Goal: Task Accomplishment & Management: Use online tool/utility

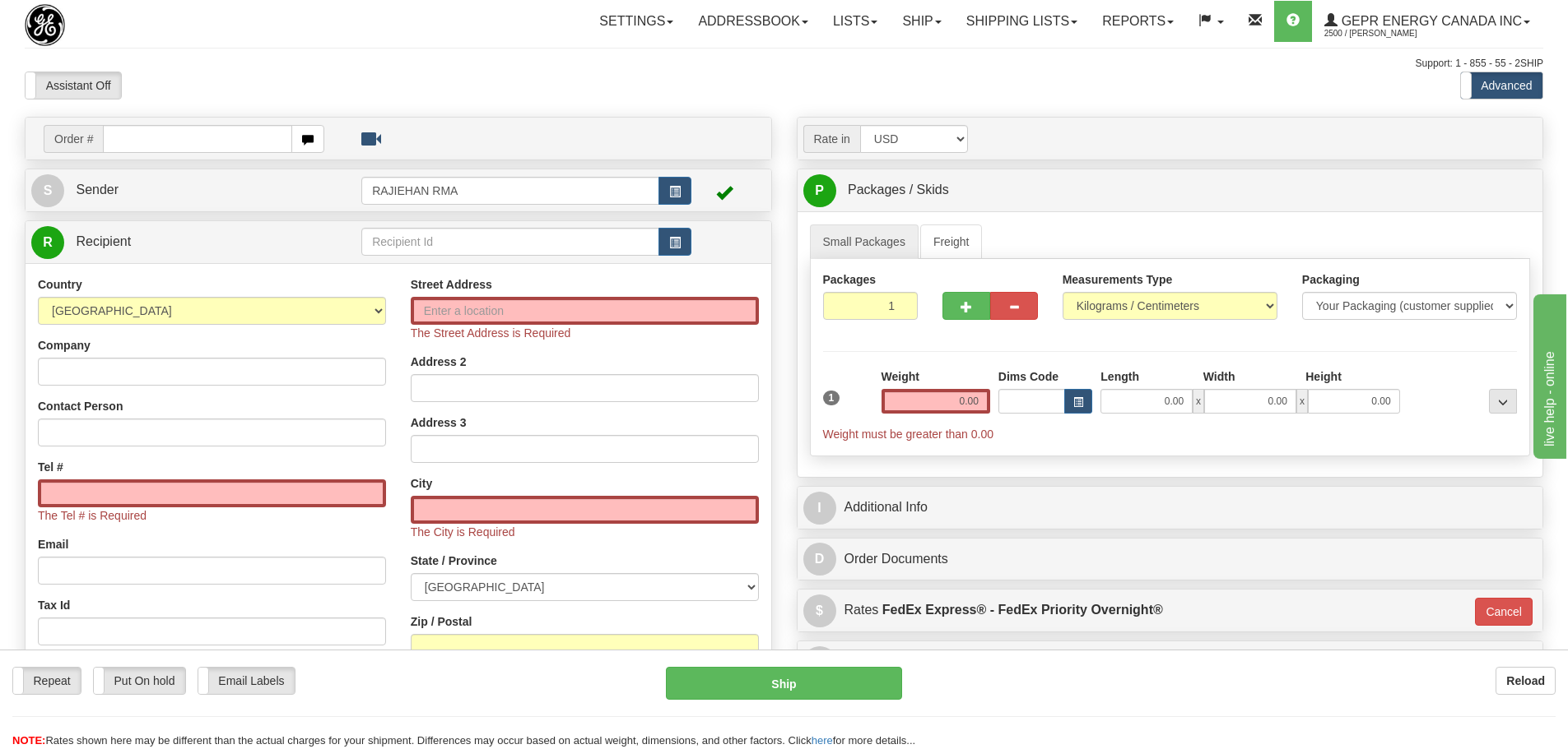
click at [500, 89] on div "Assistant On Assistant Off Do a return Do a return" at bounding box center [333, 85] width 643 height 28
click at [935, 20] on span at bounding box center [938, 21] width 7 height 3
click at [745, 45] on div "Toggle navigation Settings Shipping Preferences Fields Preferences New" at bounding box center [784, 480] width 1568 height 960
click at [1075, 34] on link "Shipping lists" at bounding box center [1021, 21] width 135 height 41
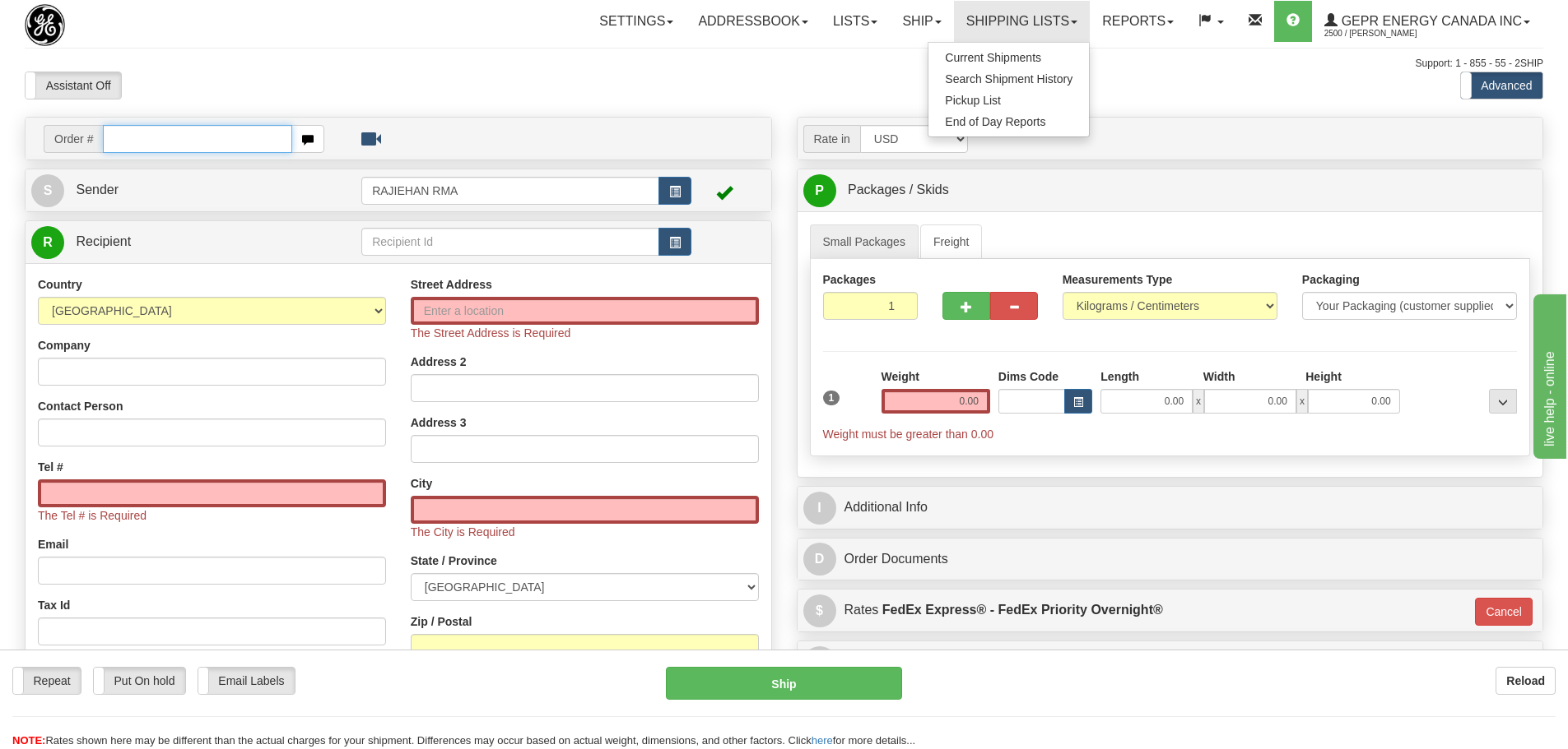
click at [177, 133] on input "text" at bounding box center [197, 138] width 189 height 28
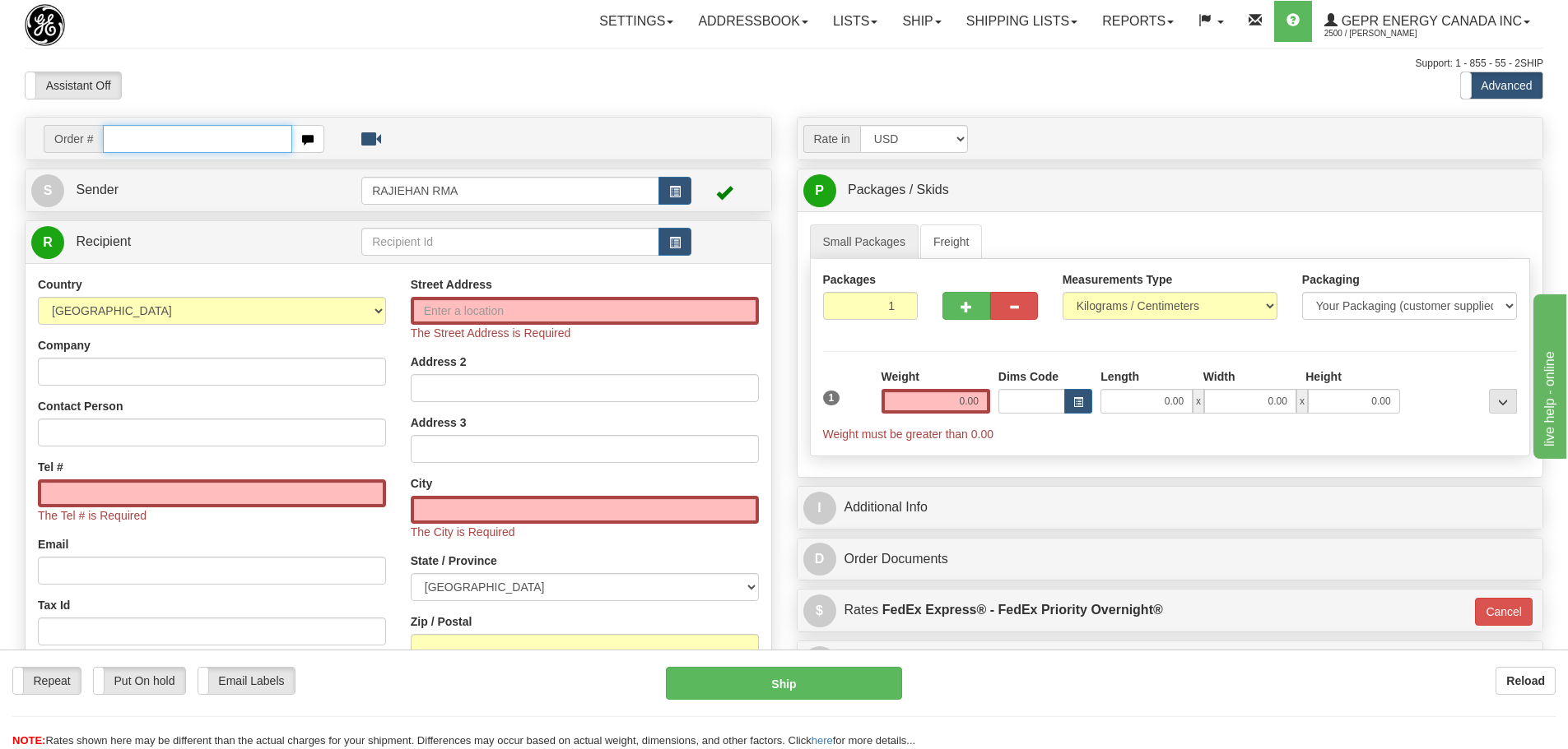
paste input "0086700911"
type input "0086700911"
click at [203, 106] on body "Training Course Close Toggle navigation Settings Shipping Preferences New Recip…" at bounding box center [784, 374] width 1568 height 749
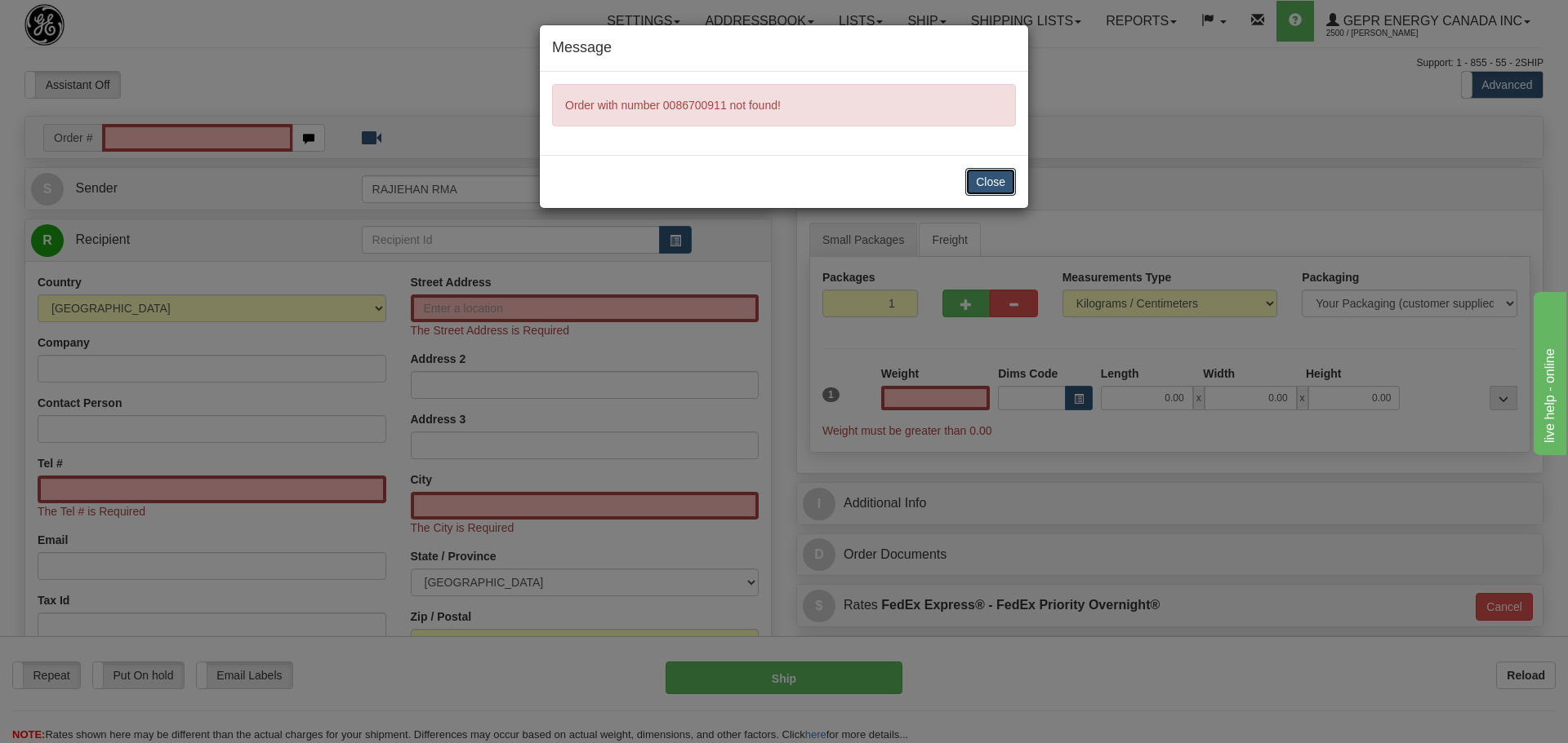
drag, startPoint x: 984, startPoint y: 190, endPoint x: 928, endPoint y: 185, distance: 56.2
click at [985, 190] on button "Close" at bounding box center [989, 181] width 51 height 28
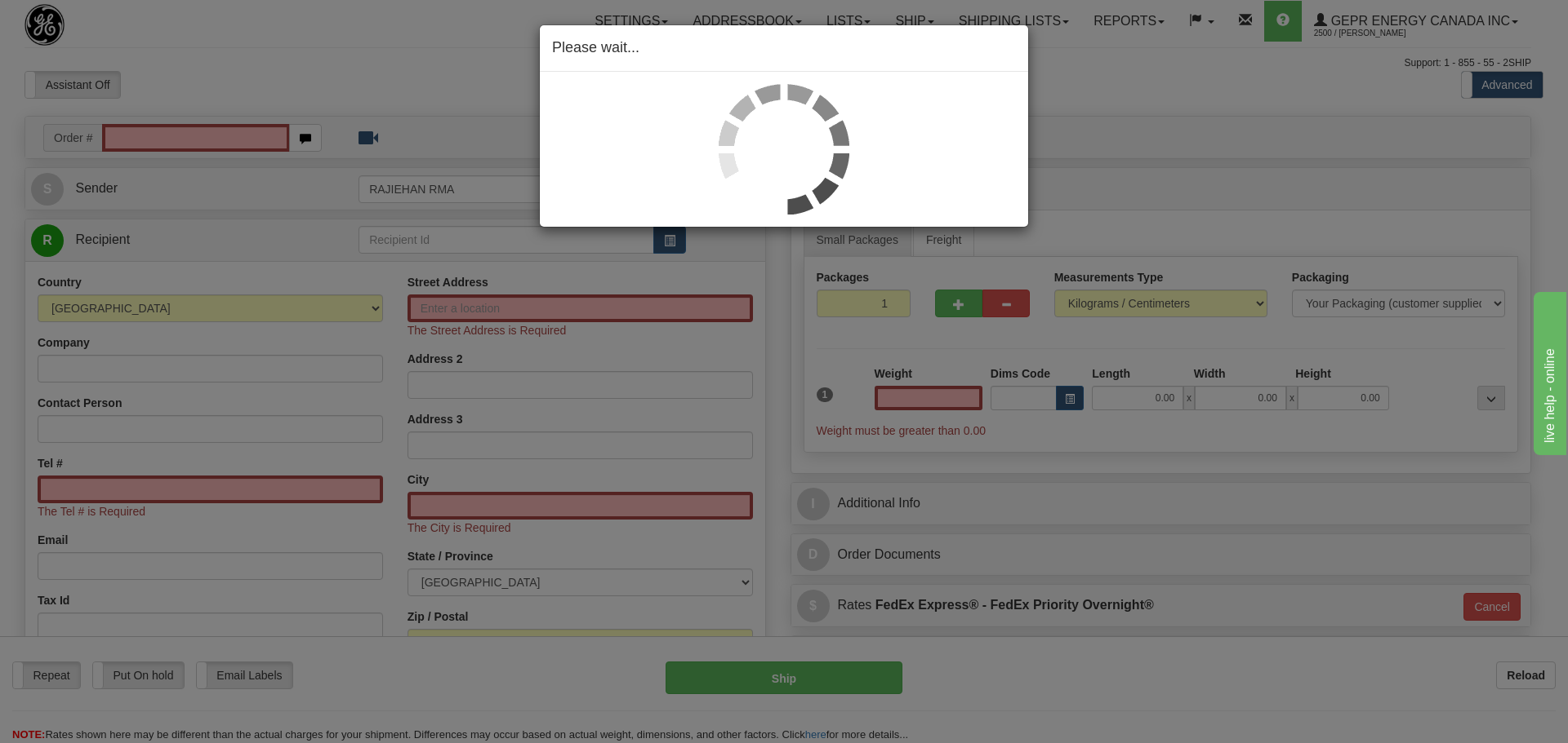
click at [243, 139] on div "Please wait..." at bounding box center [784, 372] width 1568 height 743
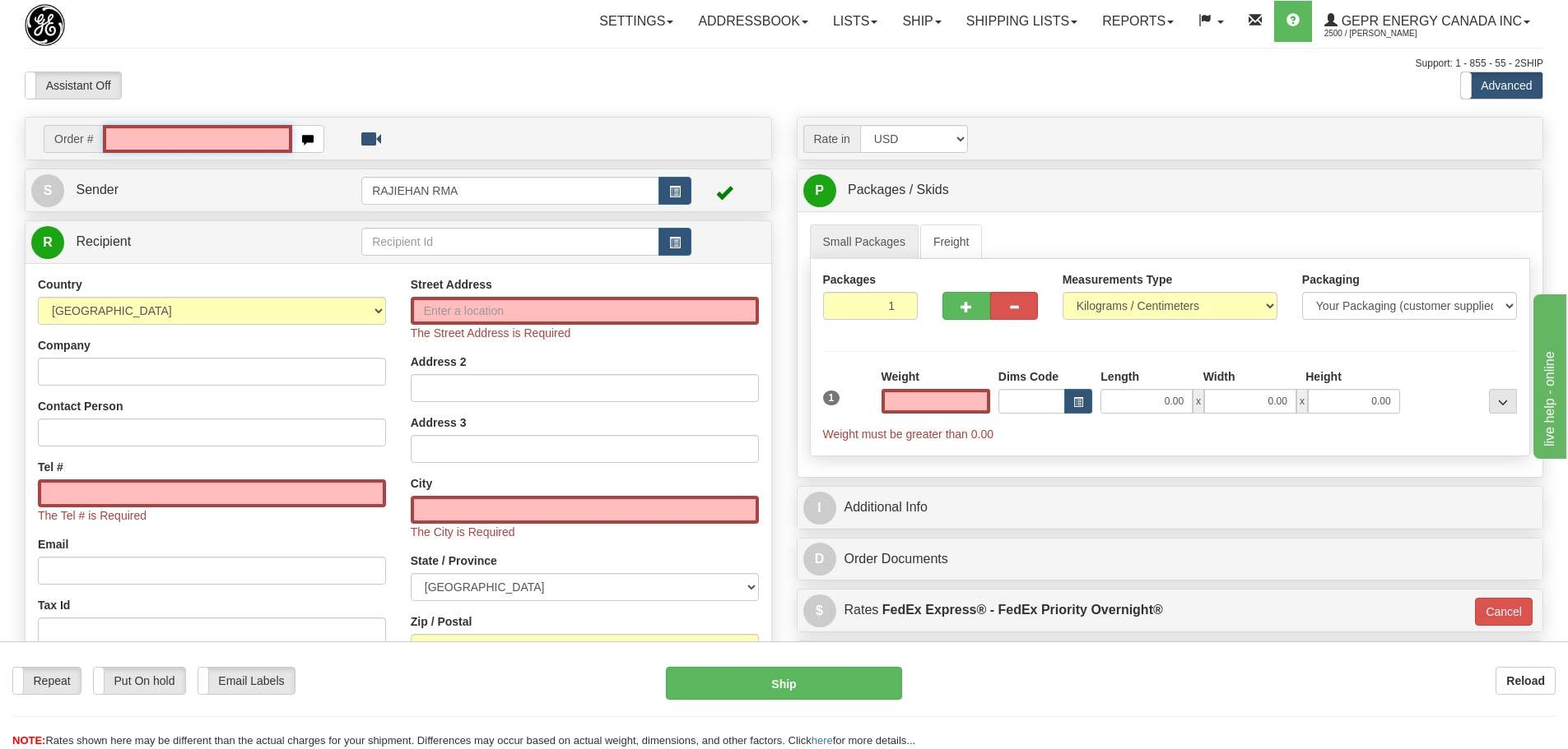
click at [245, 140] on input "text" at bounding box center [197, 138] width 189 height 28
click at [139, 140] on input "text" at bounding box center [197, 138] width 189 height 28
paste input "0086700911"
click at [129, 140] on input "0086700911" at bounding box center [197, 138] width 189 height 28
type input "86700911"
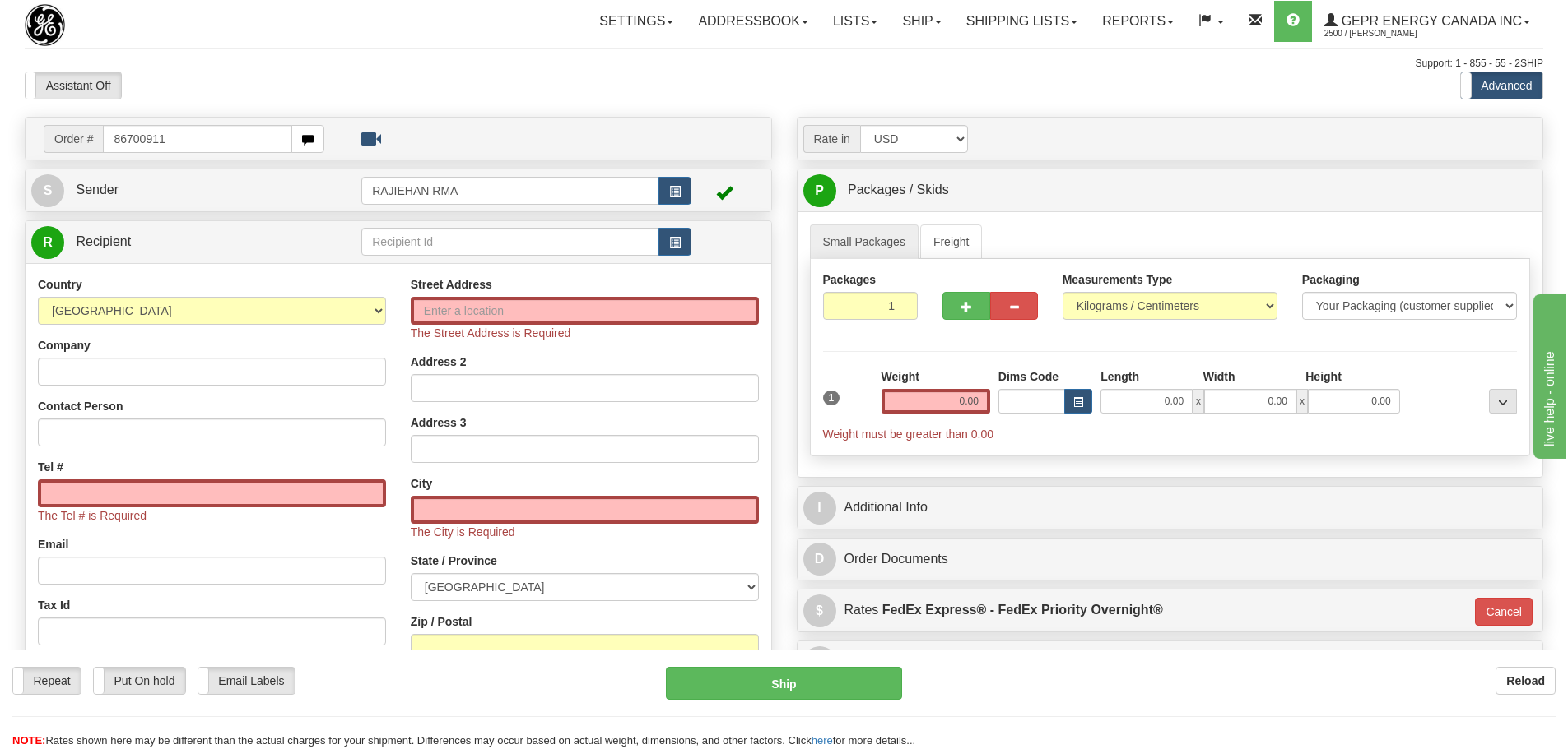
click at [238, 100] on body "Training Course Close Toggle navigation Settings Shipping Preferences New Recip…" at bounding box center [784, 374] width 1568 height 749
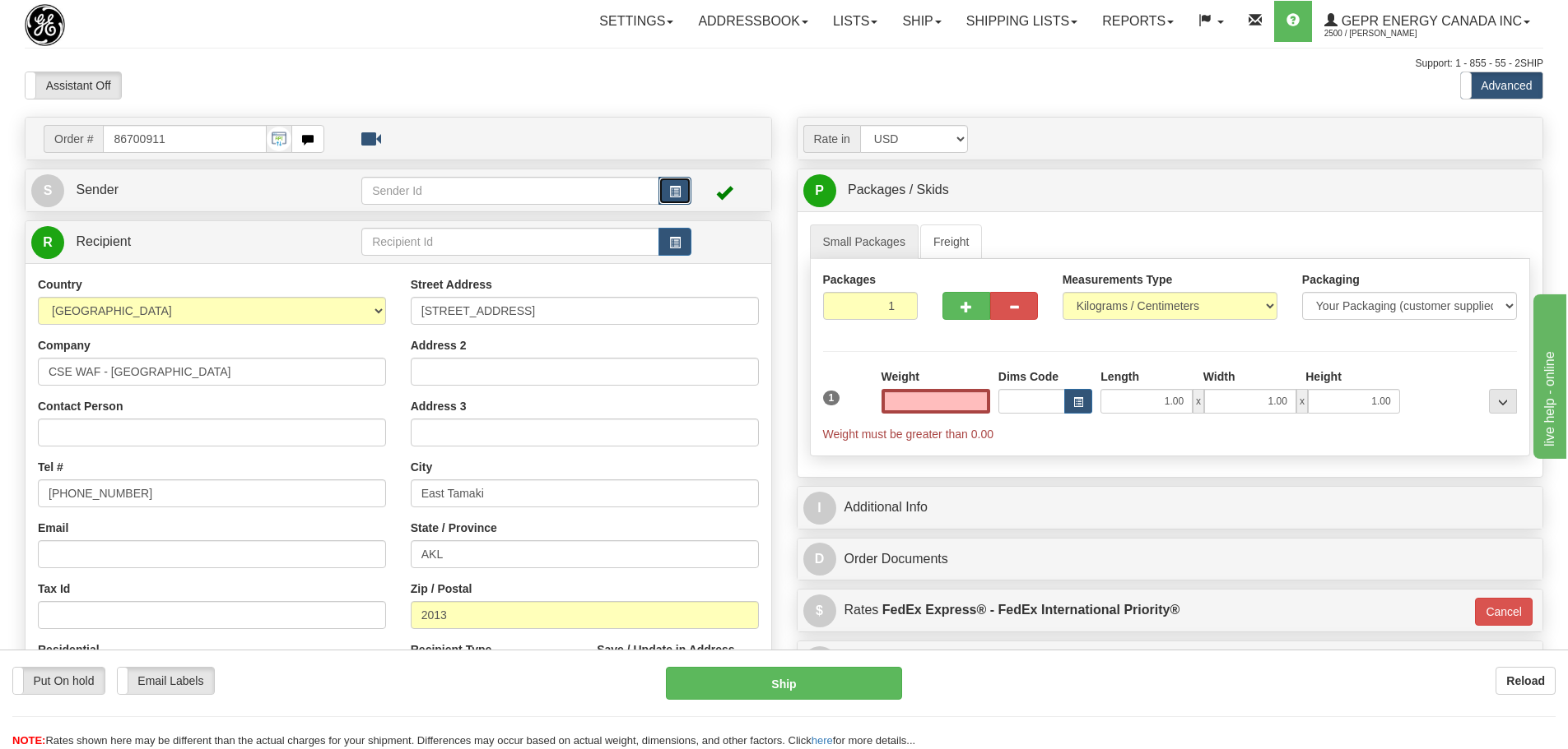
type input "0.00"
click at [685, 197] on button "button" at bounding box center [674, 190] width 33 height 28
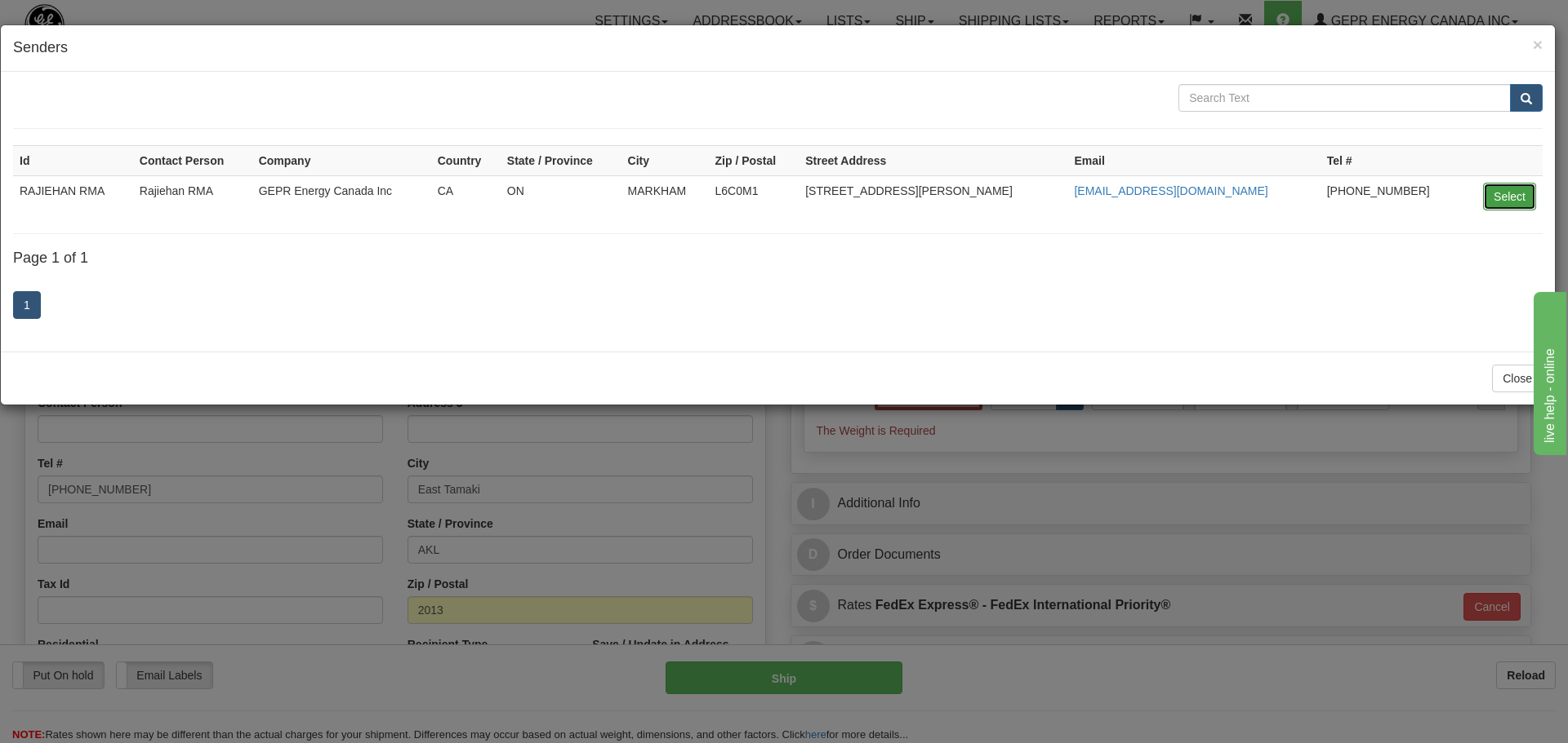
click at [1494, 195] on button "Select" at bounding box center [1509, 196] width 53 height 28
type input "RAJIEHAN RMA"
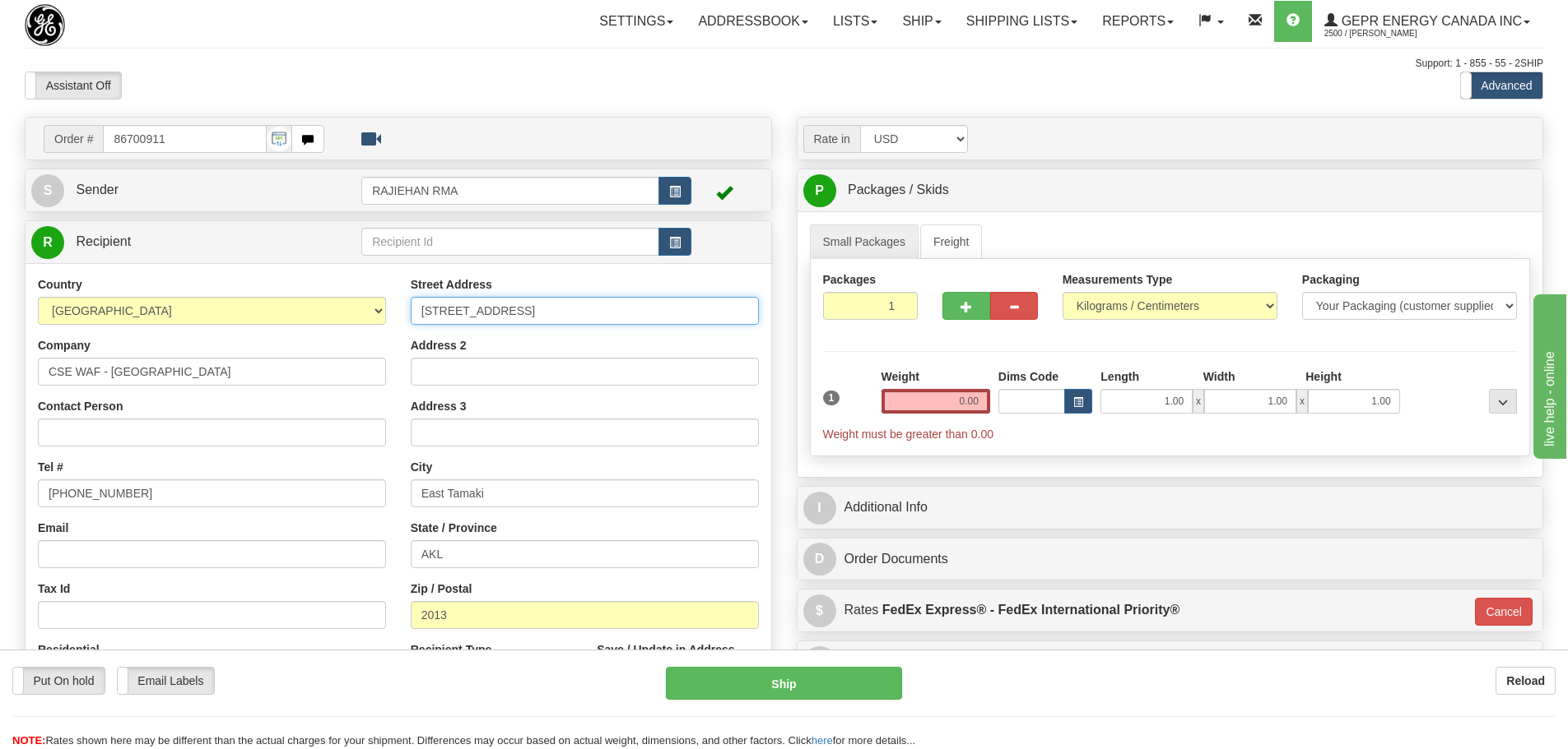
drag, startPoint x: 522, startPoint y: 312, endPoint x: 385, endPoint y: 318, distance: 137.1
click at [385, 318] on div "Country AFGHANISTAN ALAND ISLANDS ALBANIA ALGERIA AMERICAN SAMOA ANDORRA ANGOLA…" at bounding box center [399, 497] width 746 height 443
click at [675, 246] on span "button" at bounding box center [674, 243] width 12 height 11
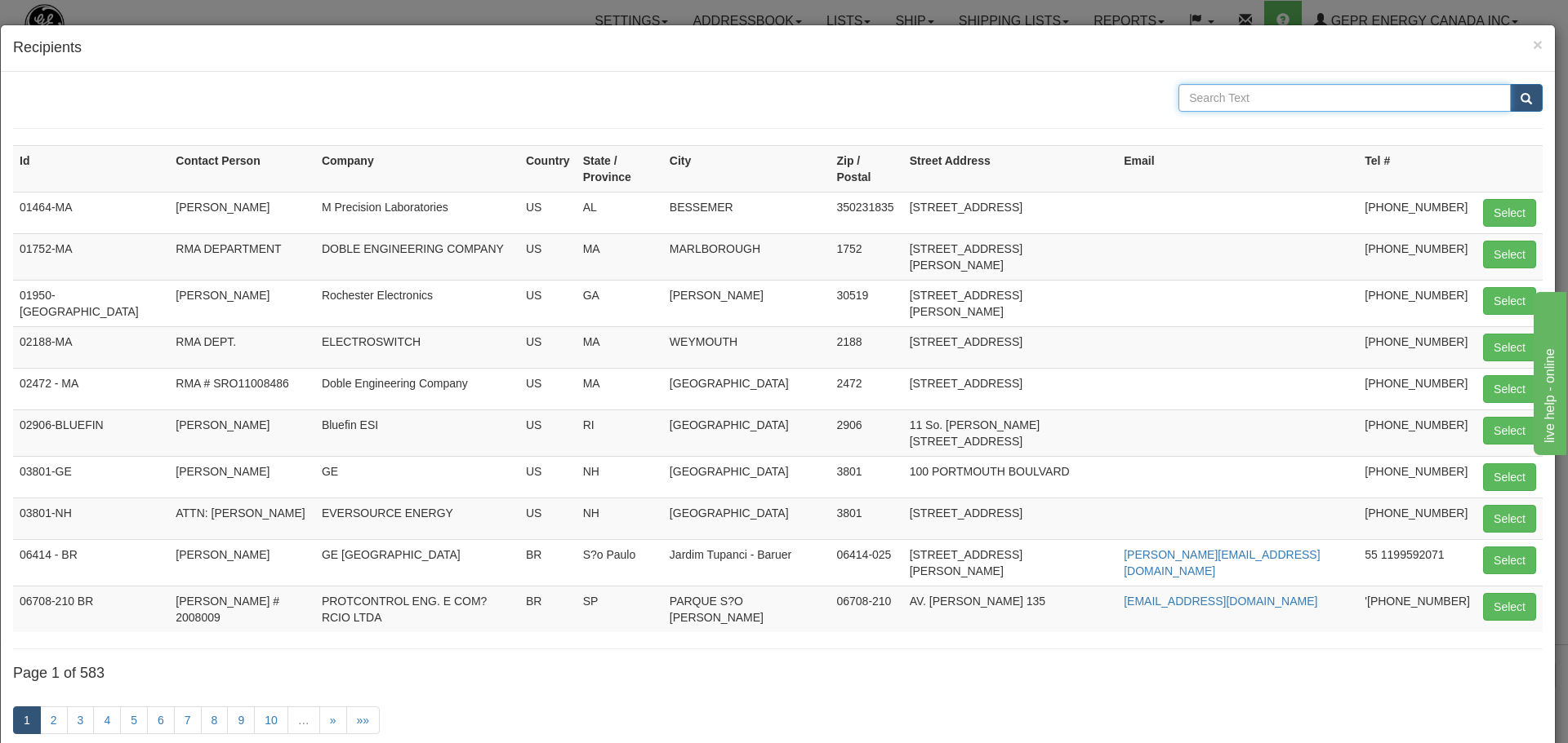
click at [1252, 98] on input "text" at bounding box center [1344, 97] width 333 height 28
paste input "15 Polaris Place"
type input "15 Polaris Place"
click at [1510, 93] on button "submit" at bounding box center [1526, 97] width 32 height 28
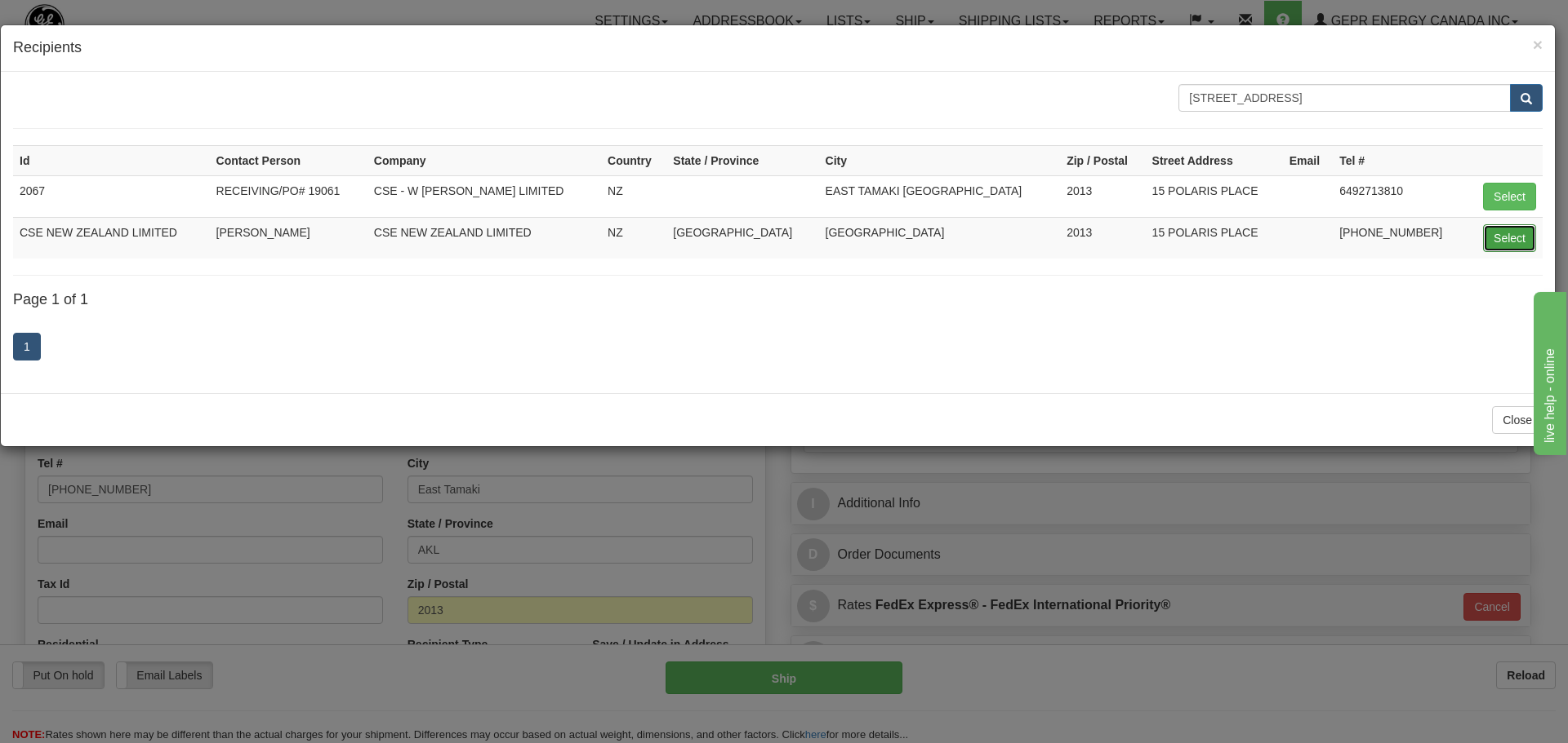
click at [1511, 237] on button "Select" at bounding box center [1509, 238] width 53 height 28
type input "CSE NEW ZEALAND LIMITED"
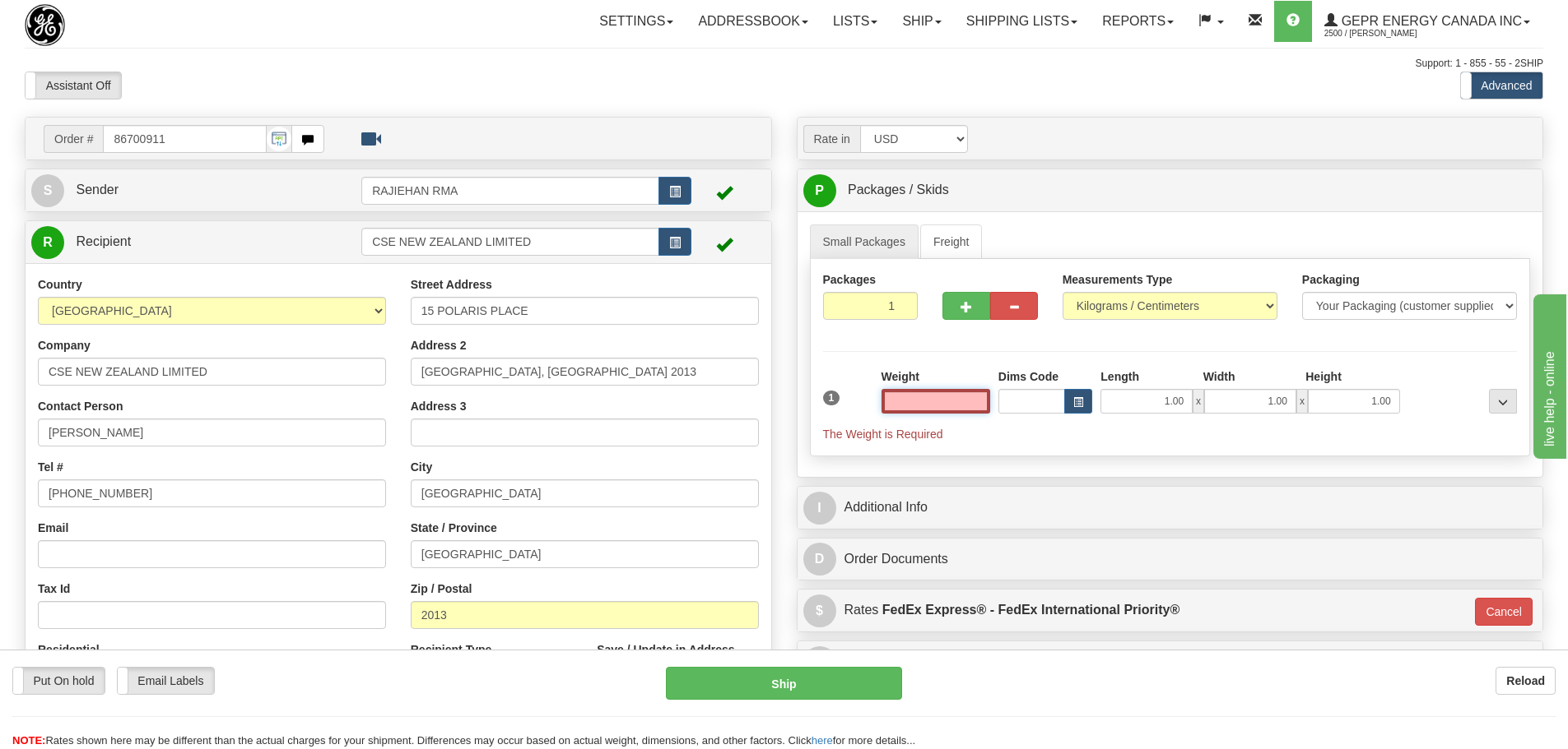
click at [971, 410] on input "text" at bounding box center [935, 401] width 109 height 25
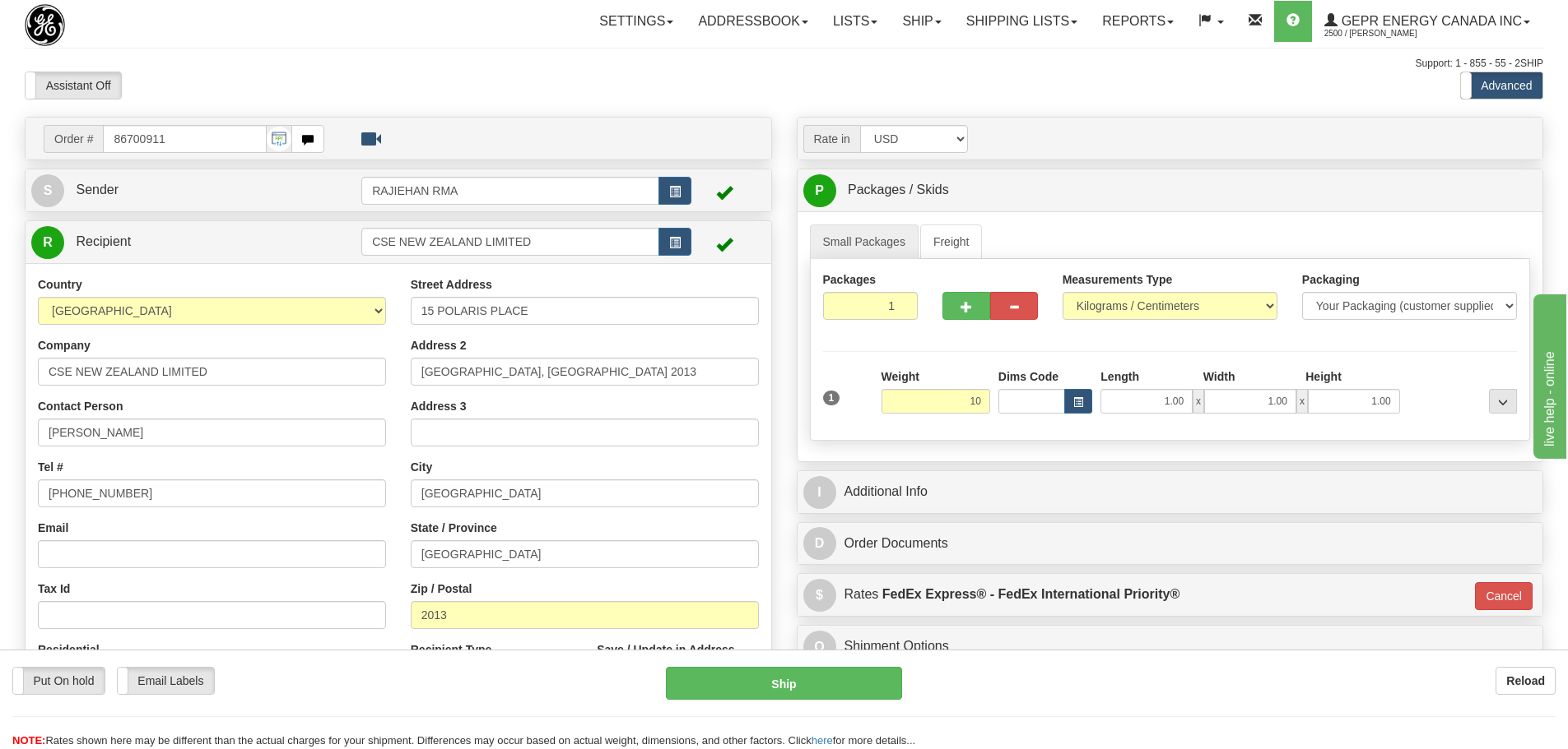
type input "10.00"
type input "01"
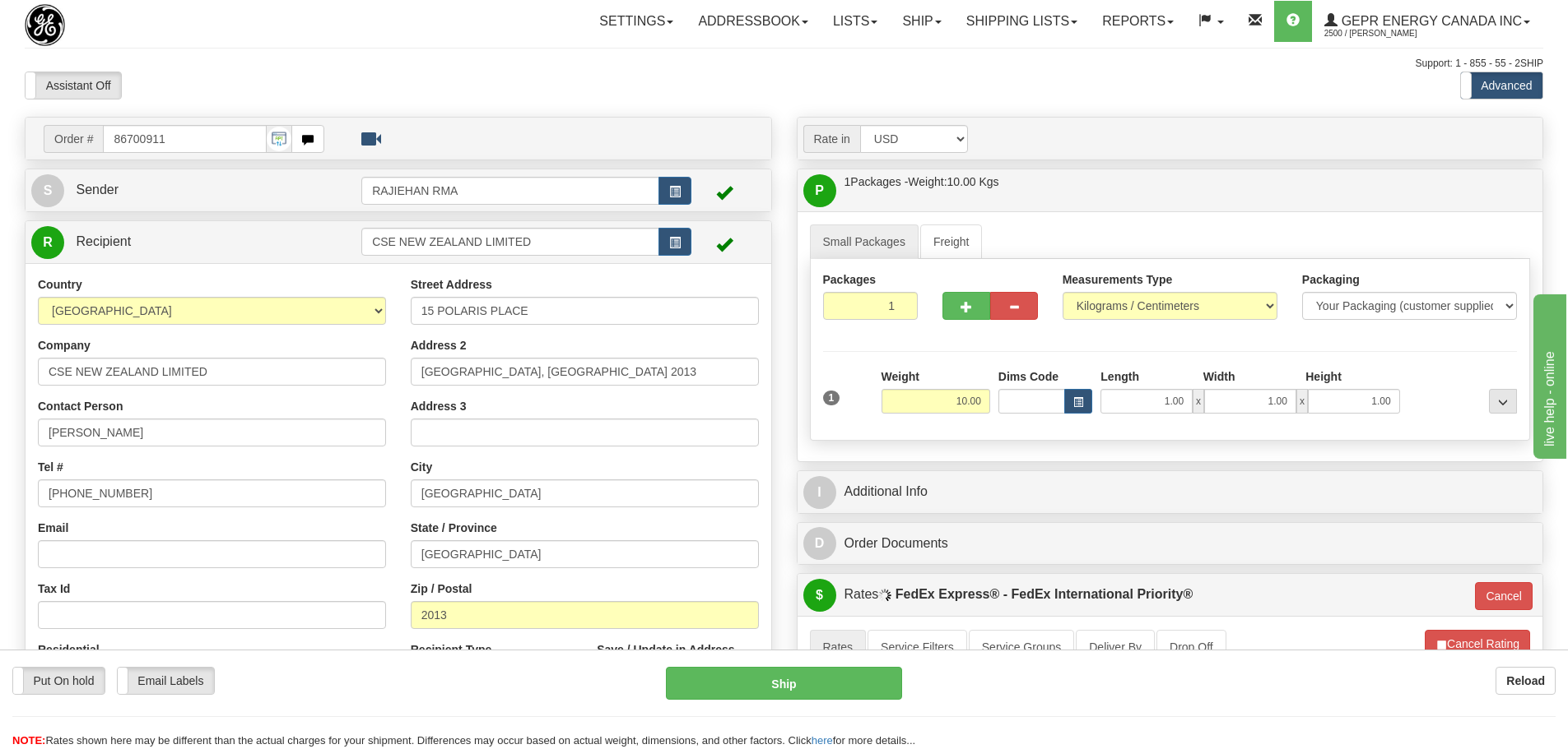
click at [964, 379] on div "Weight 10.00" at bounding box center [935, 391] width 109 height 45
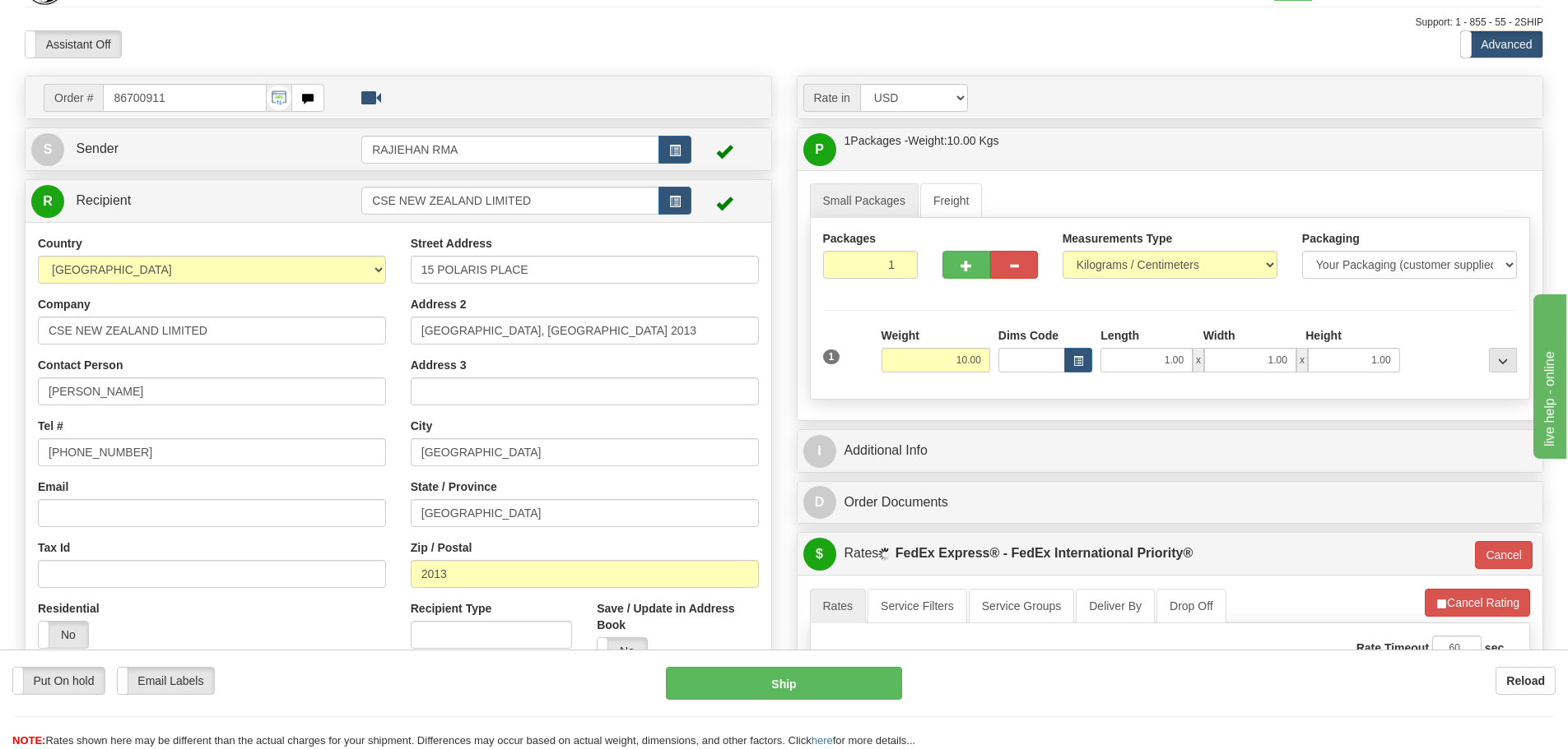
scroll to position [83, 0]
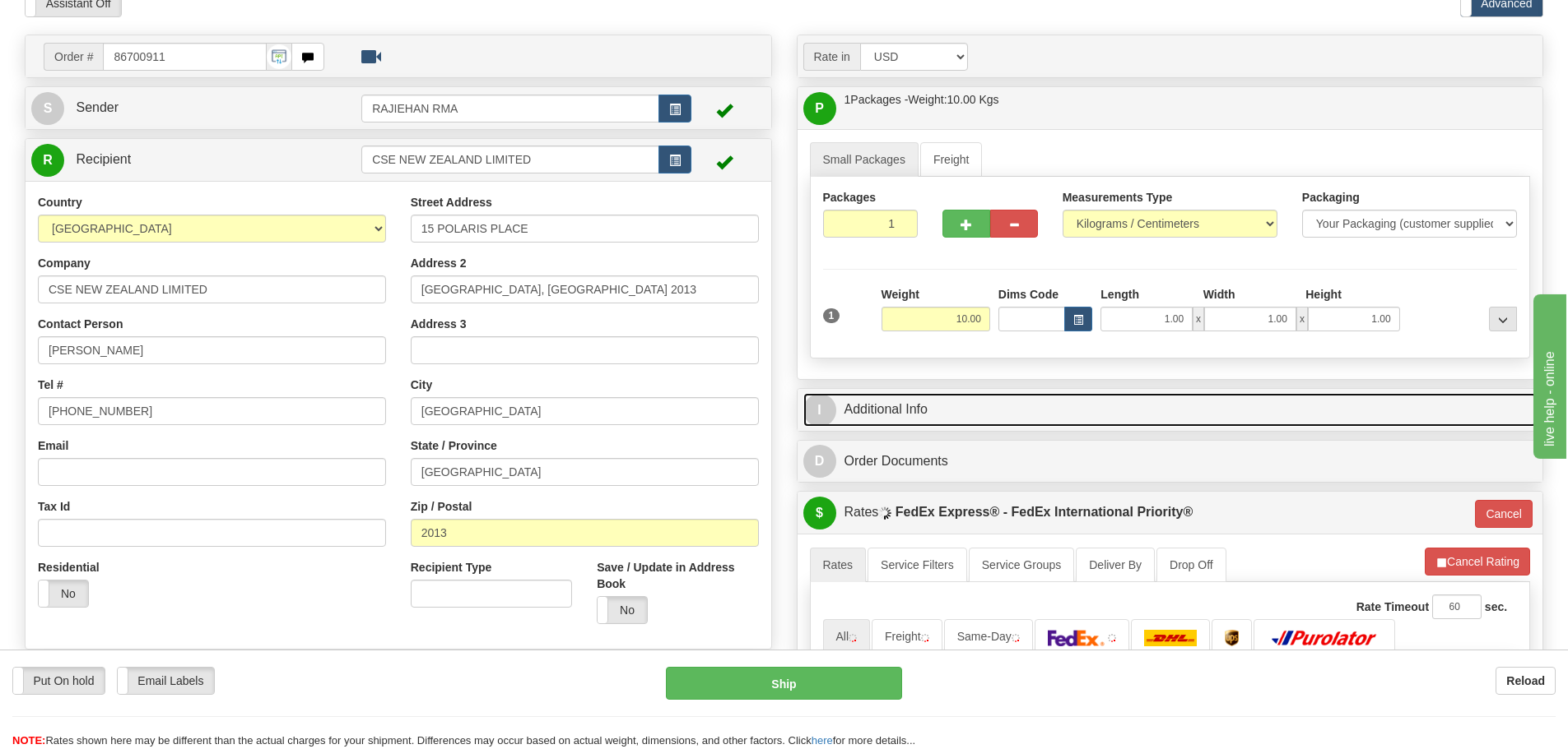
click at [964, 421] on link "I Additional Info" at bounding box center [1170, 409] width 734 height 34
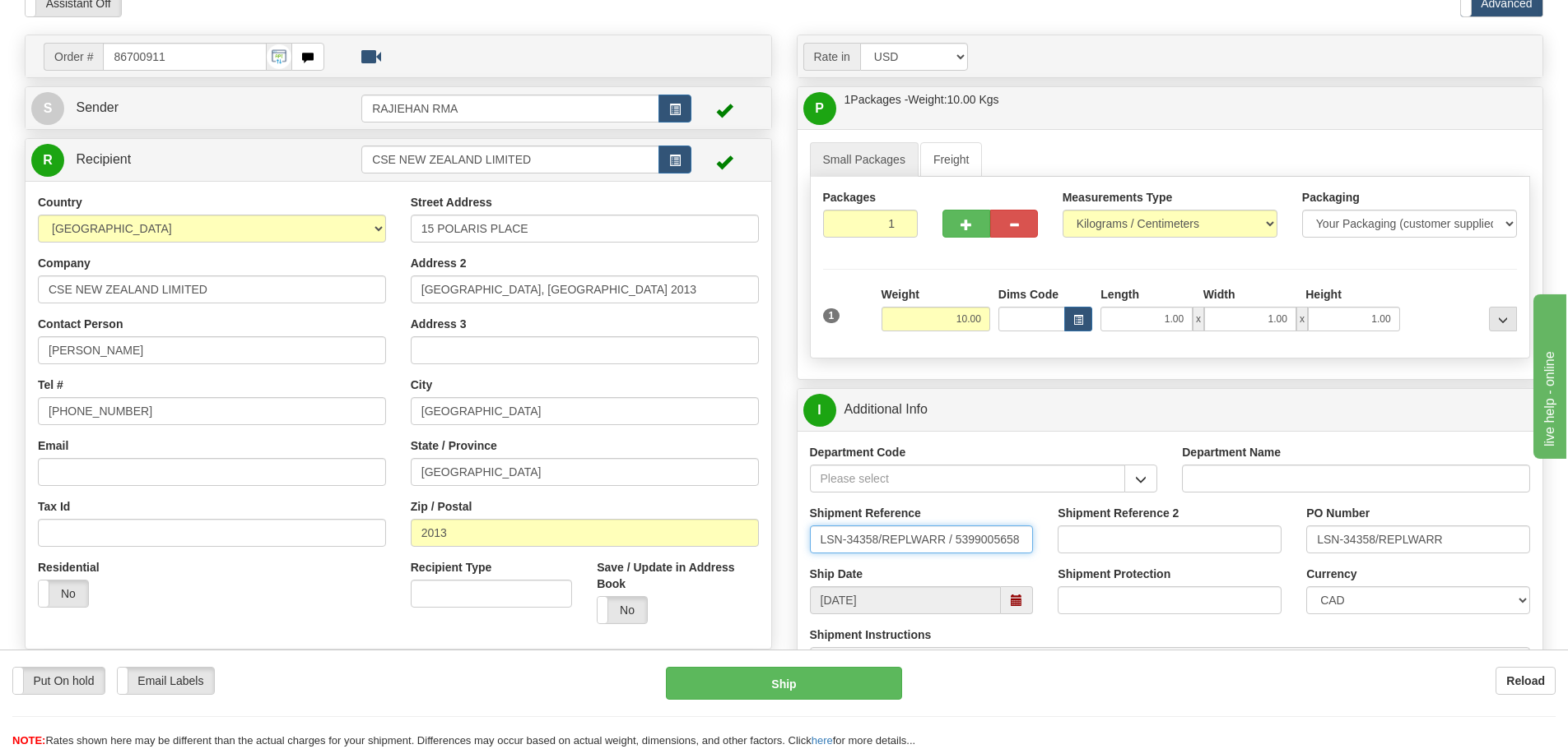
click at [960, 542] on input "LSN-34358/REPLWARR / 5399005658" at bounding box center [921, 539] width 224 height 28
drag, startPoint x: 955, startPoint y: 541, endPoint x: 879, endPoint y: 541, distance: 76.0
click at [879, 541] on input "LSN-34358/REPLWARR / 5399005658" at bounding box center [921, 539] width 224 height 28
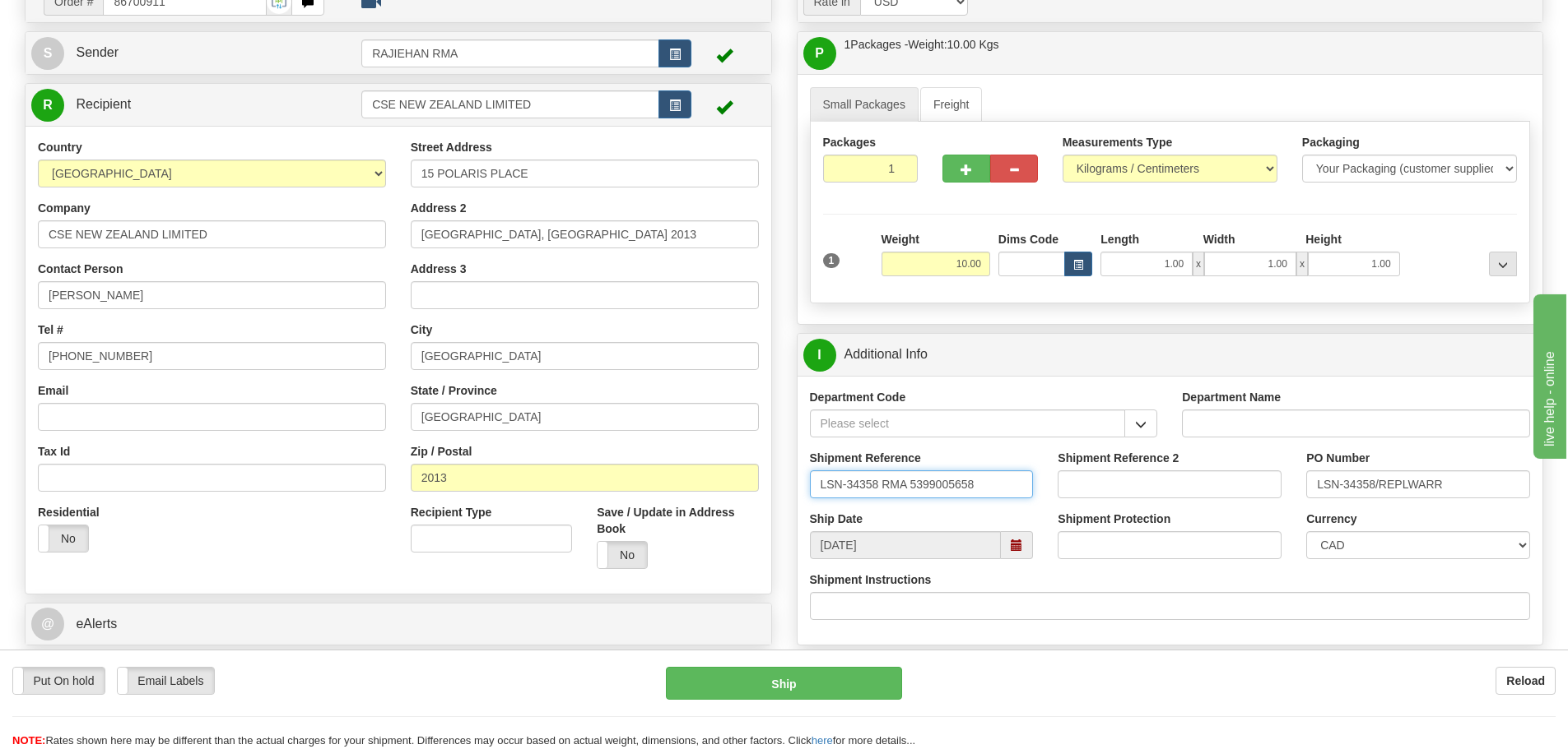
scroll to position [329, 0]
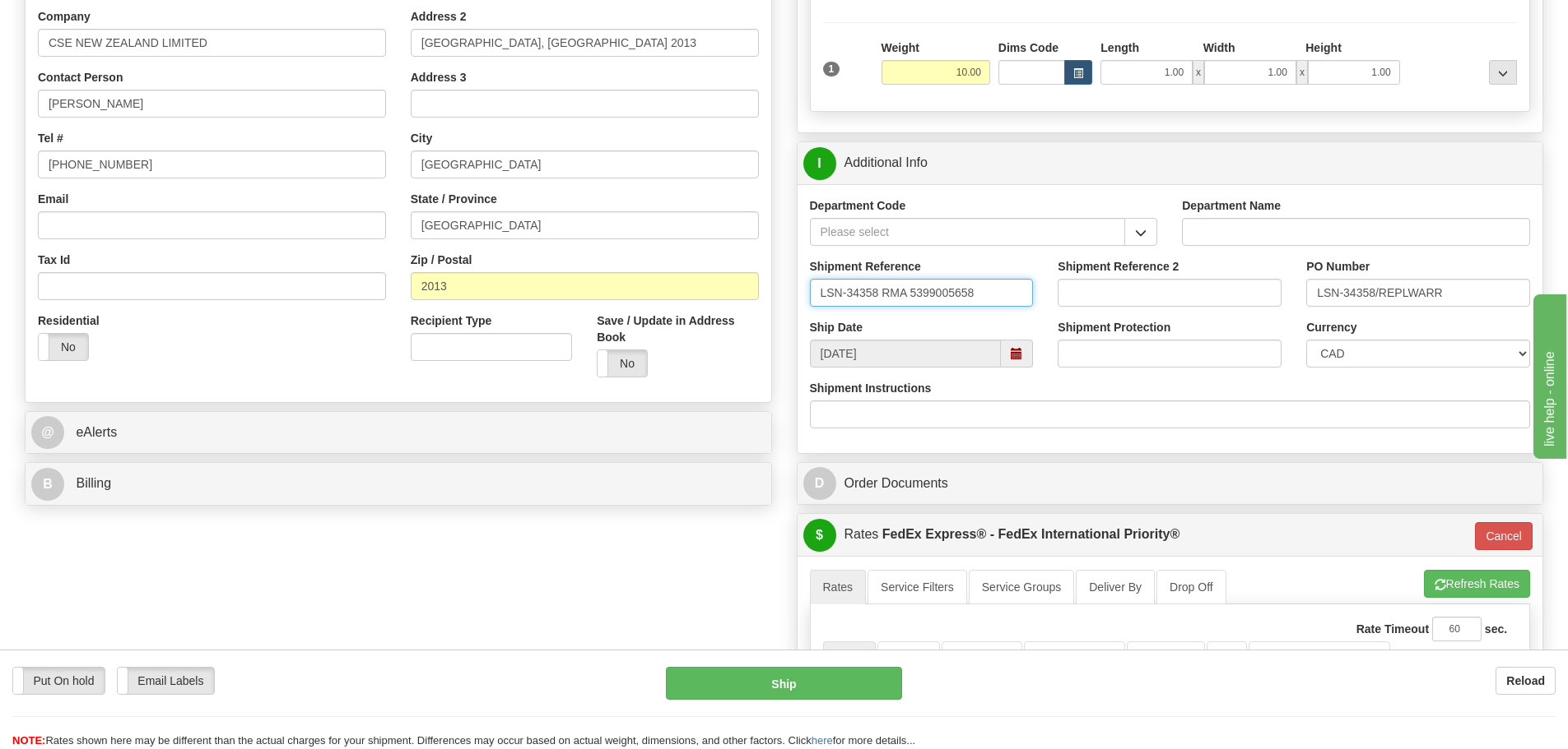
type input "LSN-34358 RMA 5399005658"
click at [1338, 364] on select "CAD USD EUR ZAR RON ANG ARN AUD AUS AWG BBD BFR BGN BHD BMD BND BRC BRL CHP CKZ…" at bounding box center [1417, 353] width 224 height 28
select select "1"
click at [1306, 340] on select "CAD USD EUR ZAR RON ANG ARN AUD AUS AWG BBD BFR BGN BHD BMD BND BRC BRL CHP CKZ…" at bounding box center [1417, 353] width 224 height 28
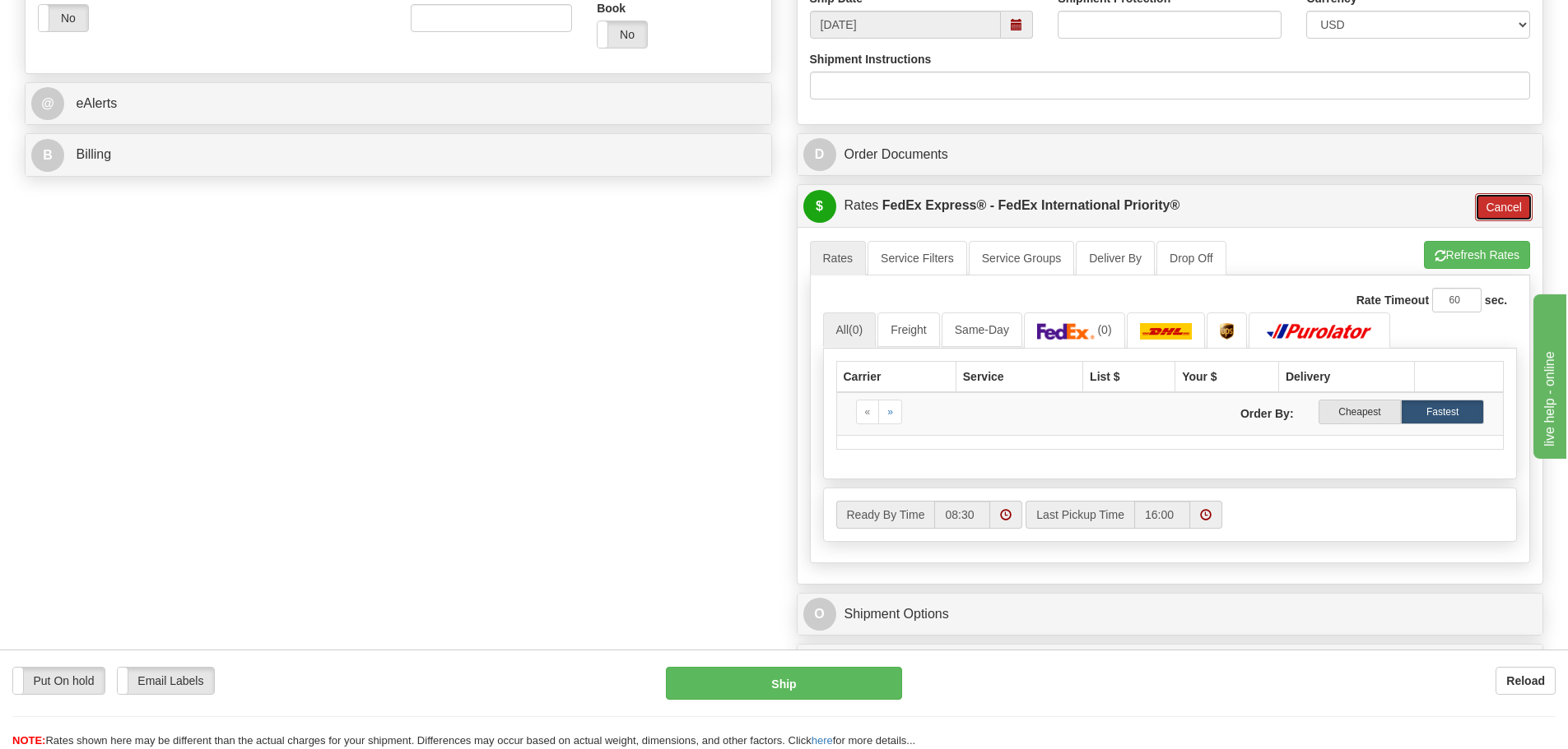
click at [1522, 201] on button "Cancel" at bounding box center [1504, 206] width 58 height 28
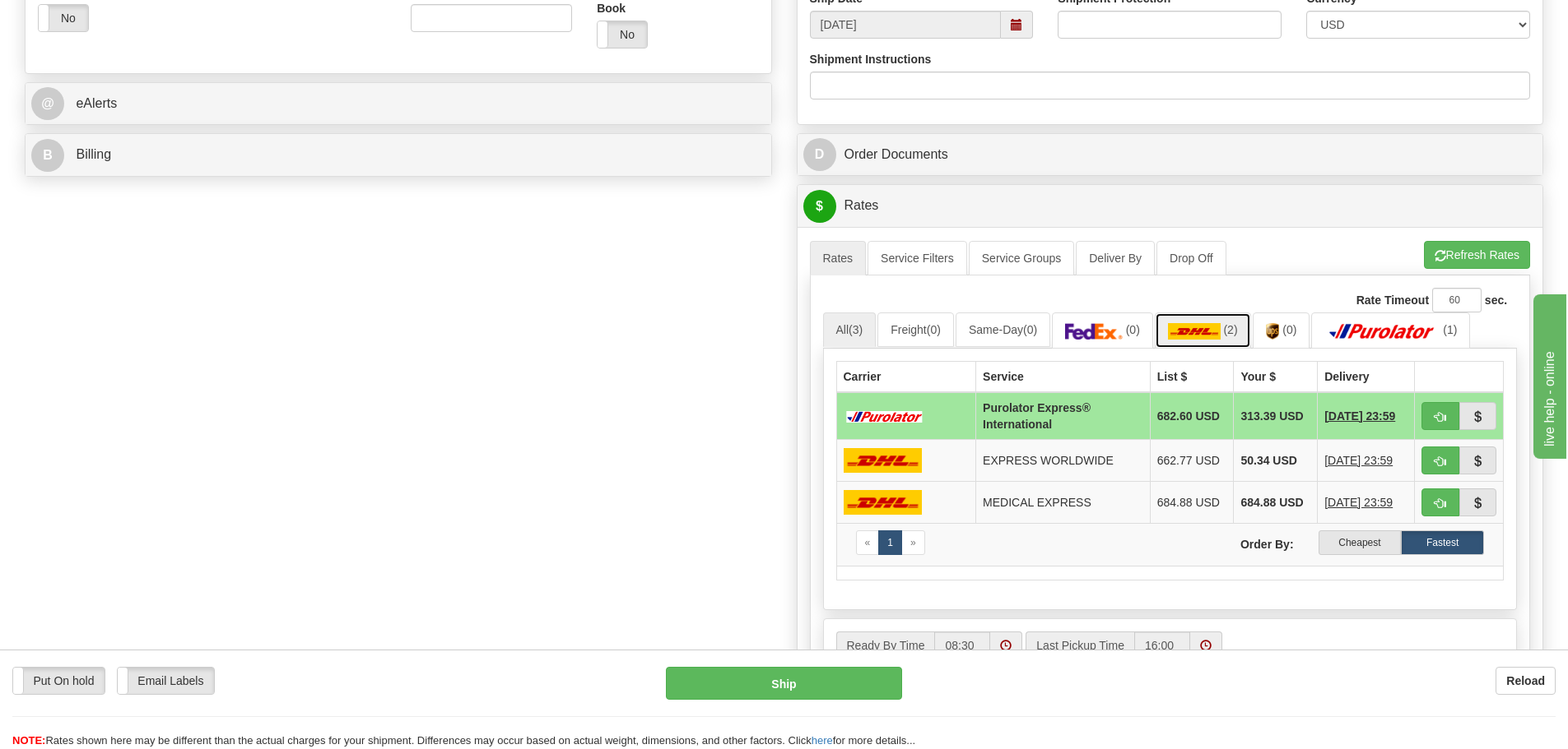
click at [1234, 324] on link "(2)" at bounding box center [1203, 329] width 96 height 36
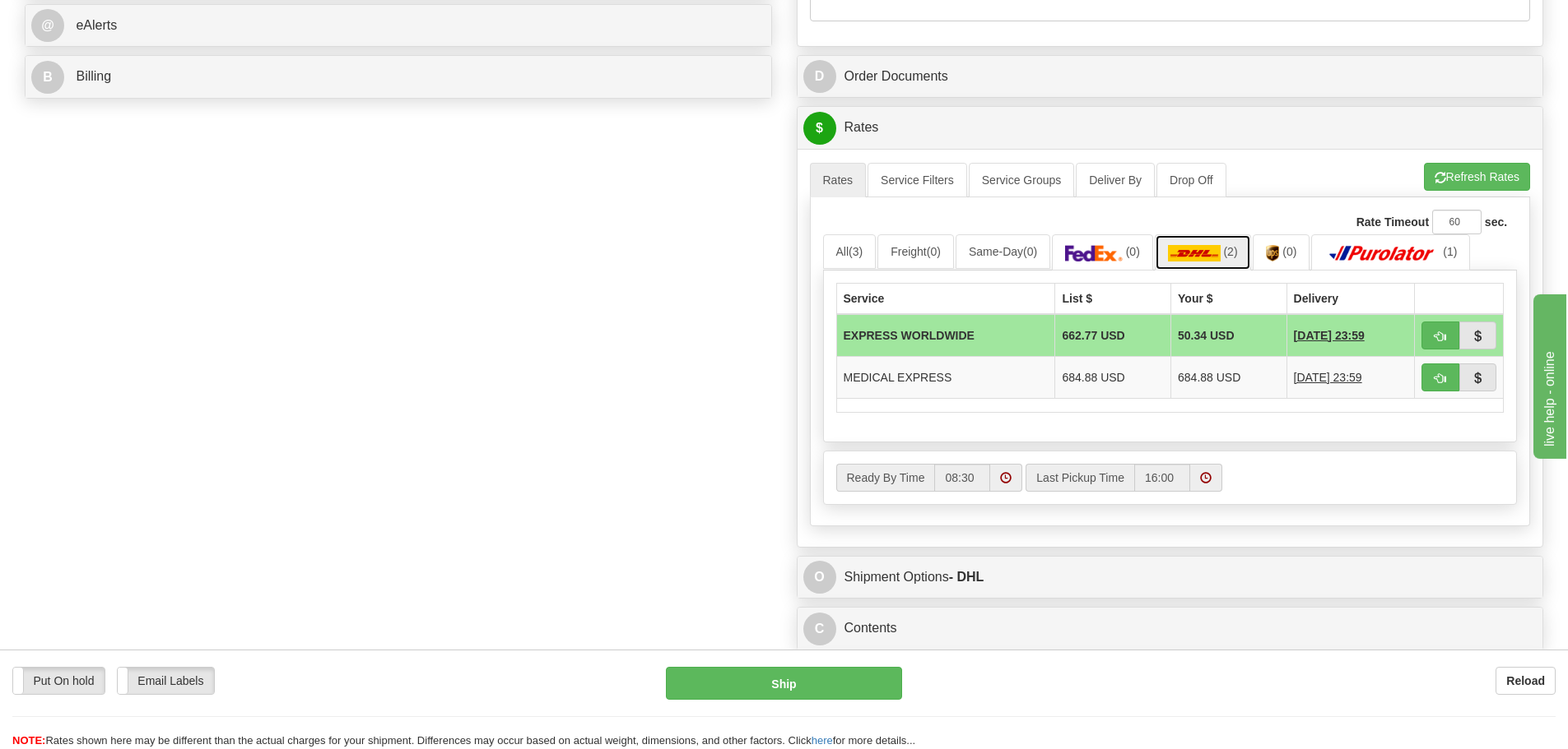
scroll to position [740, 0]
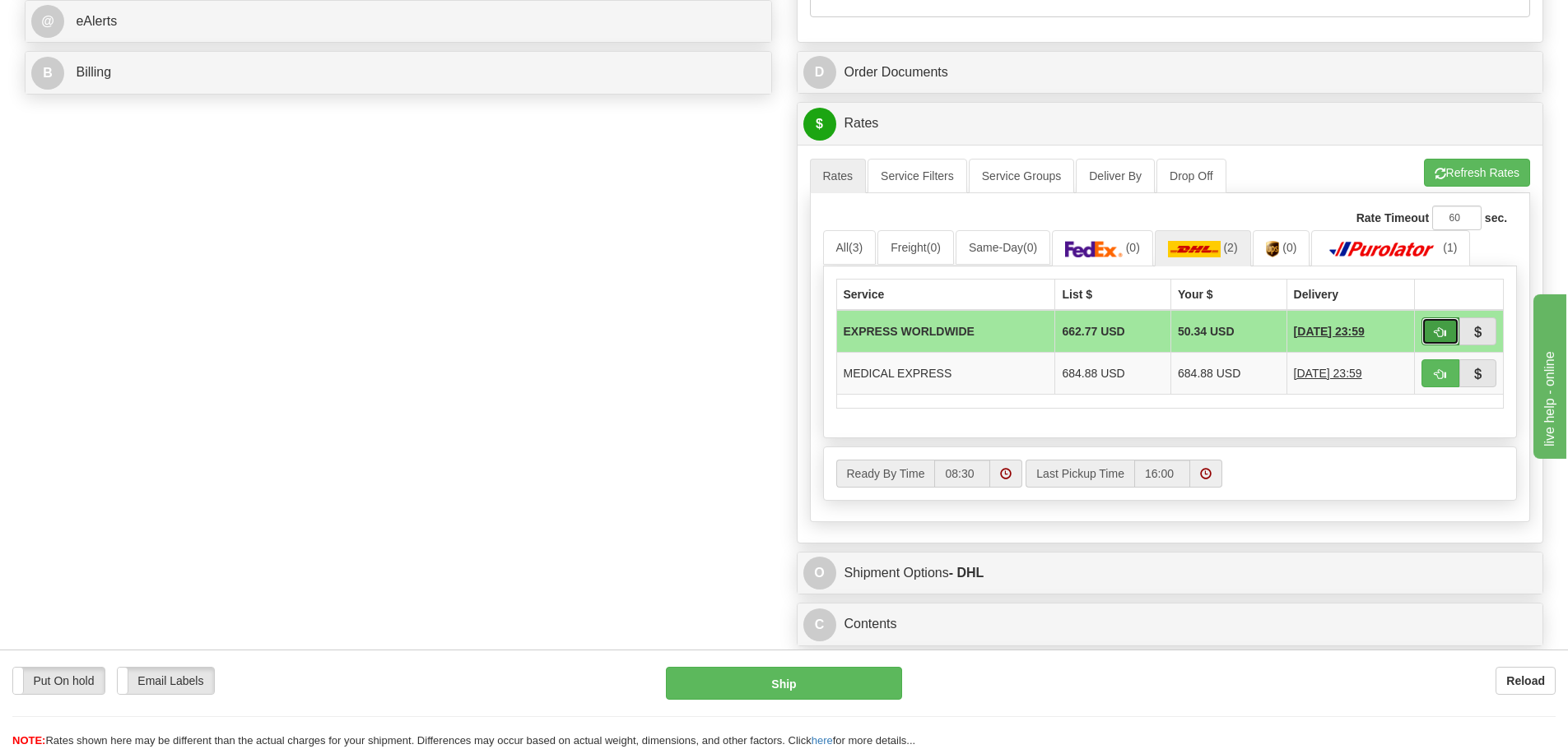
click at [1431, 329] on button "button" at bounding box center [1439, 331] width 37 height 28
type input "P"
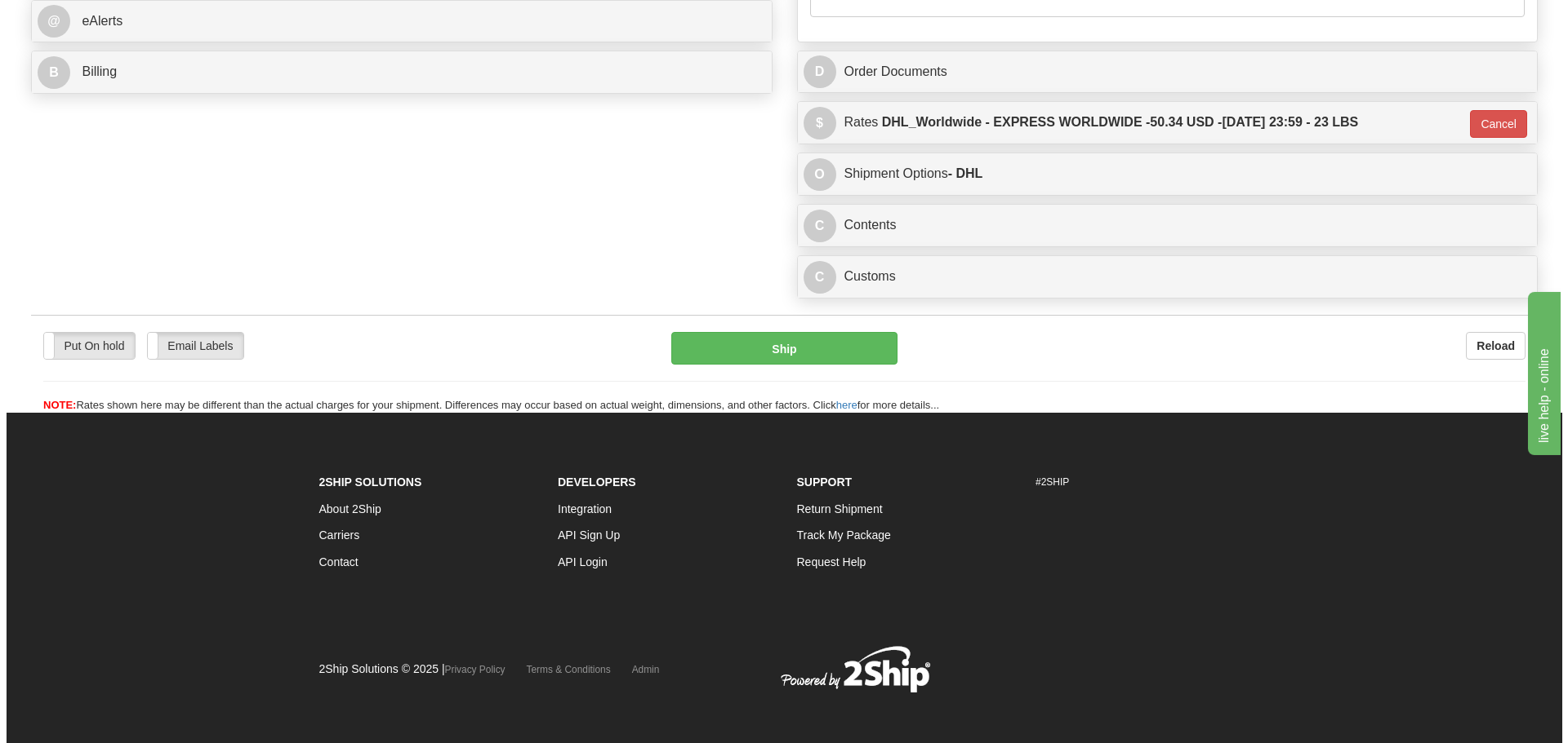
scroll to position [733, 0]
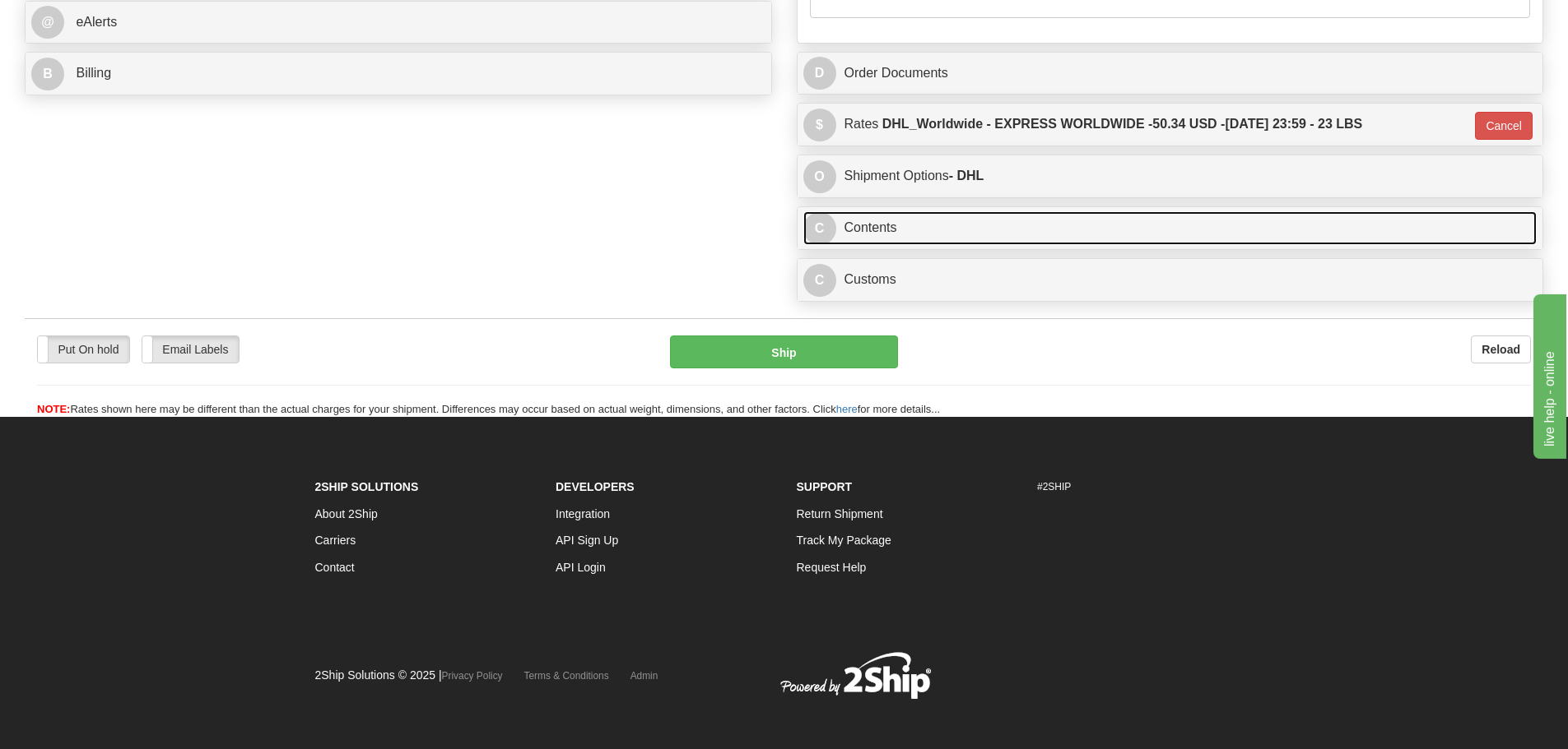
click at [995, 237] on link "C Contents" at bounding box center [1170, 228] width 734 height 34
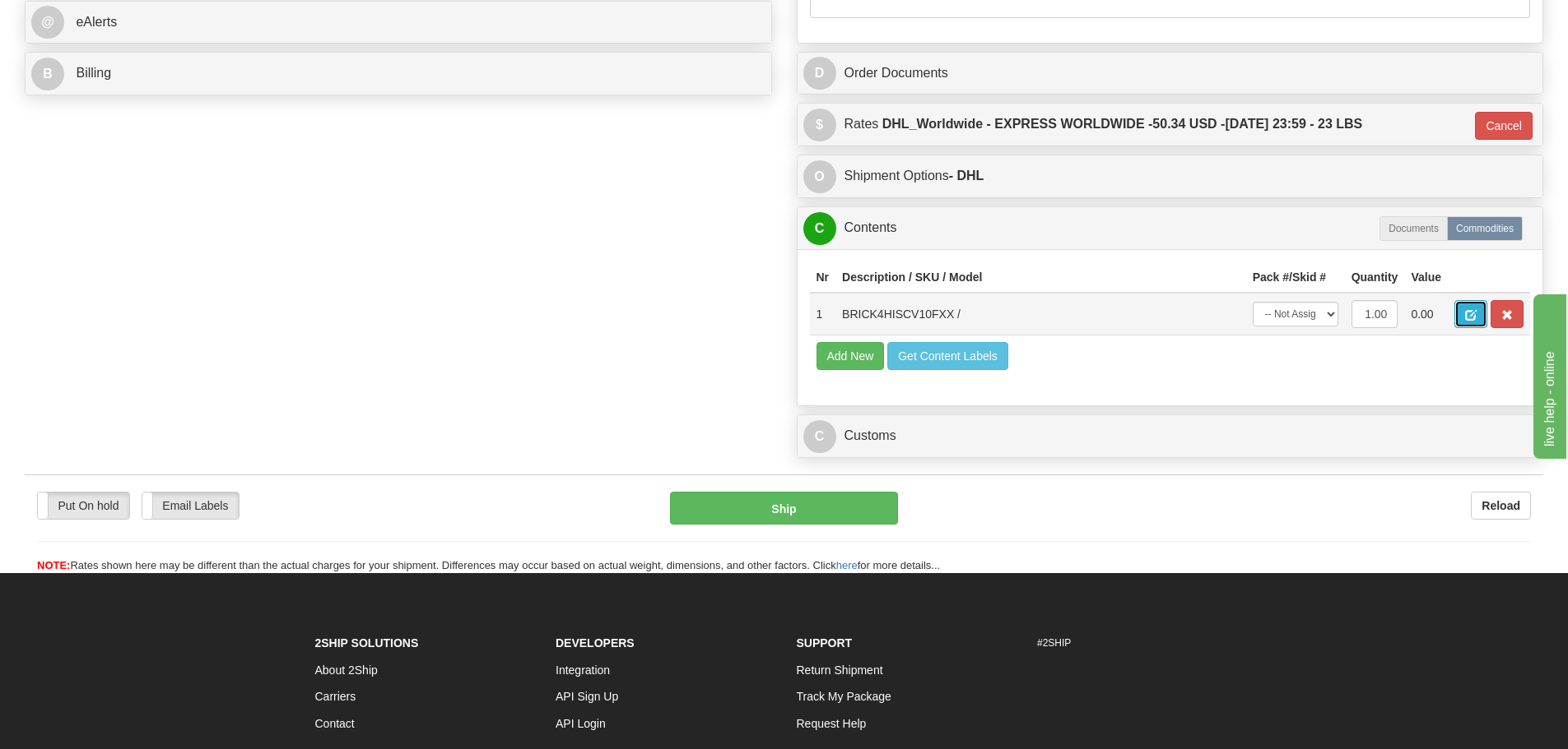
click at [1462, 316] on button "button" at bounding box center [1470, 314] width 33 height 28
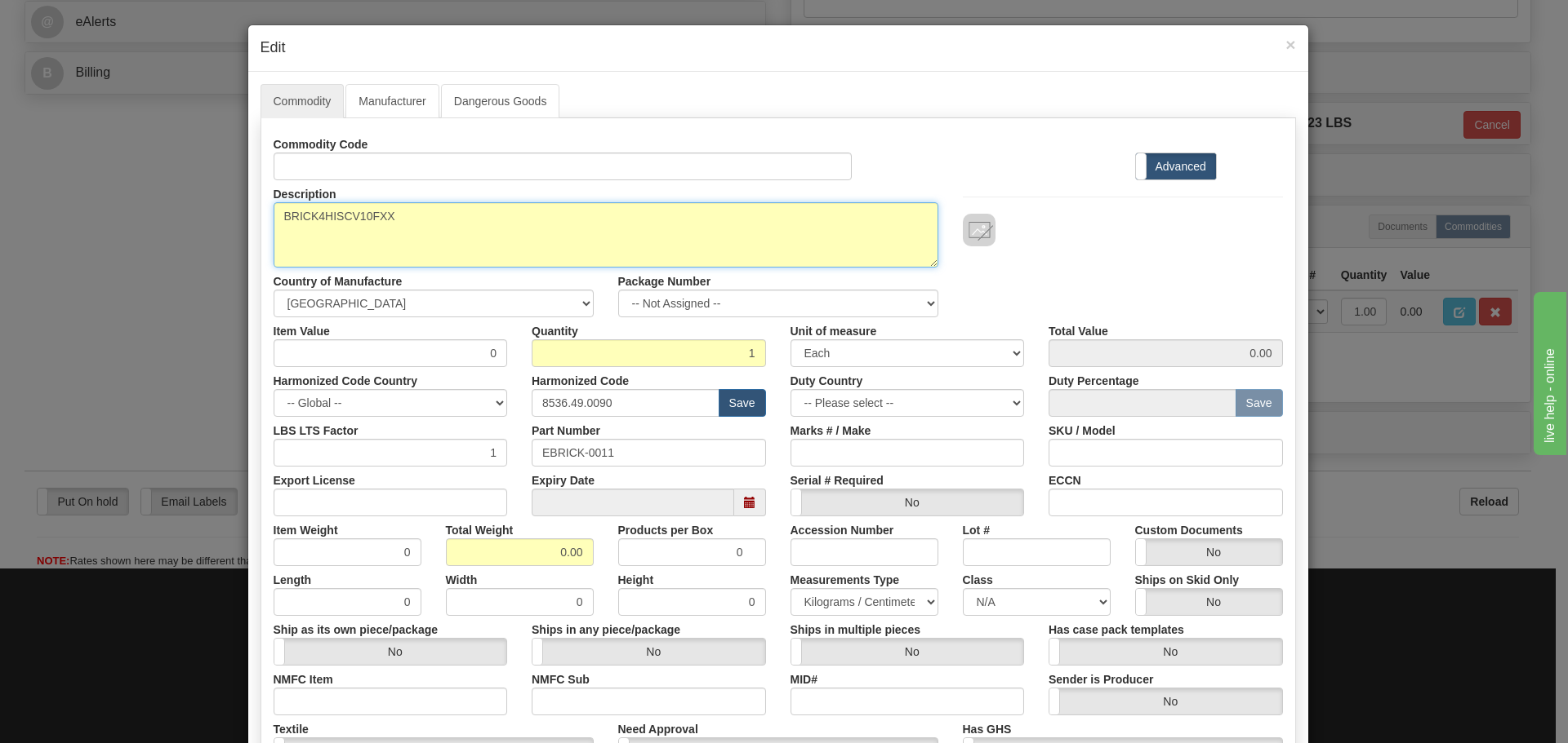
drag, startPoint x: 559, startPoint y: 238, endPoint x: 216, endPoint y: 248, distance: 343.1
click at [216, 248] on div "× Edit Commodity Manufacturer Dangerous Goods Commodity Code Standard Advanced …" at bounding box center [784, 372] width 1568 height 743
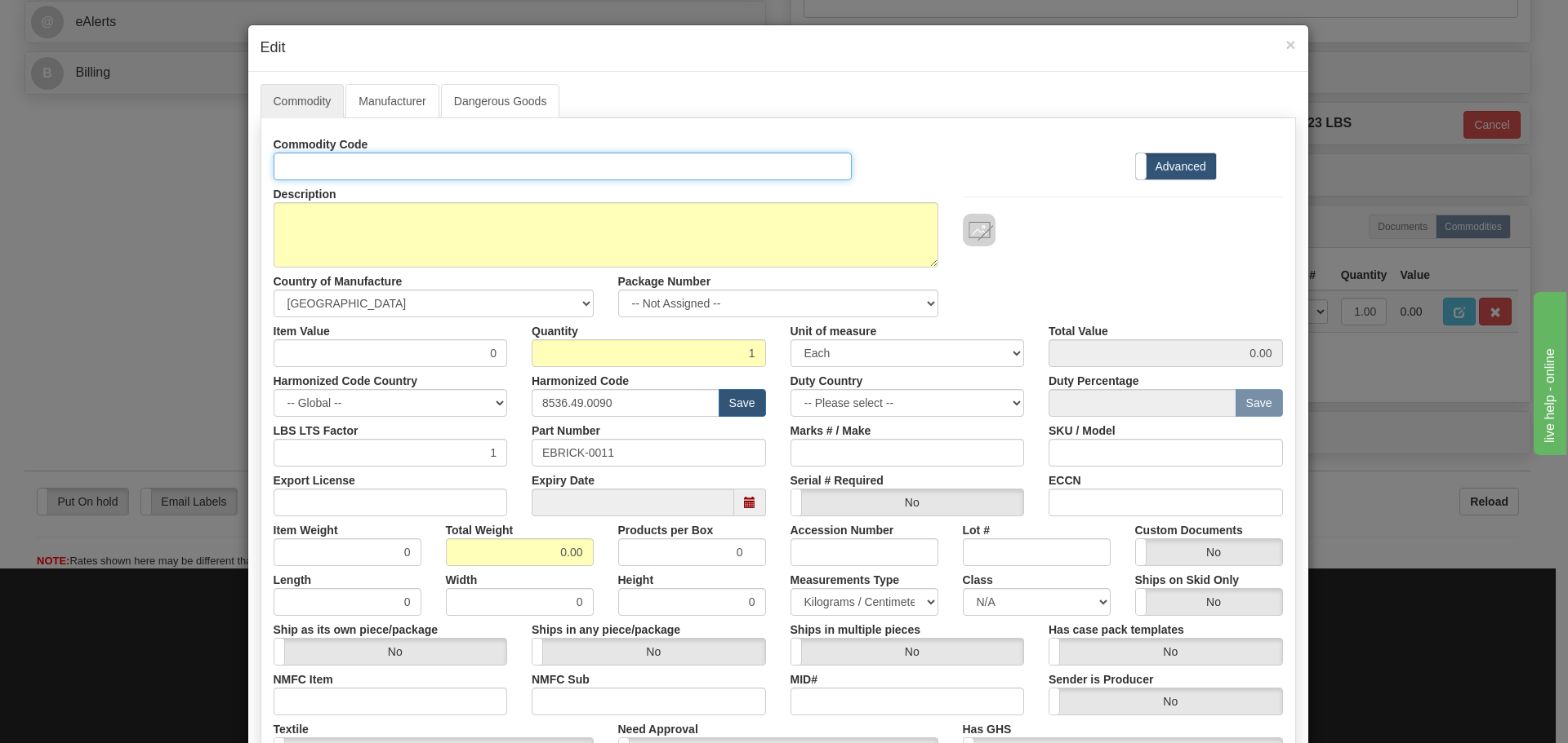
click at [373, 152] on input "Id" at bounding box center [562, 166] width 579 height 28
paste input "BRICK4HISCV10FXX"
type input "BRICK4HISCV10FXX"
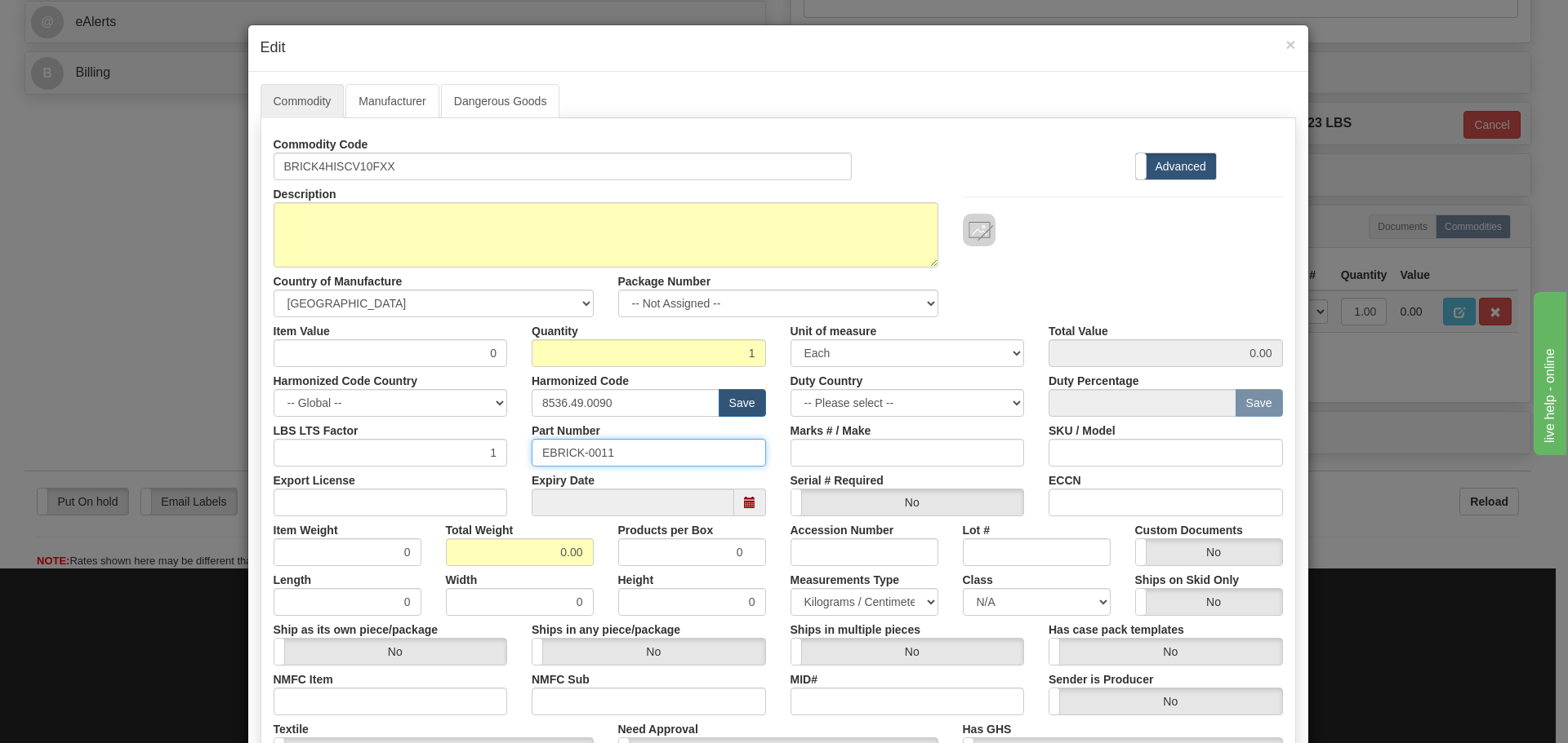
drag, startPoint x: 641, startPoint y: 445, endPoint x: 441, endPoint y: 450, distance: 200.1
click at [441, 452] on div "LBS LTS Factor 1 Part Number EBRICK-0011 Marks # / Make SKU / Model" at bounding box center [778, 442] width 1033 height 50
paste input "BRICK4HISCV10FXX"
type input "BRICK4HISCV10FXX"
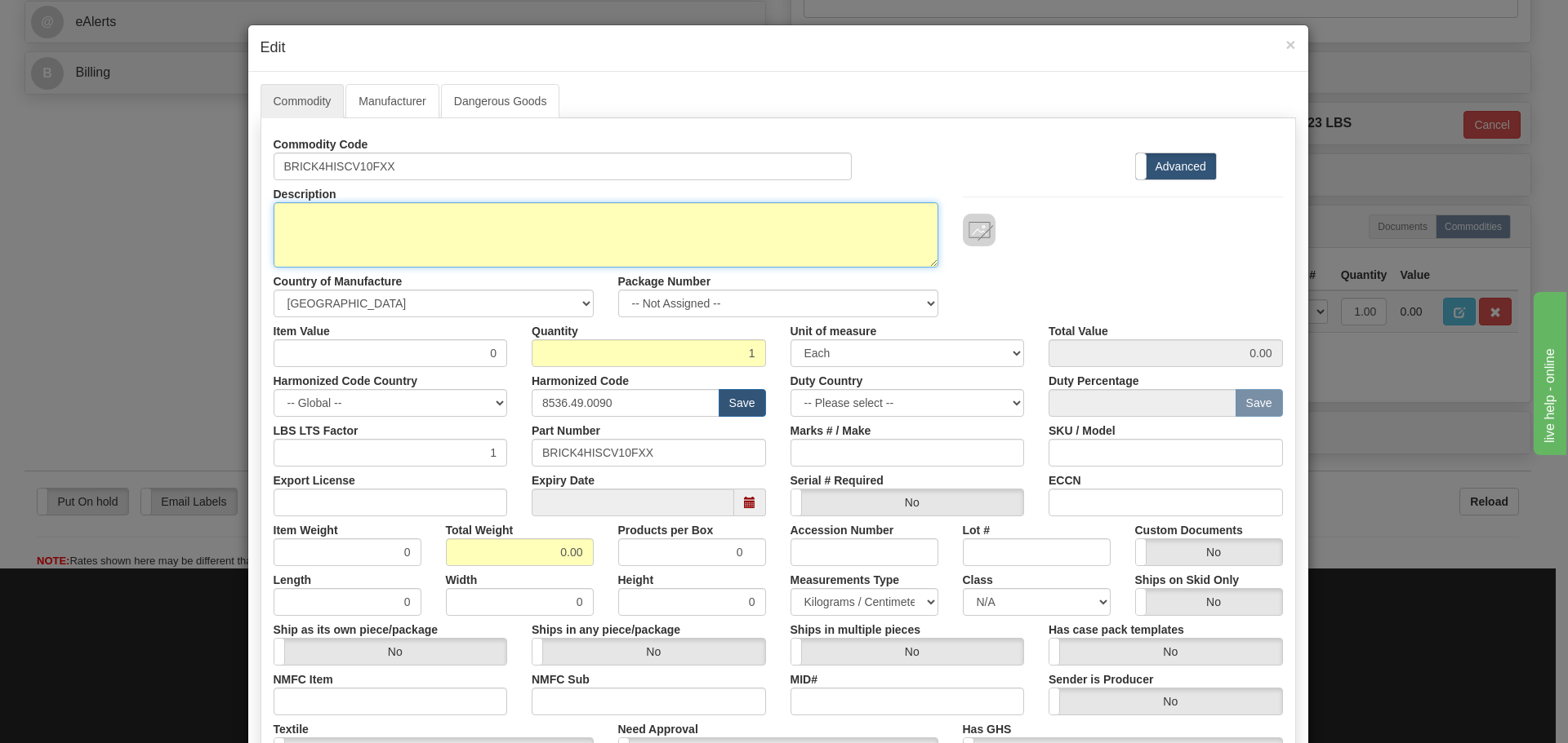
click at [464, 241] on textarea "BRICK4HISCV10FXX" at bounding box center [605, 234] width 664 height 66
click at [311, 212] on textarea "BRICK4HISCV10FXX" at bounding box center [605, 234] width 664 height 66
paste textarea "HardFiber Brick - Switchyard Hardened Interface-Brick"
type textarea "HardFiber Brick - Switchyard Hardened Interface-Brick"
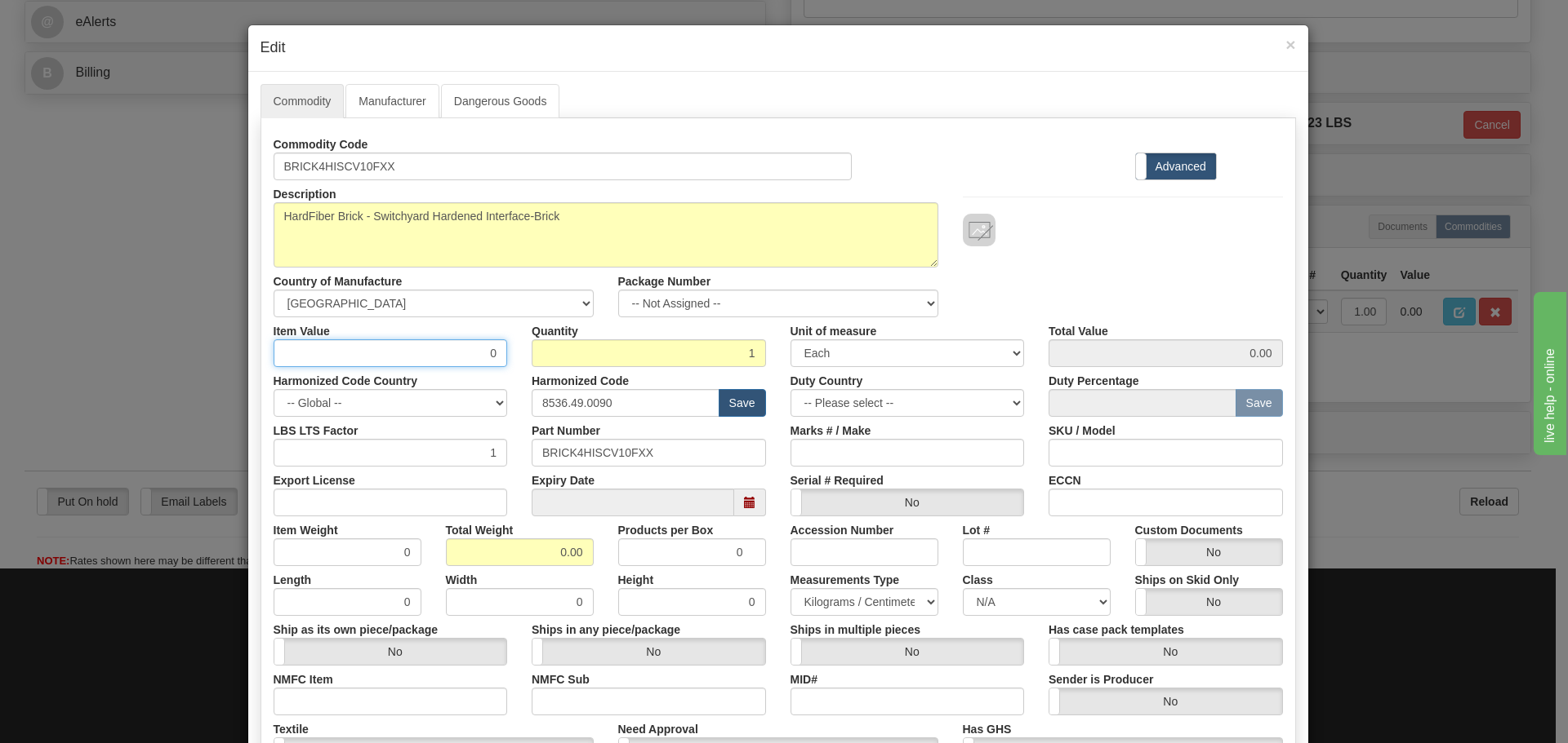
drag, startPoint x: 442, startPoint y: 353, endPoint x: 516, endPoint y: 366, distance: 75.1
click at [516, 366] on div "Item Value 0 Quantity 1 Unit of measure 3 Thousand Square Inches Adjustments 56…" at bounding box center [778, 342] width 1033 height 50
type input "75"
type input "75.00"
drag, startPoint x: 623, startPoint y: 406, endPoint x: 595, endPoint y: 410, distance: 28.3
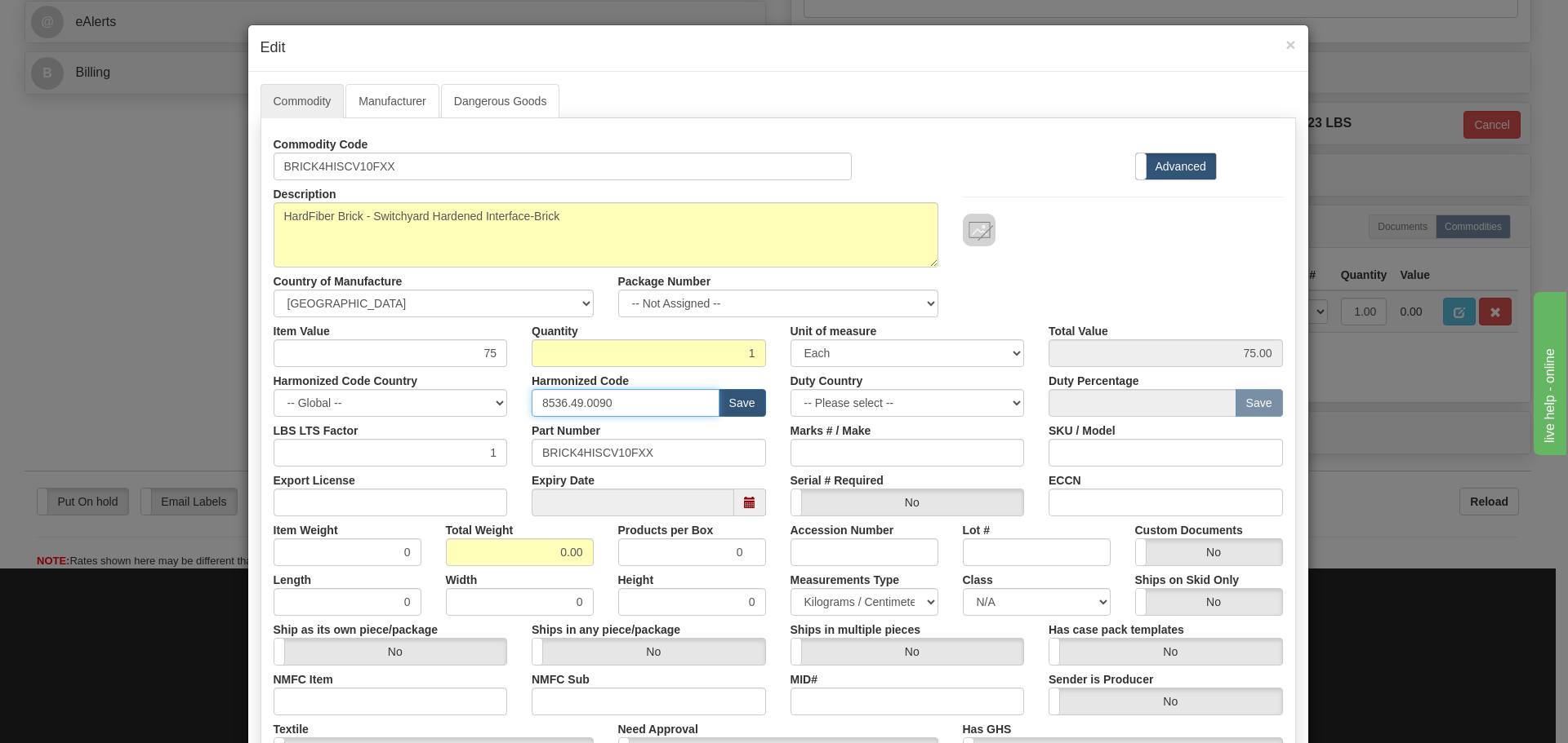
click at [593, 410] on input "8536.49.0090" at bounding box center [625, 403] width 188 height 28
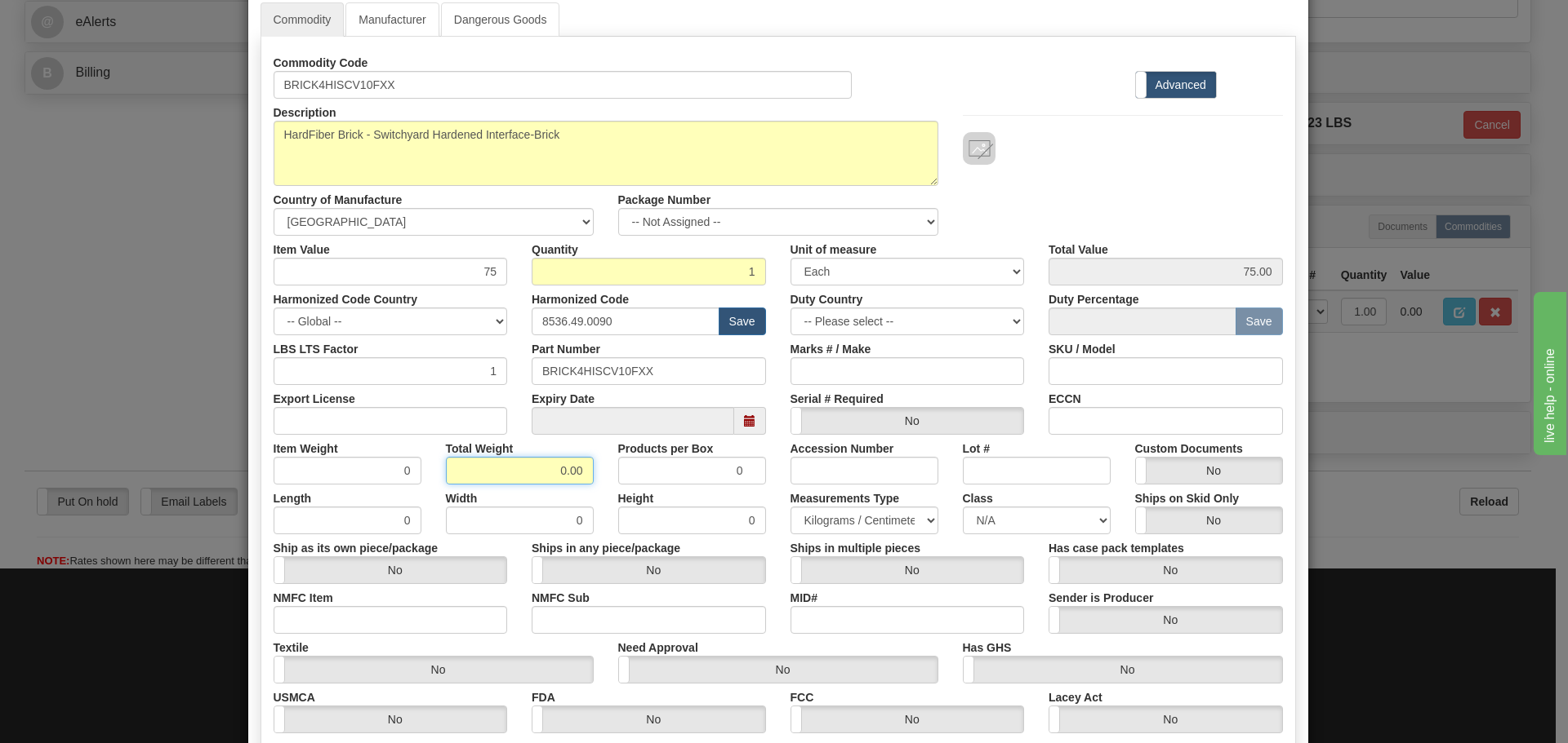
drag, startPoint x: 550, startPoint y: 466, endPoint x: 593, endPoint y: 483, distance: 46.2
click at [593, 483] on div "Total Weight 0.00" at bounding box center [519, 460] width 173 height 50
type input "10"
type input "10.0000"
click at [593, 486] on div "Width 0" at bounding box center [519, 510] width 173 height 50
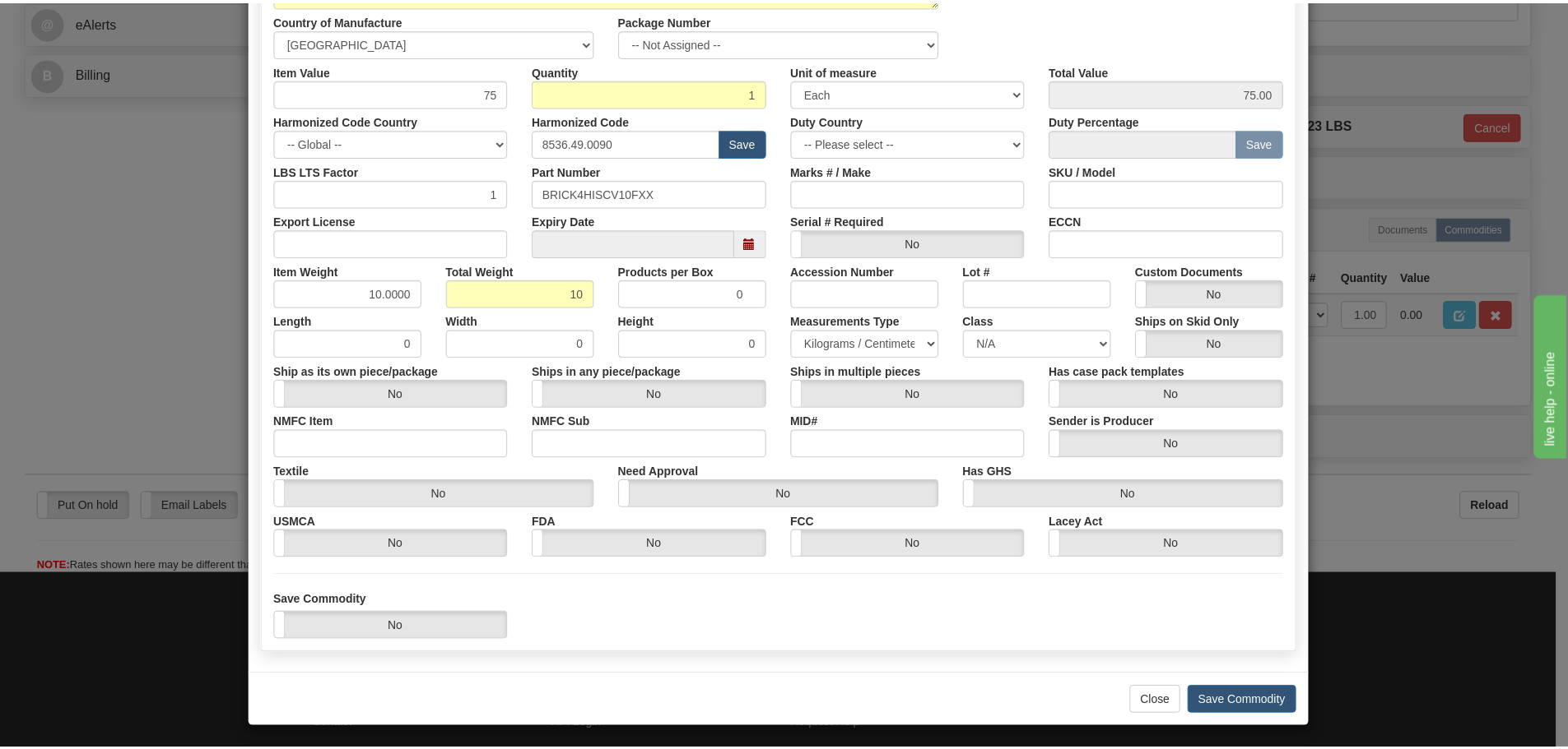
scroll to position [267, 0]
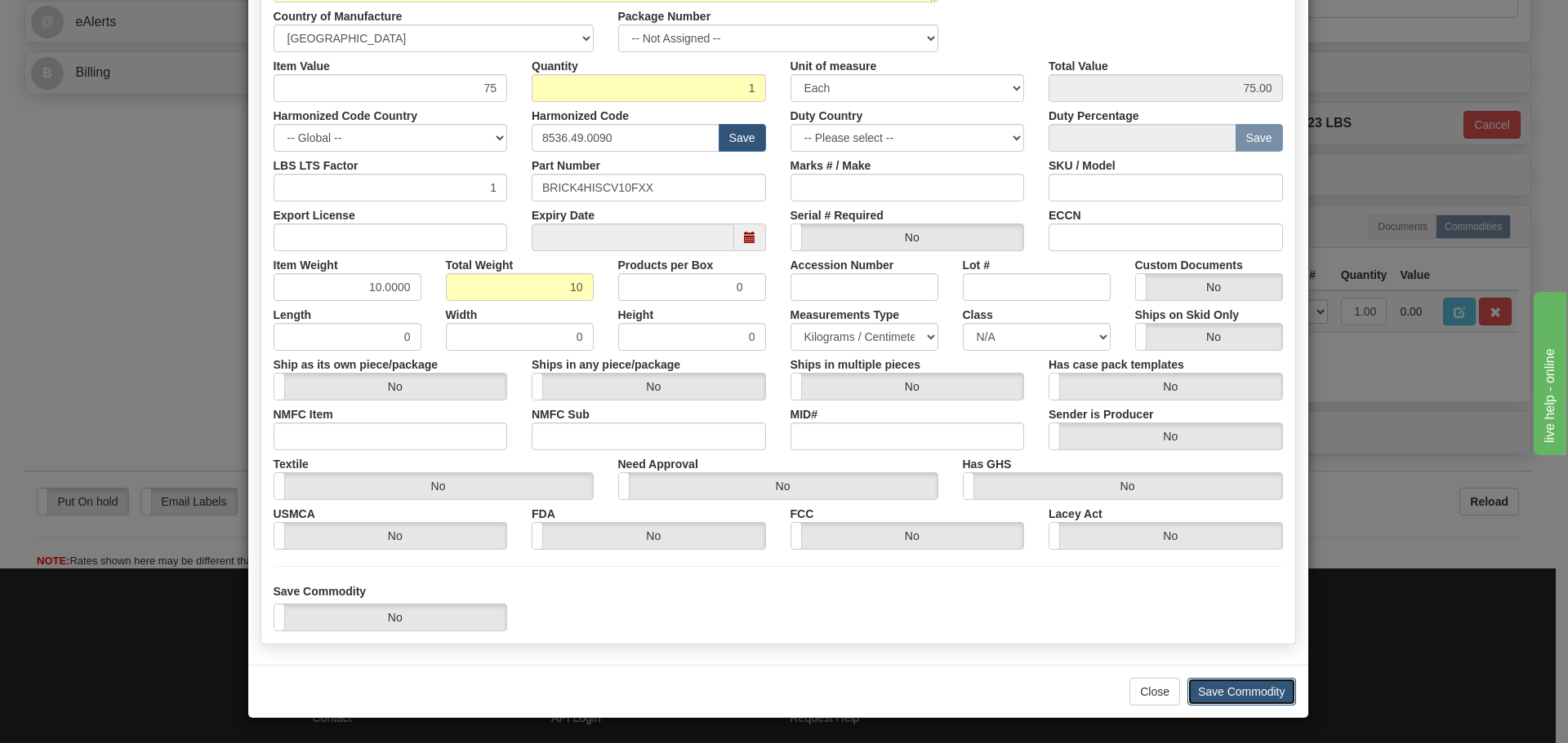
click at [1196, 688] on button "Save Commodity" at bounding box center [1241, 692] width 109 height 28
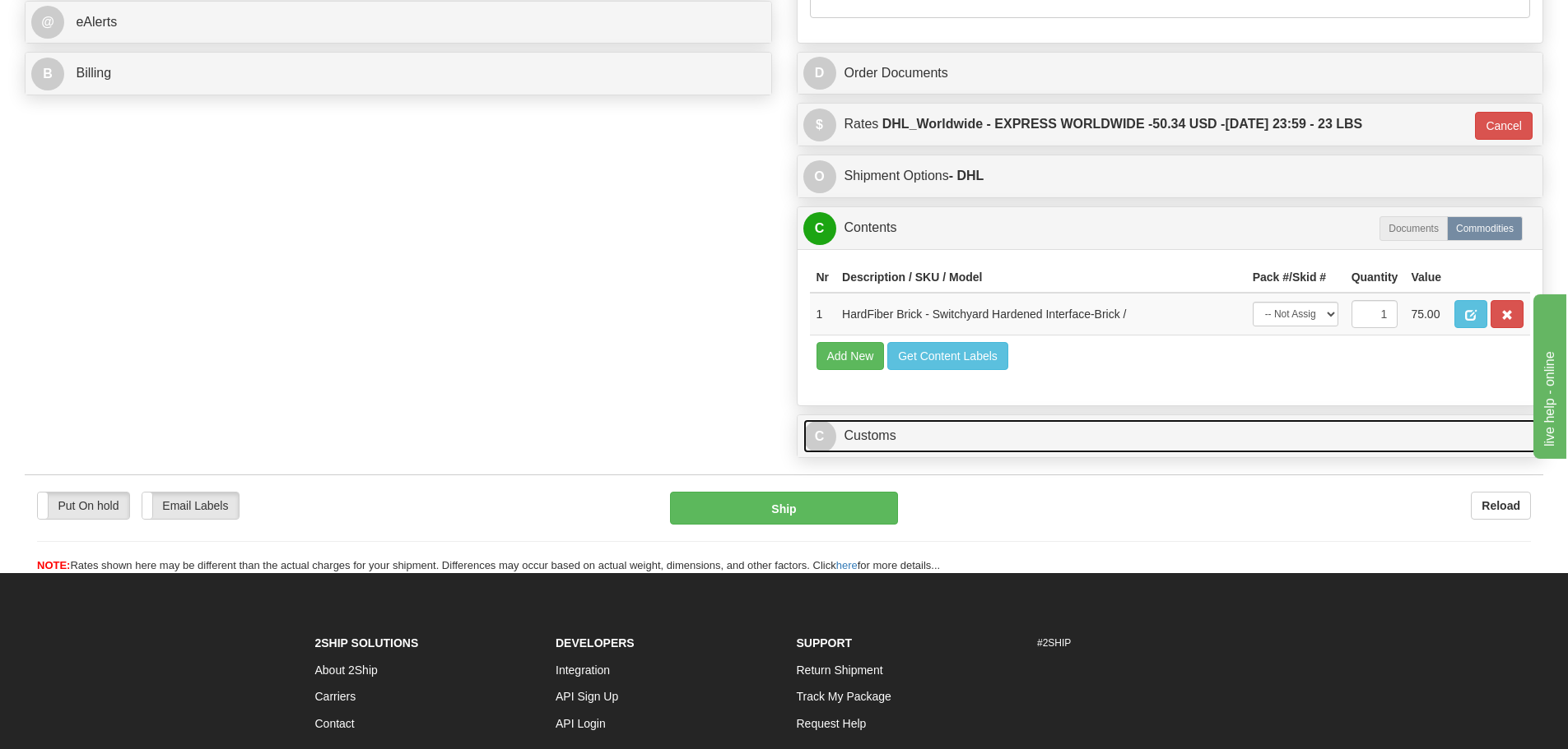
click at [889, 442] on link "C Customs" at bounding box center [1170, 436] width 734 height 34
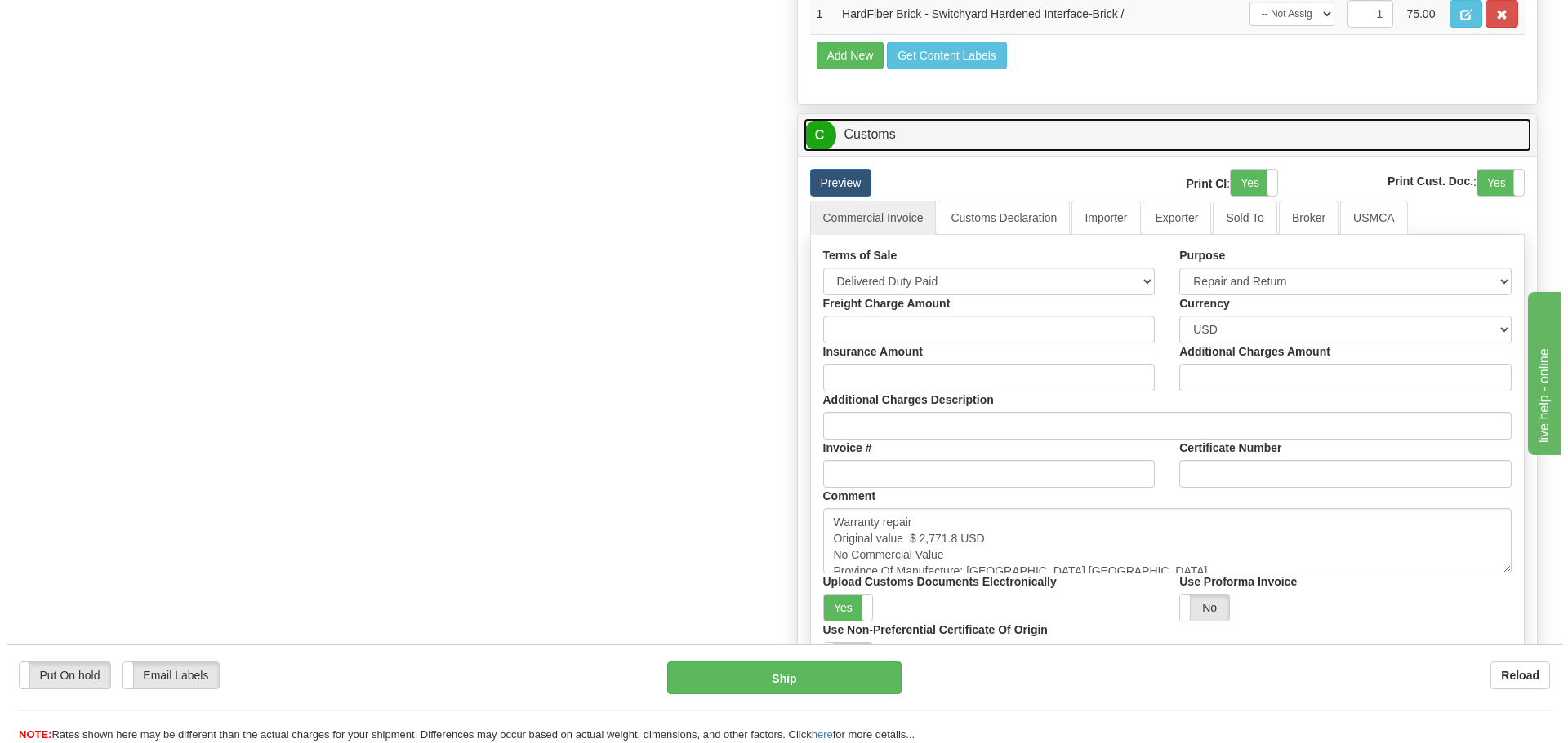
scroll to position [1141, 0]
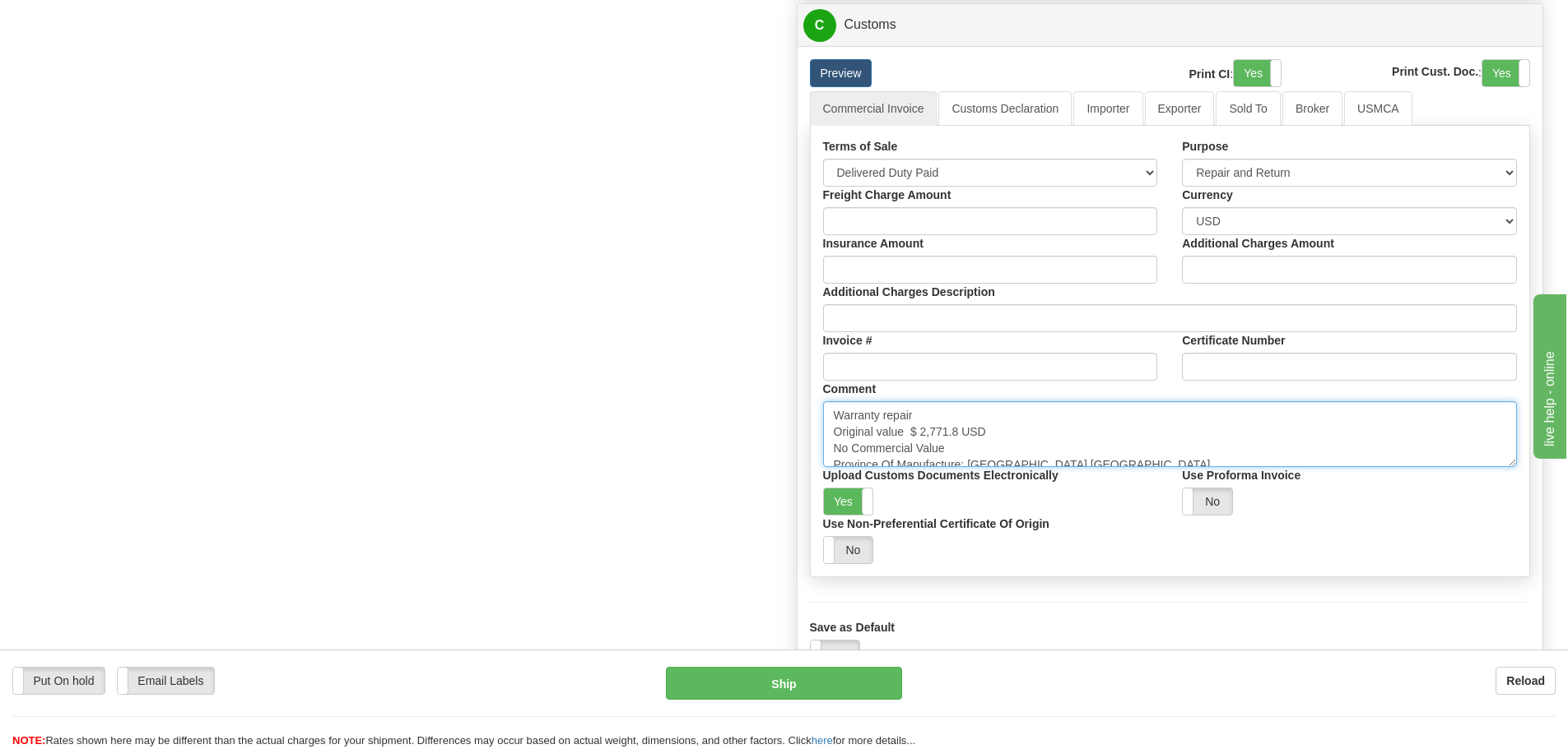
click at [994, 441] on textarea "Warranty repair Original value $ 2,771.8 USD No Commercial Value Province Of Ma…" at bounding box center [1170, 434] width 695 height 66
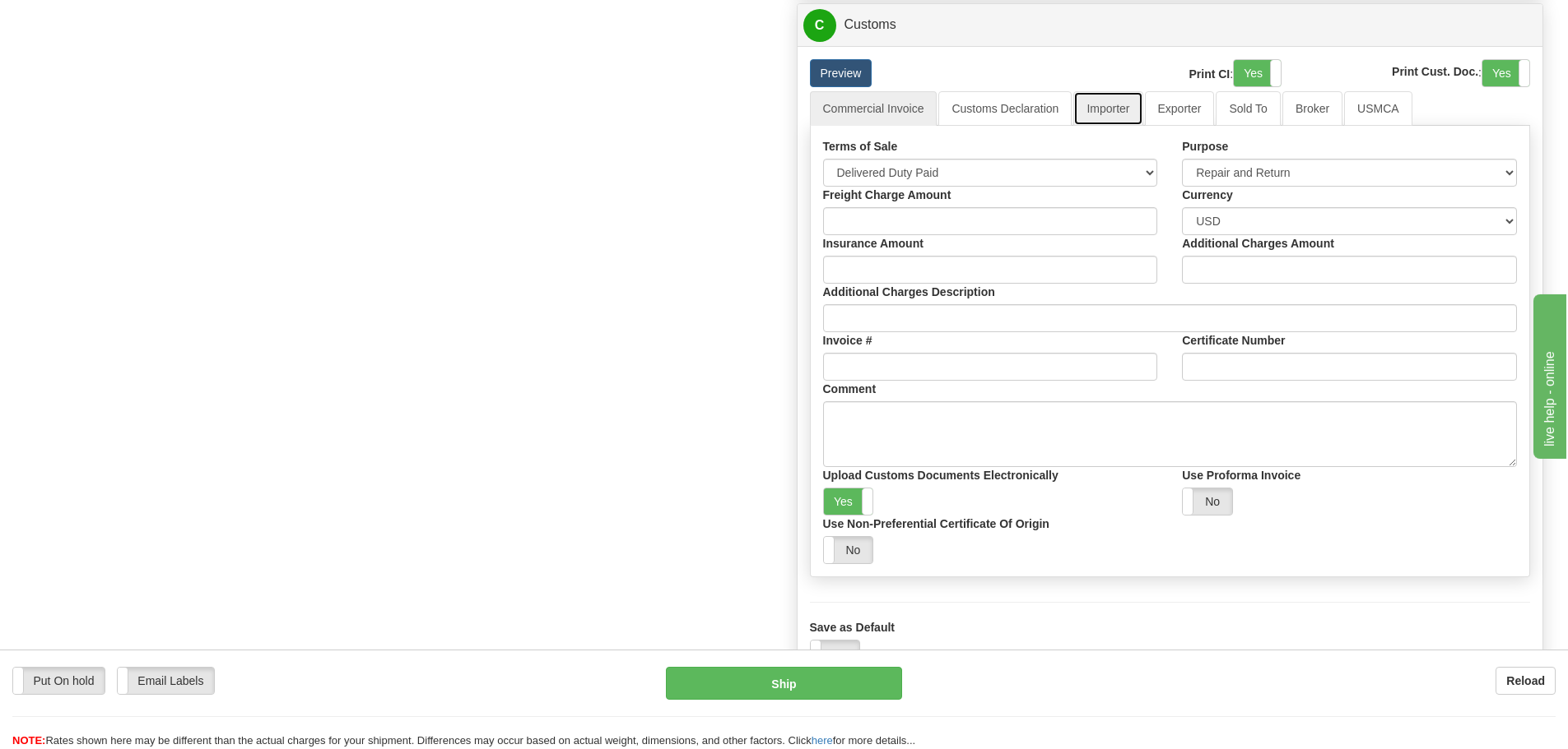
click at [1100, 117] on link "Importer" at bounding box center [1108, 109] width 69 height 35
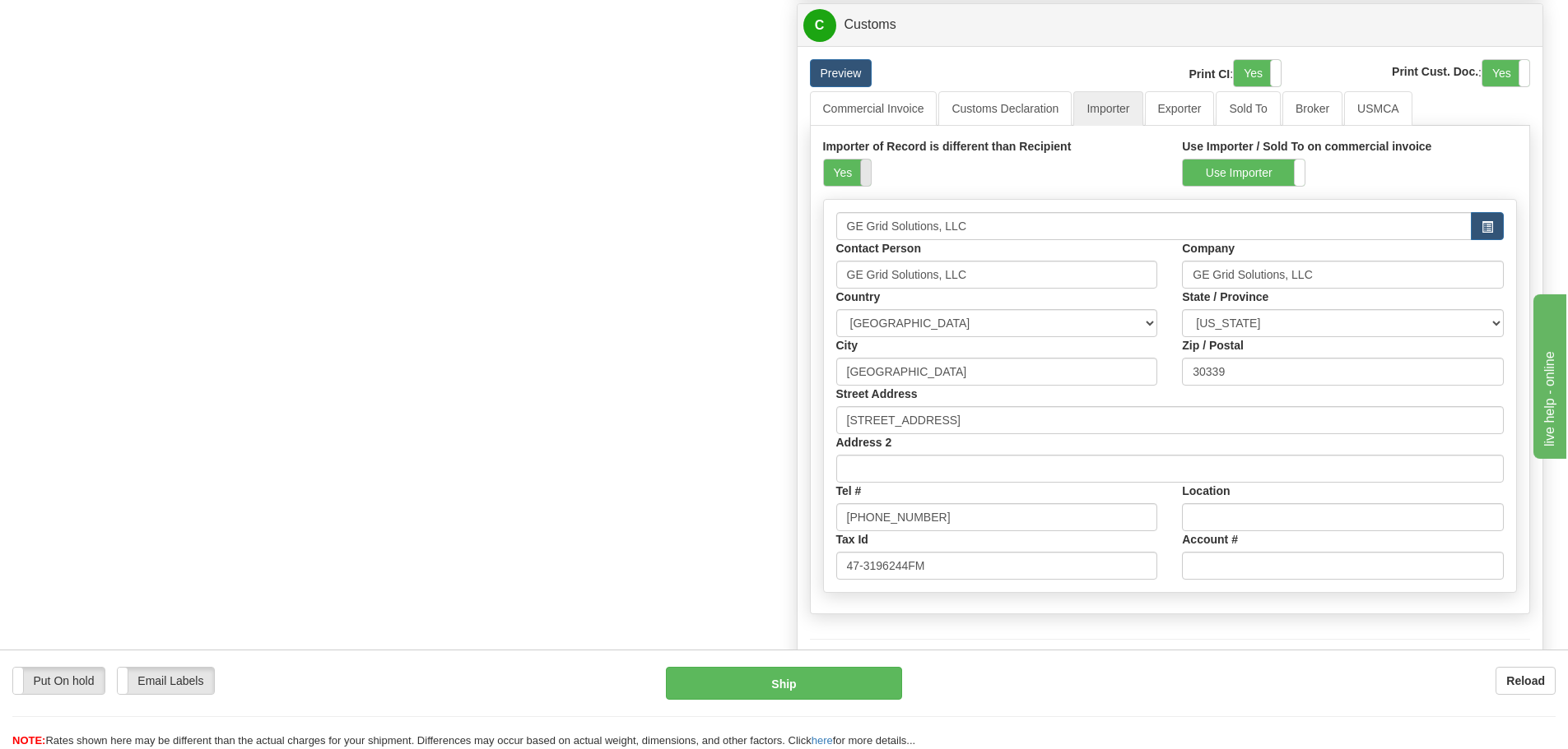
click at [863, 179] on span at bounding box center [870, 172] width 21 height 26
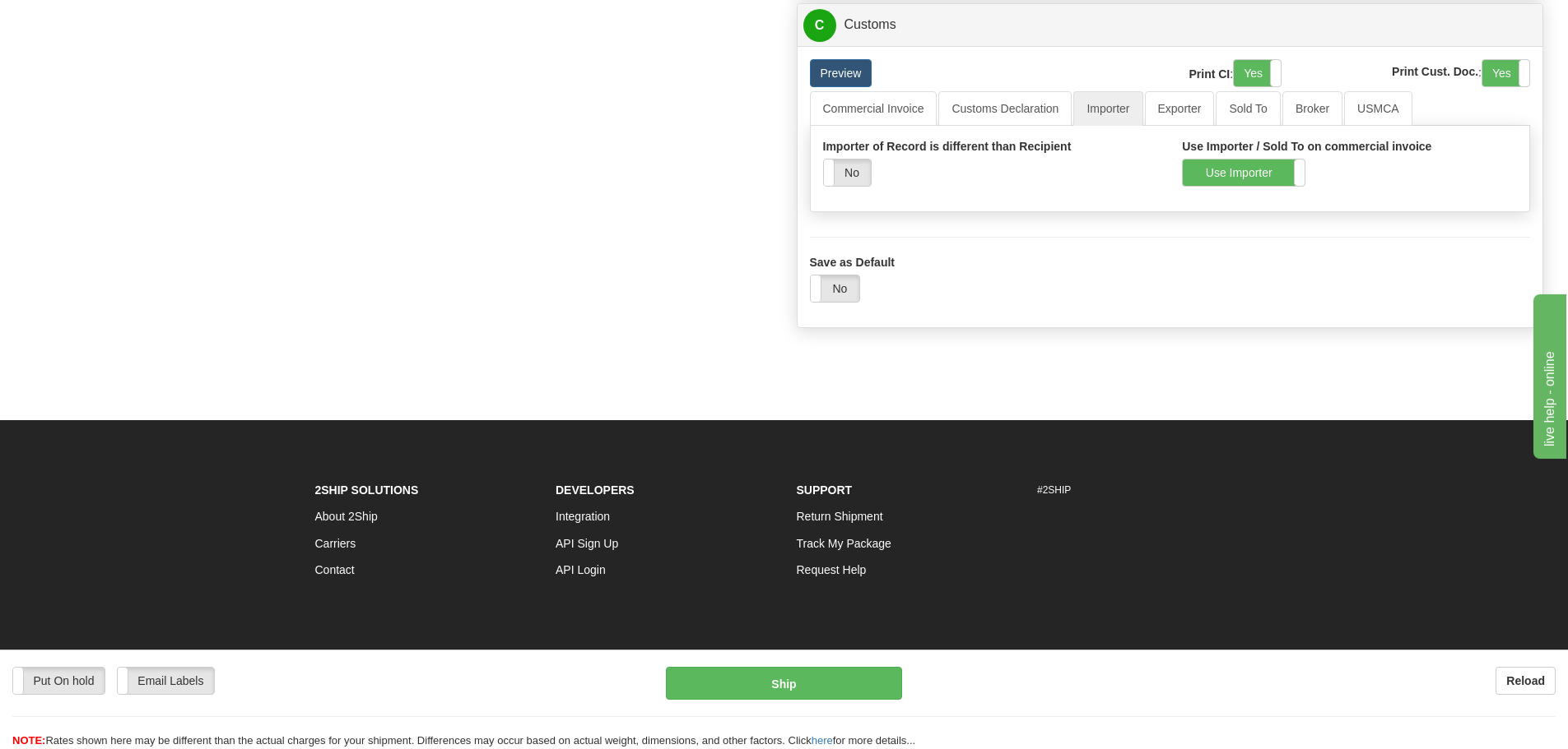
click at [1234, 157] on div "Use Importer / Sold To on commercial invoice Use Importer Use Sold To" at bounding box center [1349, 162] width 359 height 49
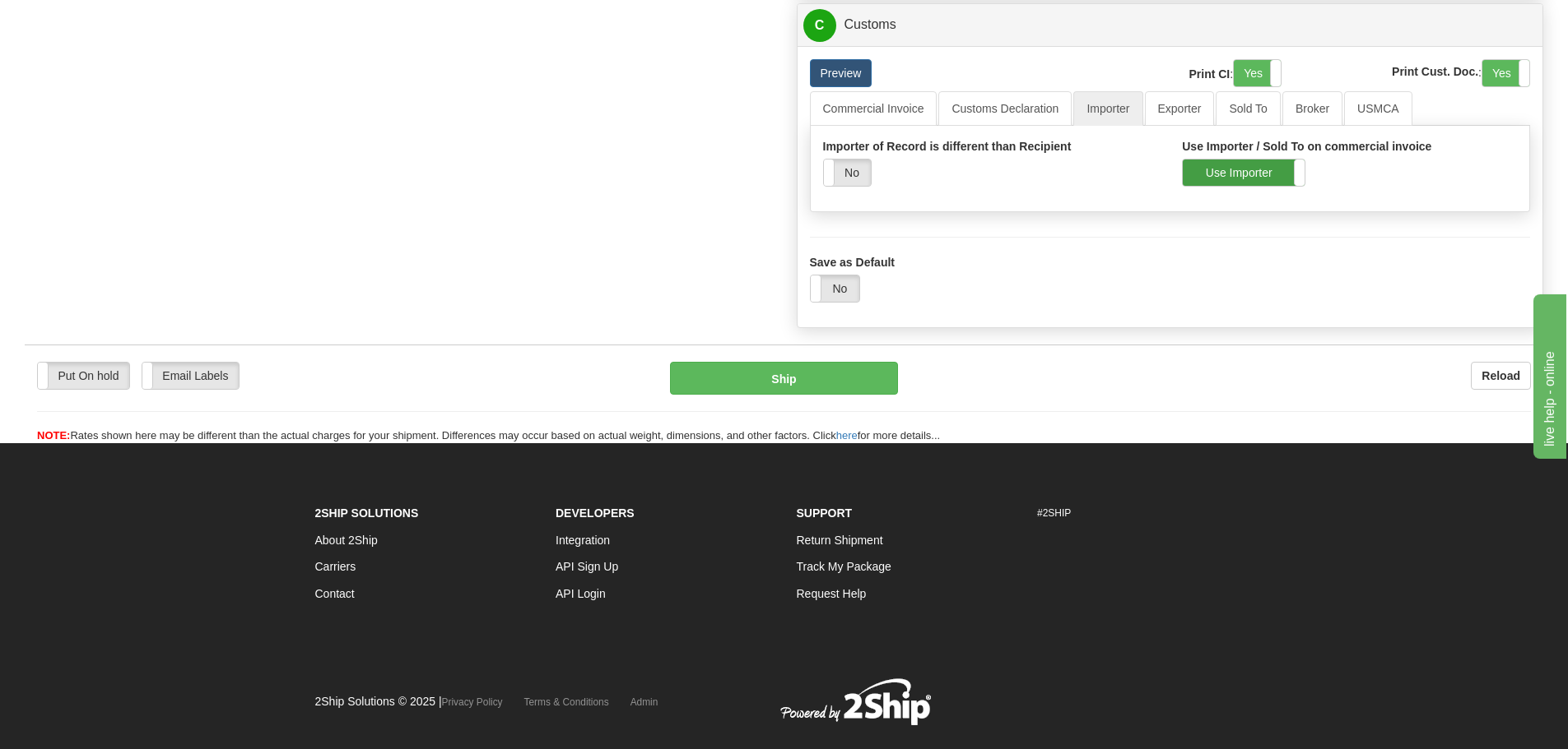
click at [1231, 167] on label "Use Importer" at bounding box center [1243, 172] width 122 height 26
click at [869, 122] on link "Commercial Invoice" at bounding box center [873, 109] width 128 height 35
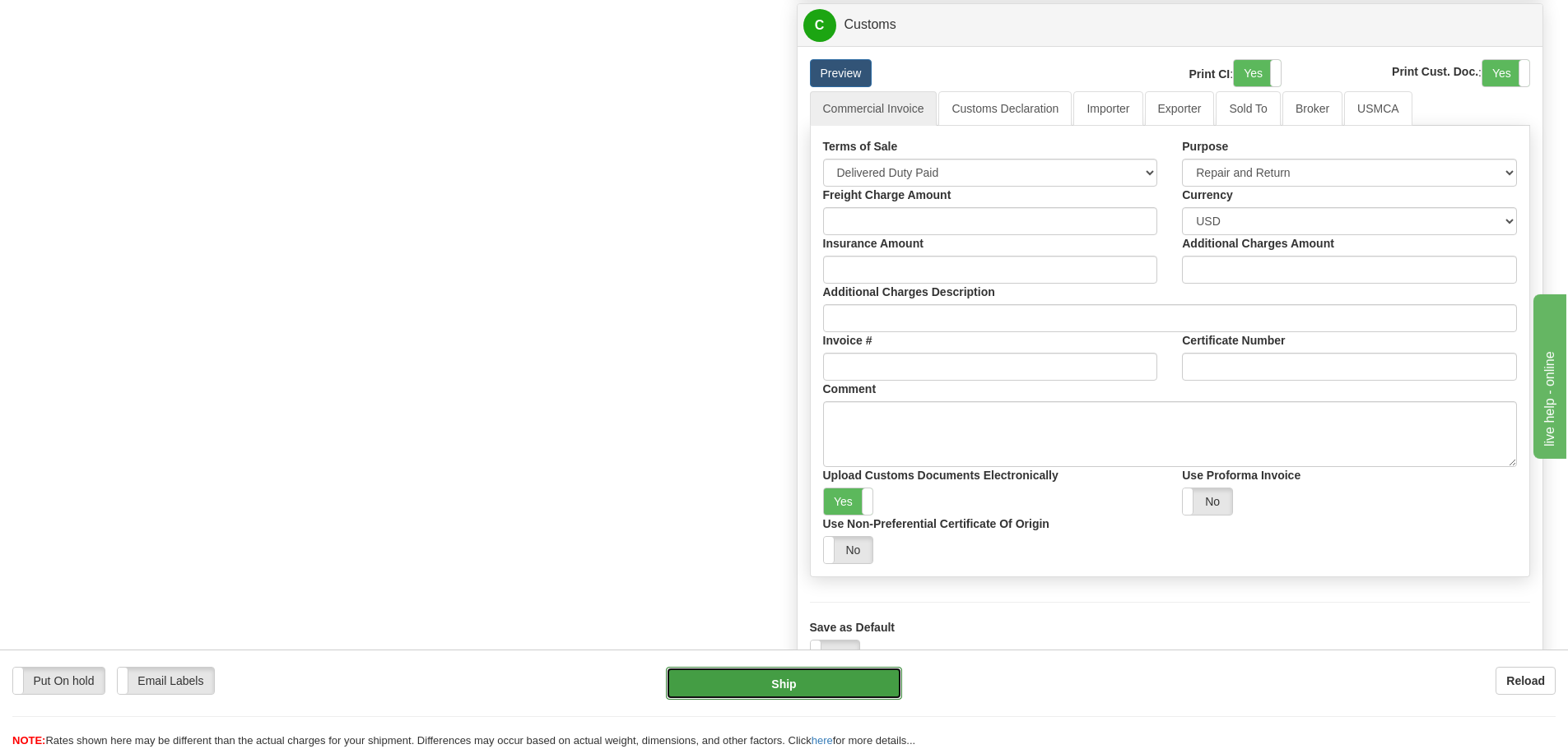
click at [857, 678] on button "Ship" at bounding box center [784, 684] width 236 height 33
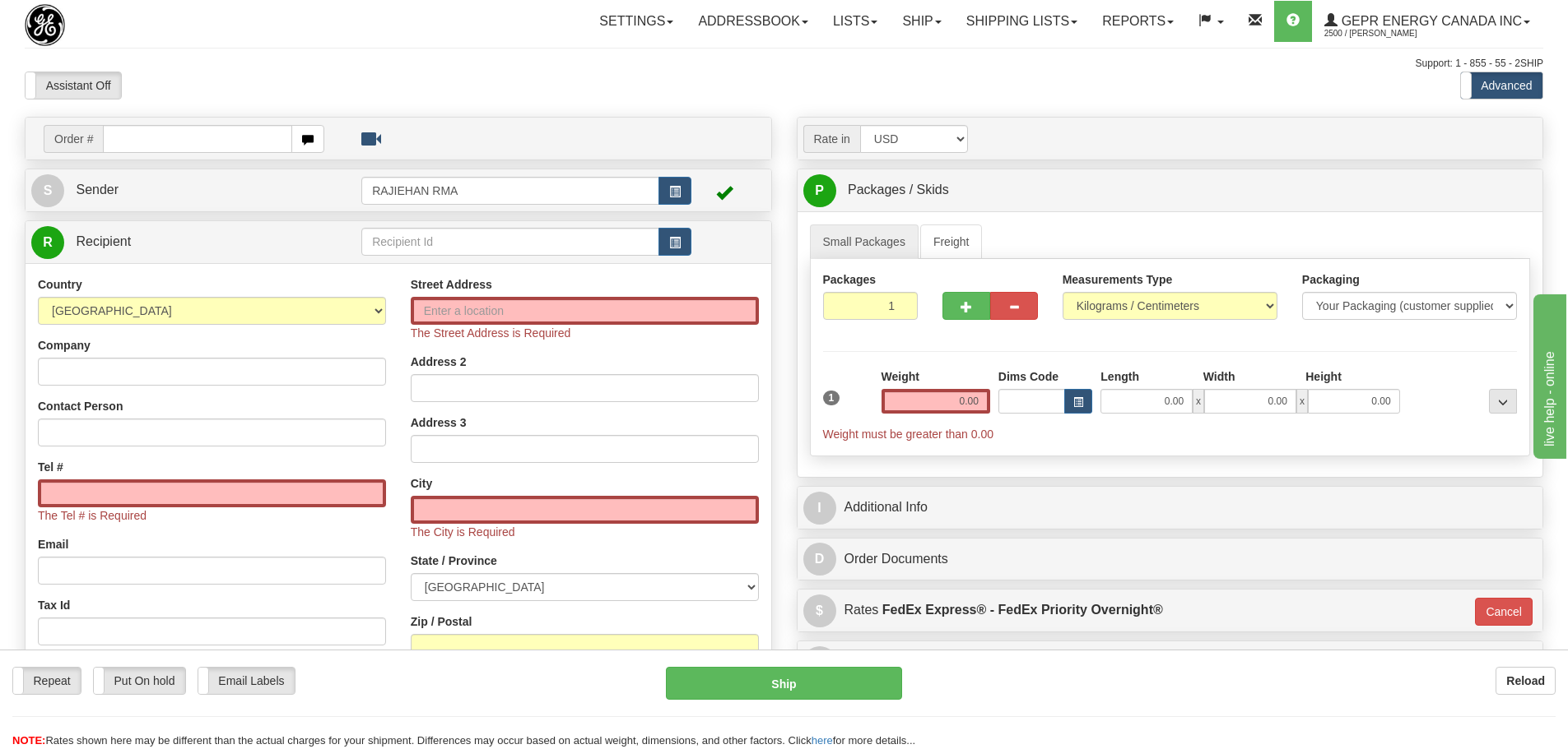
drag, startPoint x: 570, startPoint y: 88, endPoint x: 519, endPoint y: 62, distance: 57.2
click at [570, 88] on div "Assistant On Assistant Off Do a return Do a return" at bounding box center [333, 85] width 643 height 28
click at [627, 78] on div "Assistant On Assistant Off Do a return Do a return" at bounding box center [333, 85] width 643 height 28
click at [1074, 29] on link "Shipping lists" at bounding box center [1021, 21] width 135 height 41
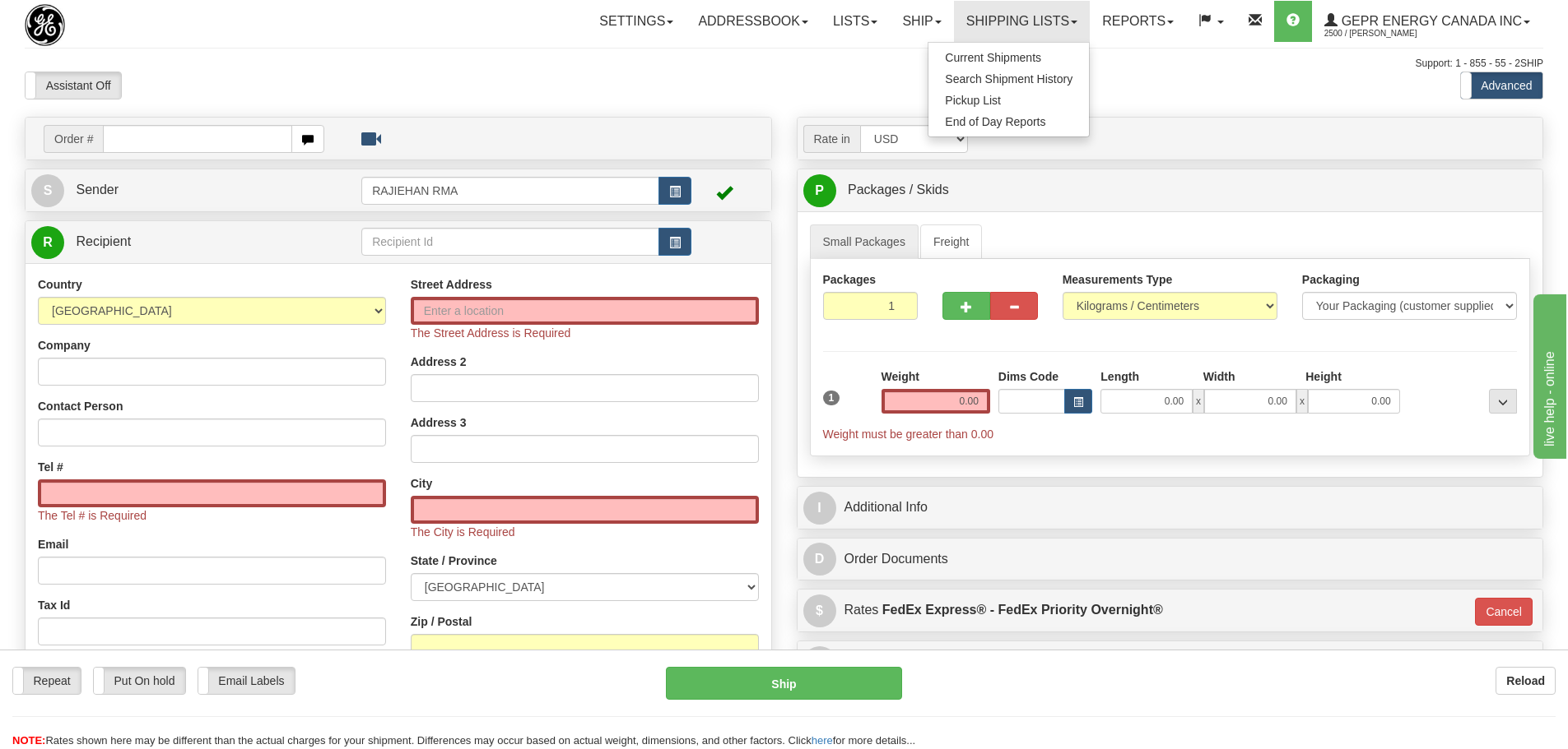
click at [1196, 88] on div "Assistant On Assistant Off Do a return Do a return Previous Next Standard Advan…" at bounding box center [784, 85] width 1543 height 28
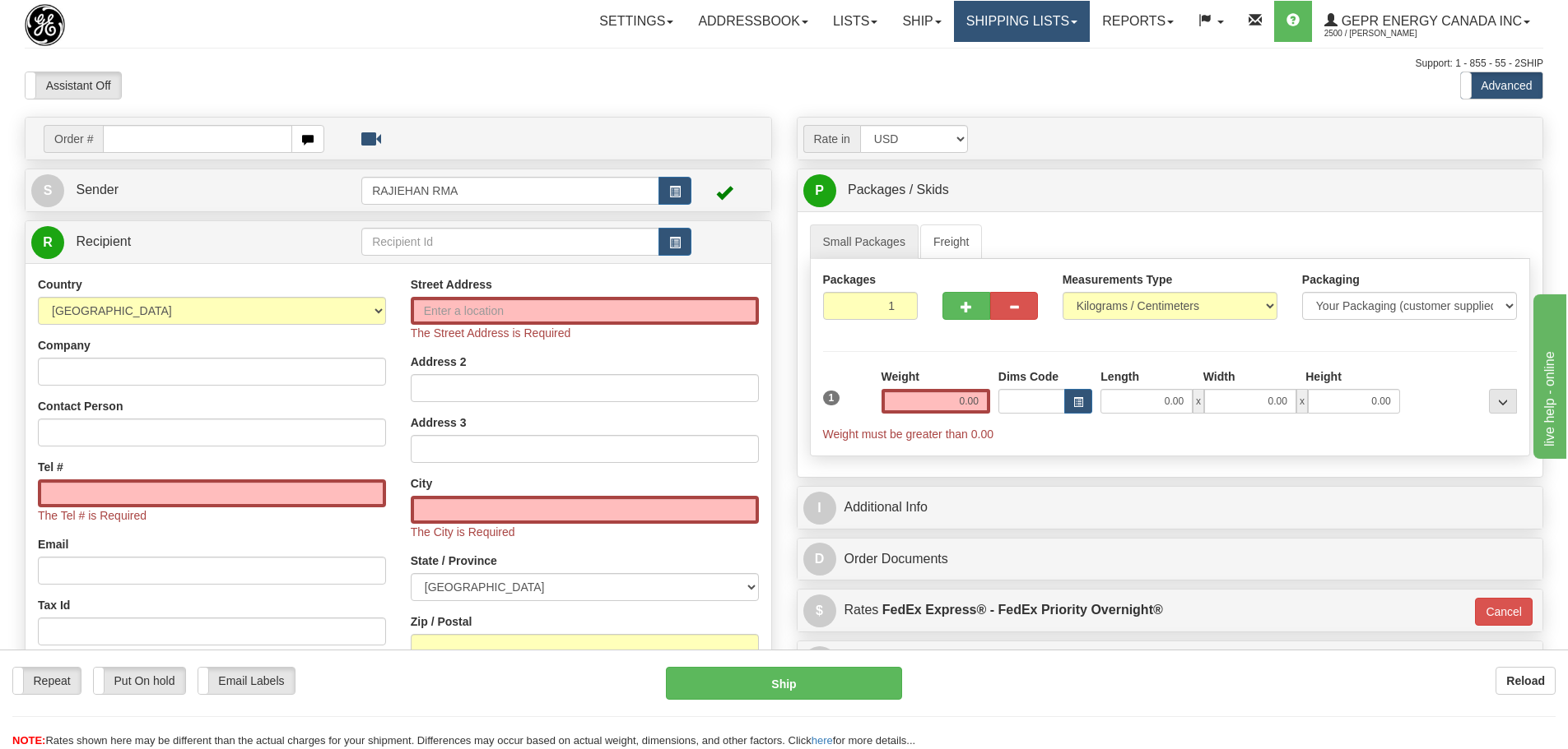
click at [1053, 12] on link "Shipping lists" at bounding box center [1021, 21] width 135 height 41
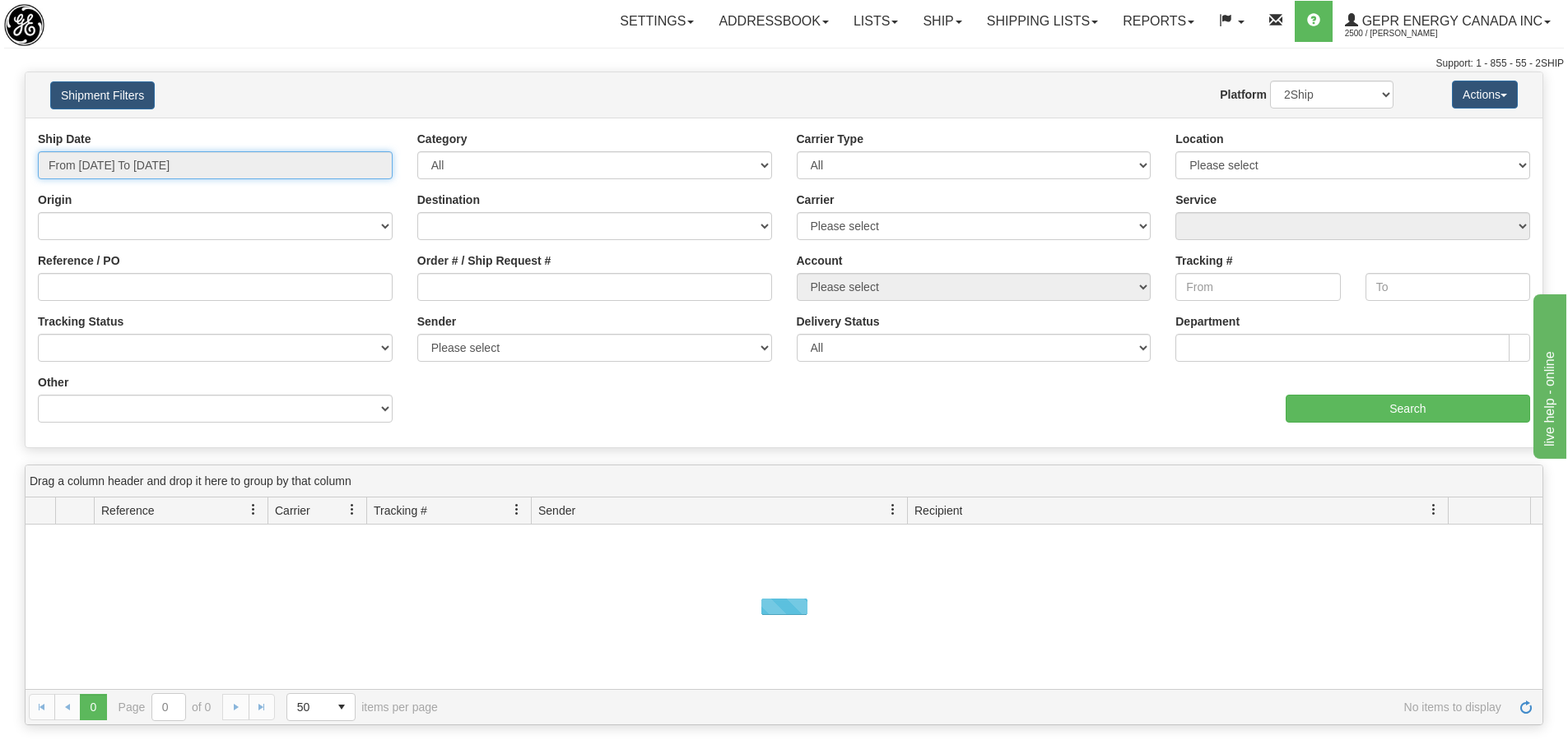
type input "[DATE]"
click at [279, 153] on input "From [DATE] To [DATE]" at bounding box center [214, 165] width 355 height 28
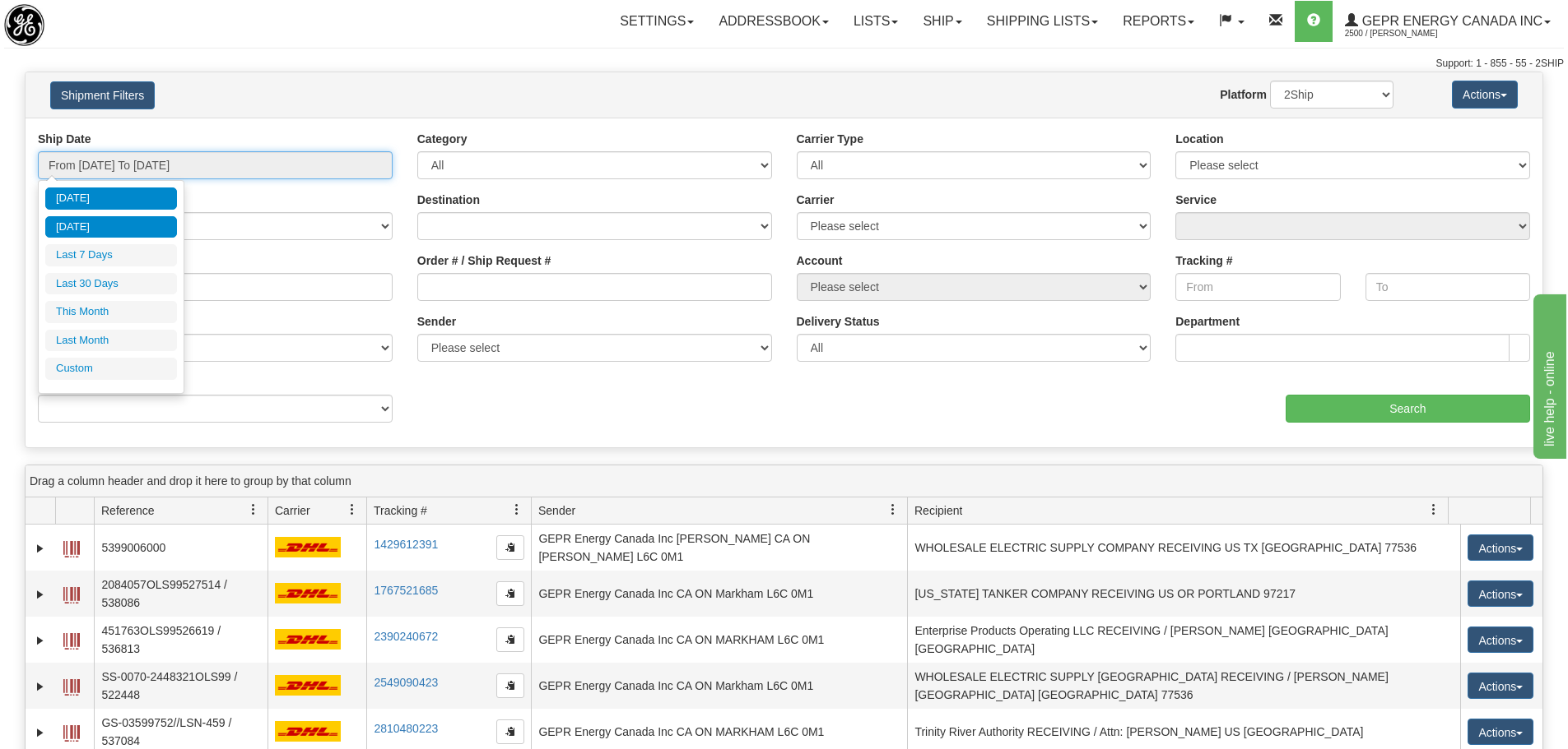
type input "[DATE]"
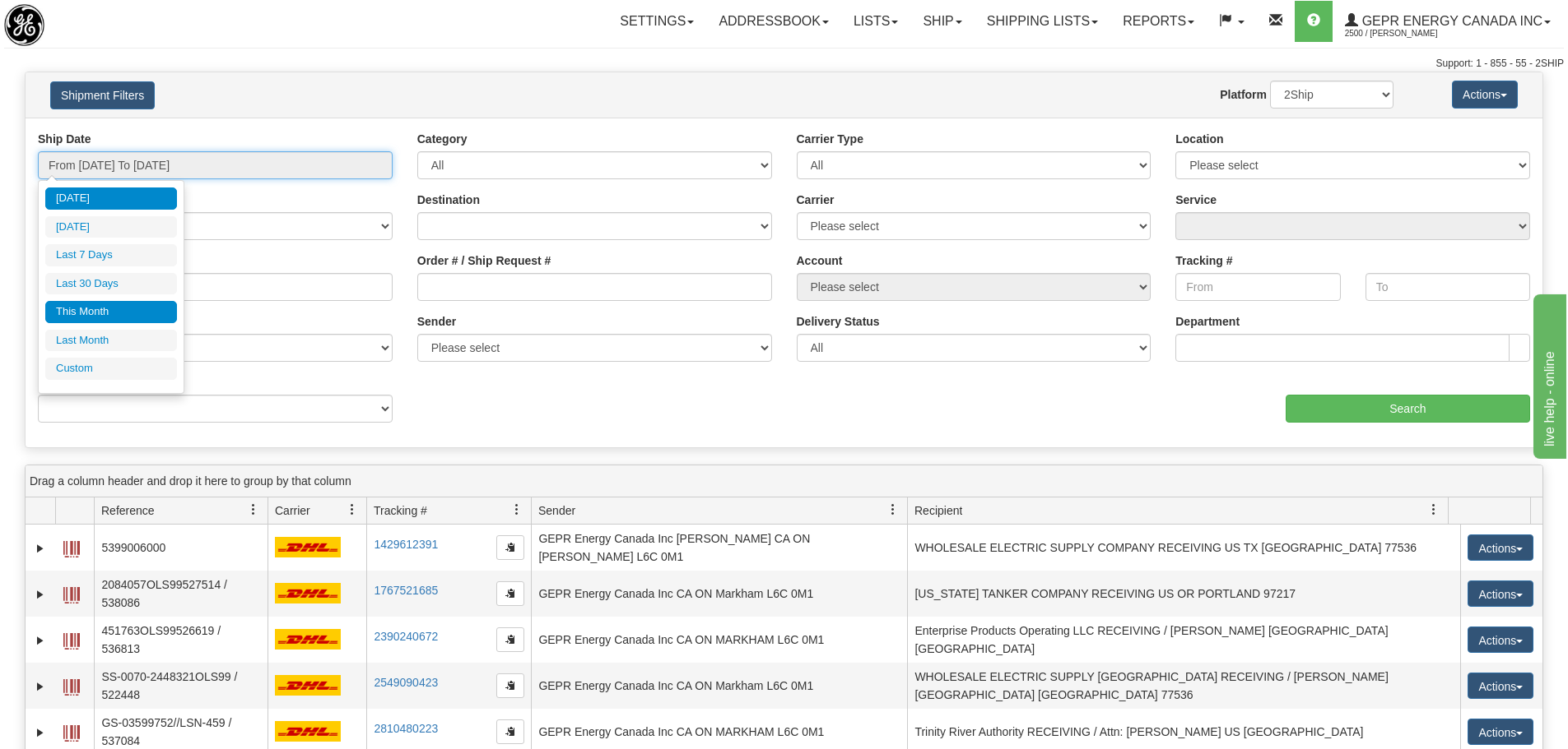
type input "[DATE]"
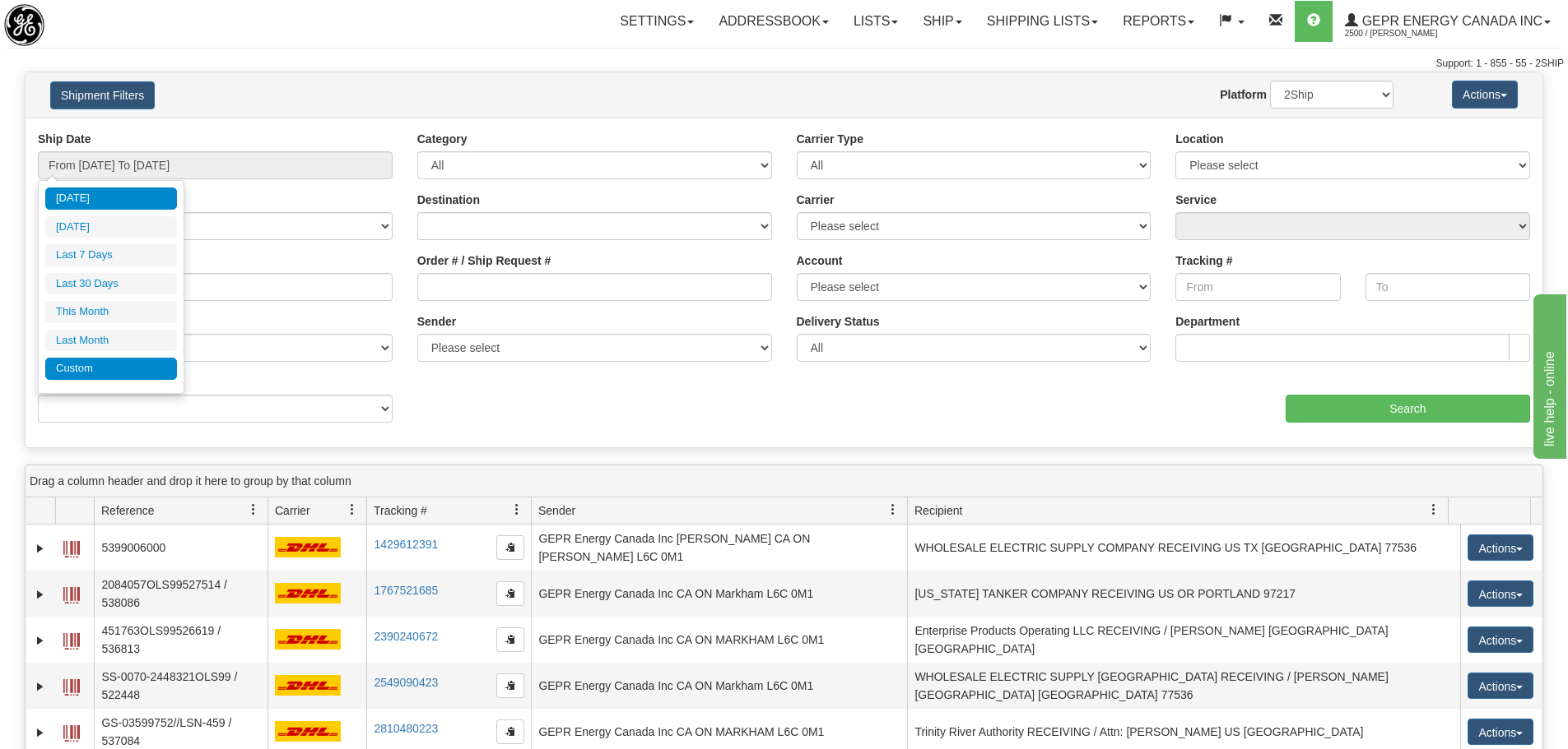
click at [117, 367] on li "Custom" at bounding box center [110, 369] width 132 height 22
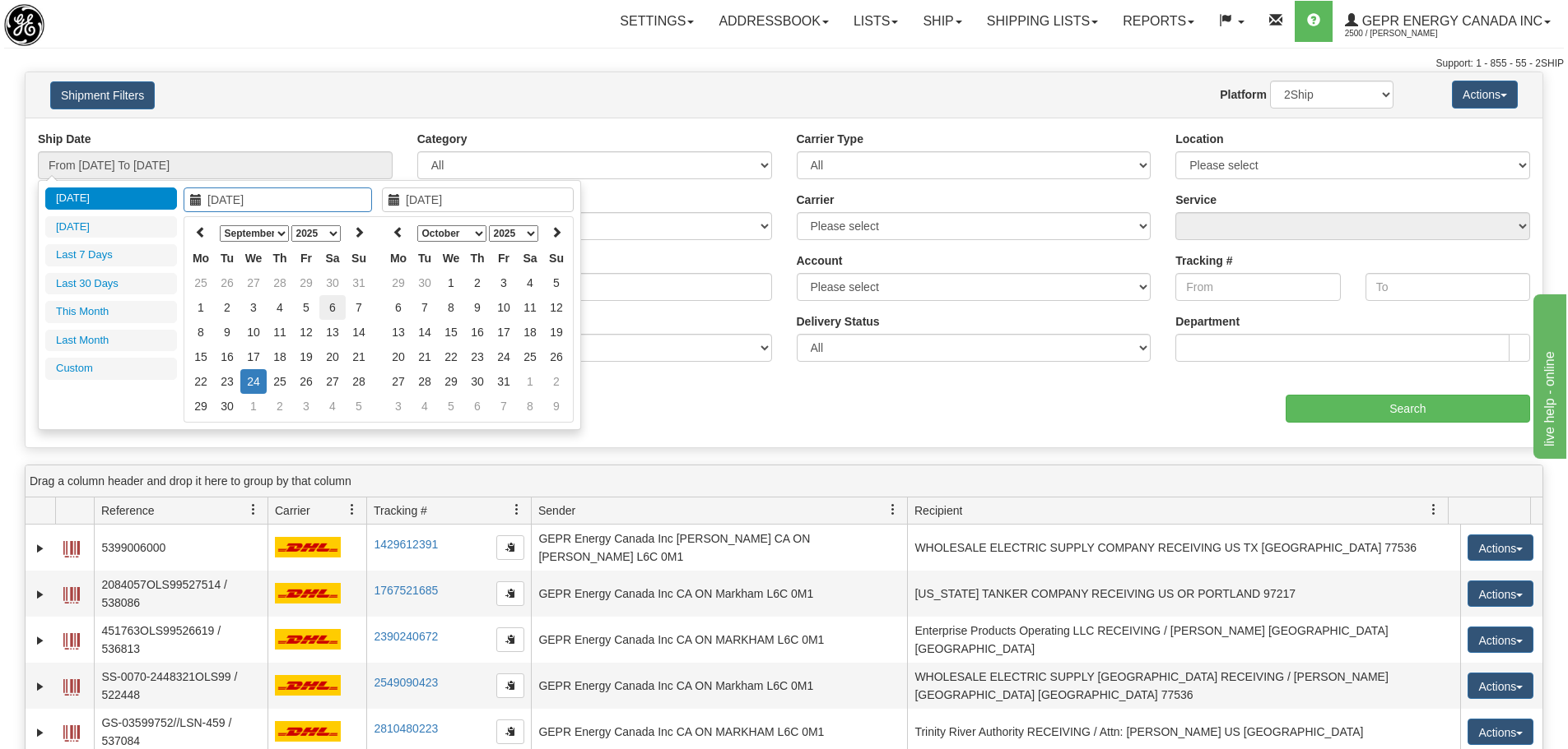
type input "[DATE]"
click at [280, 240] on select "January February March April May June July August September October November De…" at bounding box center [255, 233] width 69 height 16
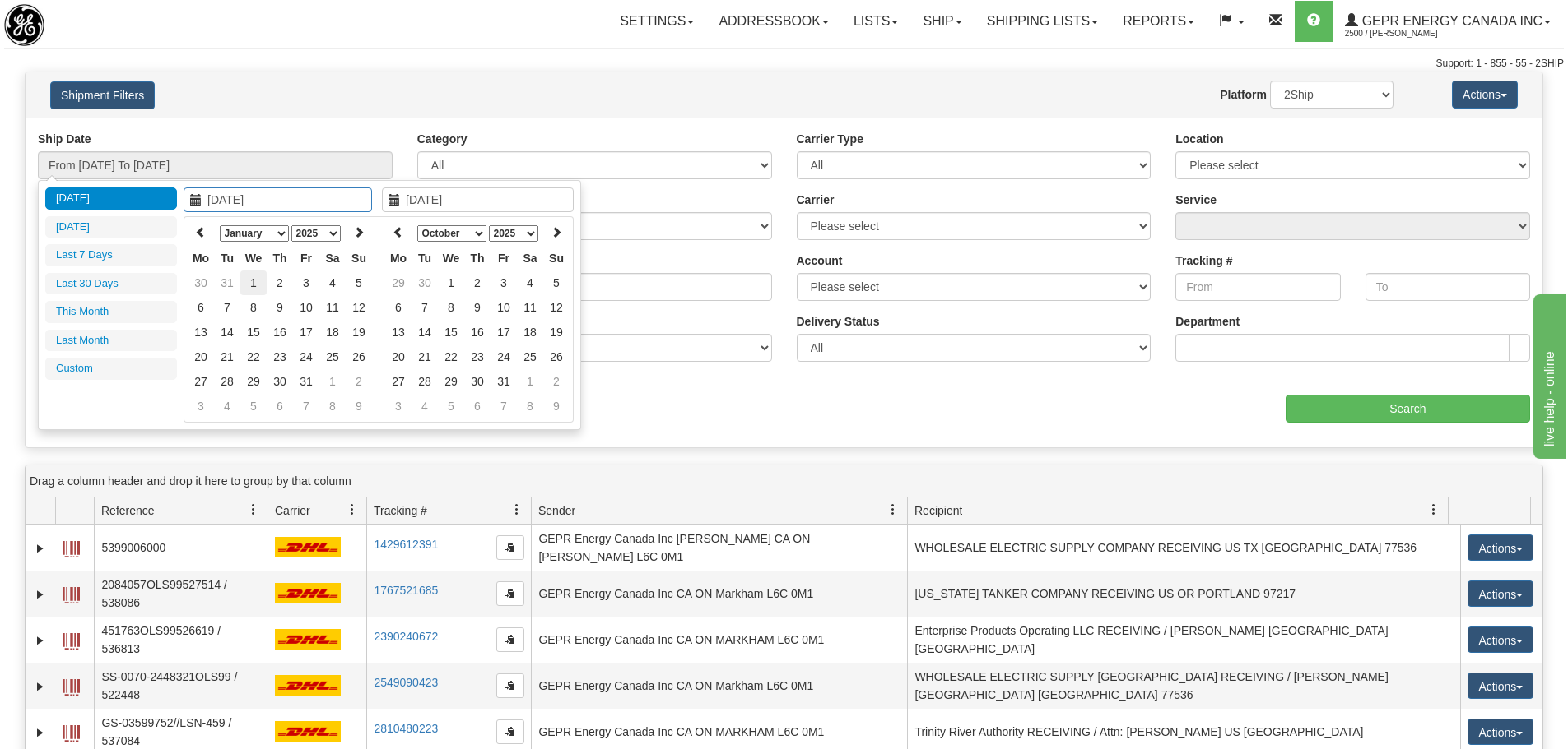
type input "[DATE]"
click at [256, 278] on td "1" at bounding box center [253, 283] width 26 height 25
click at [279, 235] on select "January February March April May June July August September October November De…" at bounding box center [255, 233] width 69 height 16
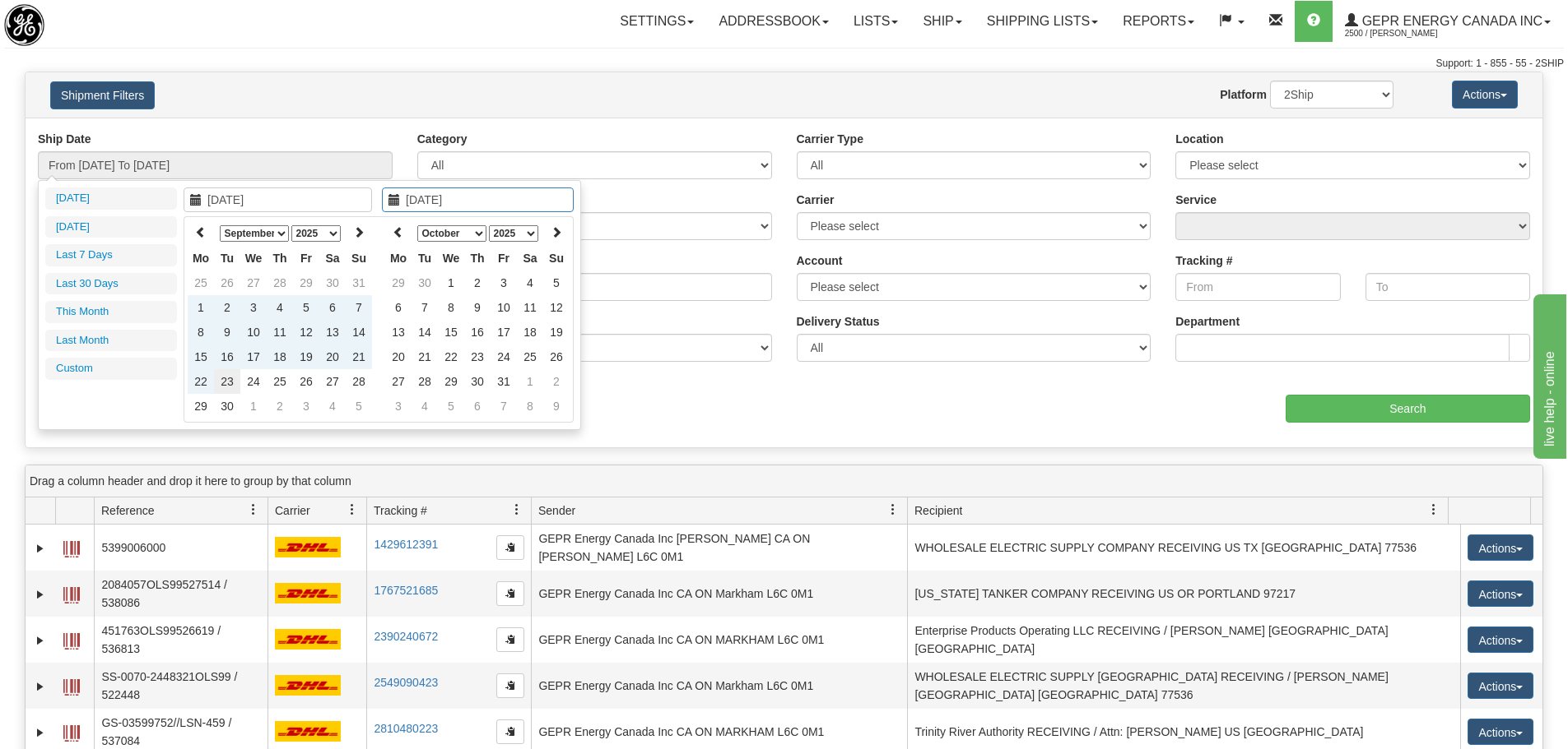
type input "[DATE]"
click at [229, 385] on td "23" at bounding box center [227, 382] width 26 height 25
type input "From [DATE] To [DATE]"
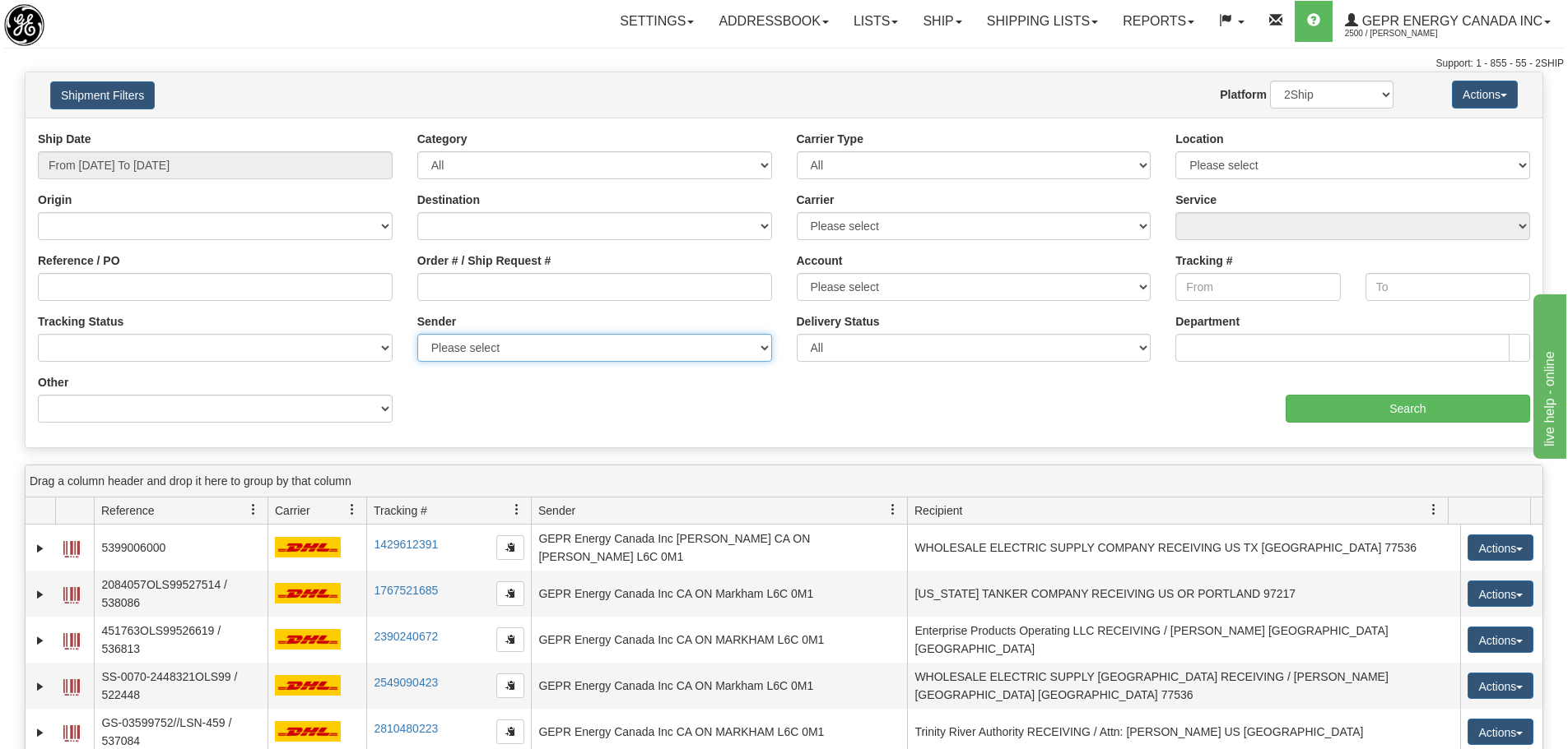
click at [733, 347] on select "Please select GEPR Energy Canada Inc , Rajiehan RMA, ([GEOGRAPHIC_DATA])" at bounding box center [594, 348] width 355 height 28
select select "210221"
click at [417, 334] on select "Please select GEPR Energy Canada Inc , Rajiehan RMA, ([GEOGRAPHIC_DATA])" at bounding box center [594, 348] width 355 height 28
click at [1357, 393] on div "aaa Search" at bounding box center [1164, 399] width 759 height 49
click at [1357, 396] on input "Search" at bounding box center [1408, 408] width 244 height 28
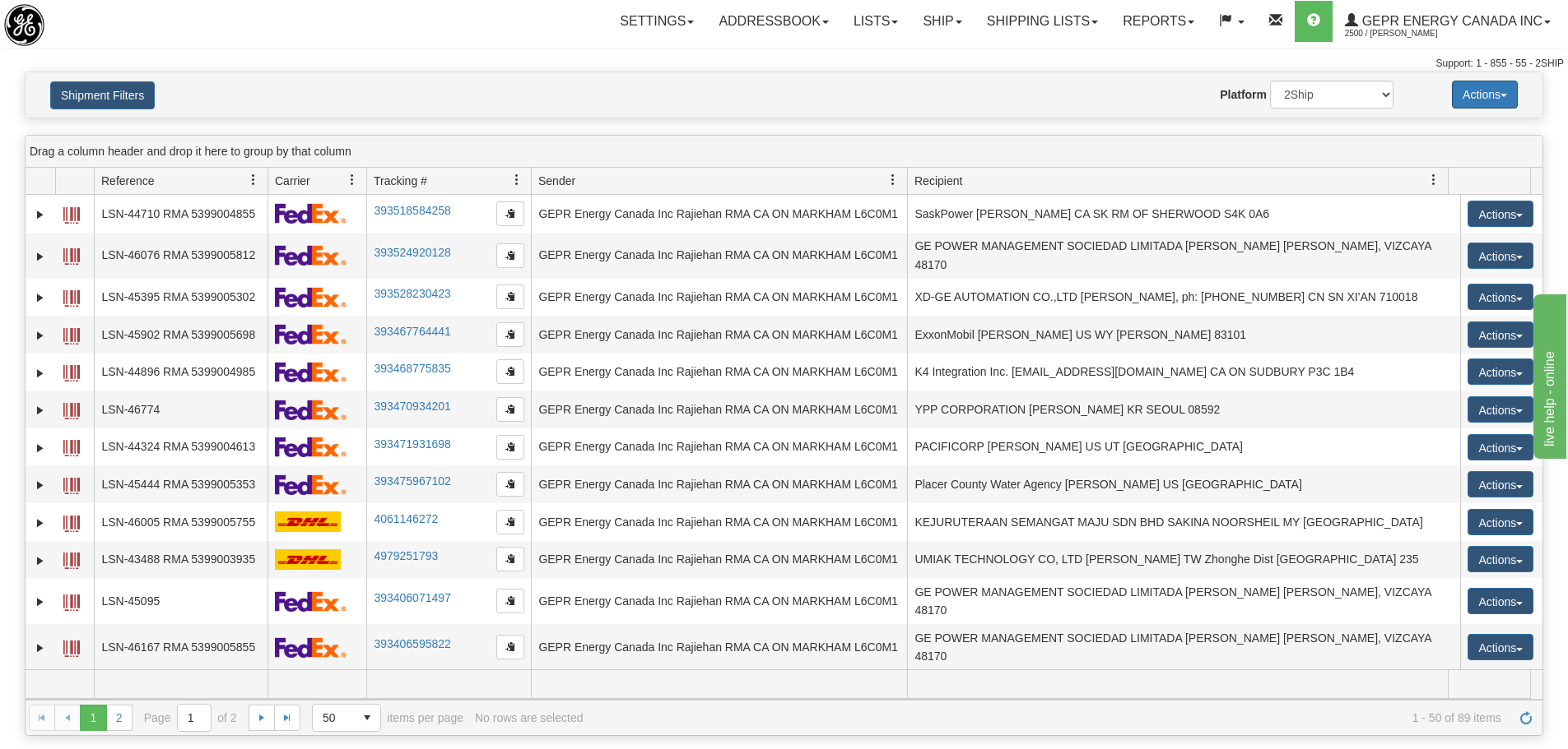
click at [1507, 95] on button "Actions" at bounding box center [1484, 94] width 66 height 28
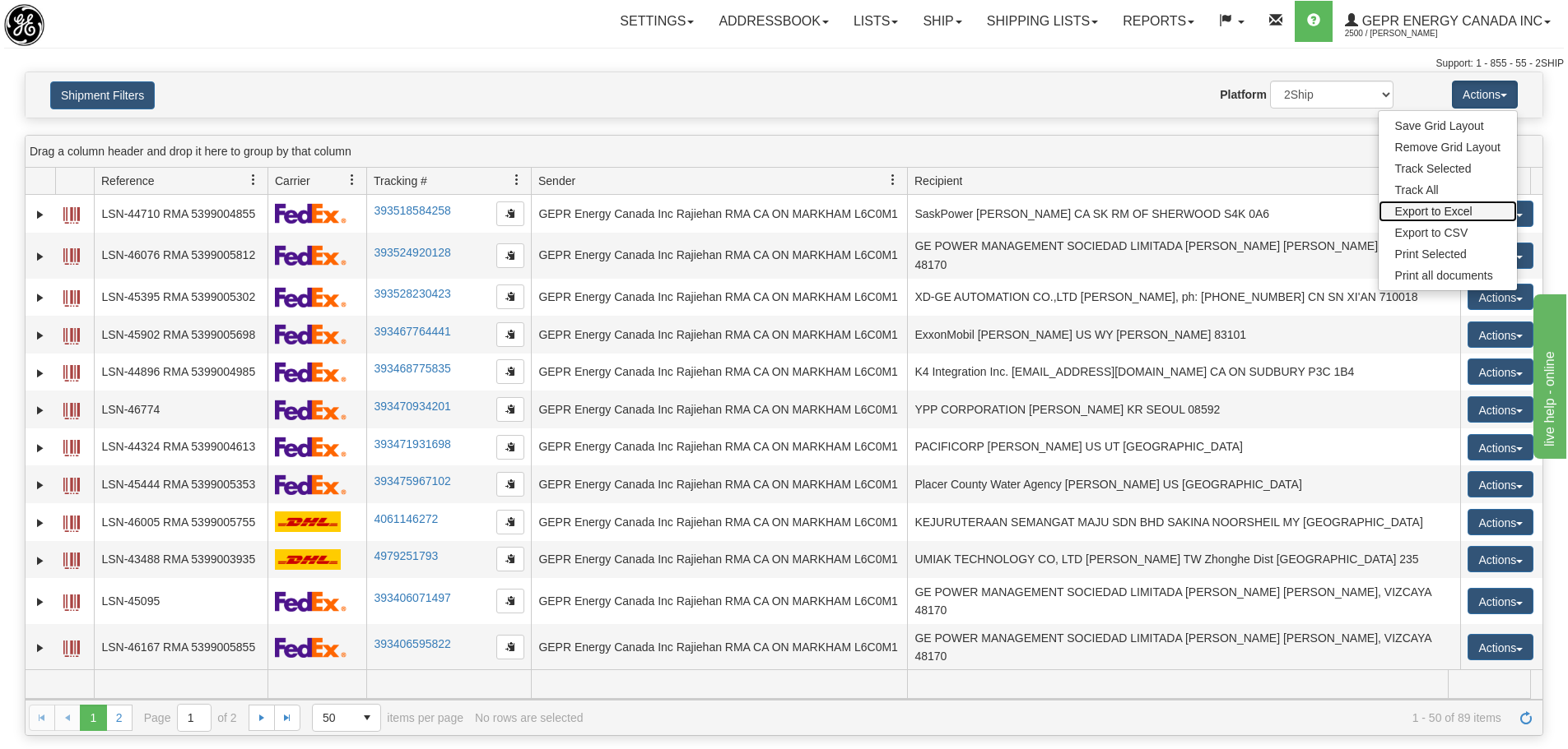
click at [1432, 215] on link "Export to Excel" at bounding box center [1448, 211] width 138 height 21
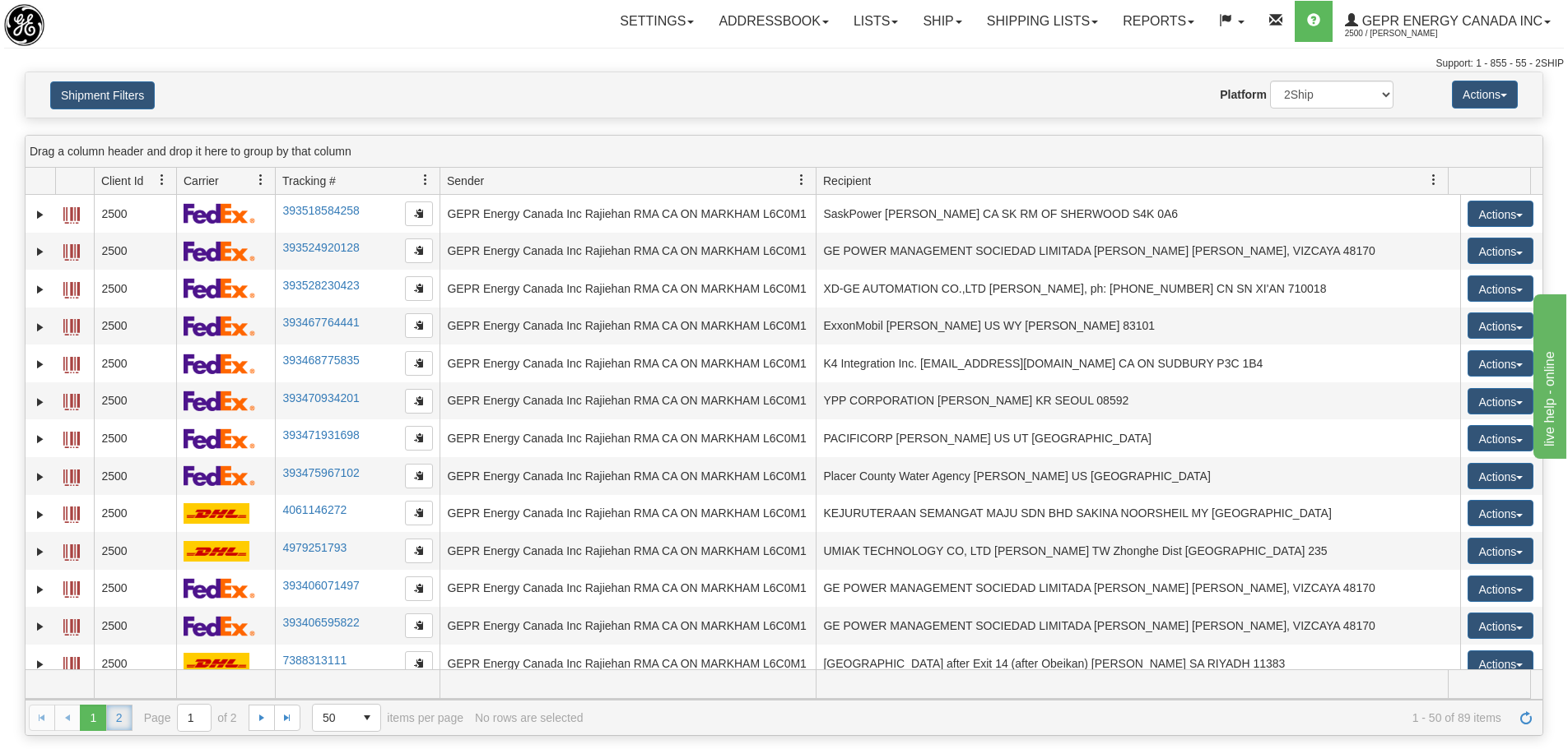
click at [124, 714] on link "2" at bounding box center [118, 717] width 26 height 26
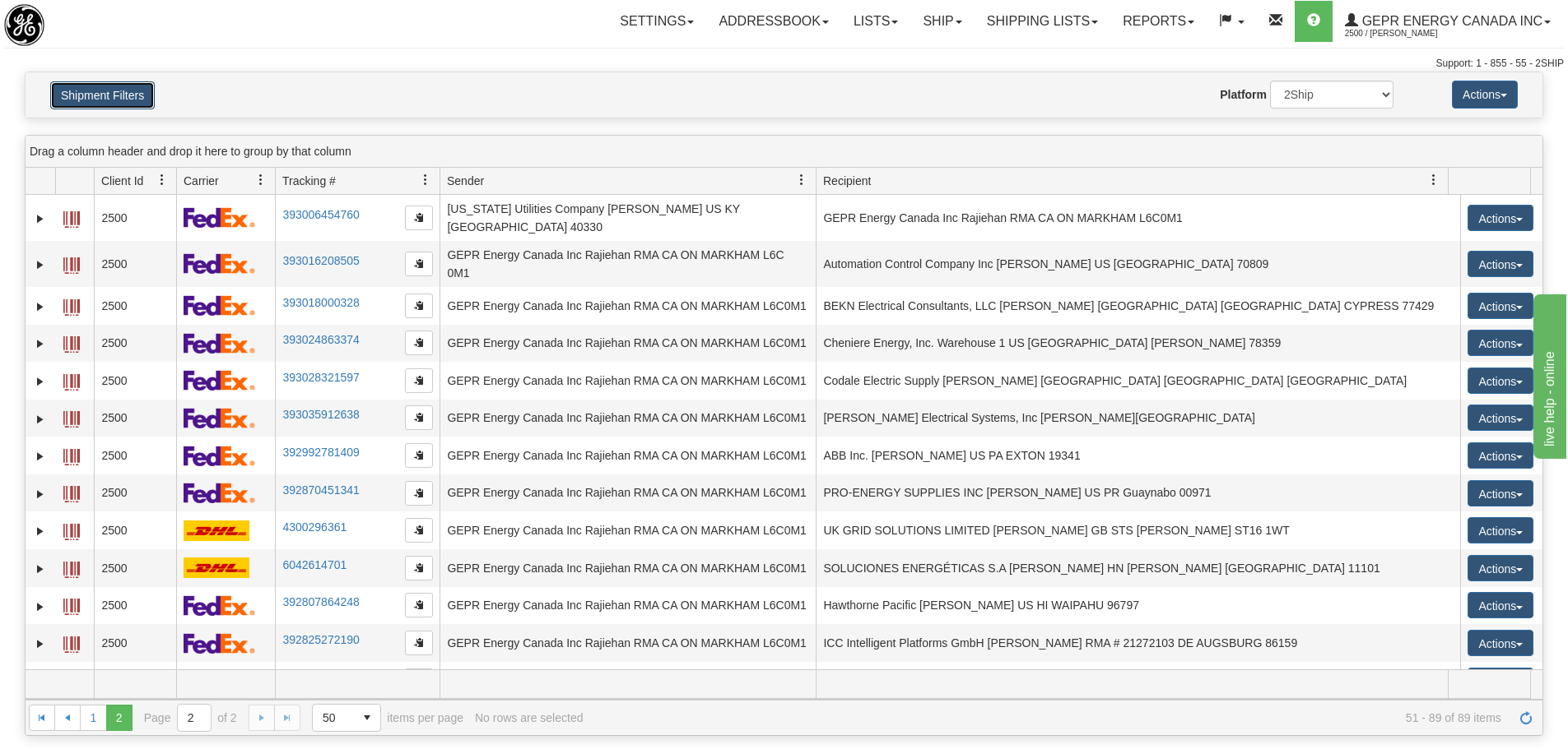
click at [77, 101] on button "Shipment Filters" at bounding box center [102, 95] width 105 height 28
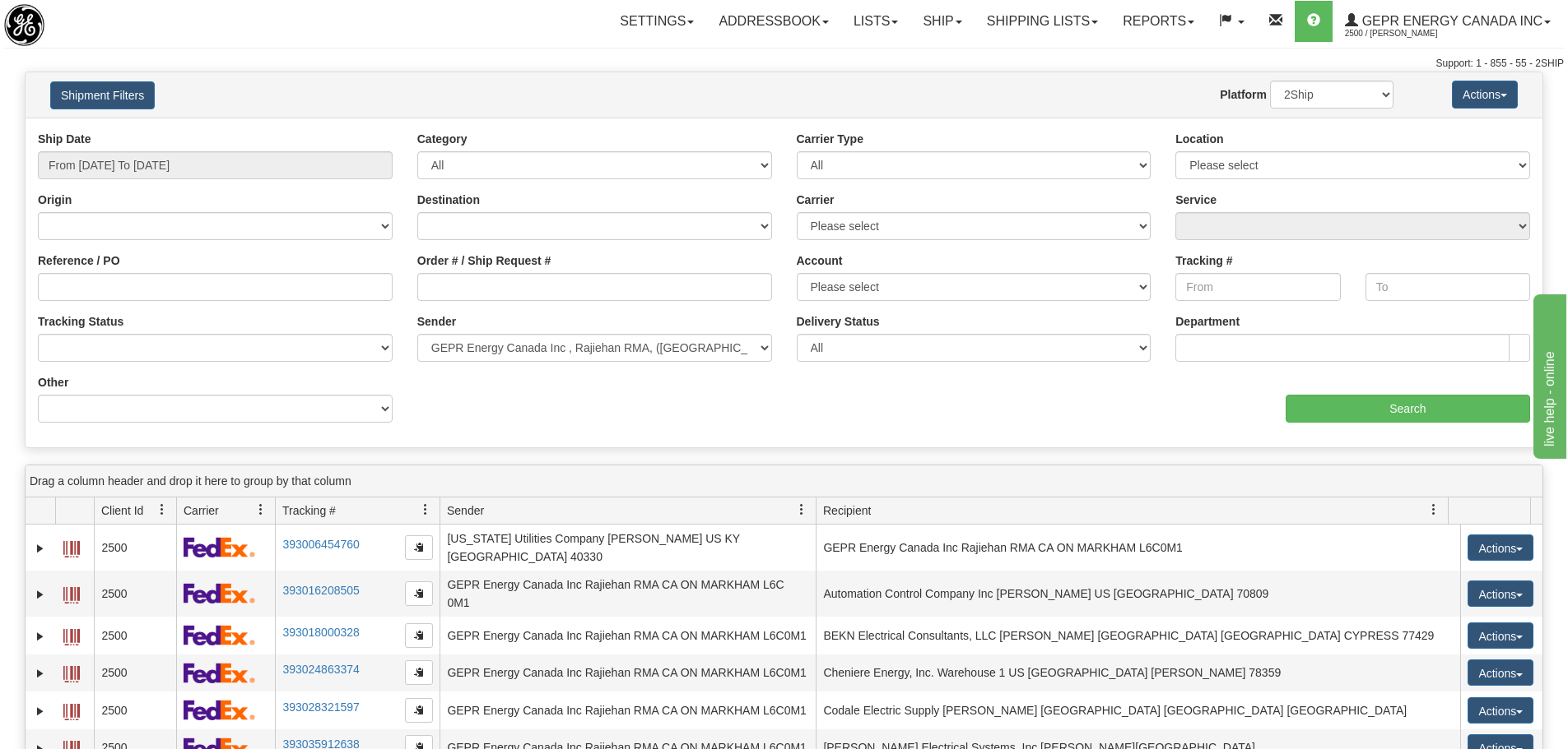
click at [1276, 379] on div "aaa Search" at bounding box center [1164, 399] width 759 height 49
click at [1305, 352] on input "text" at bounding box center [1342, 348] width 334 height 28
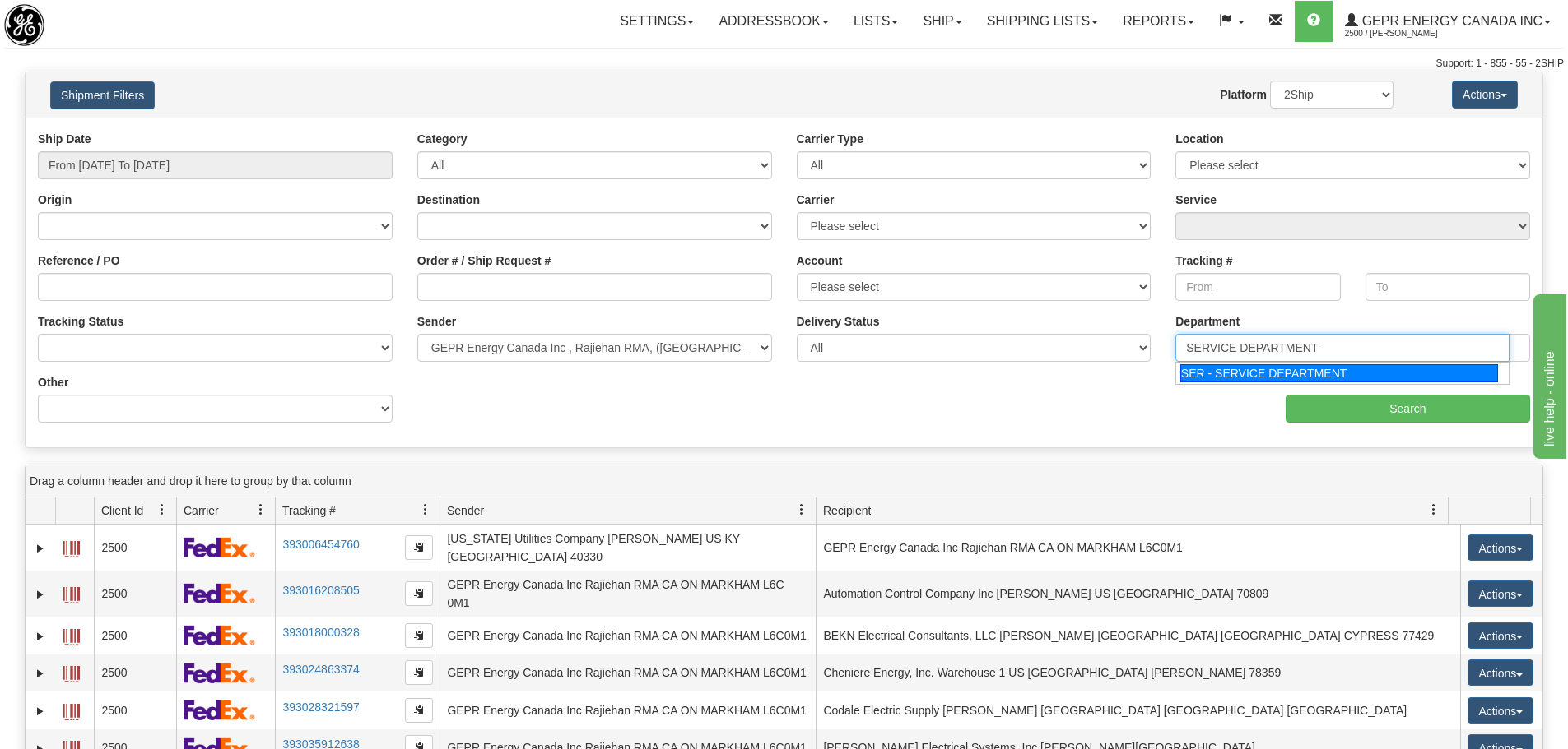
click at [1208, 373] on div "SER - SERVICE DEPARTMENT" at bounding box center [1338, 373] width 318 height 18
type input "SER"
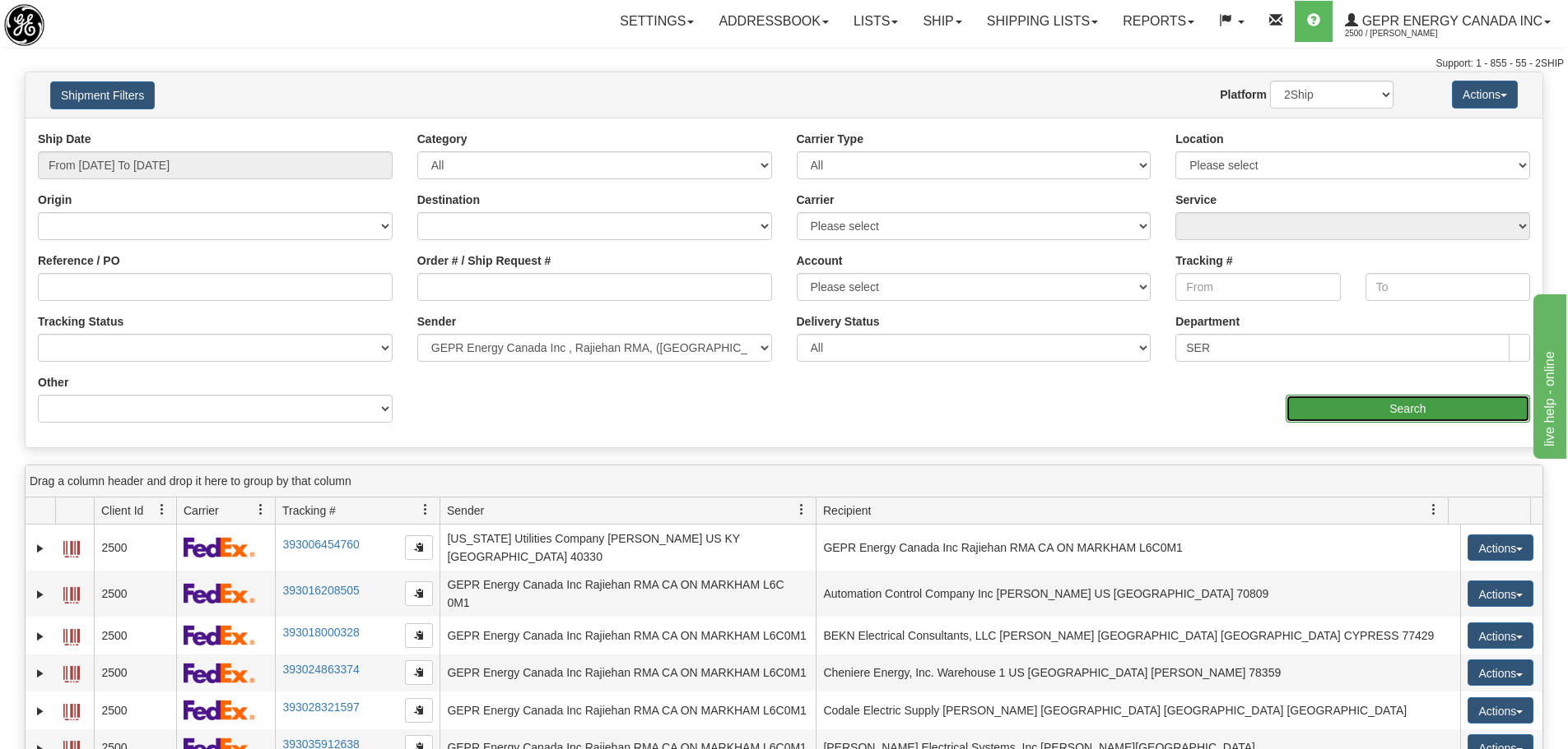
click at [1335, 399] on input "Search" at bounding box center [1408, 408] width 244 height 28
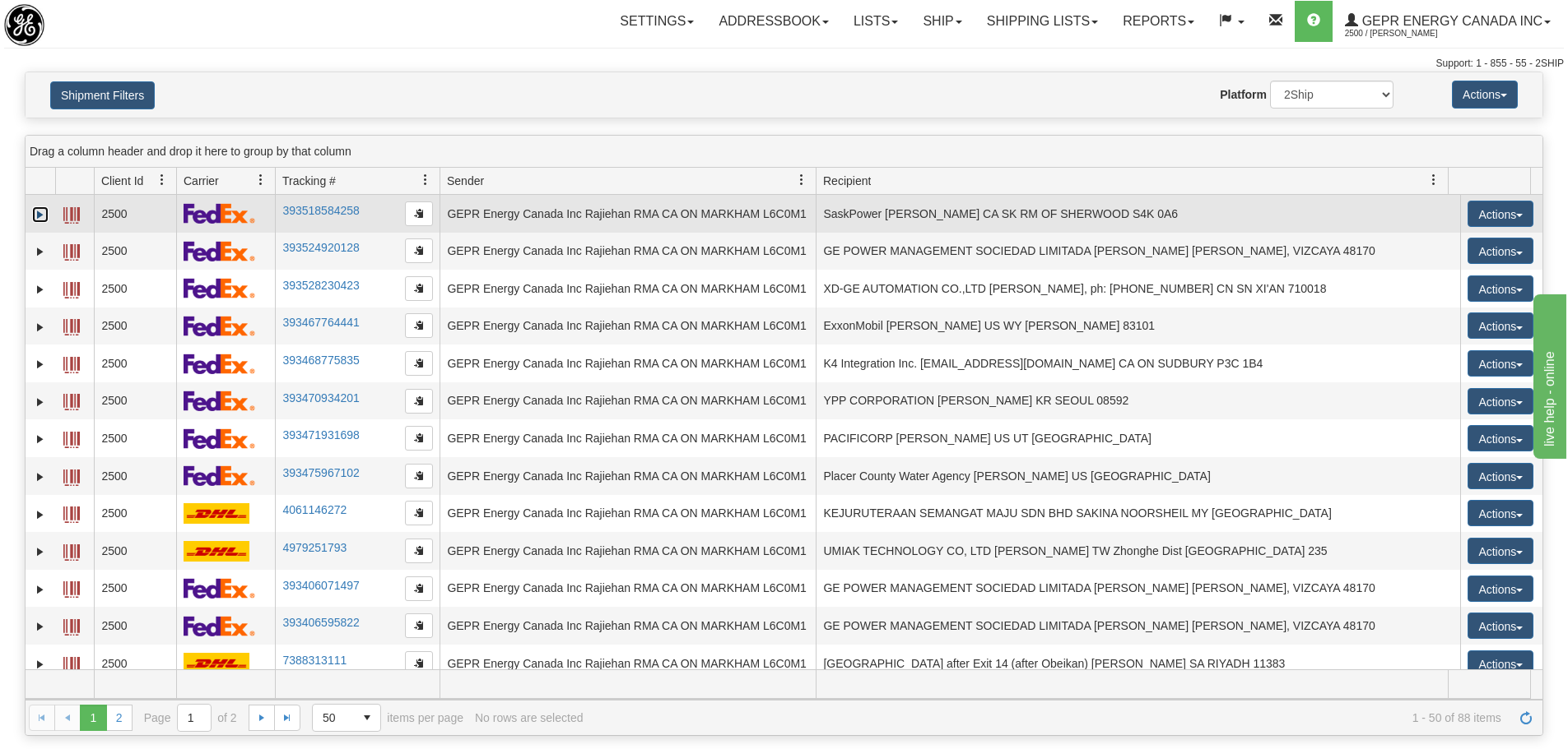
click at [43, 209] on link "Expand" at bounding box center [39, 214] width 16 height 16
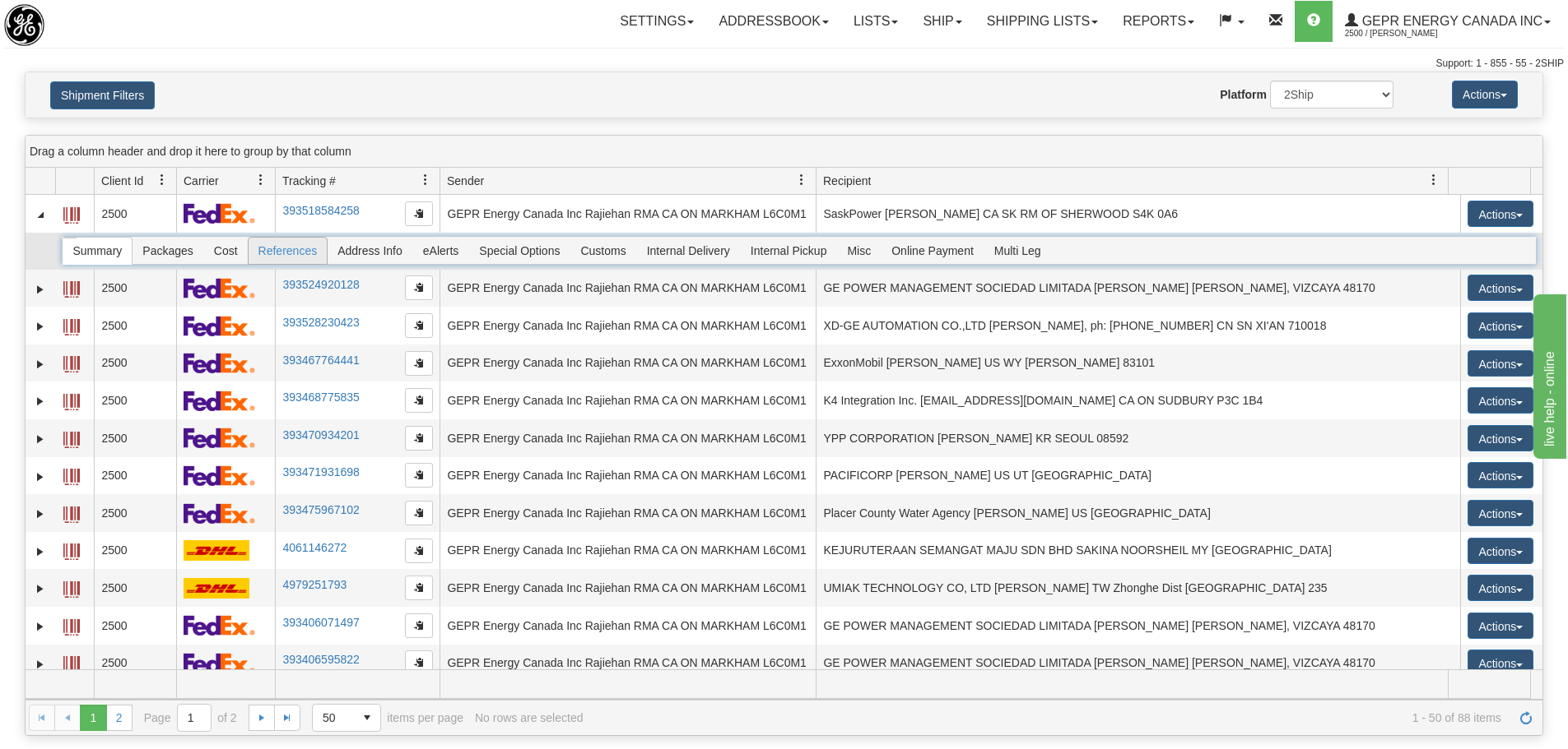
click at [255, 251] on span "References" at bounding box center [288, 251] width 79 height 26
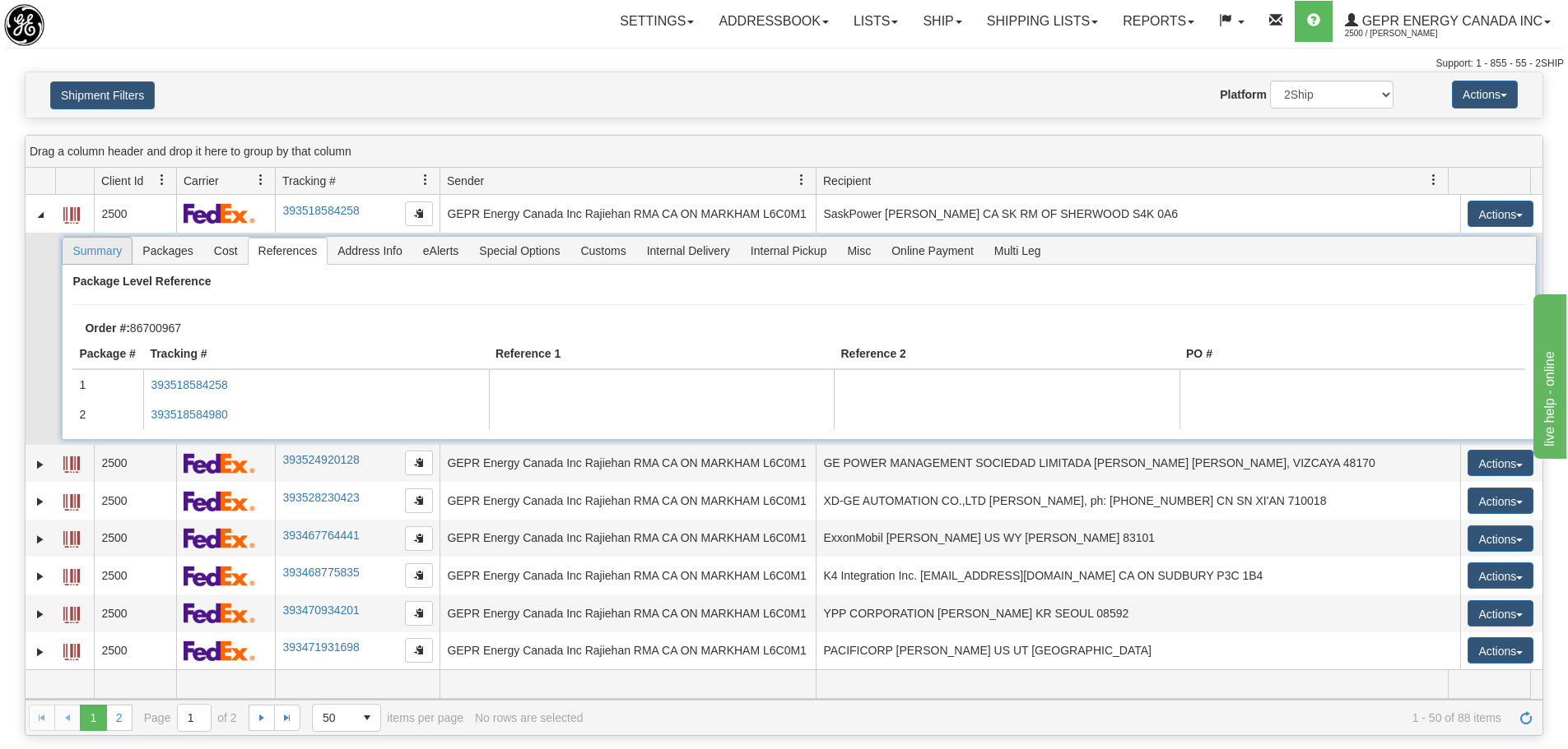
click at [129, 255] on span "Summary" at bounding box center [97, 251] width 69 height 26
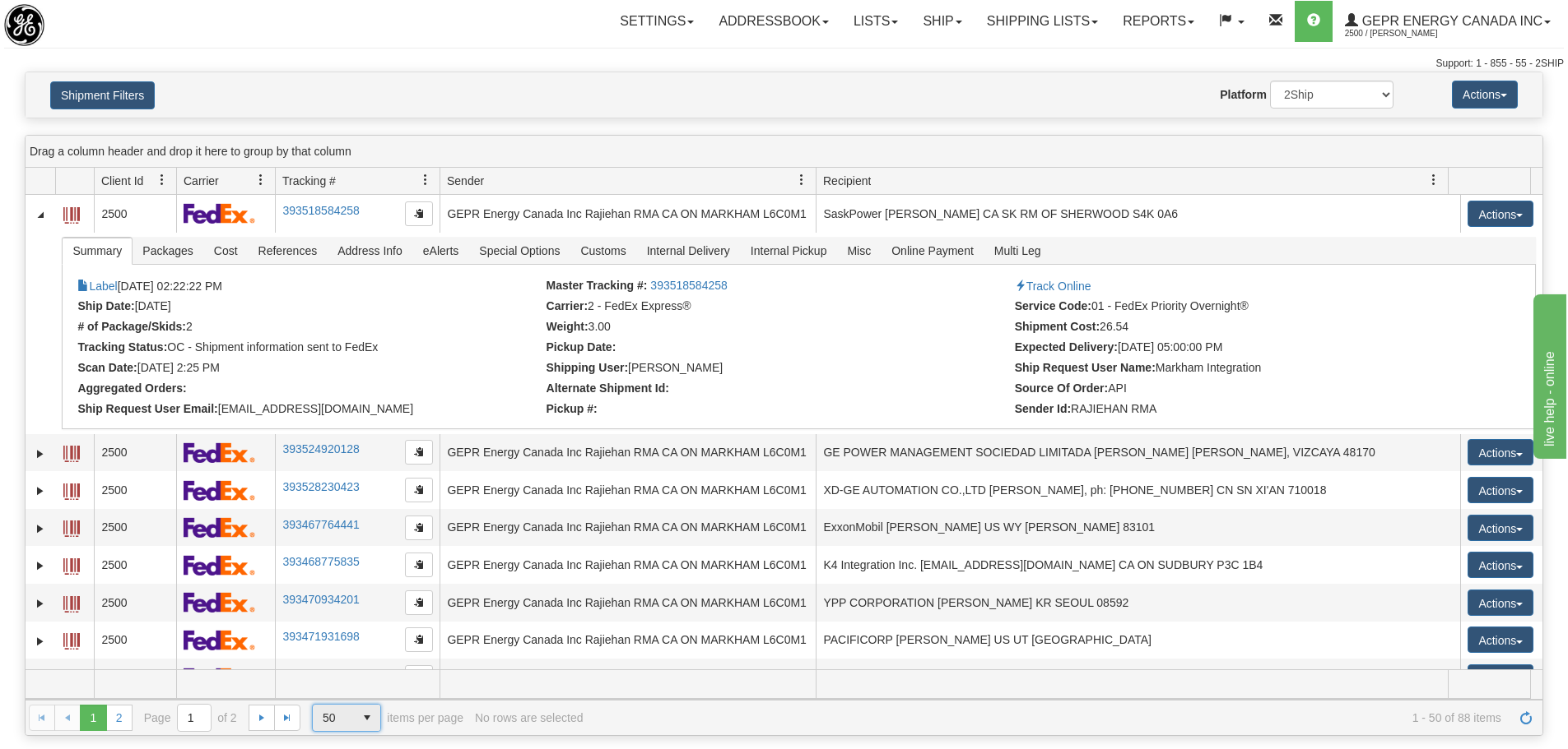
click at [371, 724] on span "select" at bounding box center [366, 717] width 26 height 26
click at [369, 698] on li "1000" at bounding box center [347, 691] width 69 height 23
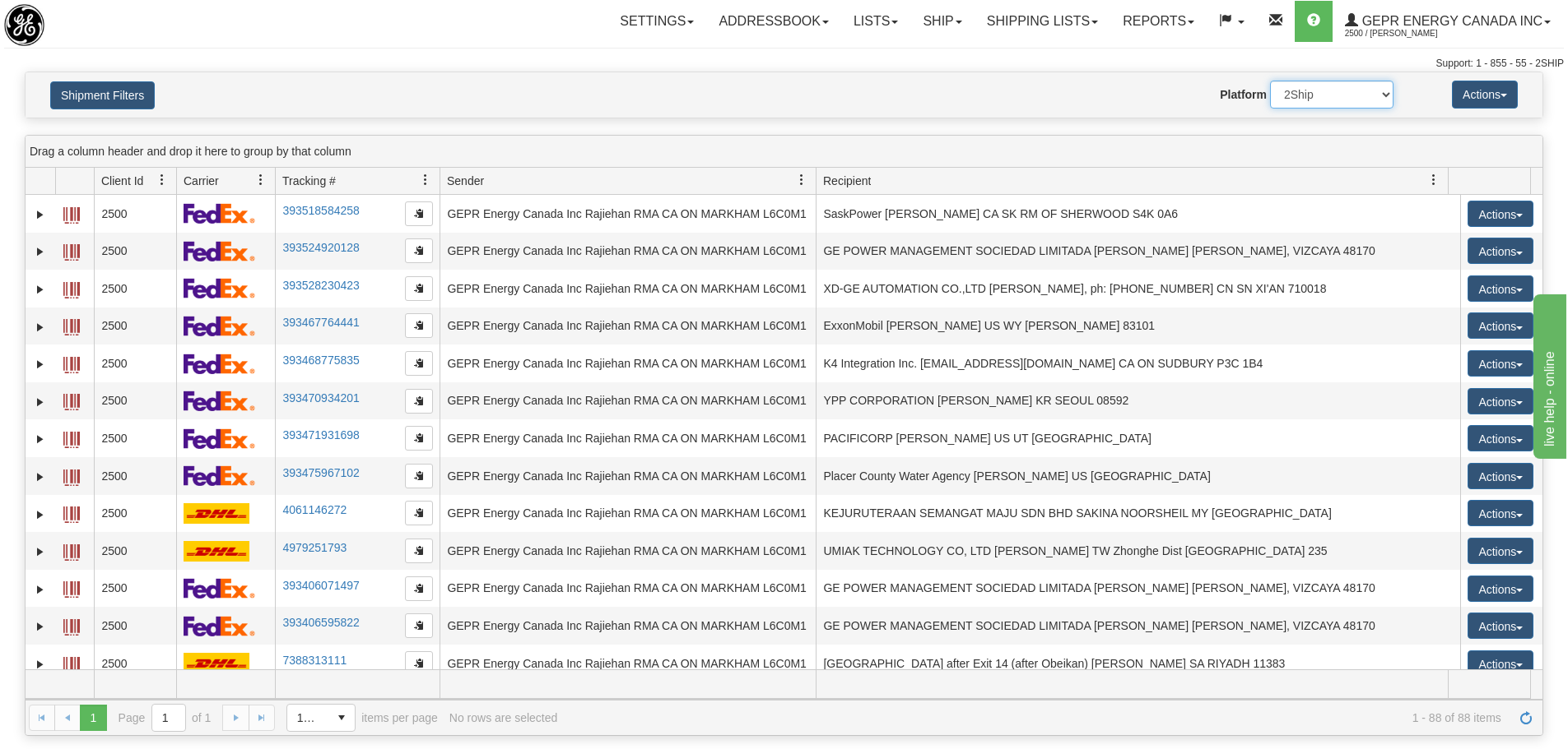
click at [1313, 99] on select "2Ship Imported" at bounding box center [1332, 94] width 123 height 28
click at [1076, 99] on div "Website Agent Nothing selected Client User Platform 2Ship Imported" at bounding box center [845, 94] width 1119 height 28
click at [112, 95] on button "Shipment Filters" at bounding box center [102, 95] width 105 height 28
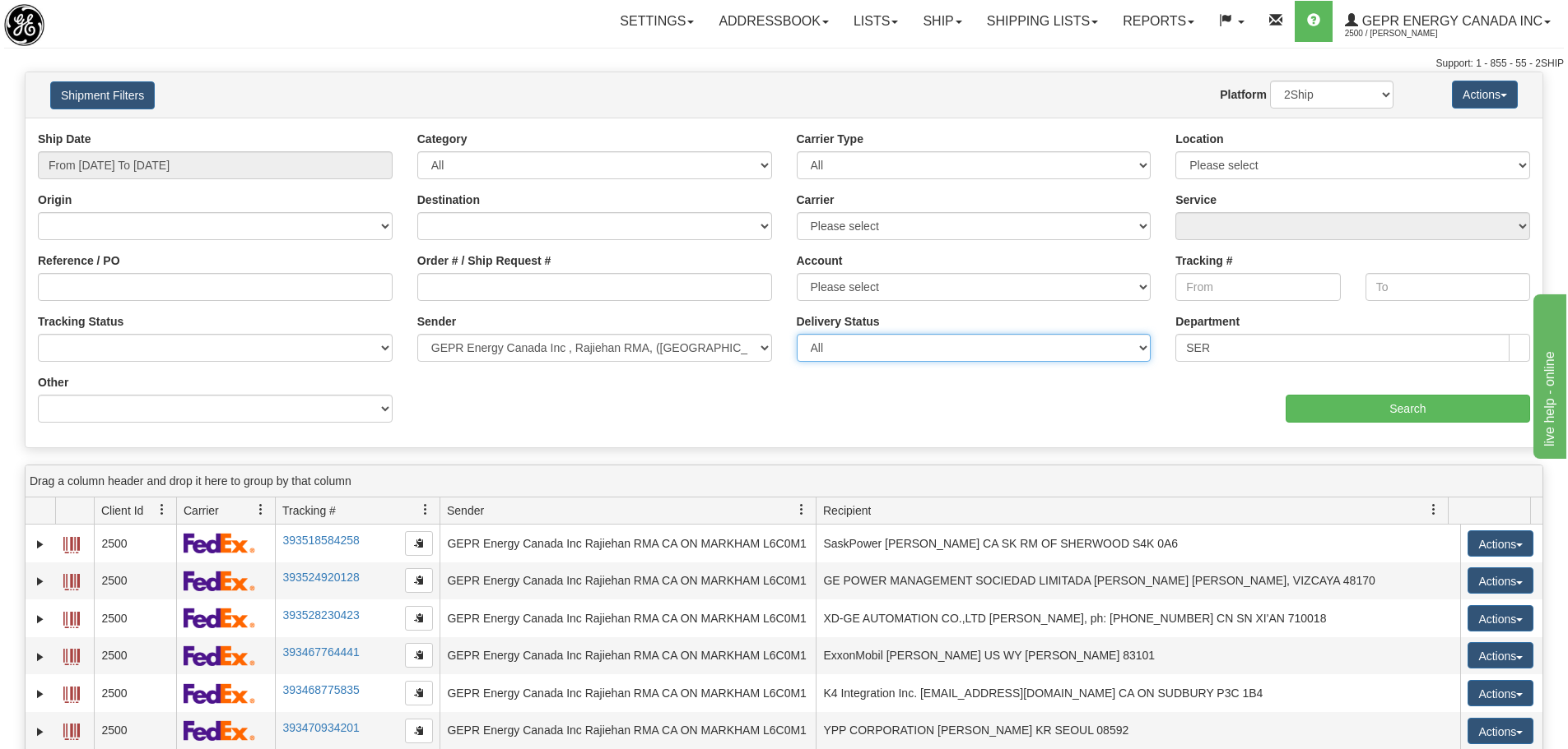
click at [939, 353] on select "All Unknown On Time Late" at bounding box center [973, 348] width 355 height 28
click at [1406, 181] on div "Location Please select MARKHAM L6C 0M1" at bounding box center [1352, 160] width 380 height 60
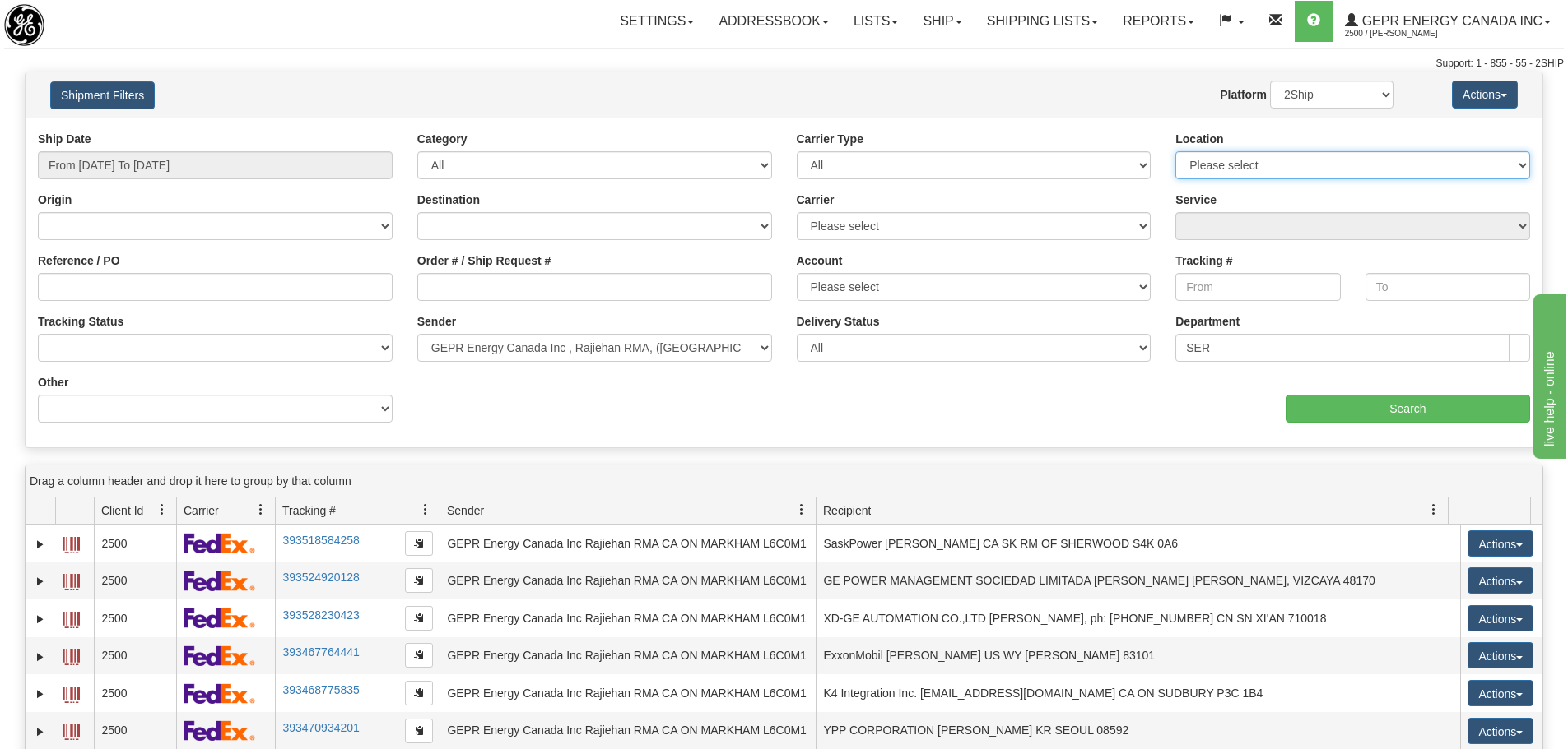
click at [1409, 169] on select "Please select MARKHAM L6C 0M1" at bounding box center [1352, 165] width 355 height 28
select select "5328"
click at [1175, 152] on select "Please select MARKHAM L6C 0M1" at bounding box center [1352, 165] width 355 height 28
click at [1080, 17] on link "Shipping lists" at bounding box center [1041, 21] width 135 height 41
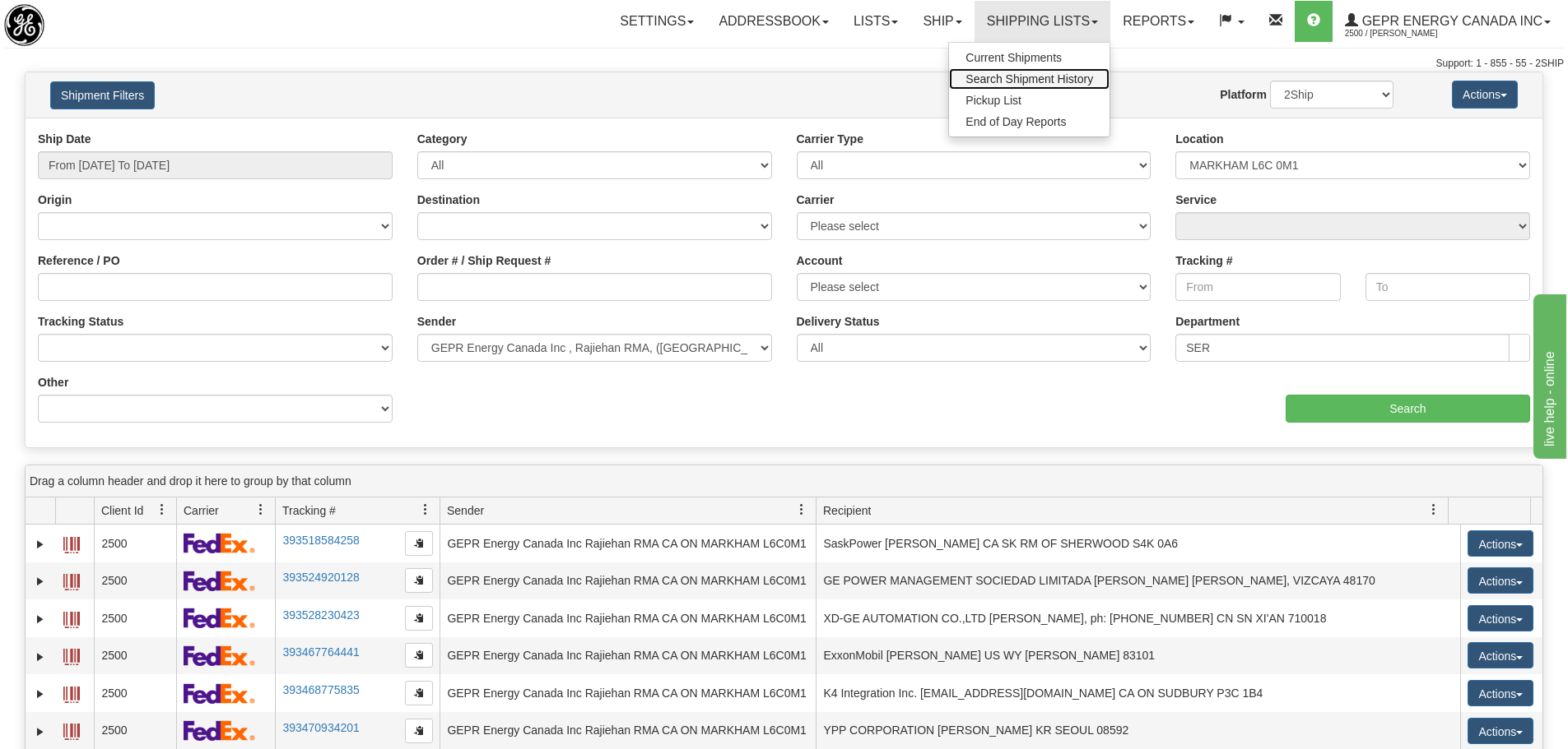
click at [1088, 74] on link "Search Shipment History" at bounding box center [1029, 79] width 160 height 21
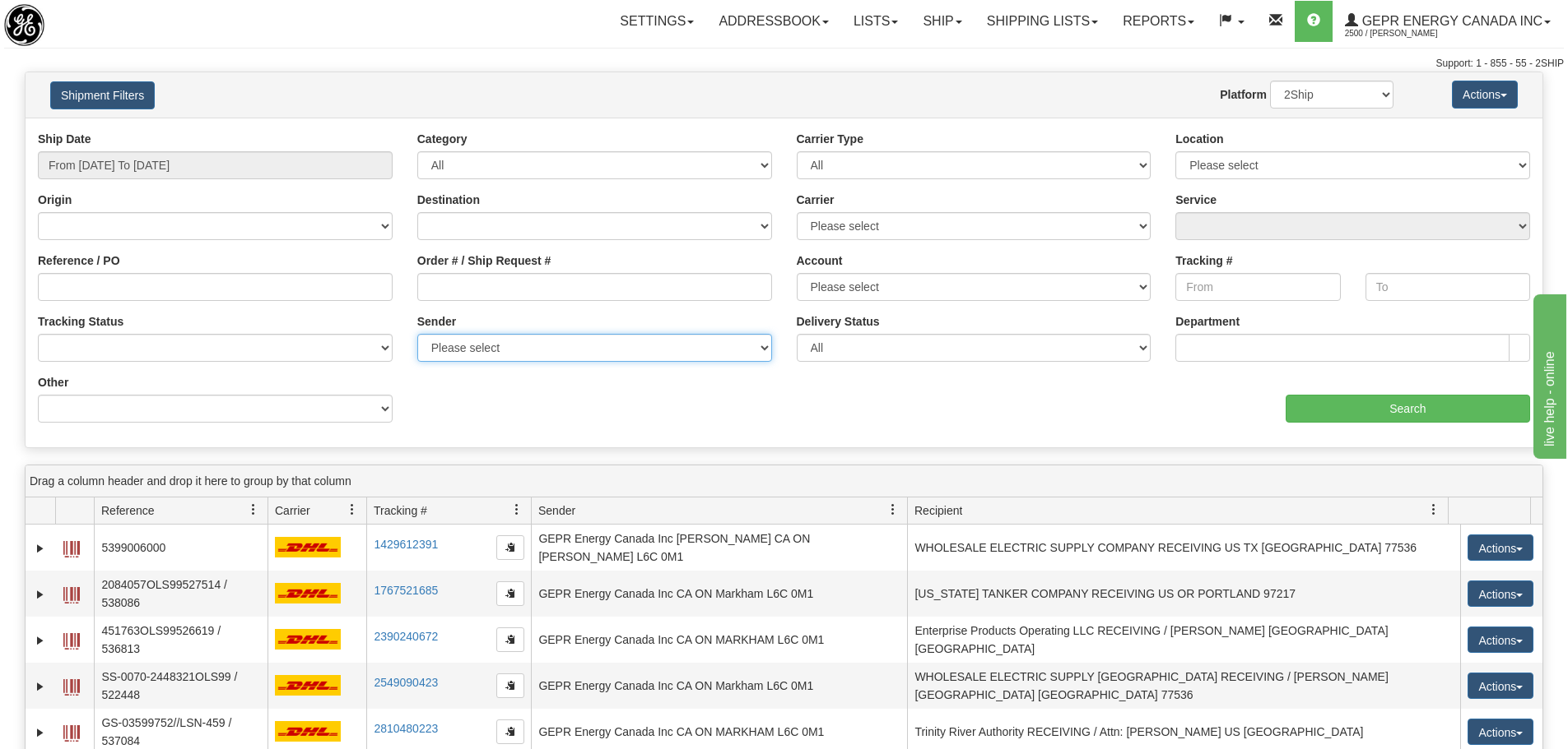
click at [717, 354] on select "Please select GEPR Energy Canada Inc , Rajiehan RMA, ([GEOGRAPHIC_DATA])" at bounding box center [594, 348] width 355 height 28
select select "210221"
click at [417, 334] on select "Please select GEPR Energy Canada Inc , Rajiehan RMA, ([GEOGRAPHIC_DATA])" at bounding box center [594, 348] width 355 height 28
type input "[DATE]"
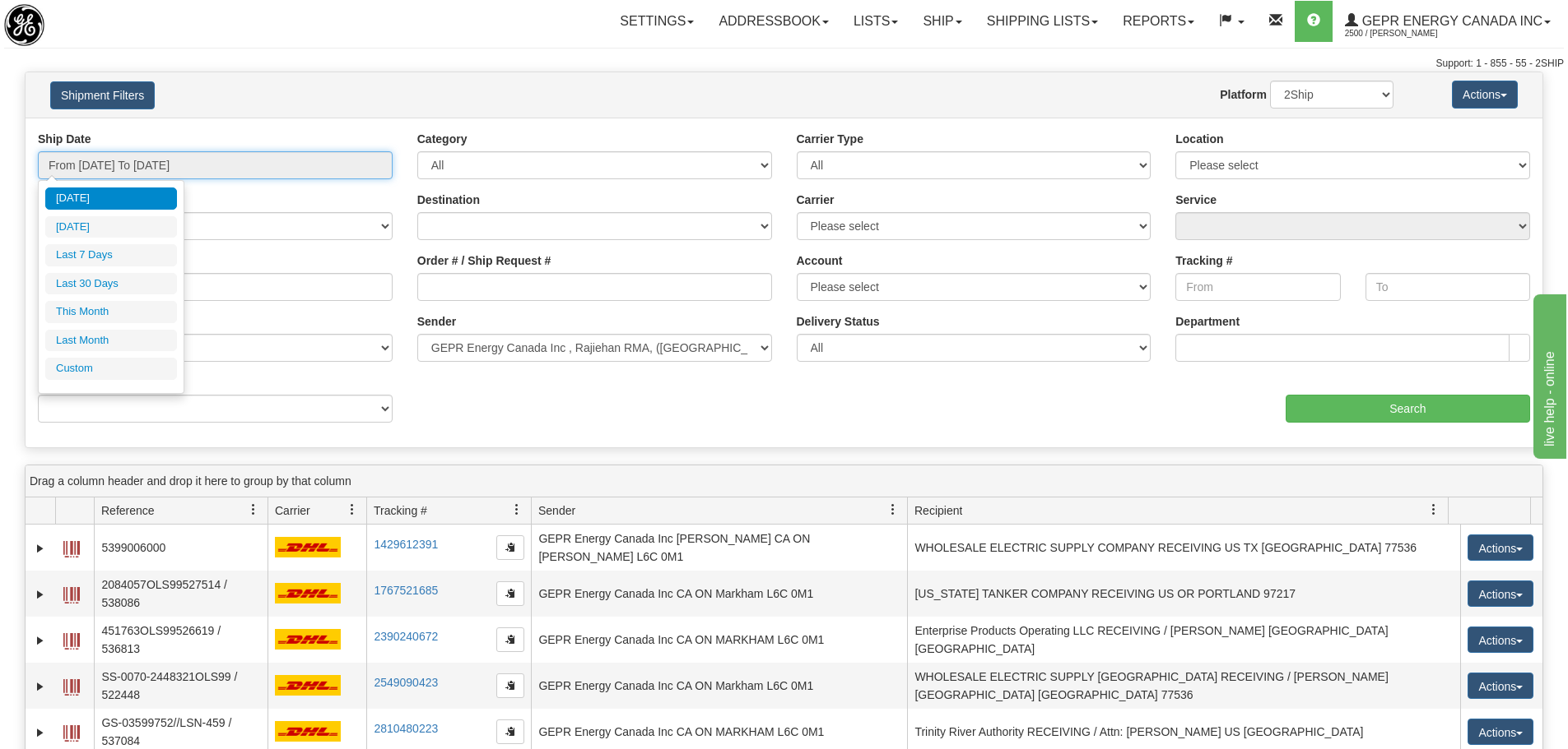
click at [266, 163] on input "From [DATE] To [DATE]" at bounding box center [214, 165] width 355 height 28
type input "[DATE]"
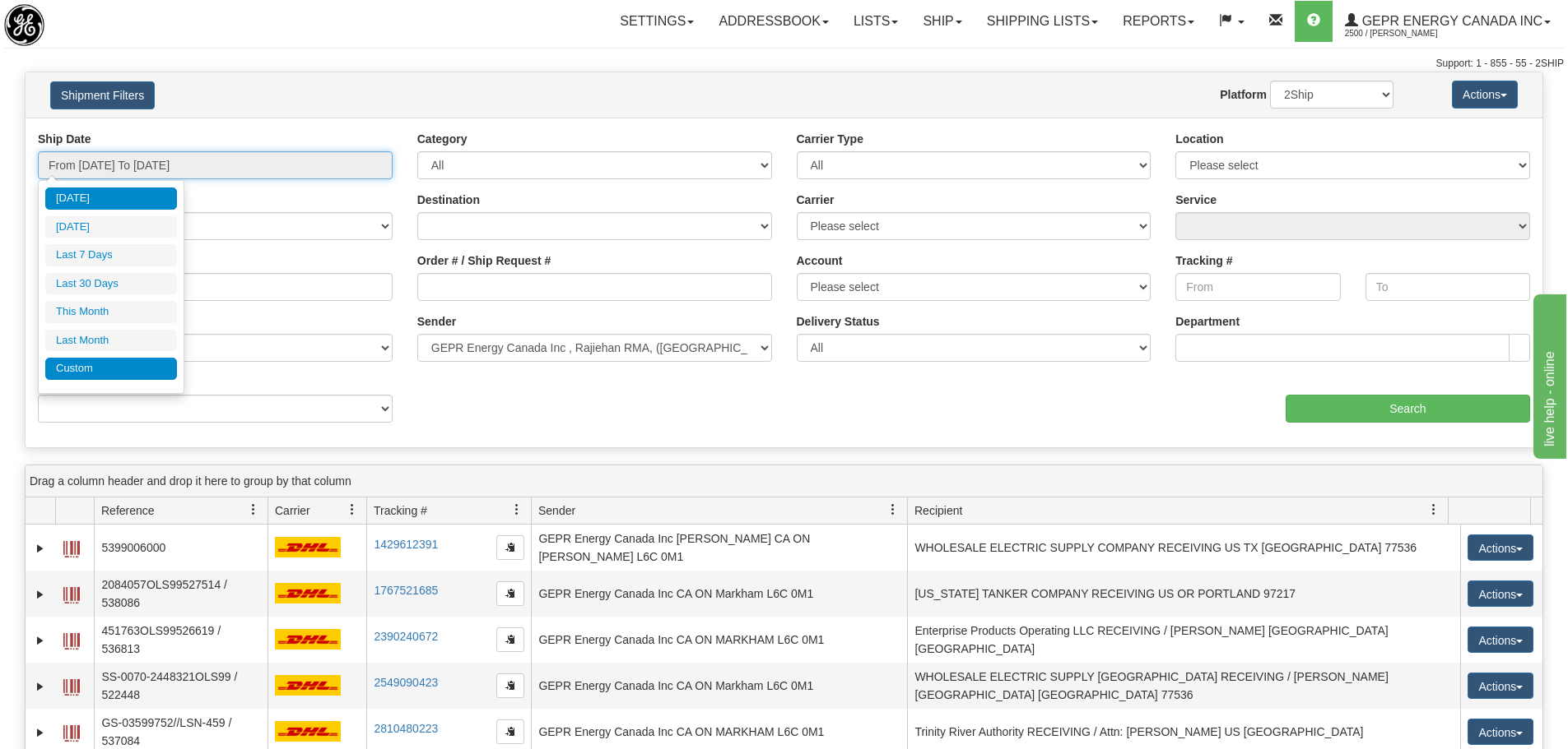
type input "[DATE]"
click at [128, 374] on li "Custom" at bounding box center [110, 369] width 132 height 22
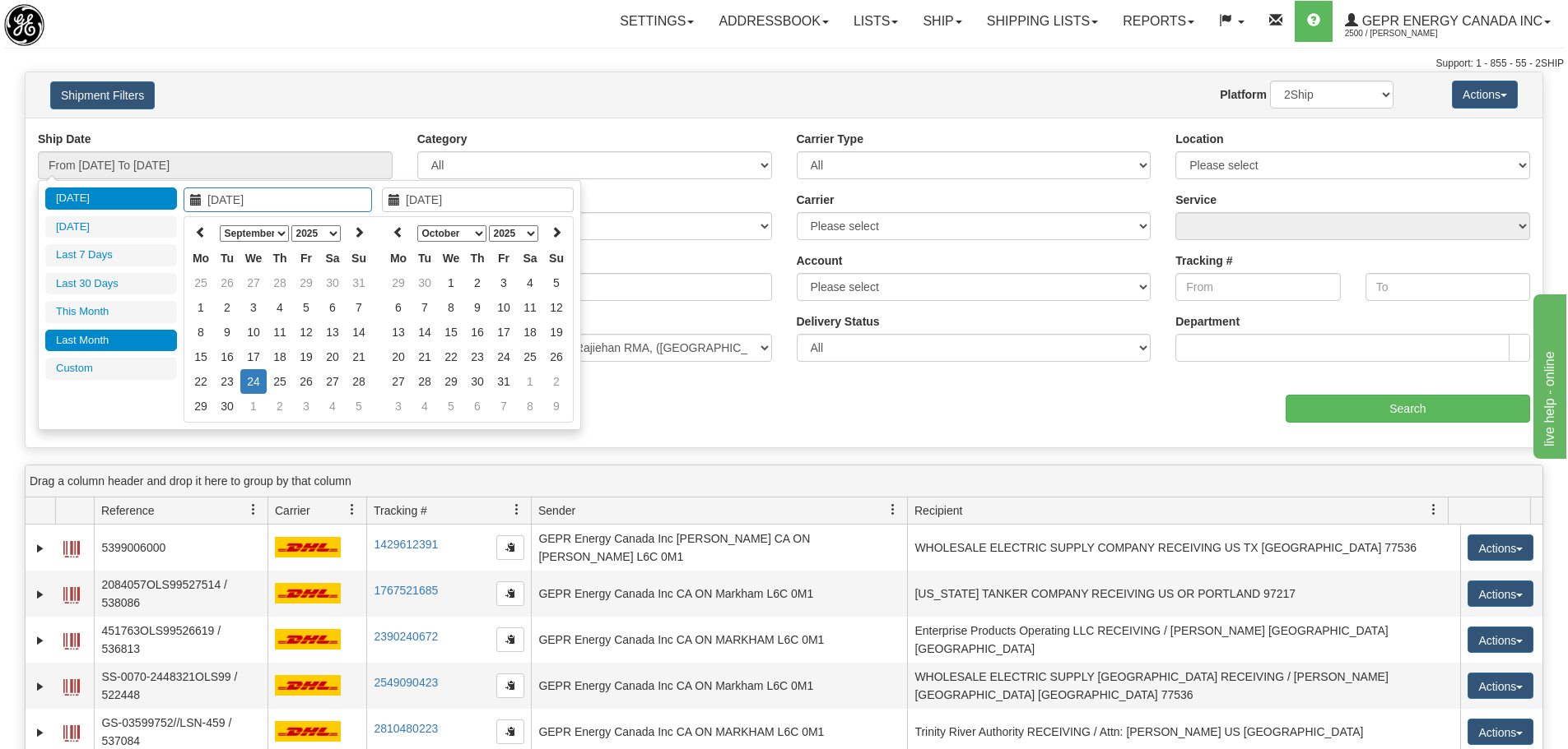
type input "[DATE]"
click at [281, 236] on select "January February March April May June July August September October November De…" at bounding box center [255, 233] width 69 height 16
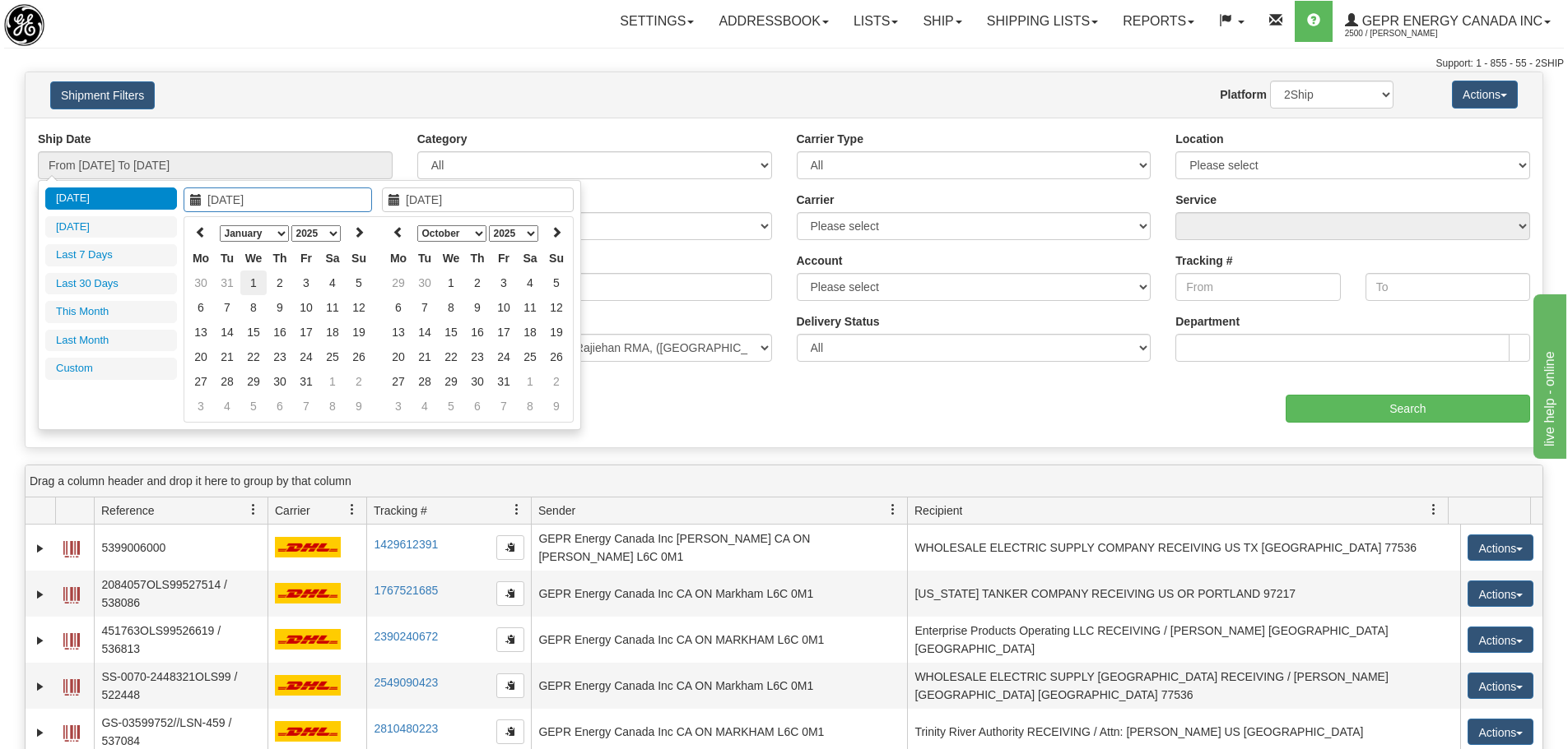
type input "[DATE]"
click at [261, 271] on td "1" at bounding box center [253, 283] width 26 height 25
click at [276, 230] on select "January February March April May June July August September October November De…" at bounding box center [255, 233] width 69 height 16
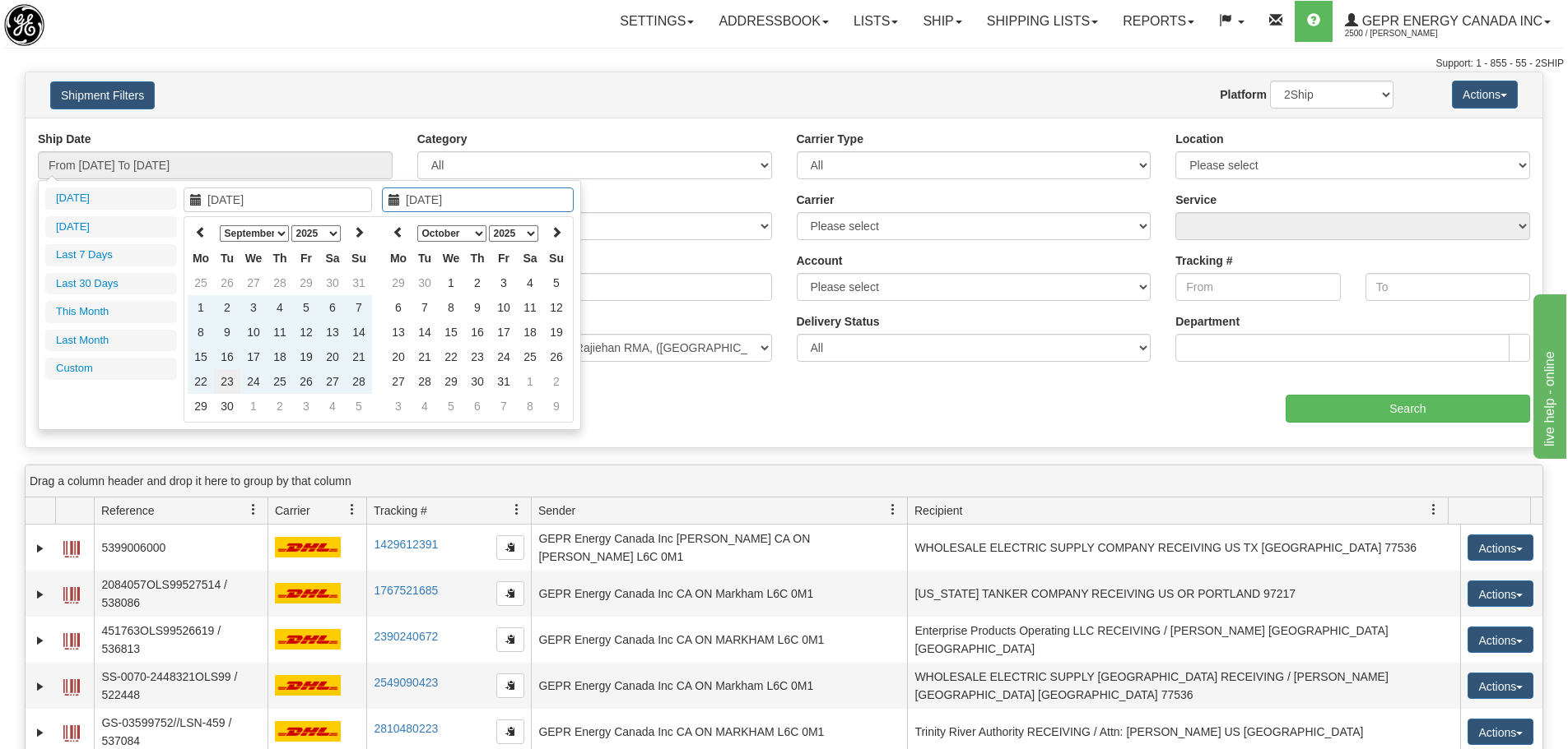
type input "[DATE]"
click at [228, 382] on td "23" at bounding box center [227, 382] width 26 height 25
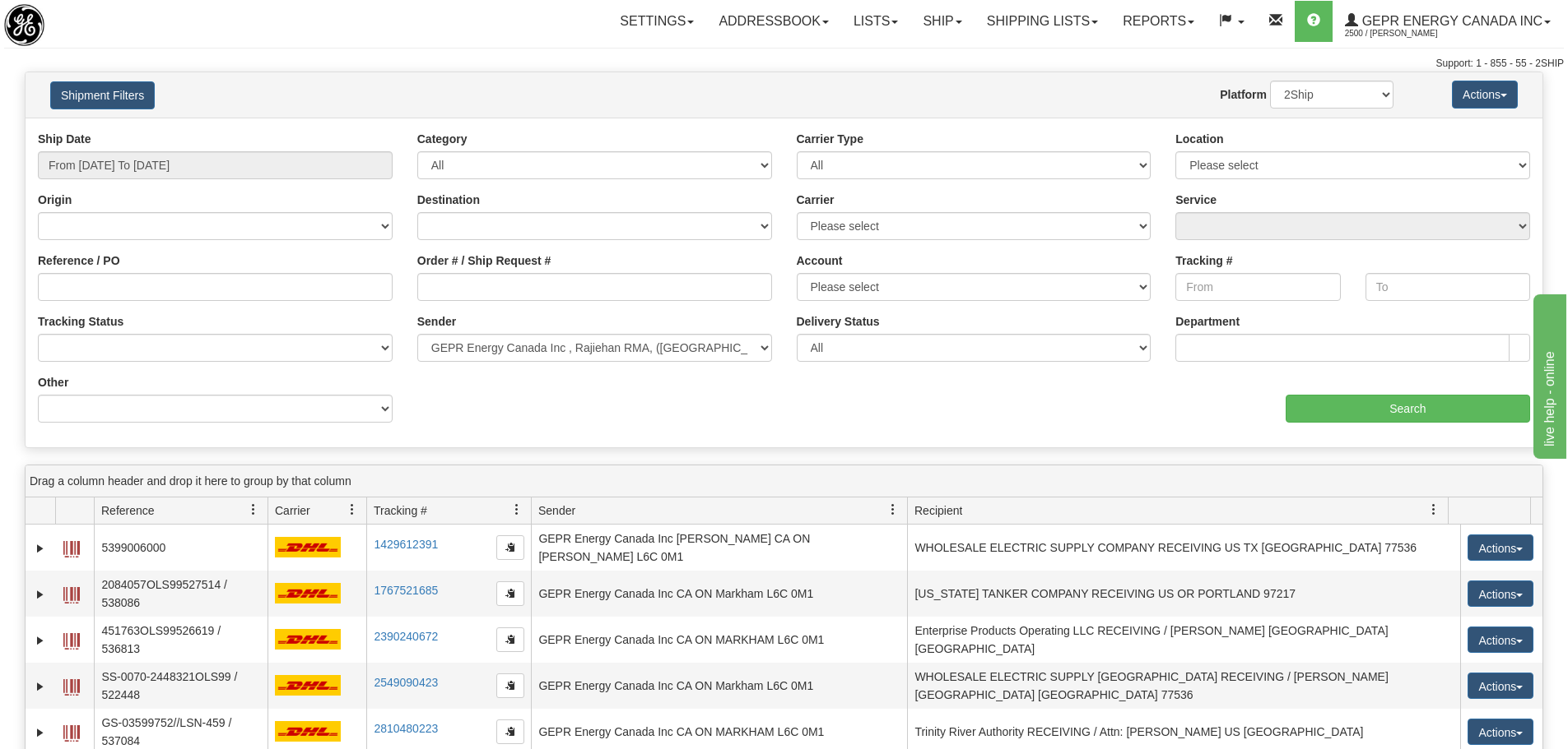
type input "From 01/01/2025 To 09/23/2025"
click at [924, 296] on select "Please select FedEx Purolator DHL FedEx LTL UPS 2Ship Today" at bounding box center [973, 286] width 355 height 28
click at [1299, 399] on input "Search" at bounding box center [1408, 408] width 244 height 28
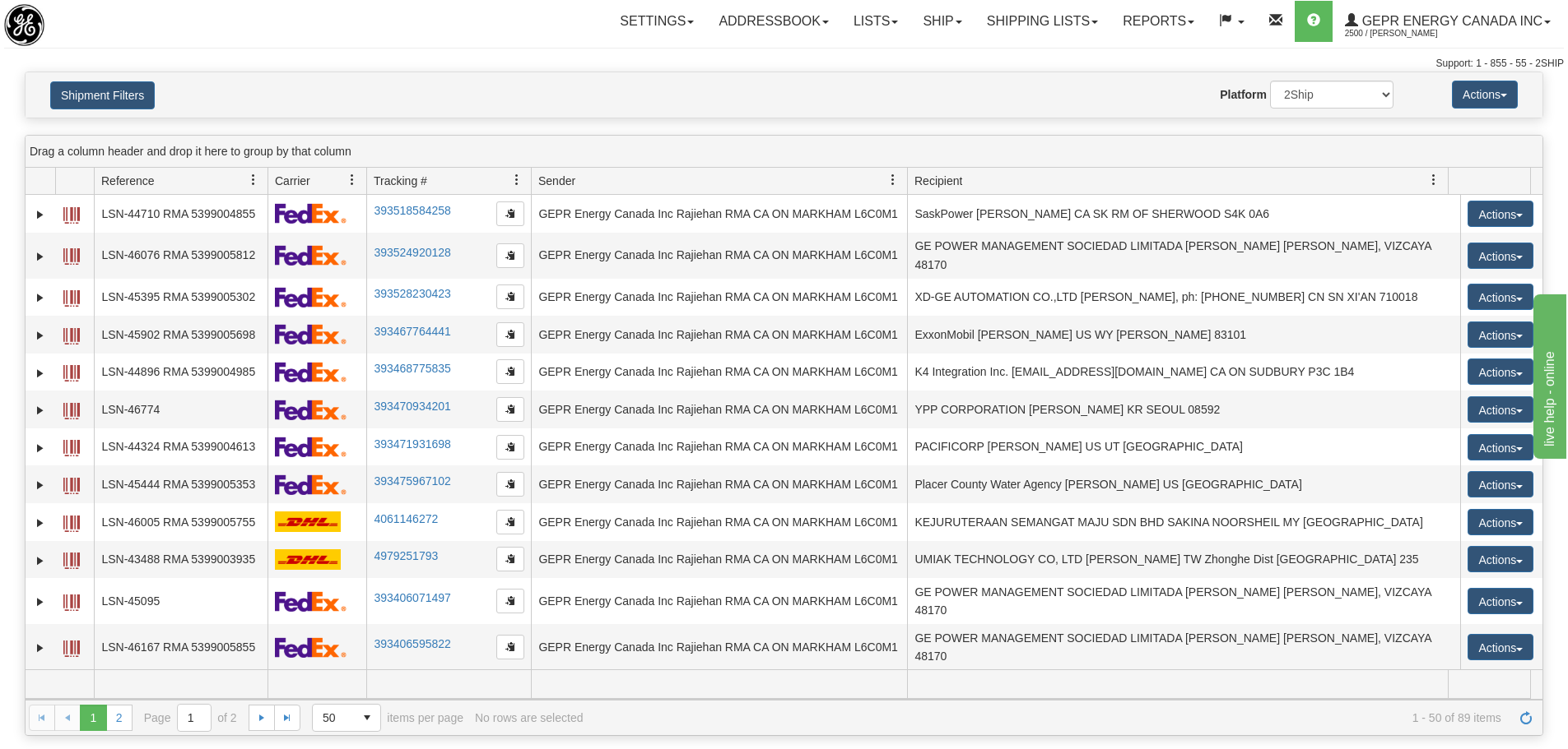
click at [551, 105] on div "Website Agent Nothing selected Client User Platform 2Ship Imported" at bounding box center [845, 94] width 1119 height 28
click at [1067, 35] on link "Shipping lists" at bounding box center [1041, 21] width 135 height 41
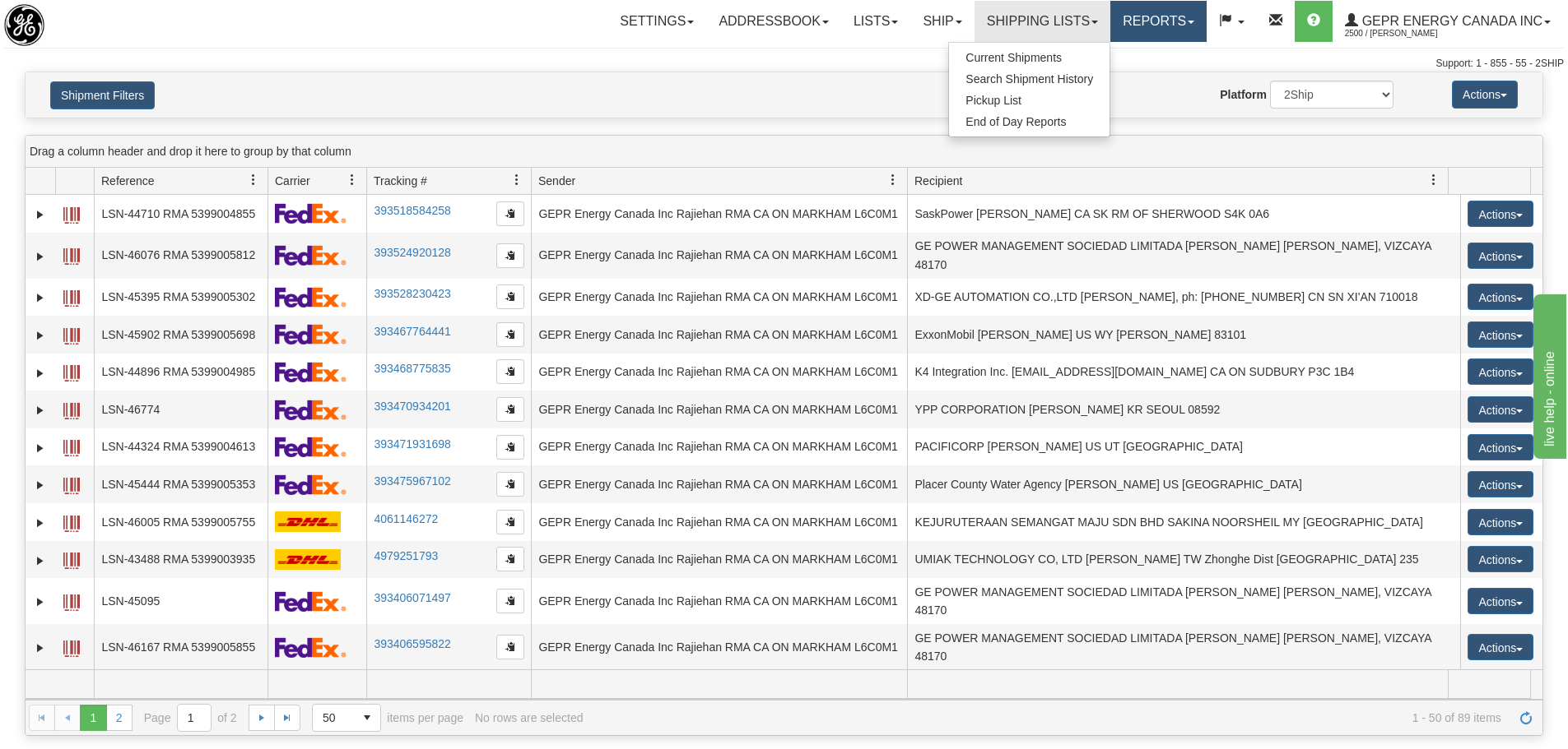
click at [1178, 22] on link "Reports" at bounding box center [1158, 21] width 96 height 41
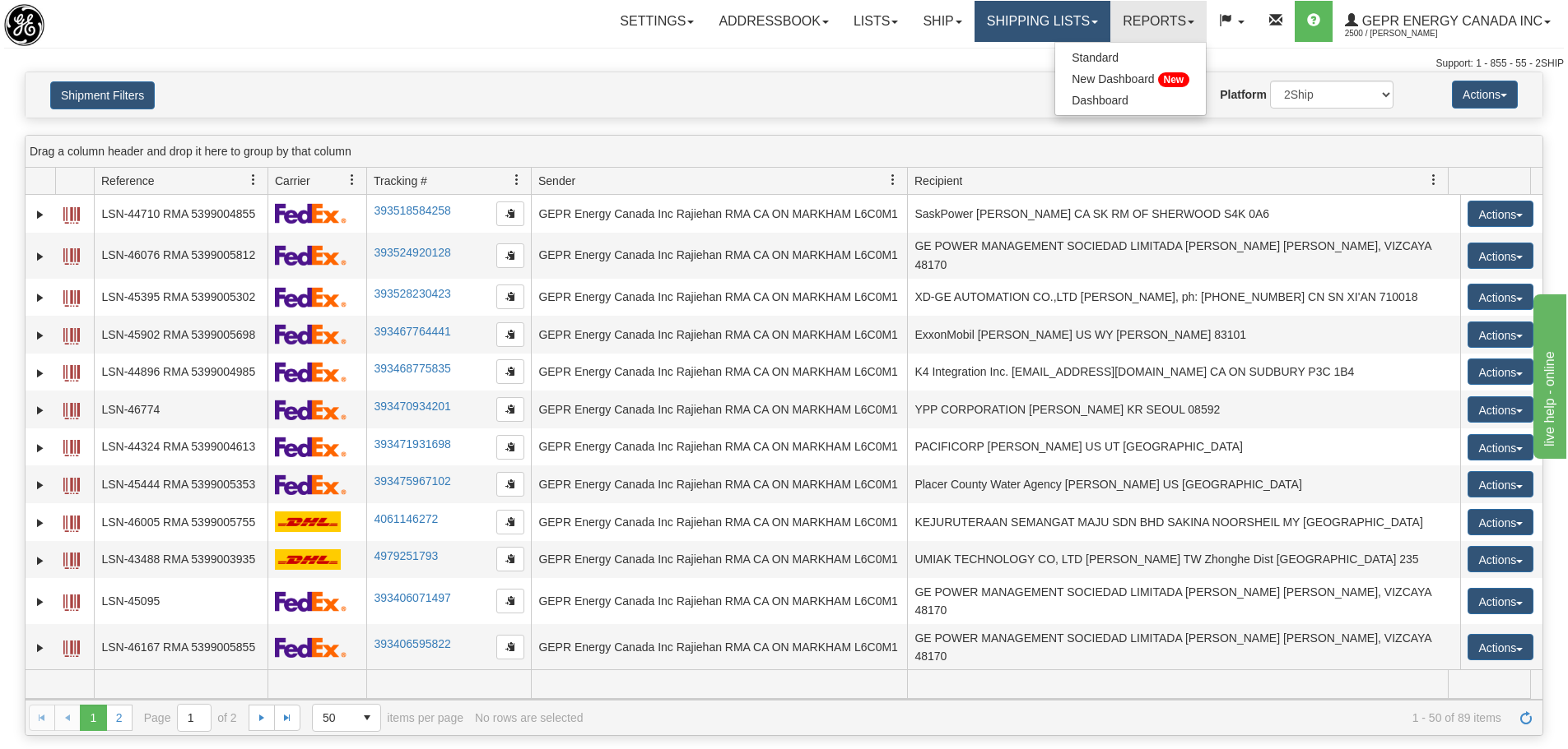
click at [1089, 13] on link "Shipping lists" at bounding box center [1041, 21] width 135 height 41
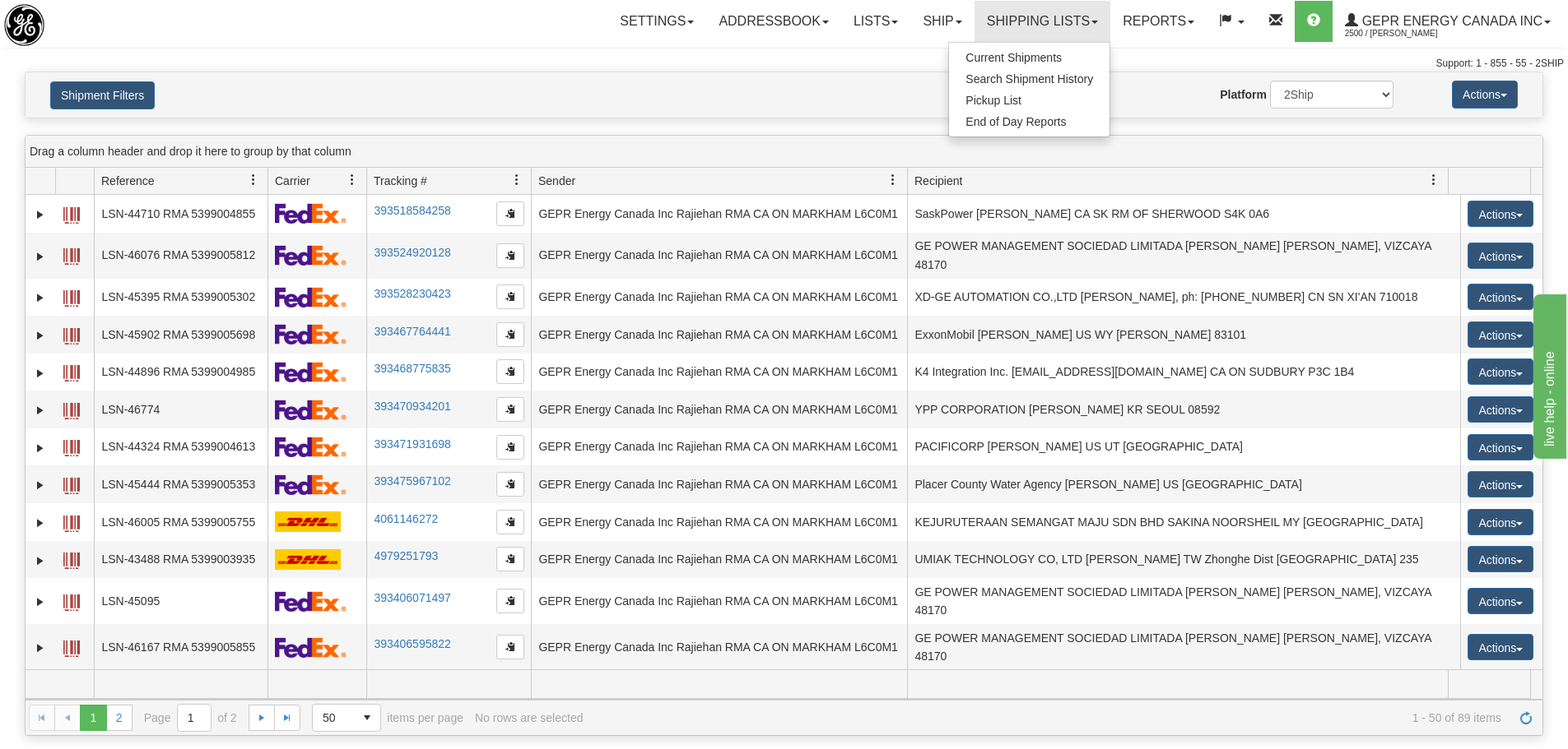
click at [827, 78] on div "Shipment Filters Website Agent Nothing selected Client User Platform 2Ship Impo…" at bounding box center [784, 94] width 1517 height 45
click at [367, 89] on div "Website Agent Nothing selected Client User Platform 2Ship Imported" at bounding box center [845, 94] width 1119 height 28
click at [295, 88] on div "Website Agent Nothing selected Client User Platform 2Ship Imported" at bounding box center [845, 94] width 1119 height 28
click at [125, 99] on button "Shipment Filters" at bounding box center [102, 95] width 105 height 28
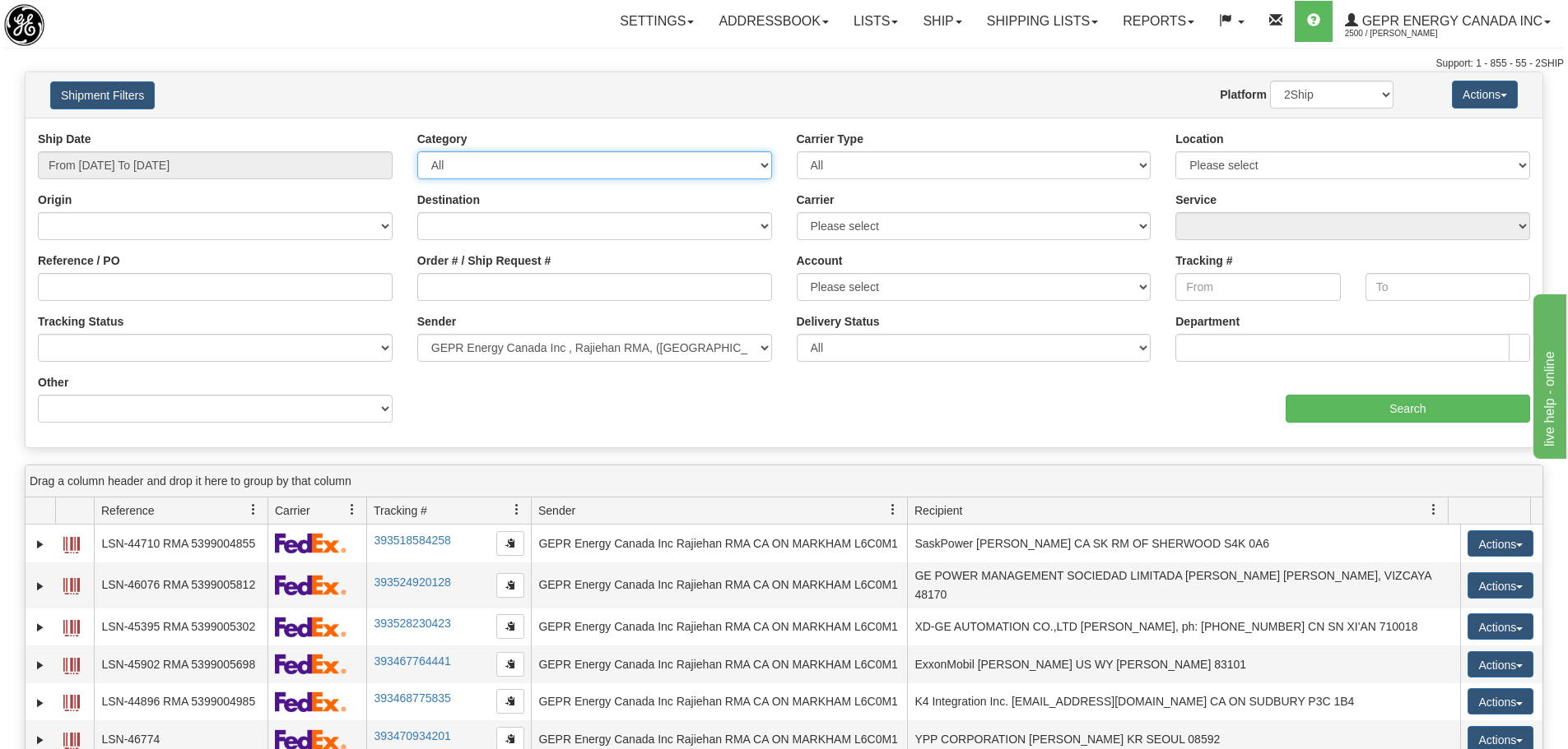
click at [453, 165] on select "All Inbound Outbound" at bounding box center [594, 165] width 355 height 28
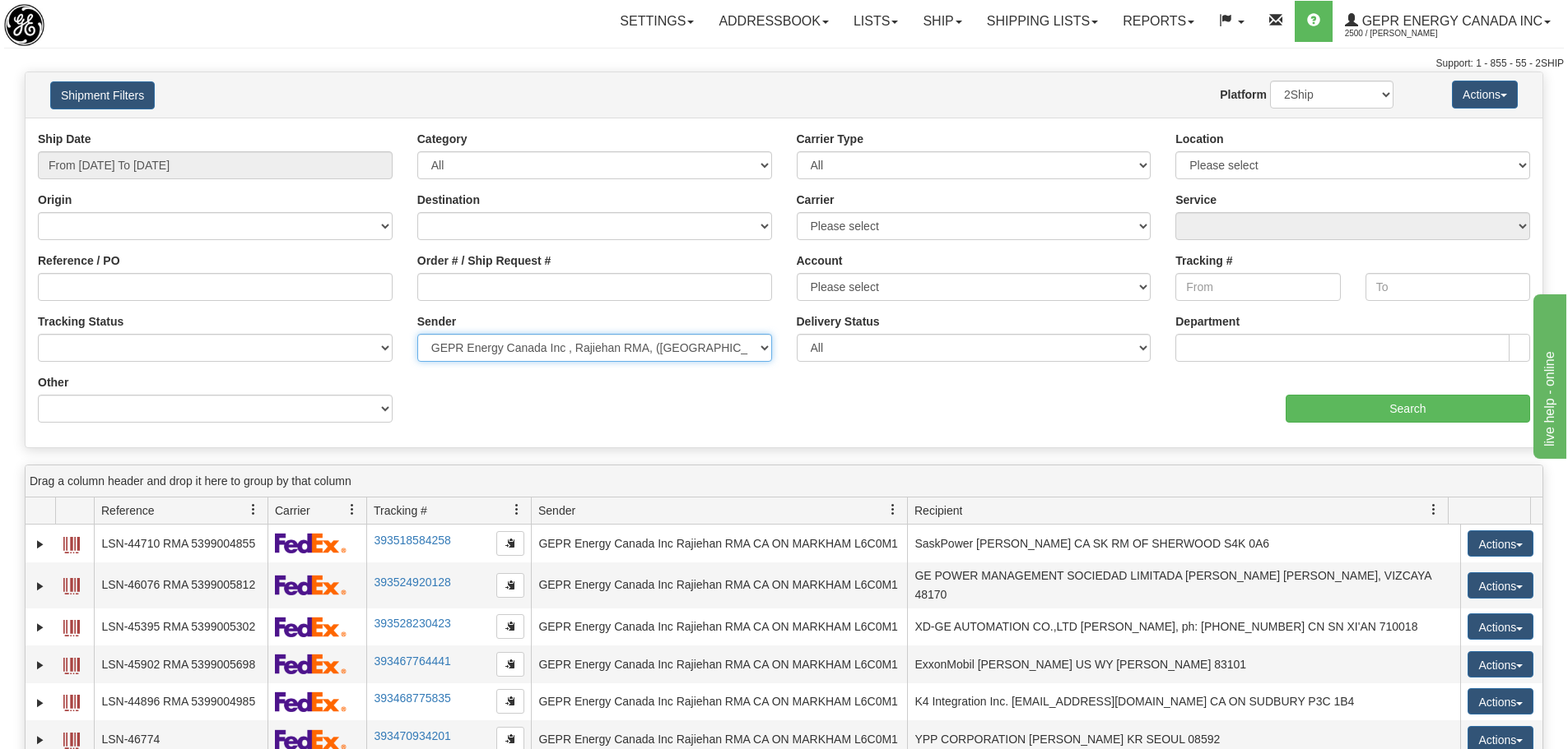
click at [590, 336] on select "Please select GEPR Energy Canada Inc , Rajiehan RMA, (CA)" at bounding box center [594, 348] width 355 height 28
click at [911, 410] on div "aaa Search" at bounding box center [1164, 399] width 759 height 49
click at [768, 348] on select "Please select GEPR Energy Canada Inc , Rajiehan RMA, (CA)" at bounding box center [594, 348] width 355 height 28
click at [417, 334] on select "Please select GEPR Energy Canada Inc , Rajiehan RMA, (CA)" at bounding box center [594, 348] width 355 height 28
click at [899, 422] on div "aaa Search" at bounding box center [1164, 399] width 759 height 49
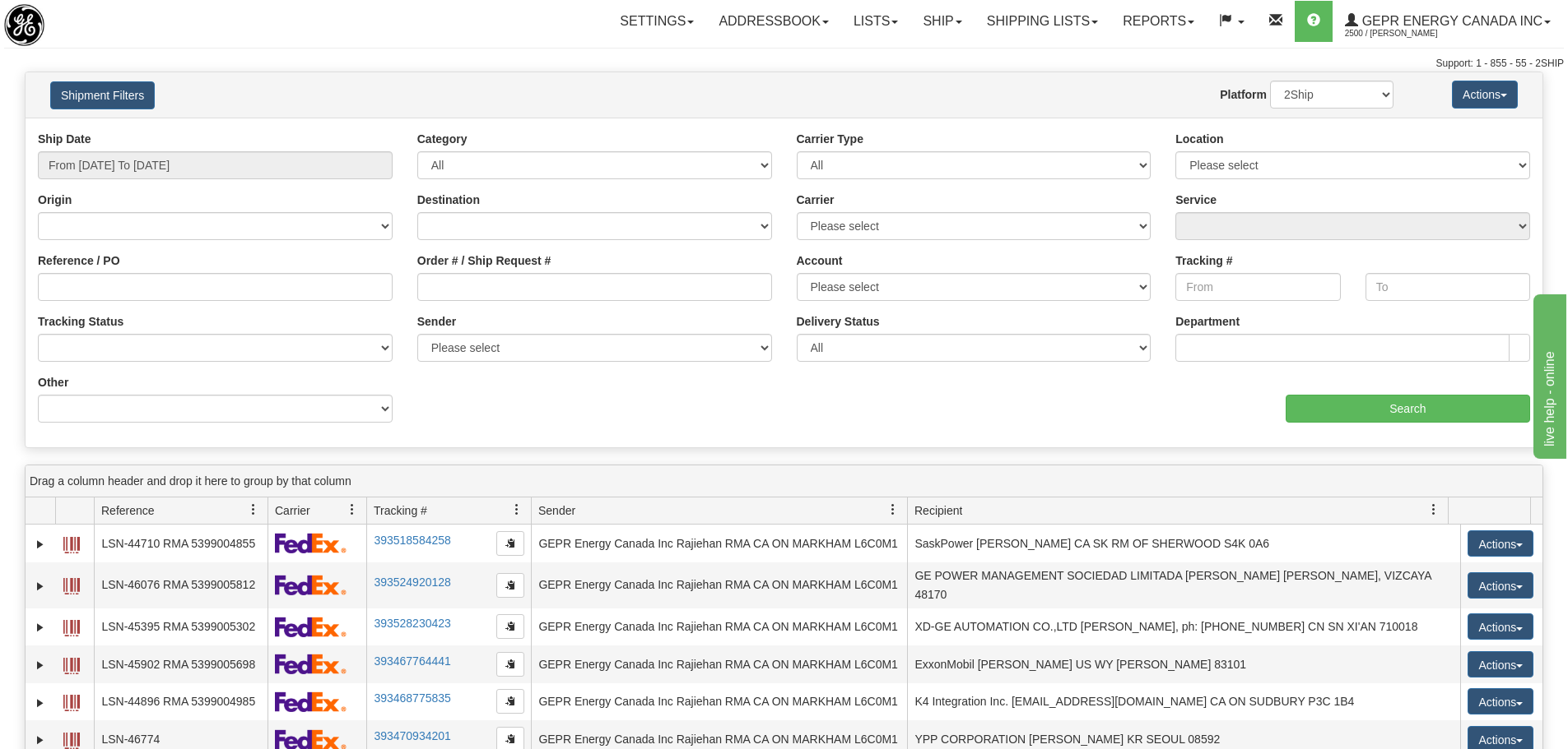
click at [1342, 423] on div "Ship Date From 01/01/2025 To 09/23/2025 Category All Inbound Outbound Carrier T…" at bounding box center [784, 282] width 1517 height 304
click at [1342, 420] on input "Search" at bounding box center [1408, 408] width 244 height 28
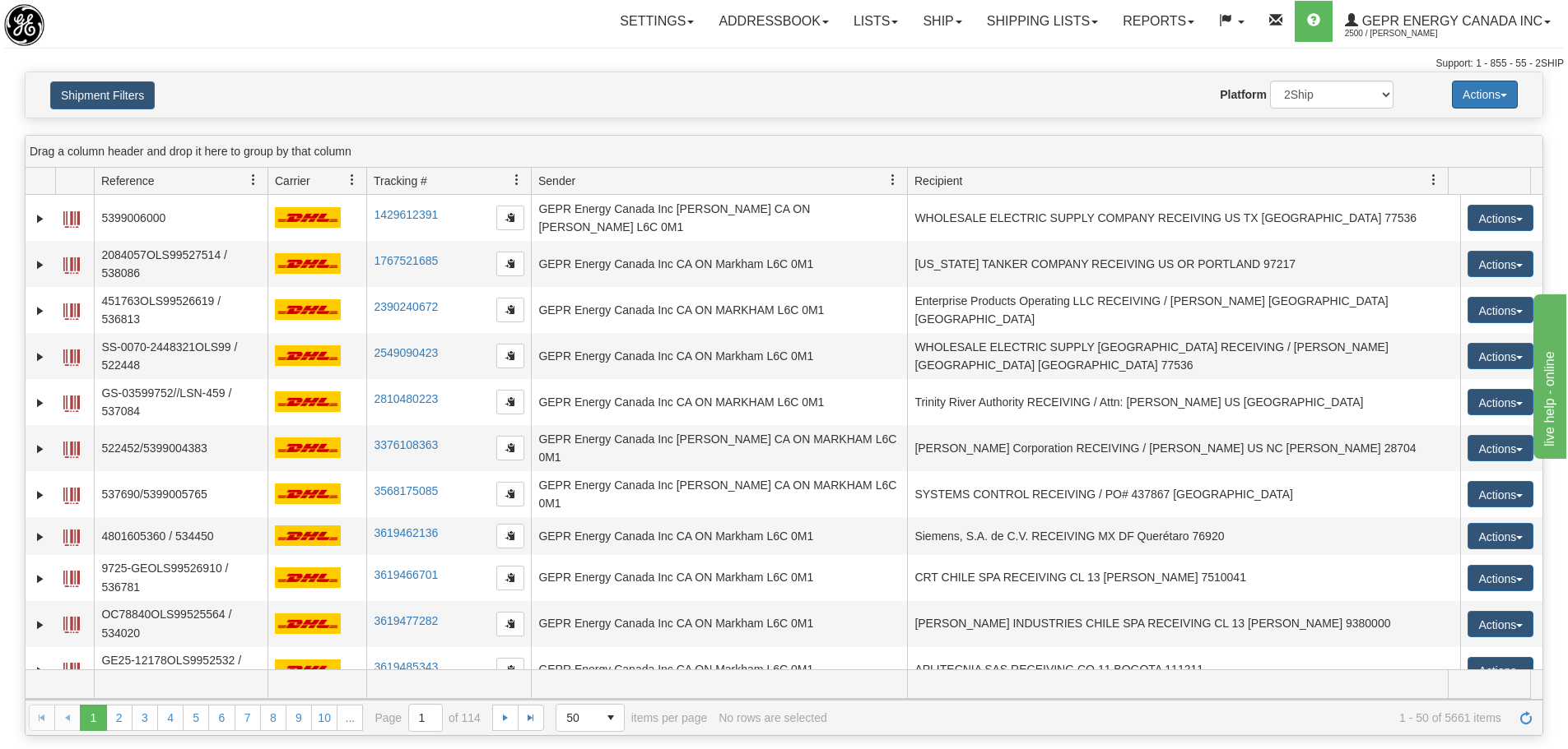
click at [1504, 89] on button "Actions" at bounding box center [1484, 94] width 66 height 28
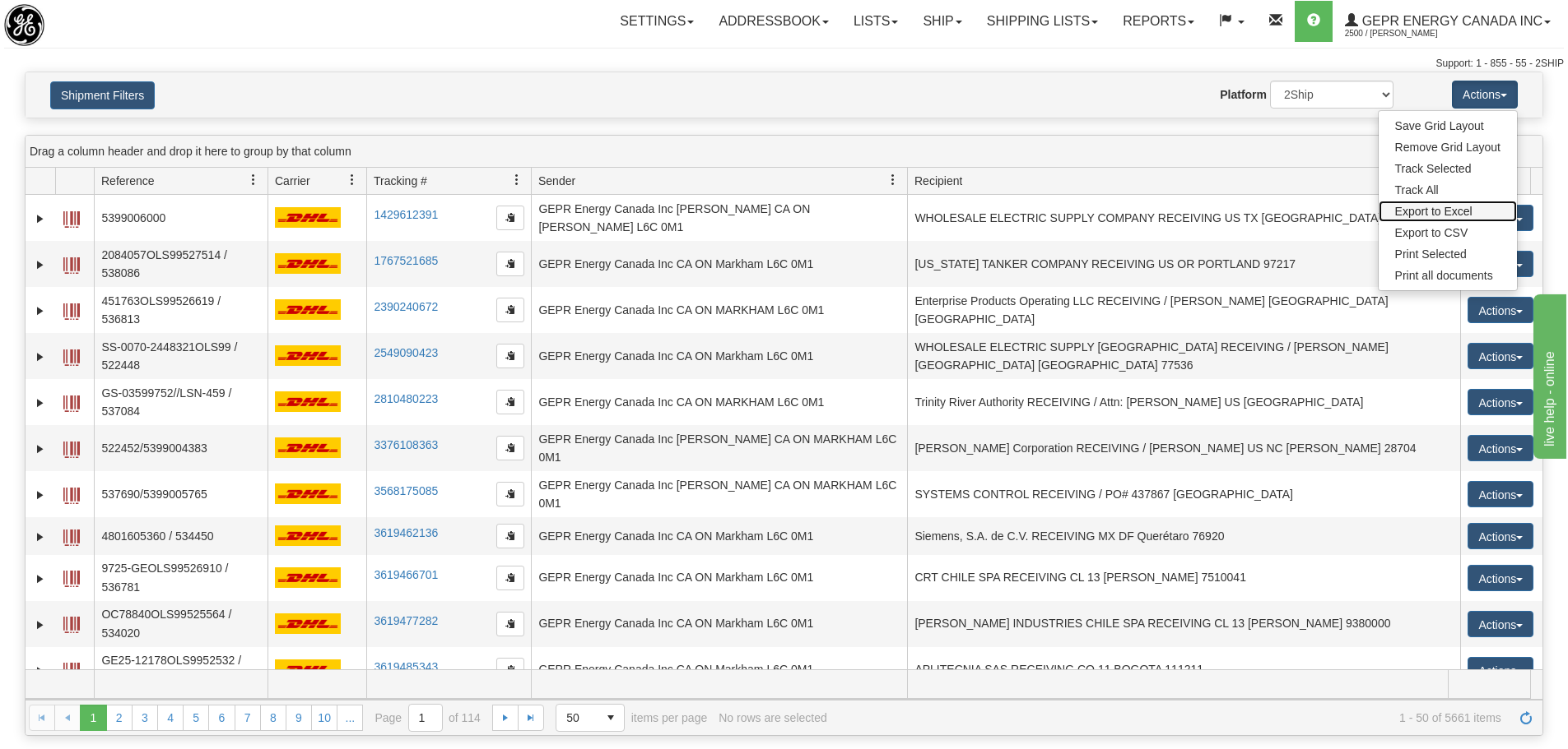
click at [1482, 212] on link "Export to Excel" at bounding box center [1448, 211] width 138 height 21
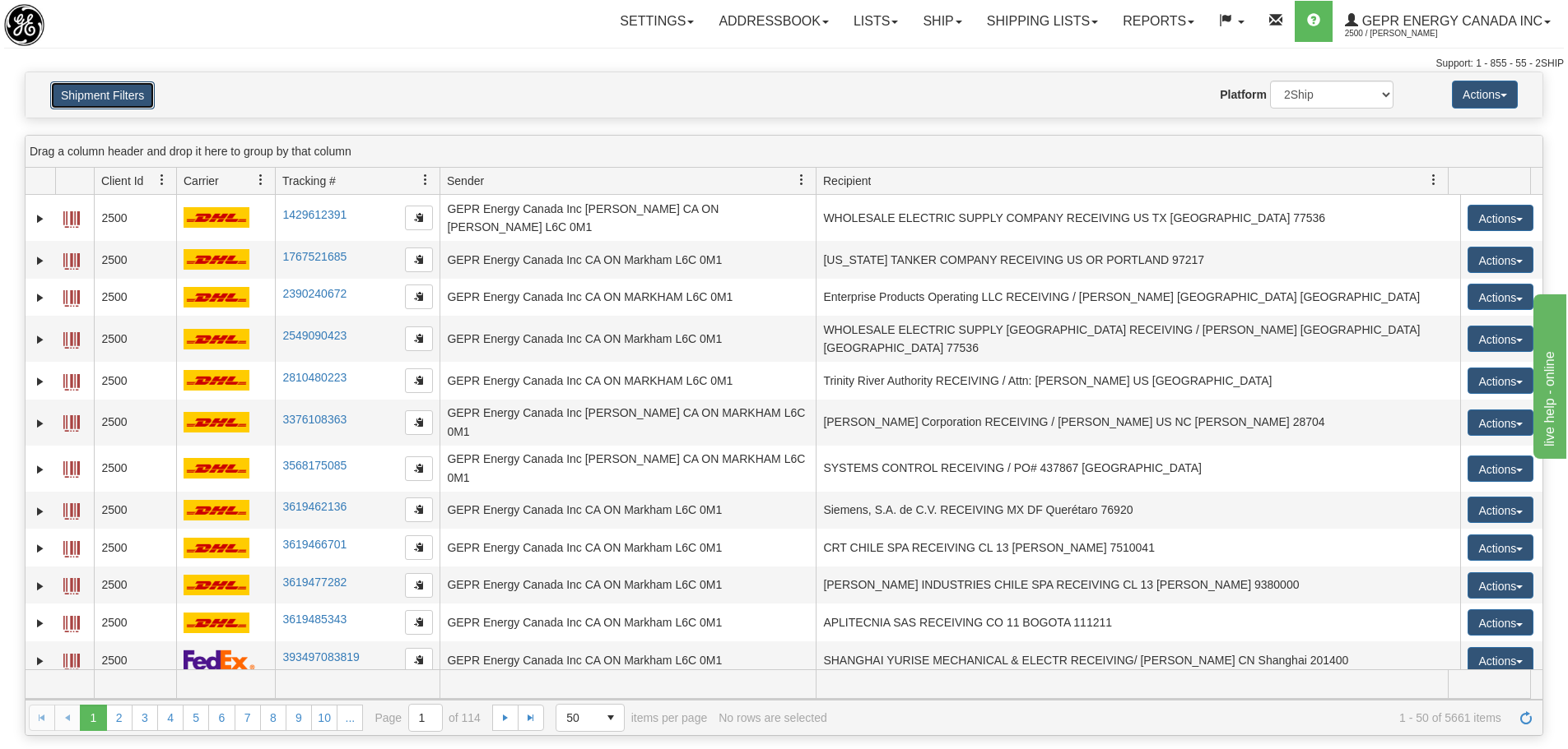
click at [150, 108] on button "Shipment Filters" at bounding box center [102, 95] width 105 height 28
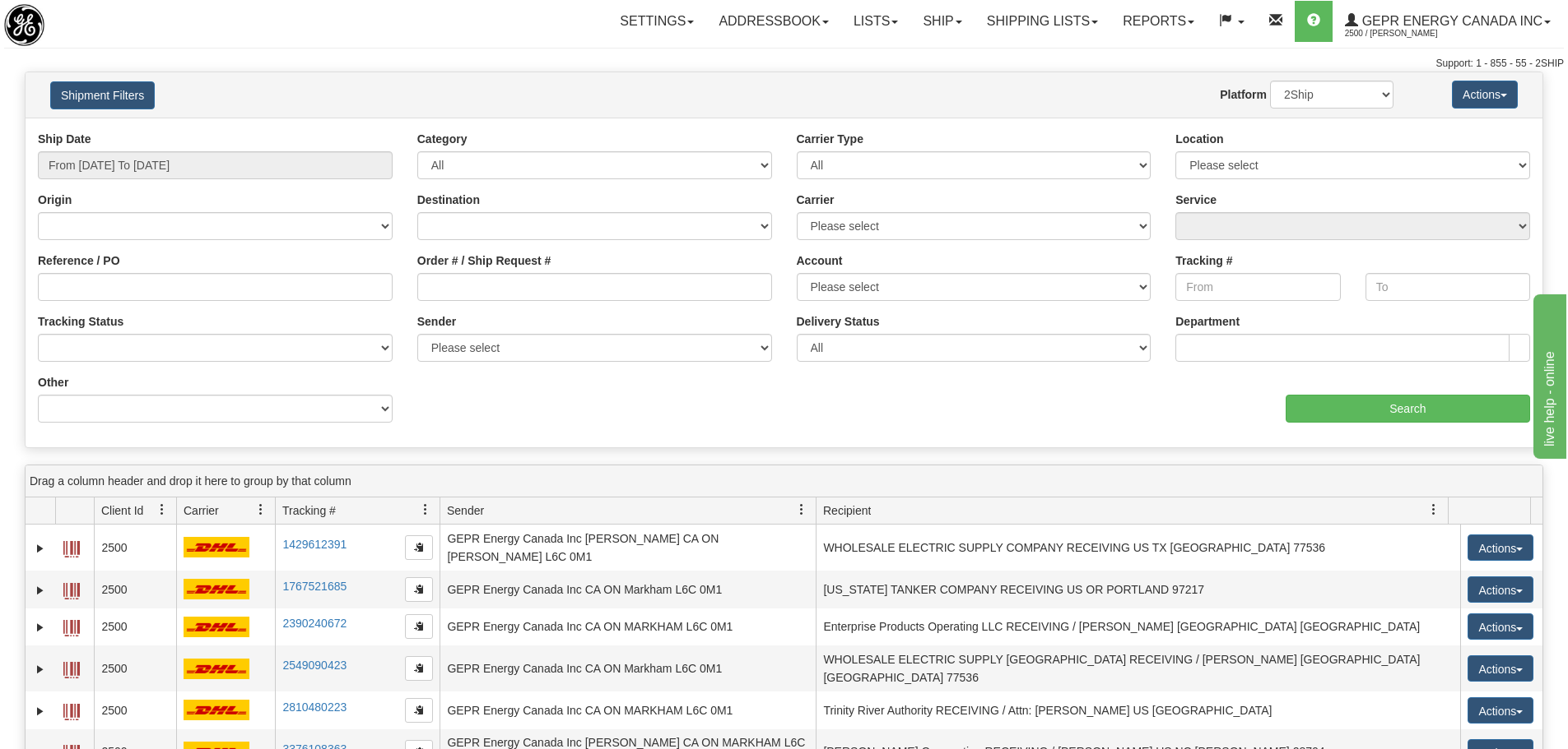
click at [741, 328] on div "Sender Please select GEPR Energy Canada Inc , Rajiehan RMA, (CA)" at bounding box center [594, 337] width 355 height 49
click at [742, 330] on div "Sender Please select GEPR Energy Canada Inc , Rajiehan RMA, (CA)" at bounding box center [594, 337] width 355 height 49
click at [742, 343] on select "Please select GEPR Energy Canada Inc , Rajiehan RMA, (CA)" at bounding box center [594, 348] width 355 height 28
select select "210221"
click at [417, 334] on select "Please select GEPR Energy Canada Inc , Rajiehan RMA, (CA)" at bounding box center [594, 348] width 355 height 28
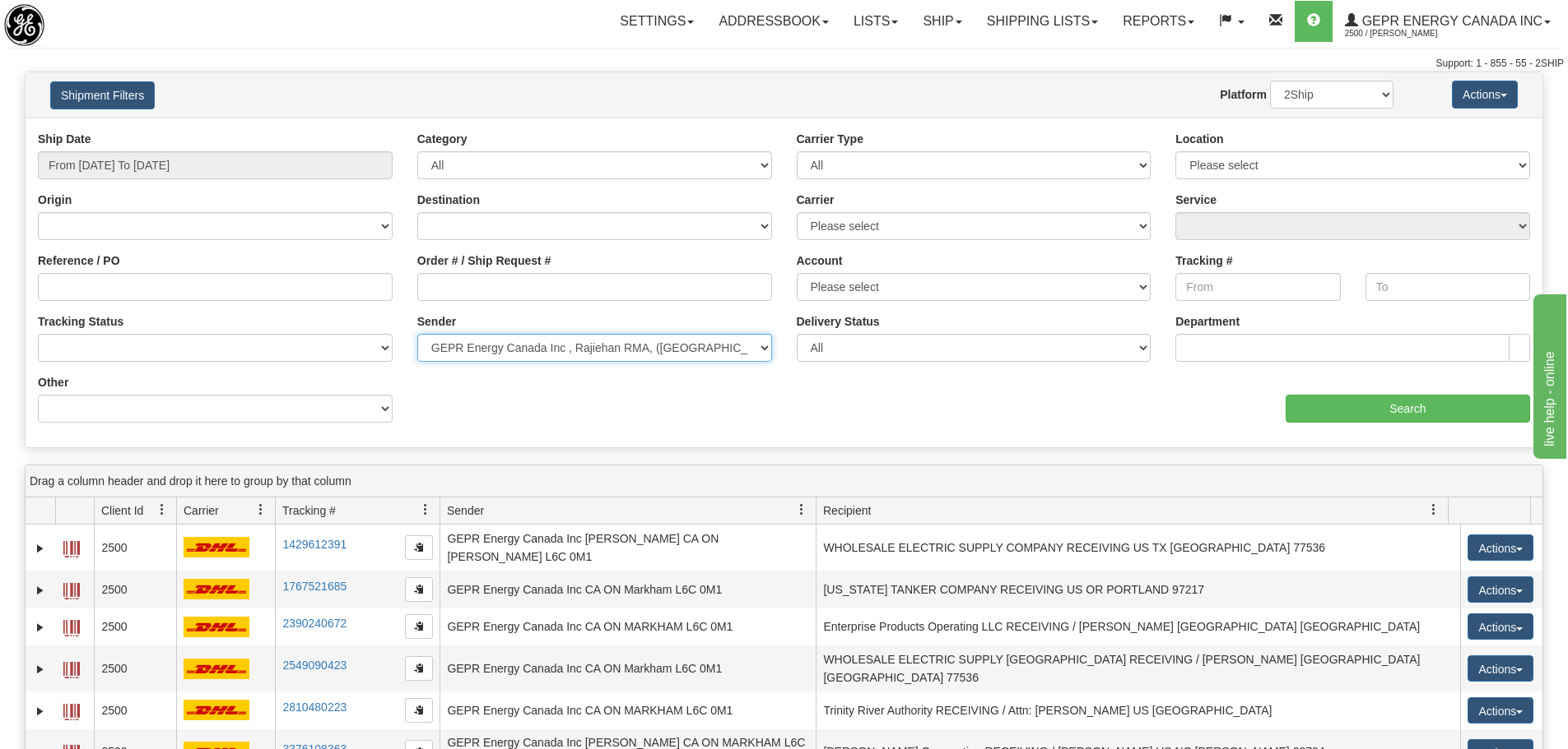
click at [568, 359] on select "Please select GEPR Energy Canada Inc , Rajiehan RMA, (CA)" at bounding box center [594, 348] width 355 height 28
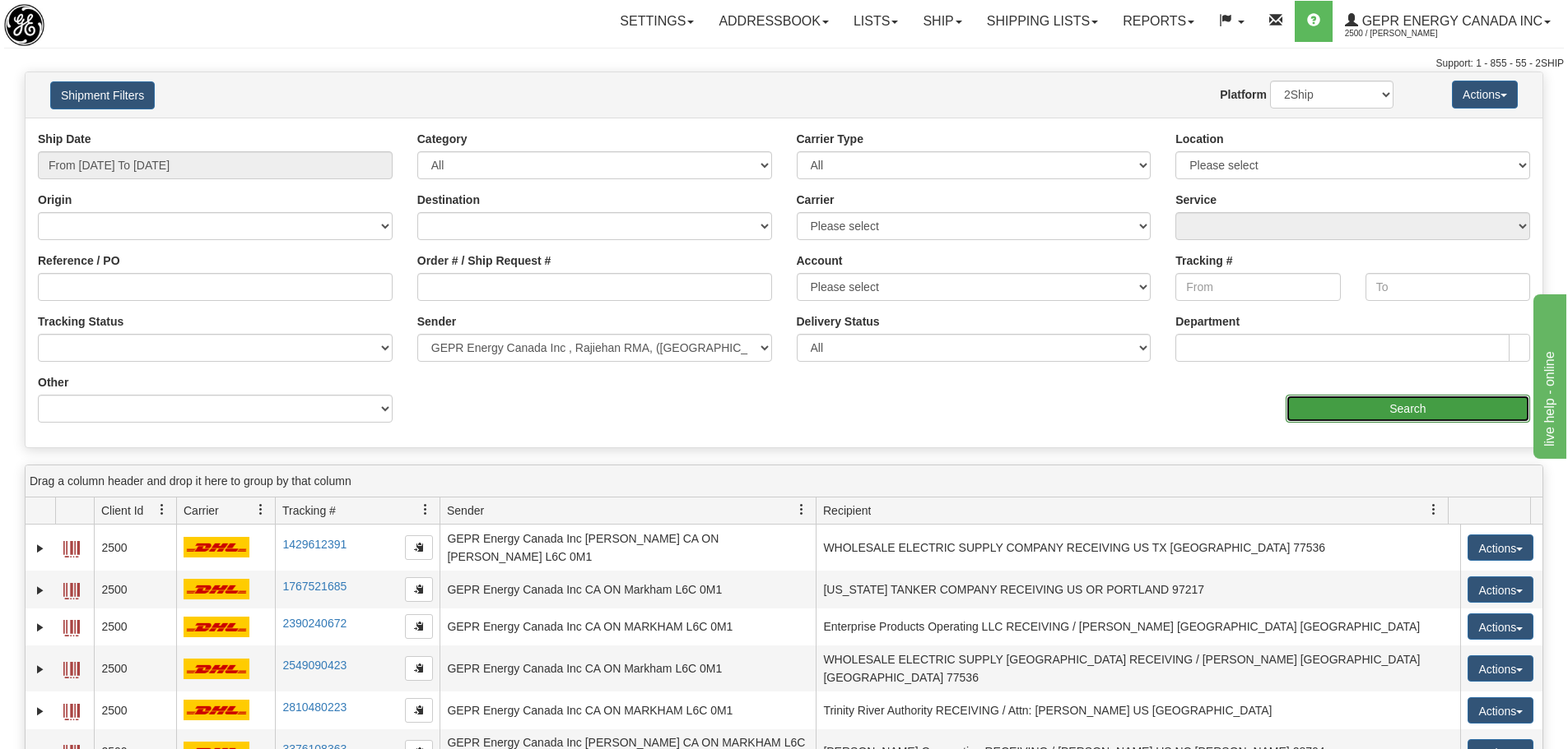
click at [1387, 416] on input "Search" at bounding box center [1408, 408] width 244 height 28
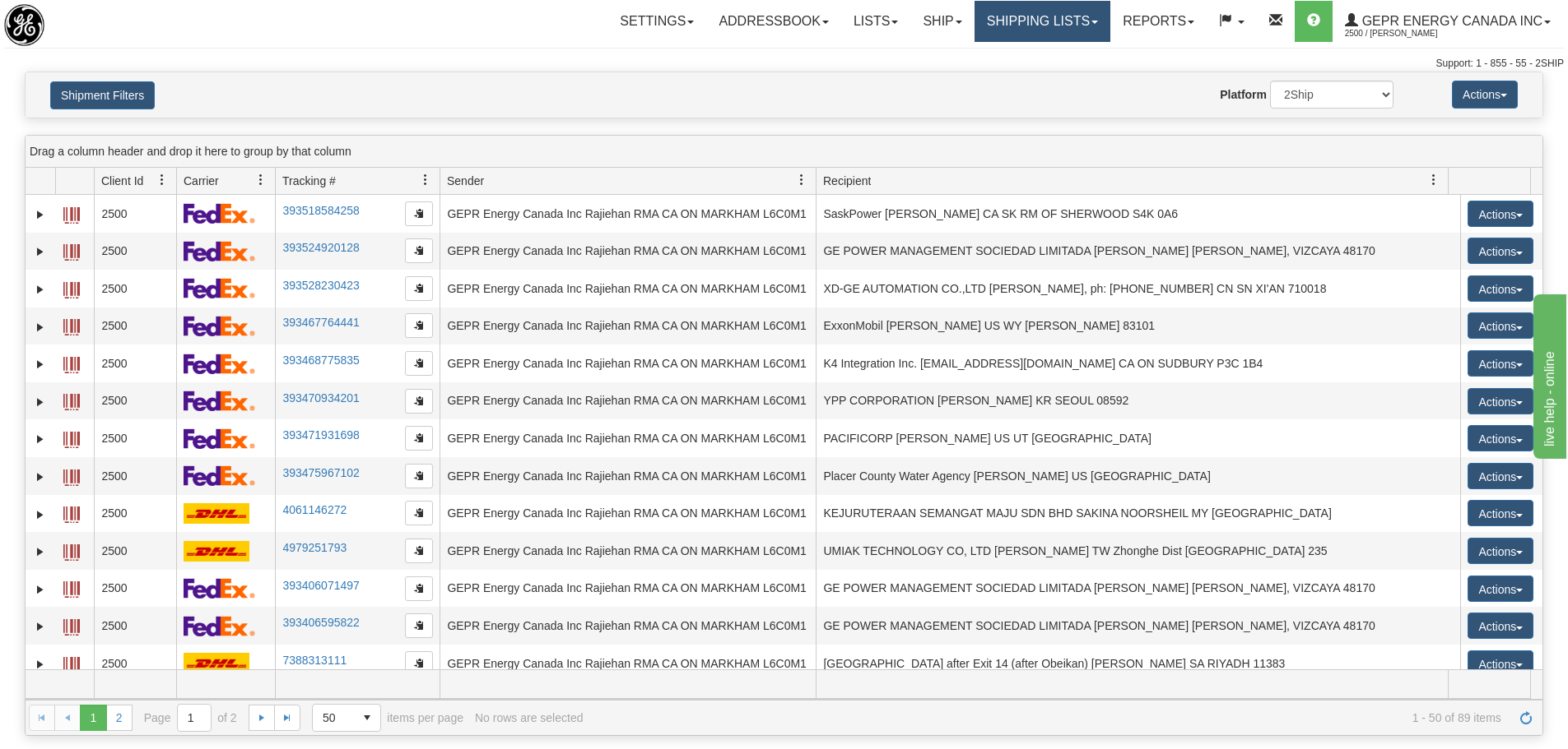
click at [1027, 30] on link "Shipping lists" at bounding box center [1041, 21] width 135 height 41
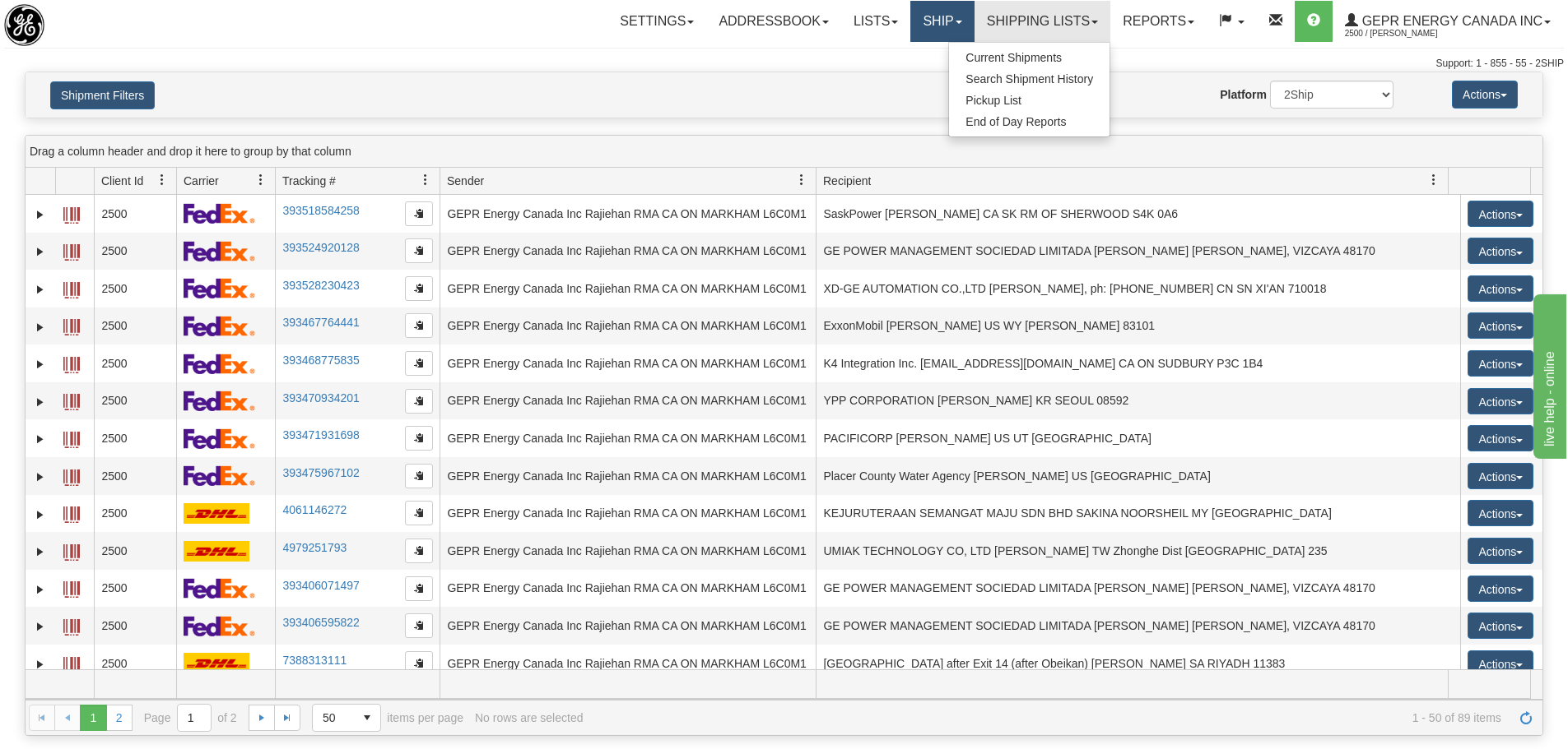
click at [936, 35] on link "Ship" at bounding box center [942, 21] width 63 height 41
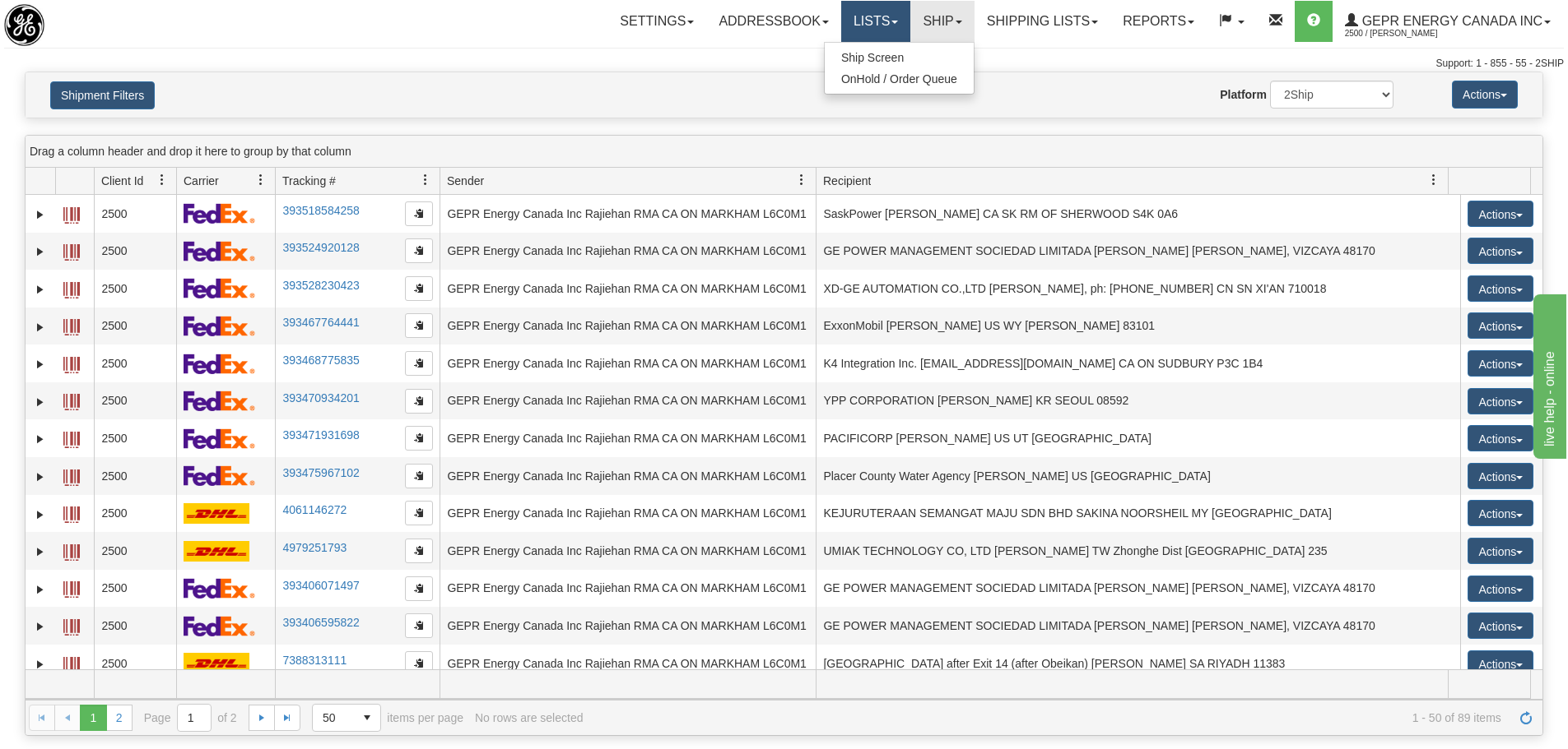
click at [887, 32] on link "Lists" at bounding box center [875, 21] width 69 height 41
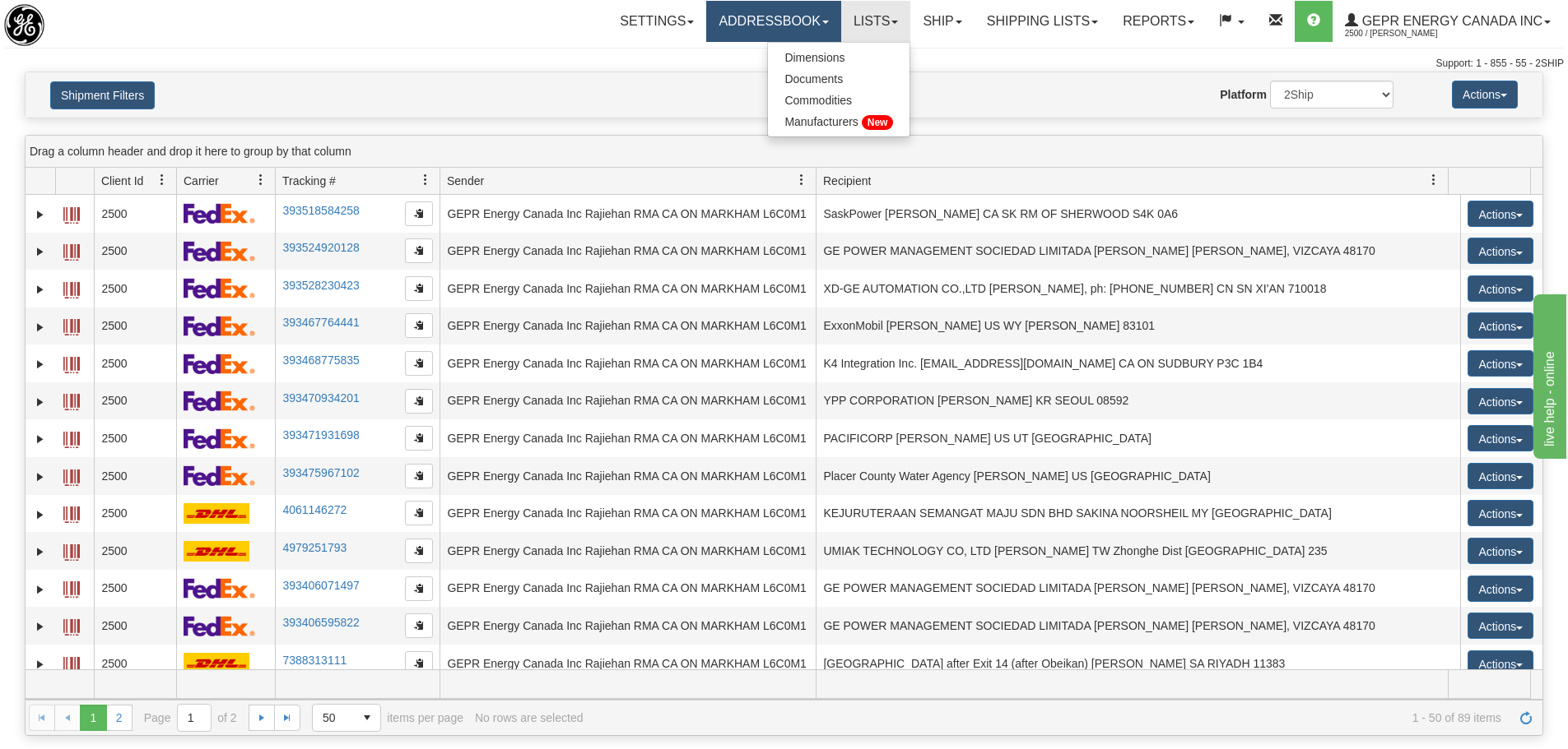
click at [806, 26] on link "Addressbook" at bounding box center [773, 21] width 135 height 41
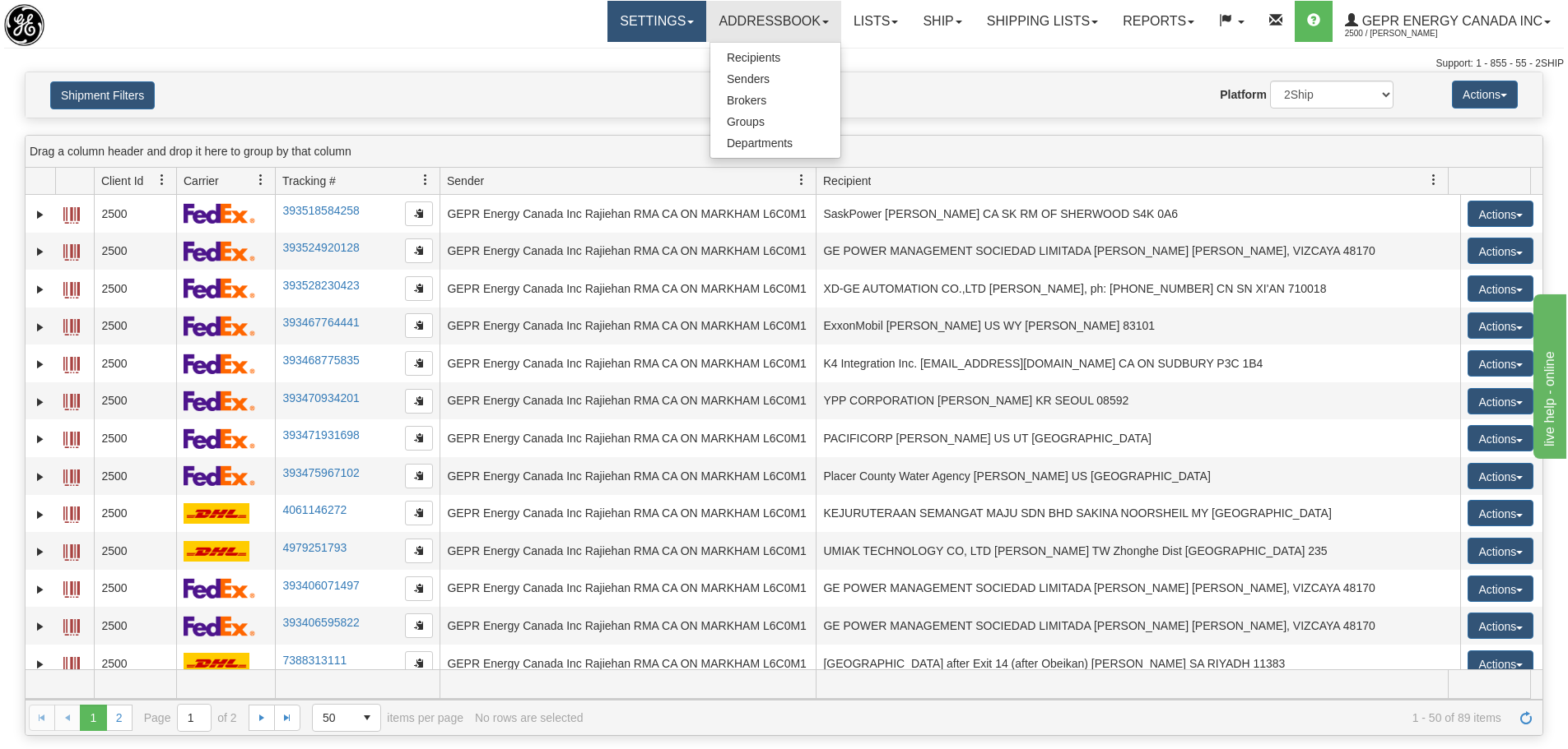
click at [676, 22] on link "Settings" at bounding box center [656, 21] width 99 height 41
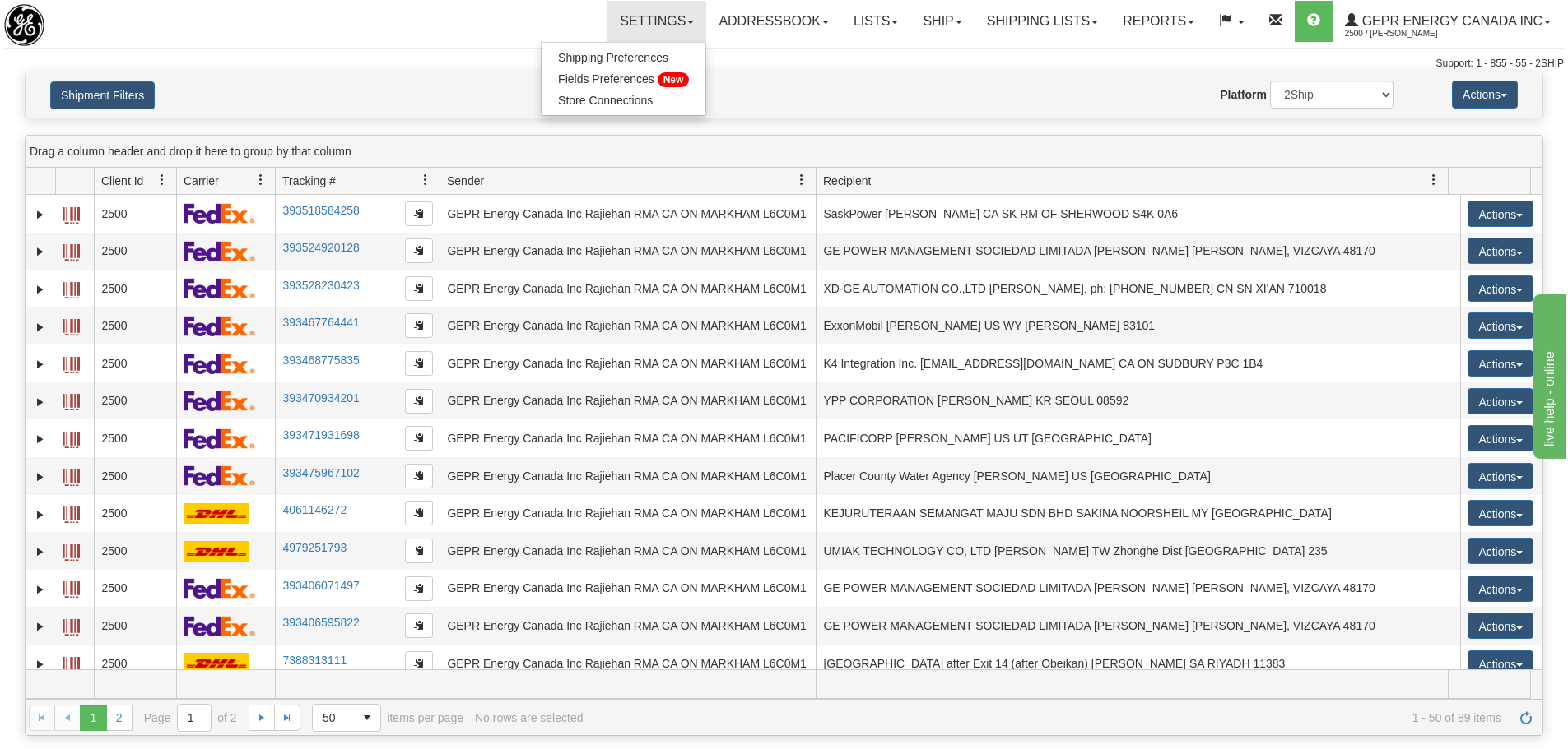
click at [1062, 42] on nav "Toggle navigation Settings Shipping Preferences Fields Preferences New" at bounding box center [920, 21] width 1287 height 43
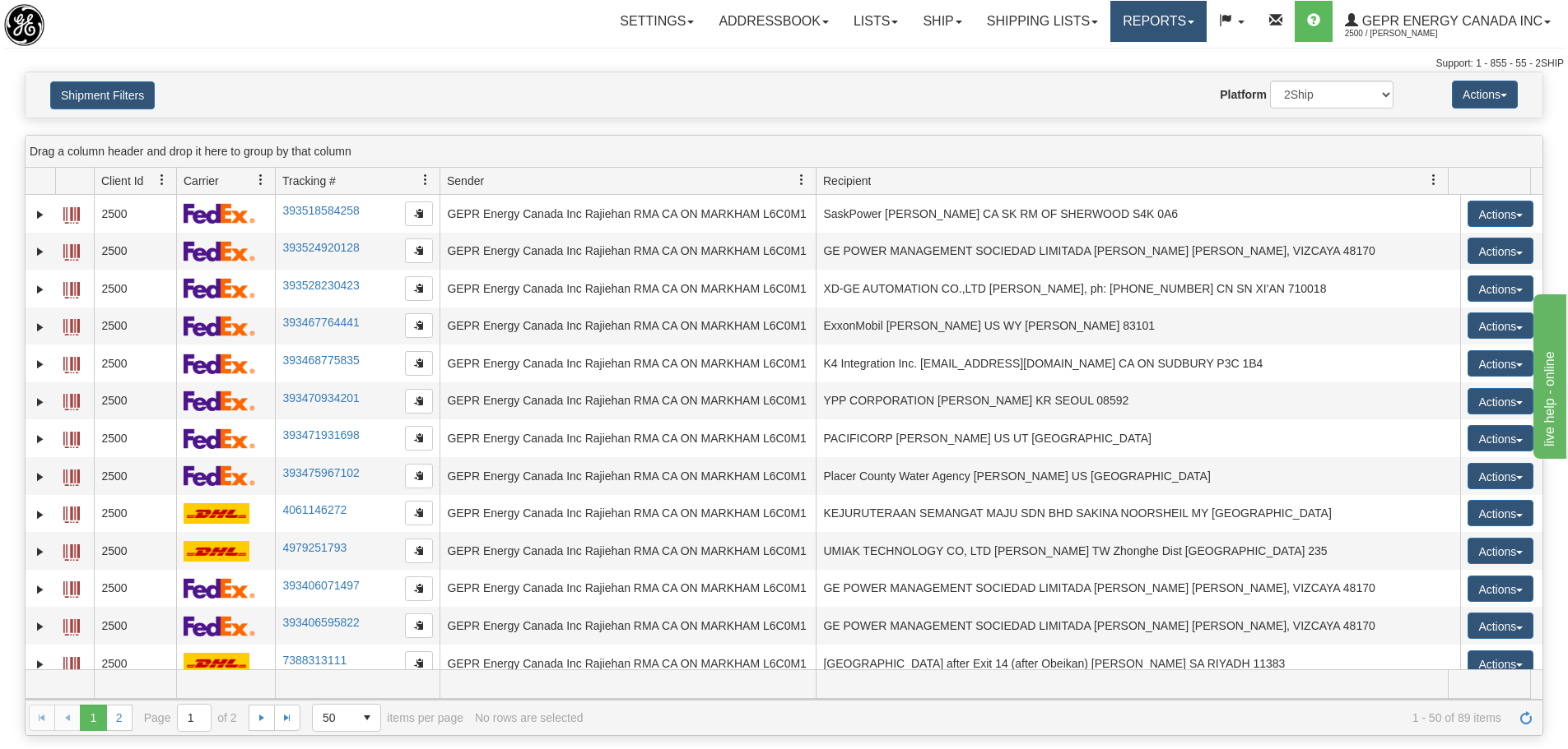
click at [1116, 33] on link "Reports" at bounding box center [1158, 21] width 96 height 41
click at [1108, 60] on span "Standard" at bounding box center [1094, 58] width 47 height 13
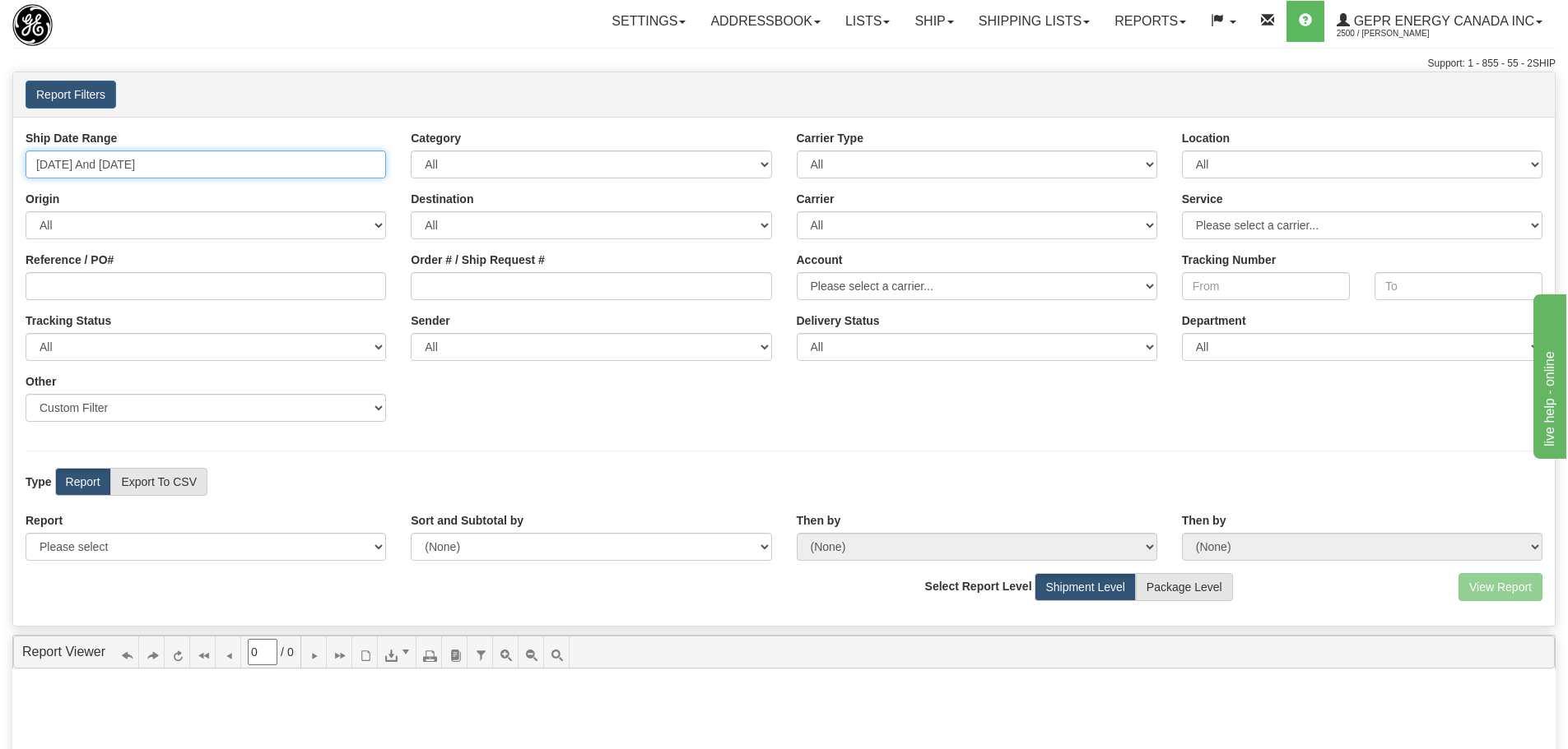
type input "[DATE]"
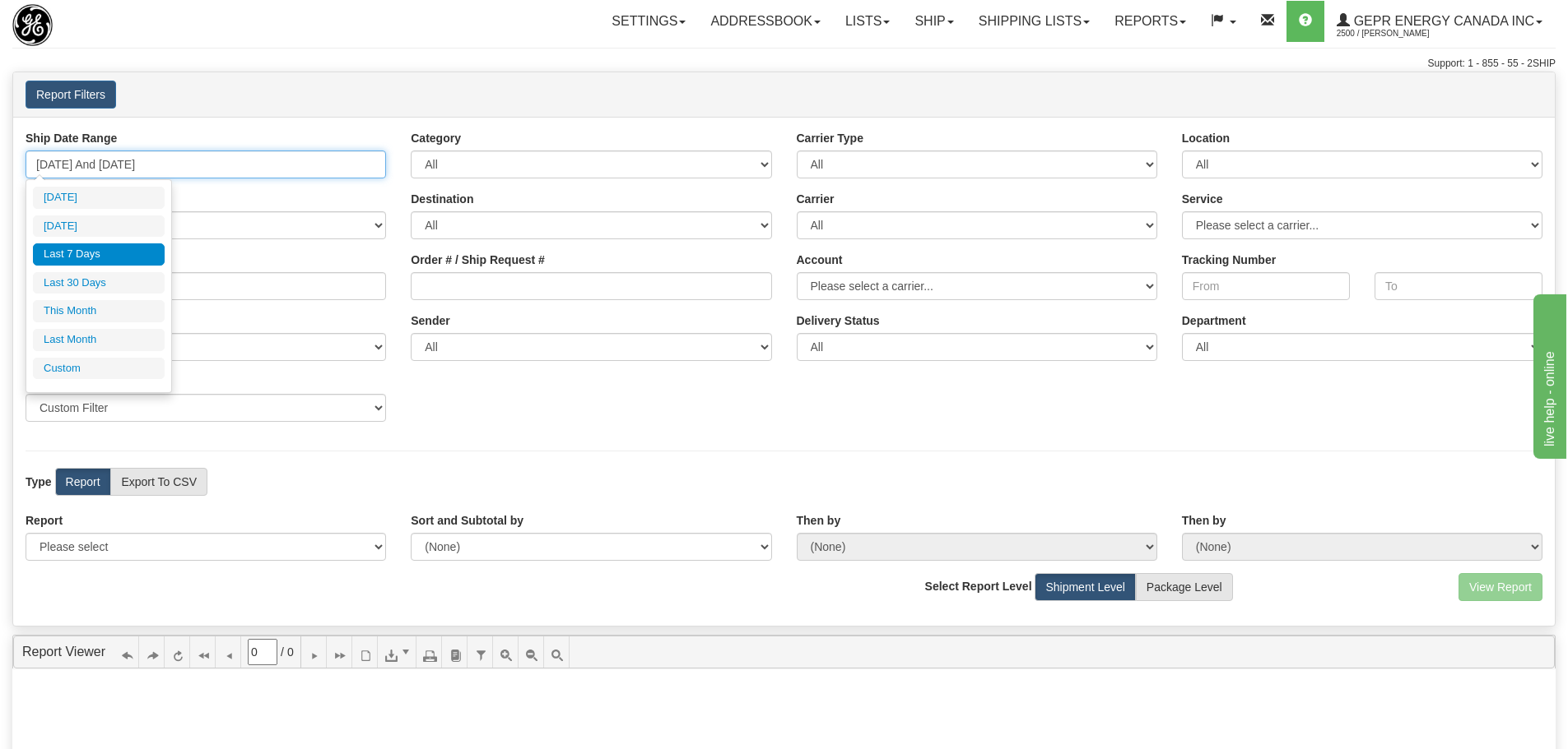
click at [324, 169] on input "[DATE] And [DATE]" at bounding box center [206, 164] width 360 height 28
type input "[DATE]"
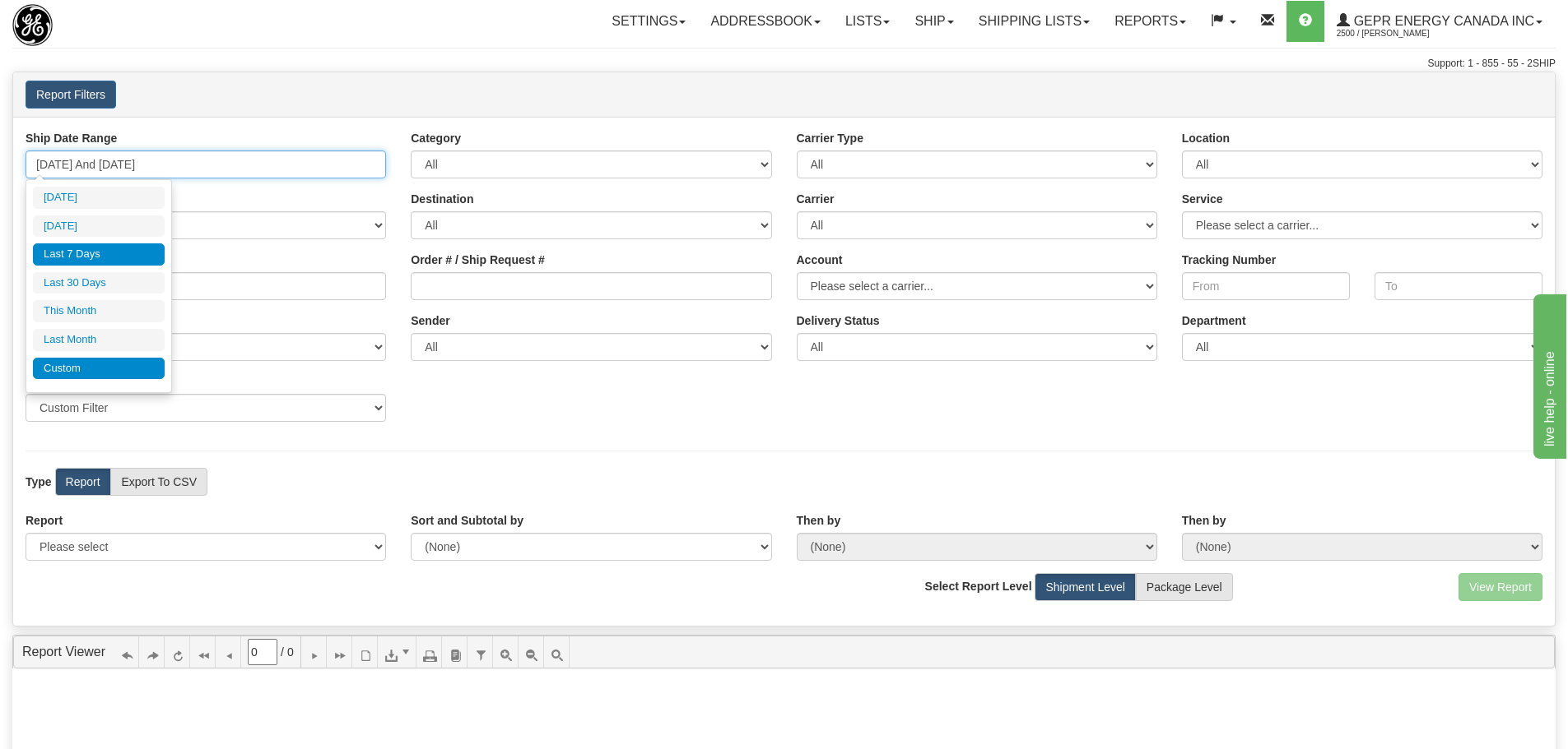
type input "[DATE]"
click at [114, 364] on li "Custom" at bounding box center [98, 369] width 132 height 22
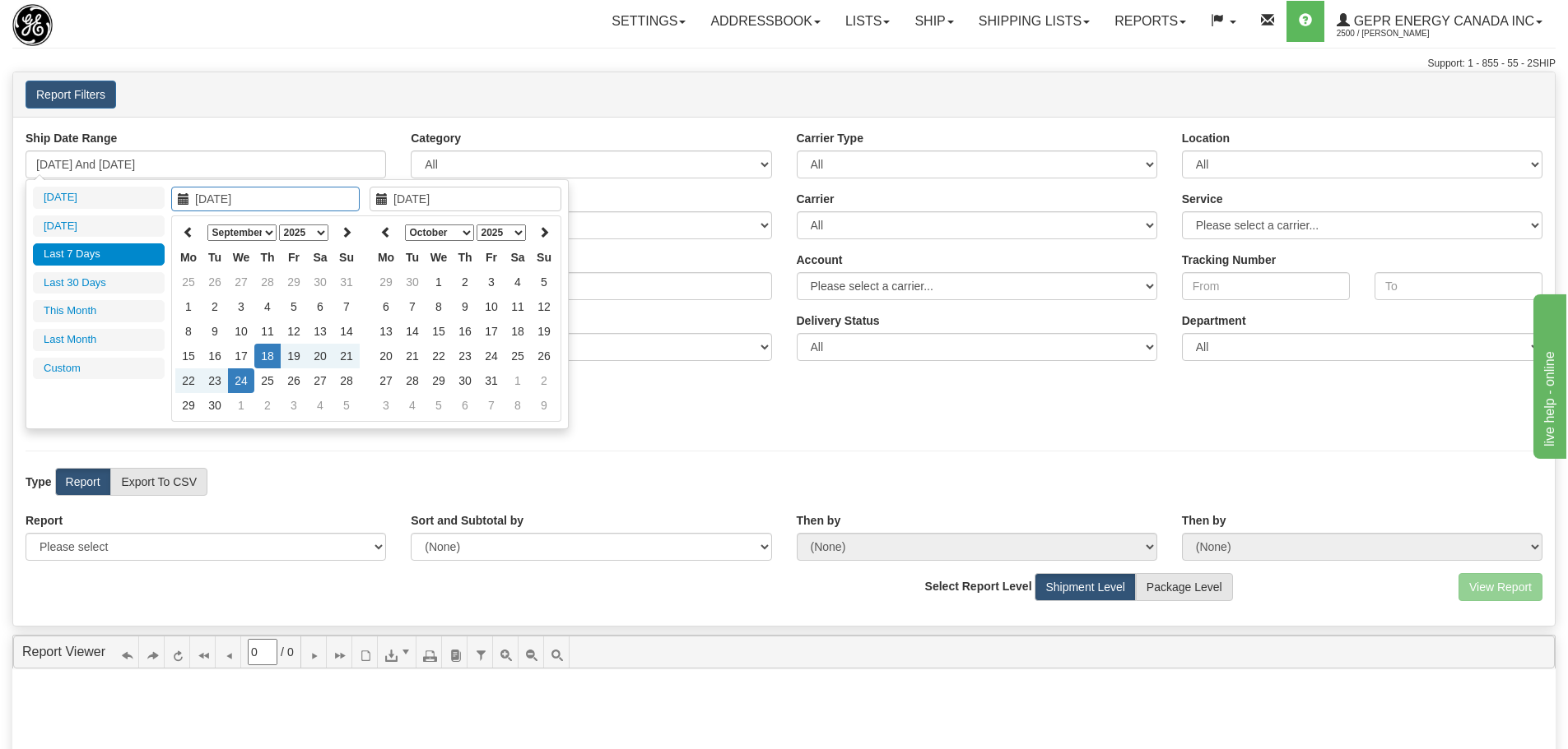
type input "[DATE]"
click at [273, 232] on select "January February March April May June July August September October November De…" at bounding box center [242, 232] width 69 height 16
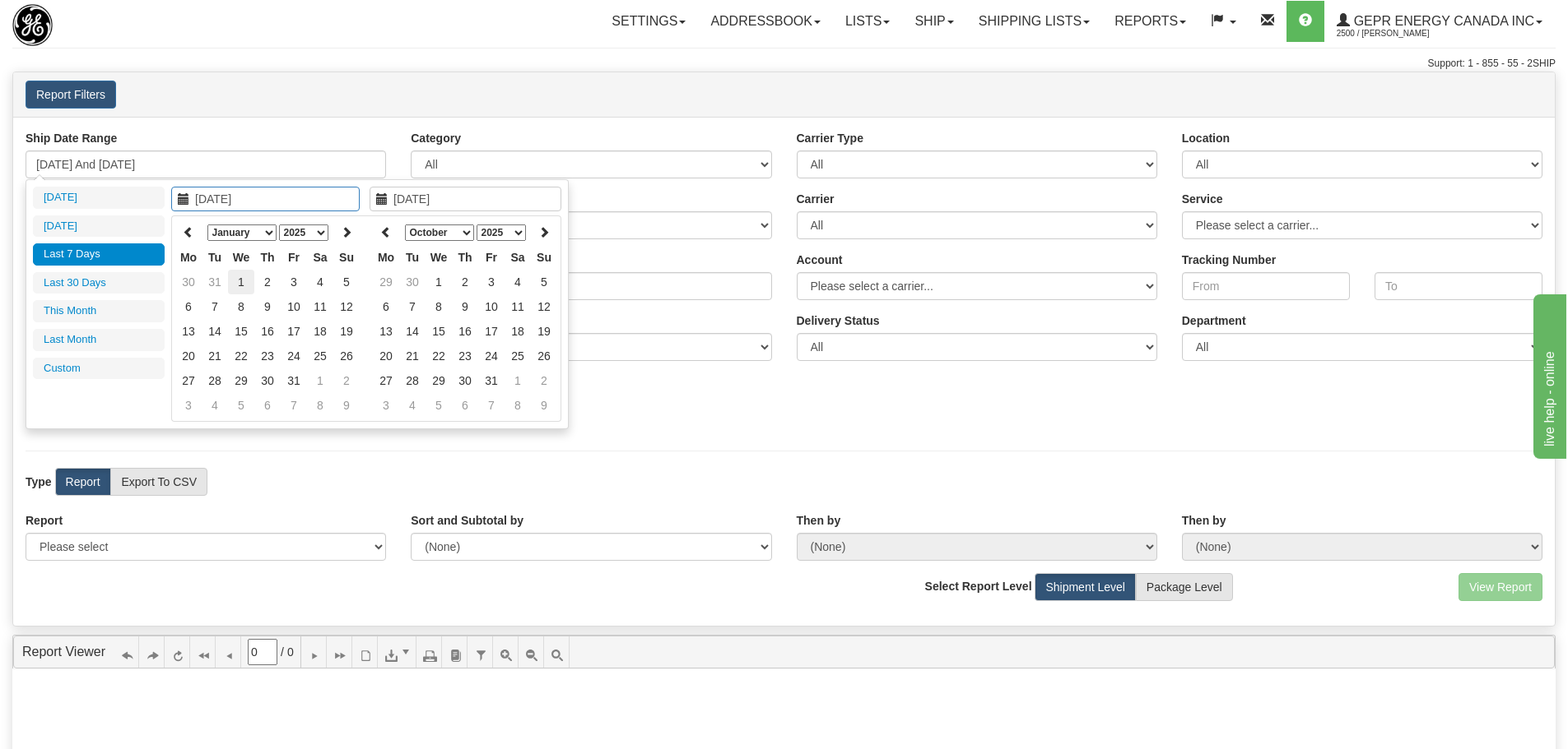
type input "[DATE]"
click at [237, 278] on td "1" at bounding box center [240, 282] width 26 height 25
click at [469, 233] on select "January February March April May June July August September October November De…" at bounding box center [439, 232] width 69 height 16
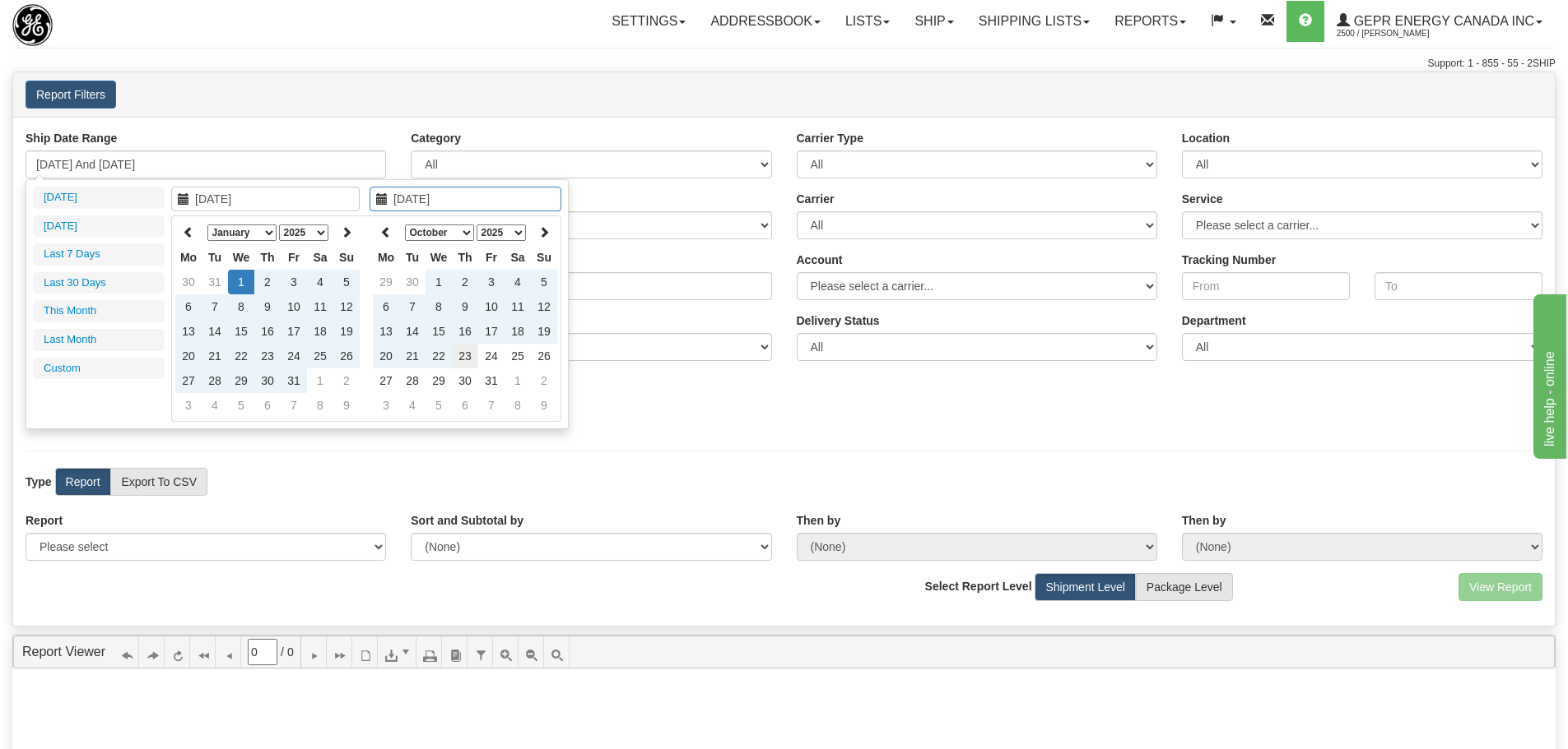
type input "[DATE]"
click at [468, 358] on td "23" at bounding box center [464, 356] width 26 height 25
type input "[DATE] And [DATE]"
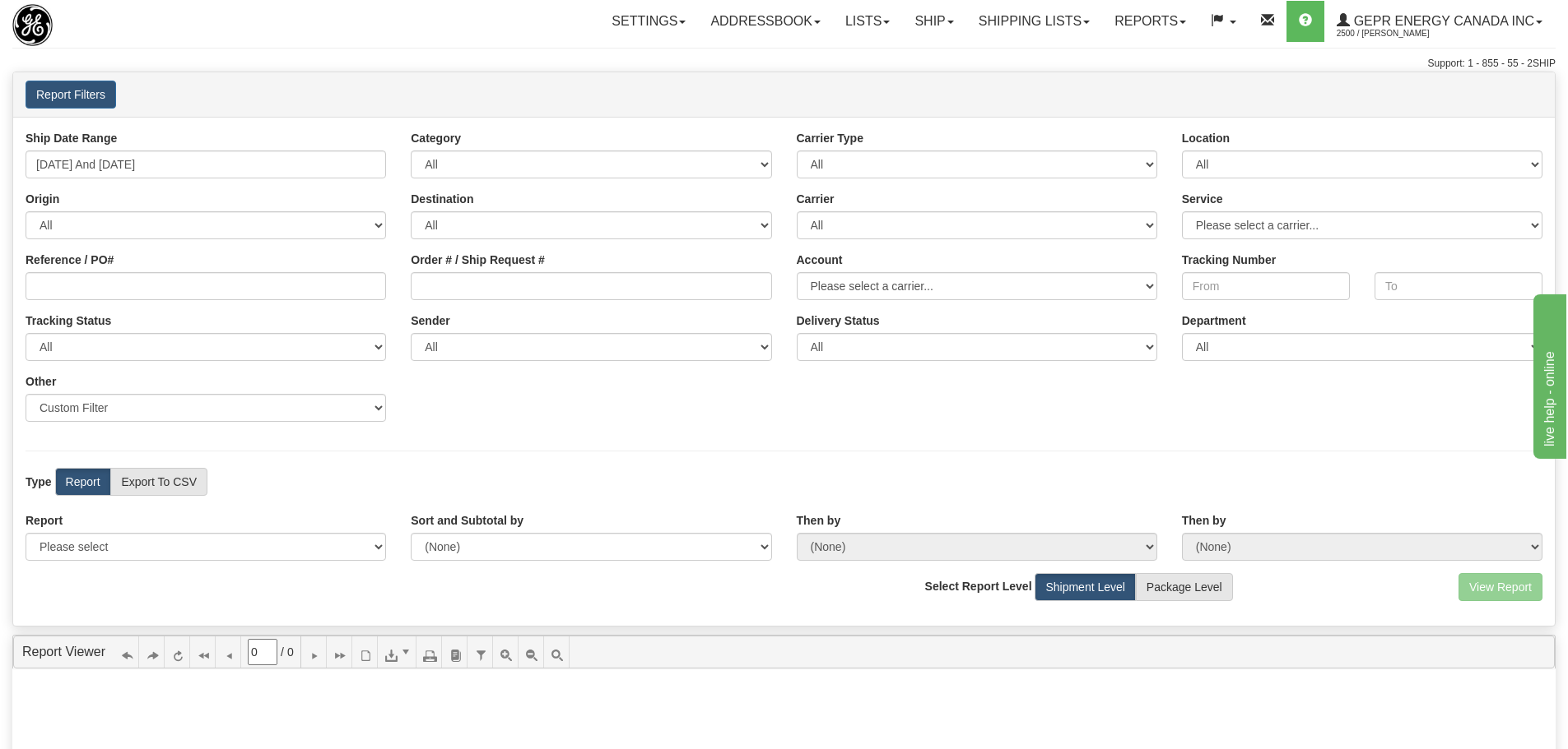
click at [269, 181] on div "Ship Date Range [DATE] And [DATE] Category All Inbound Outbound Carrier Type Al…" at bounding box center [784, 281] width 1541 height 304
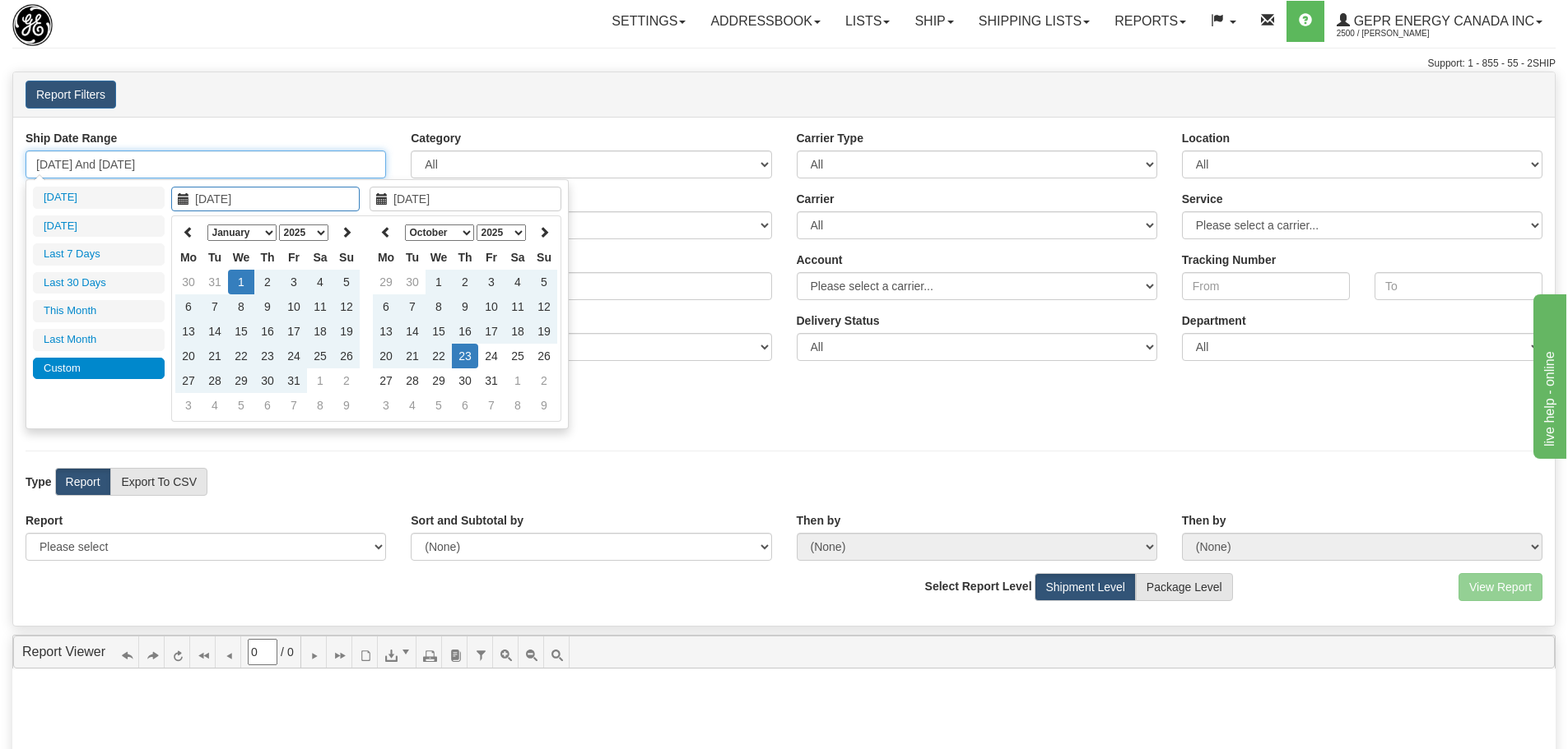
click at [267, 169] on input "[DATE] And [DATE]" at bounding box center [206, 164] width 360 height 28
click at [423, 237] on select "January February March April May June July August September October November De…" at bounding box center [439, 232] width 69 height 16
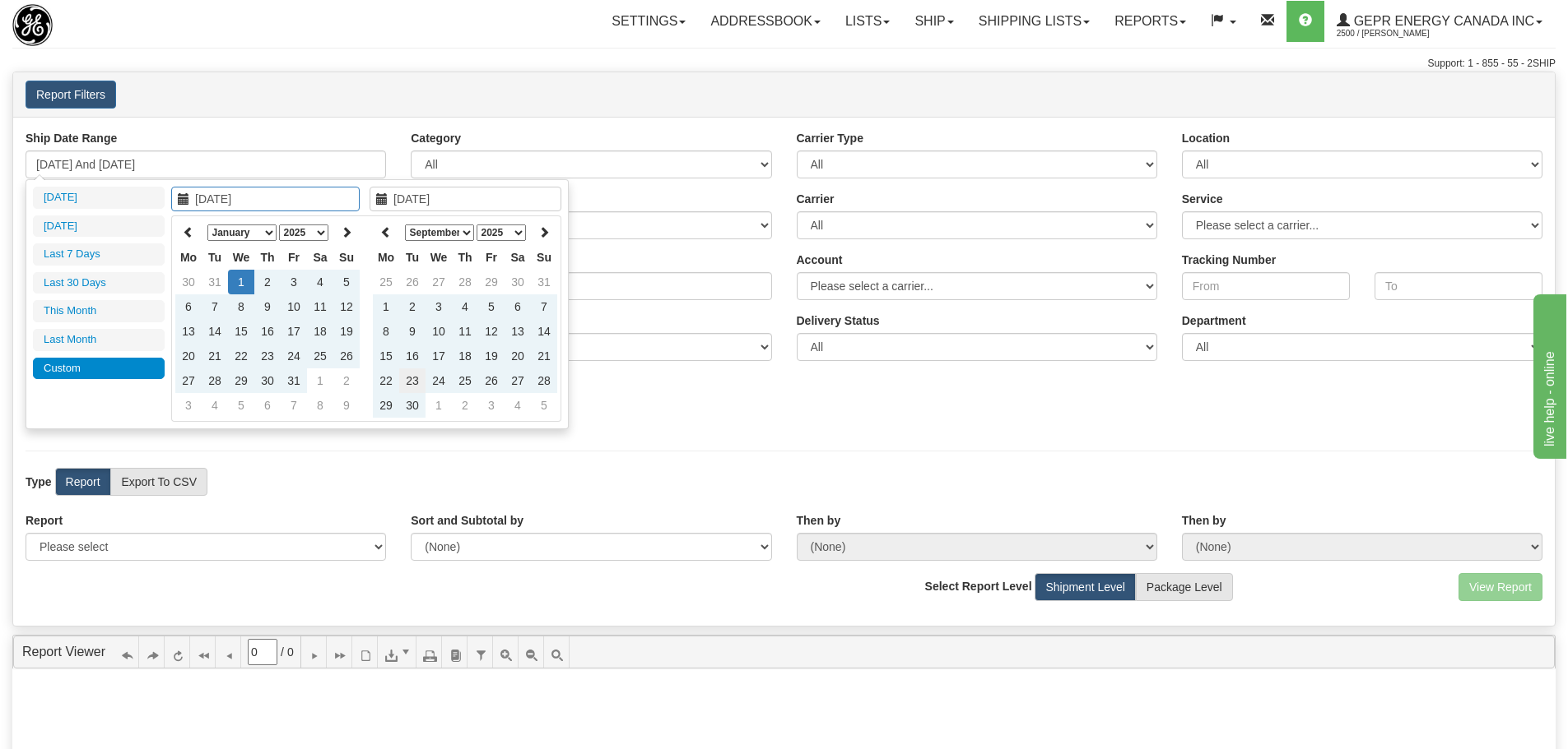
type input "[DATE]"
click at [421, 381] on td "23" at bounding box center [411, 381] width 26 height 25
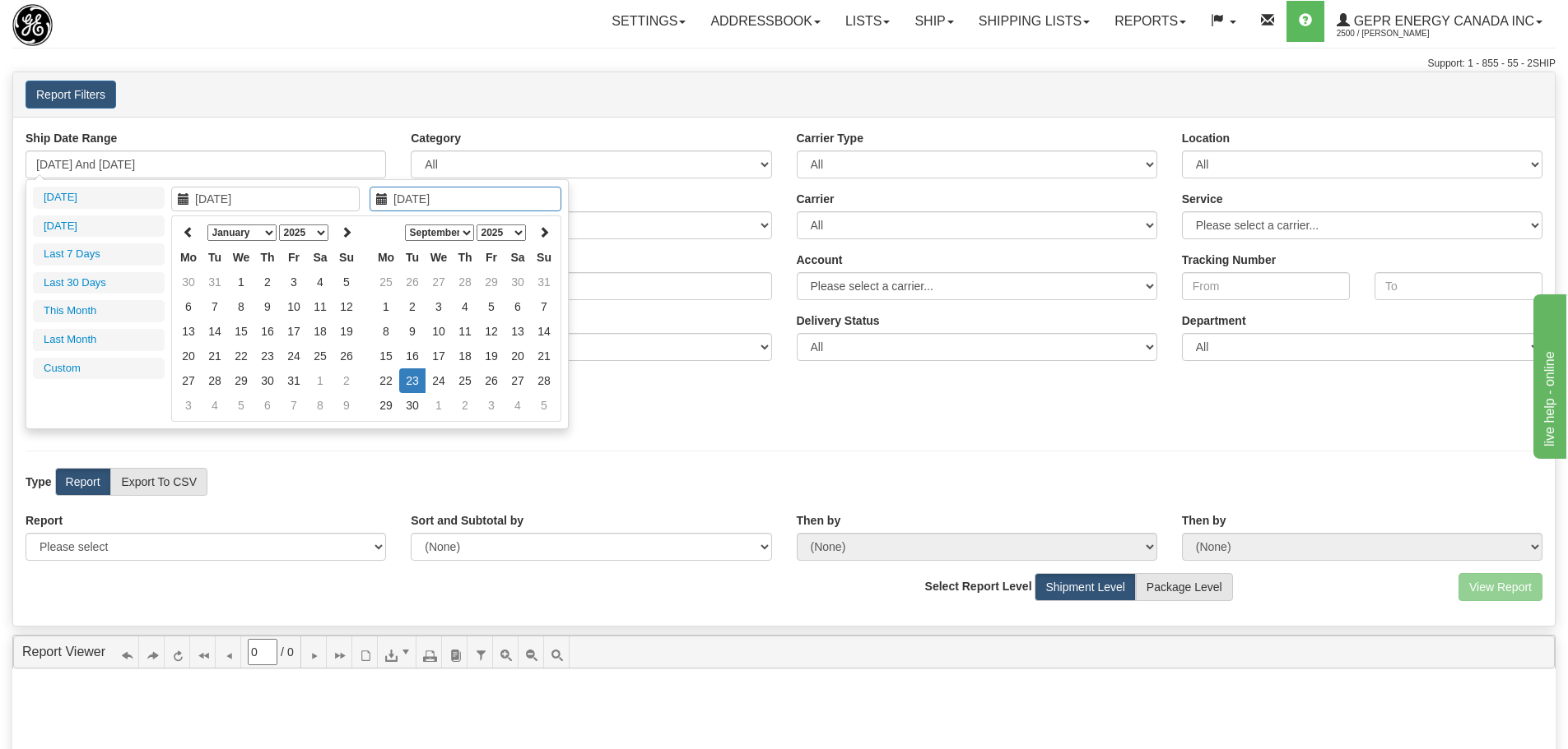
click at [261, 232] on select "January February March April May June July August September October November De…" at bounding box center [242, 232] width 69 height 16
click at [208, 225] on select "January February March April May June July August September October November De…" at bounding box center [242, 232] width 69 height 16
type input "[DATE]"
click at [246, 293] on td "1" at bounding box center [240, 282] width 26 height 25
type input "[DATE]"
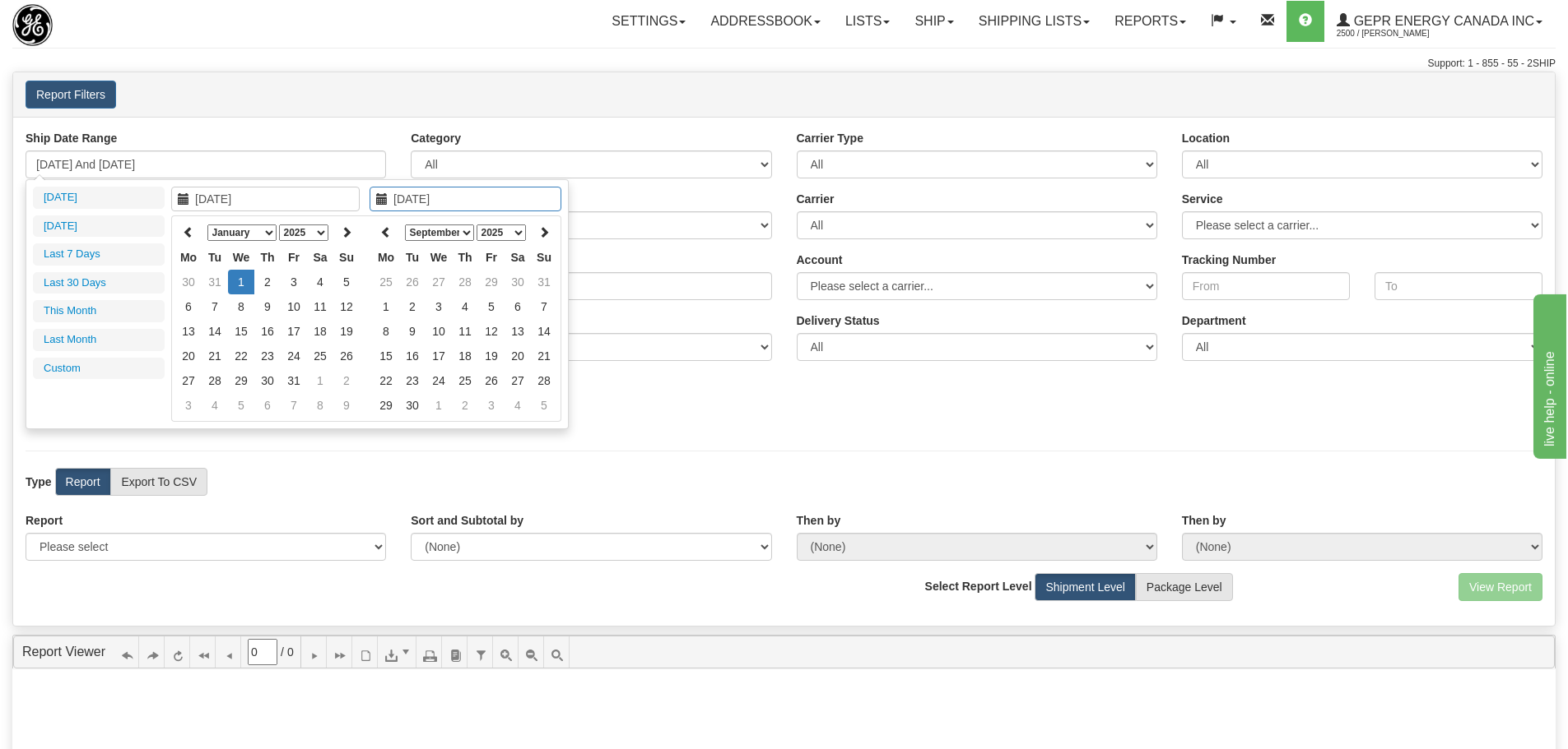
click at [369, 129] on div "Ship Date Range [DATE] And [DATE] Category All Inbound Outbound Carrier Type Al…" at bounding box center [784, 372] width 1541 height 509
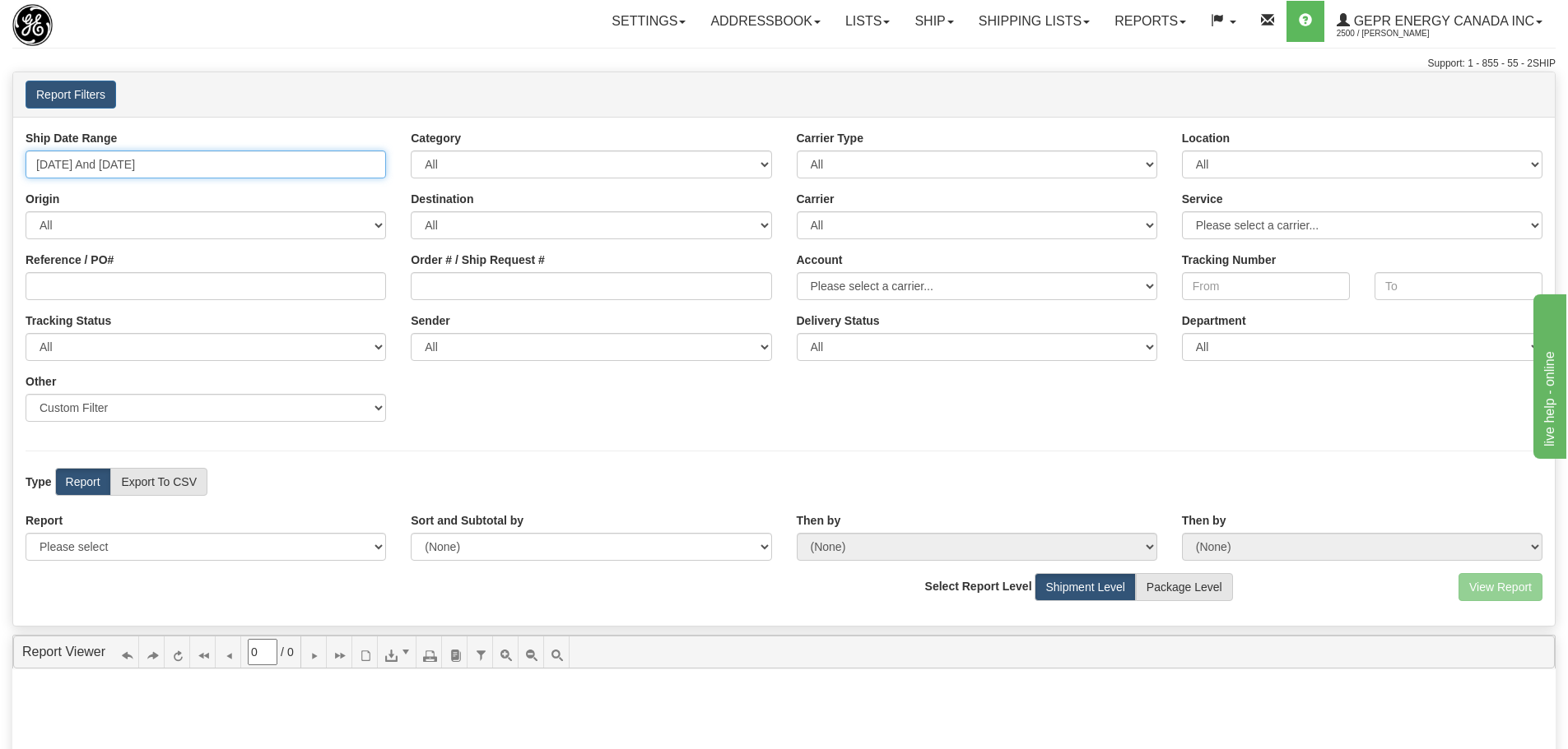
type input "[DATE]"
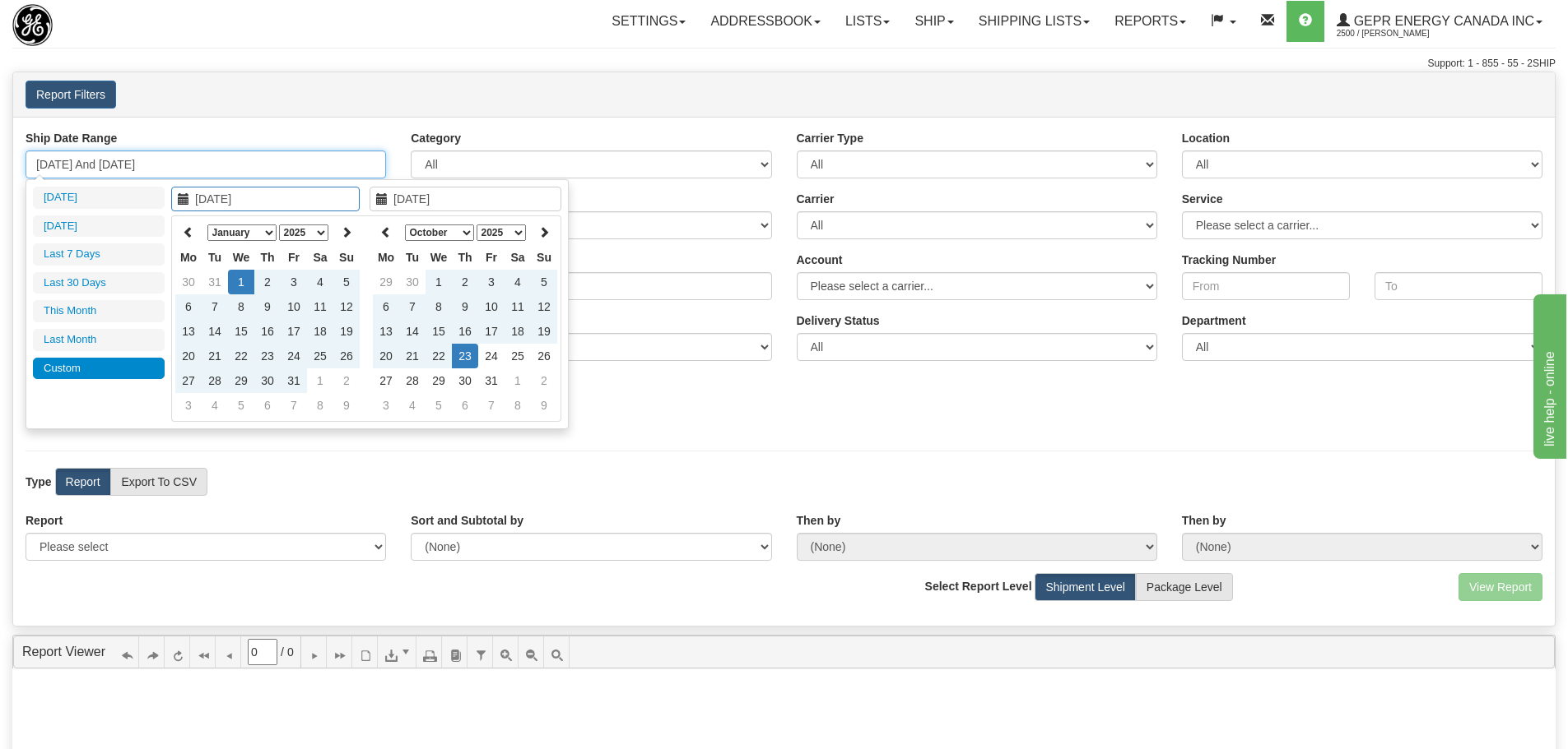
click at [331, 163] on input "[DATE] And [DATE]" at bounding box center [206, 164] width 360 height 28
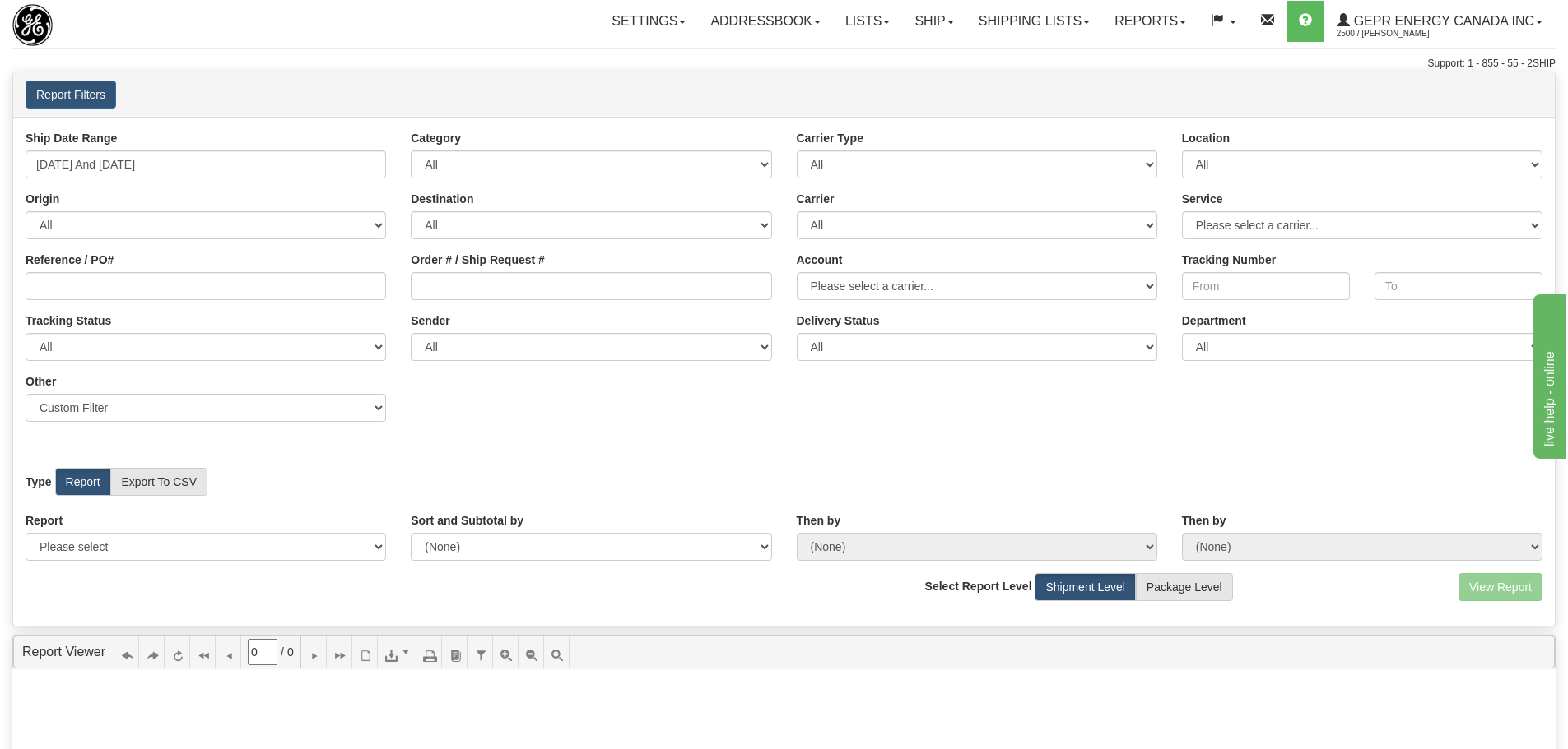
click at [335, 132] on div "Ship Date Range [DATE] And [DATE]" at bounding box center [206, 154] width 385 height 49
click at [276, 161] on input "[DATE] And [DATE]" at bounding box center [206, 164] width 360 height 28
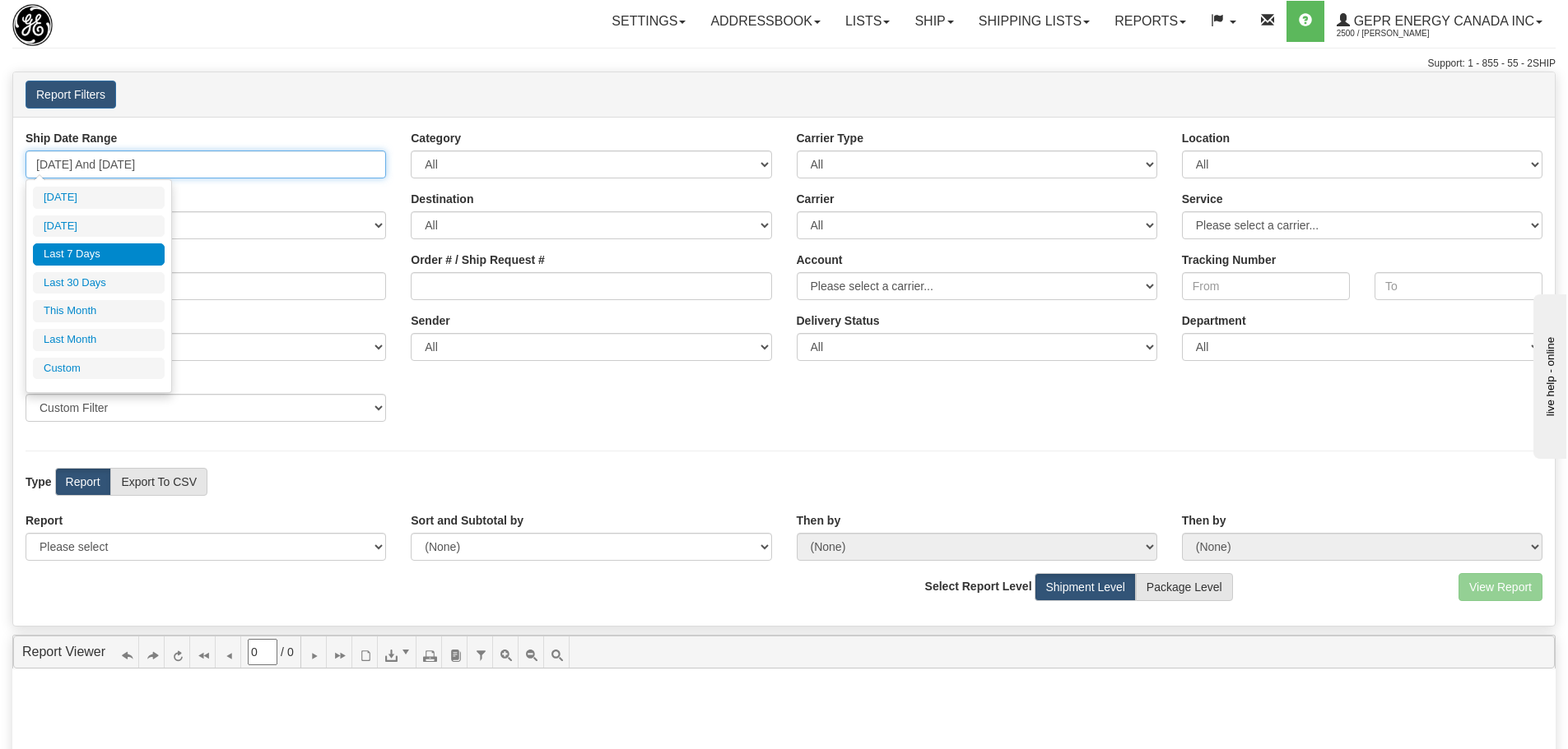
type input "[DATE]"
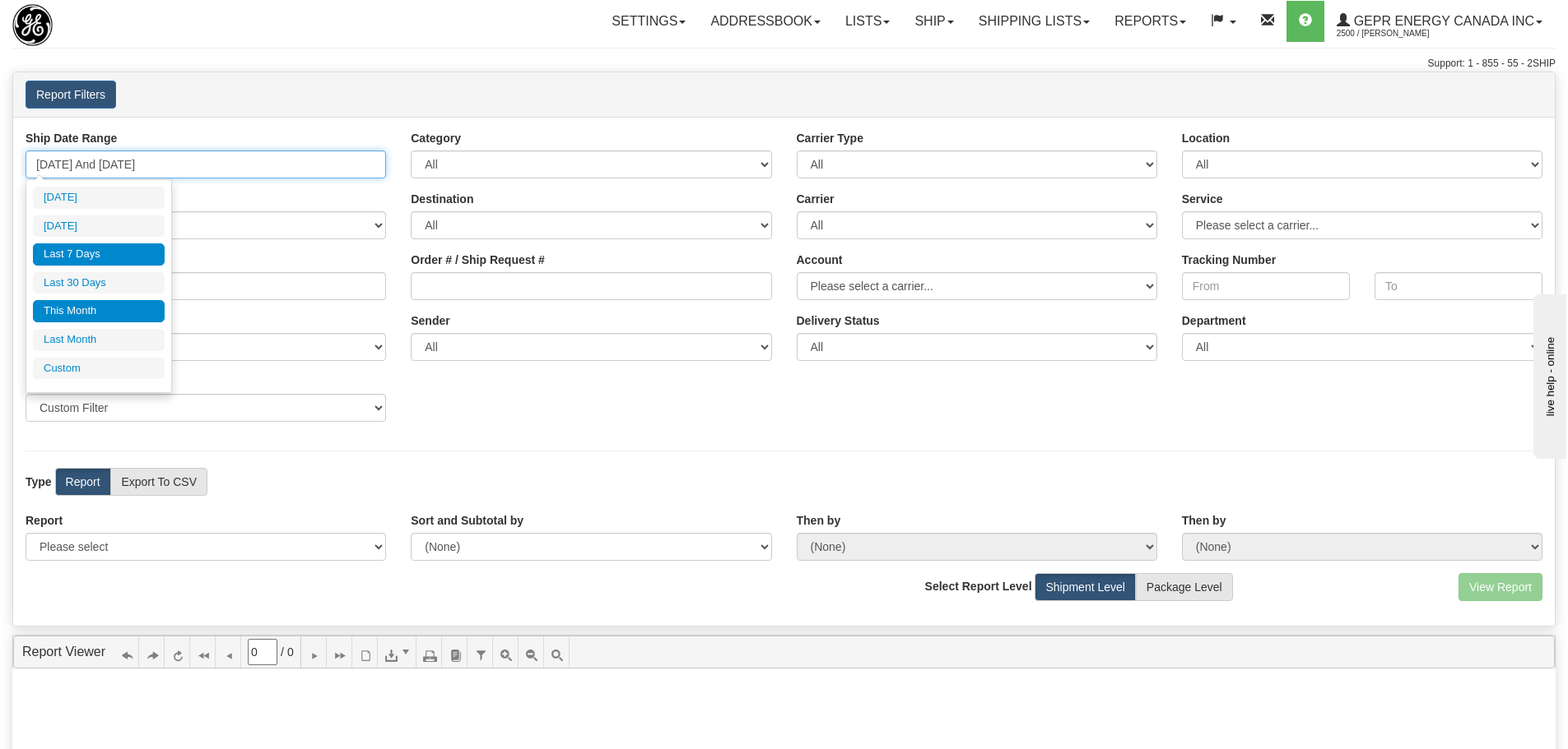
type input "[DATE]"
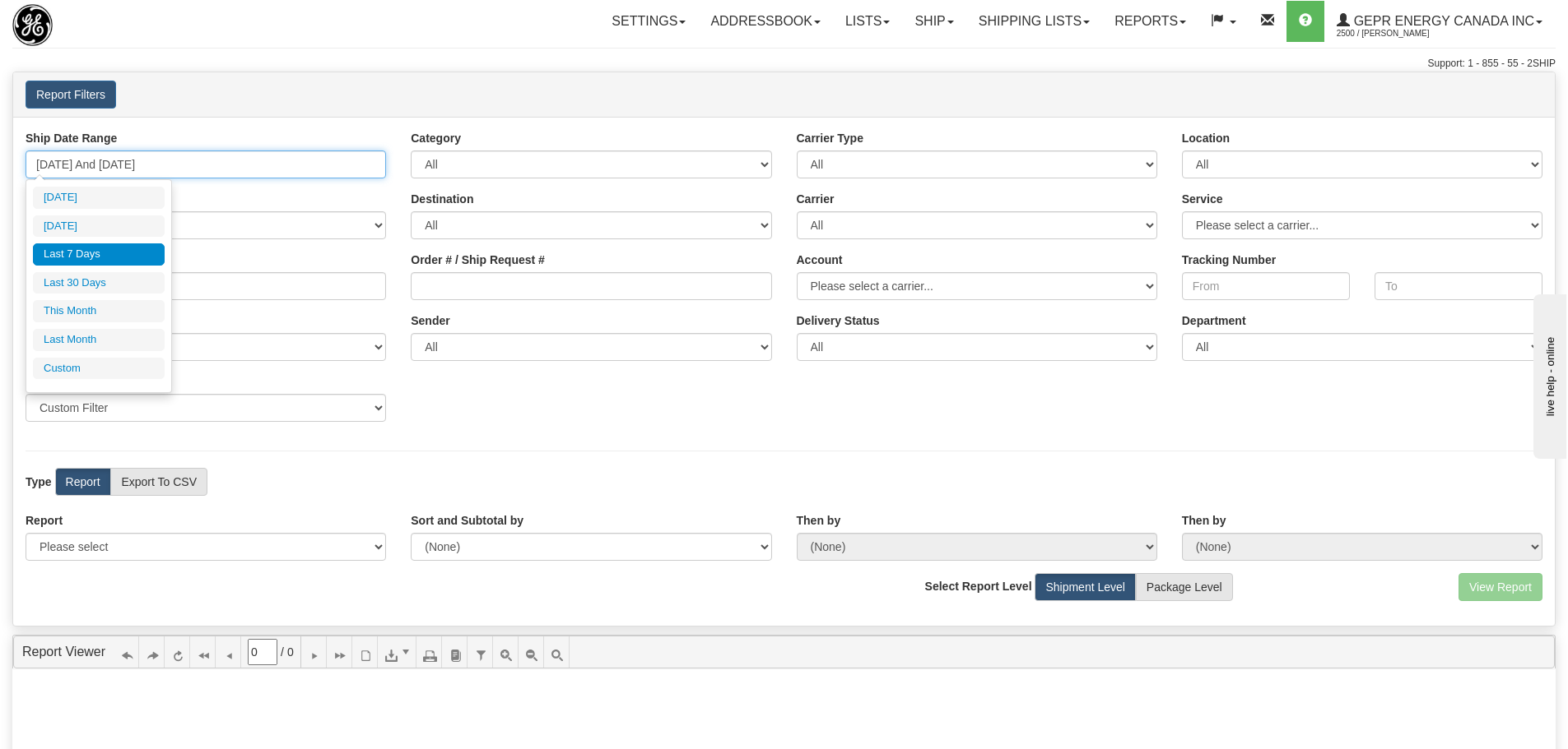
type input "[DATE]"
click at [104, 361] on li "Custom" at bounding box center [98, 369] width 132 height 22
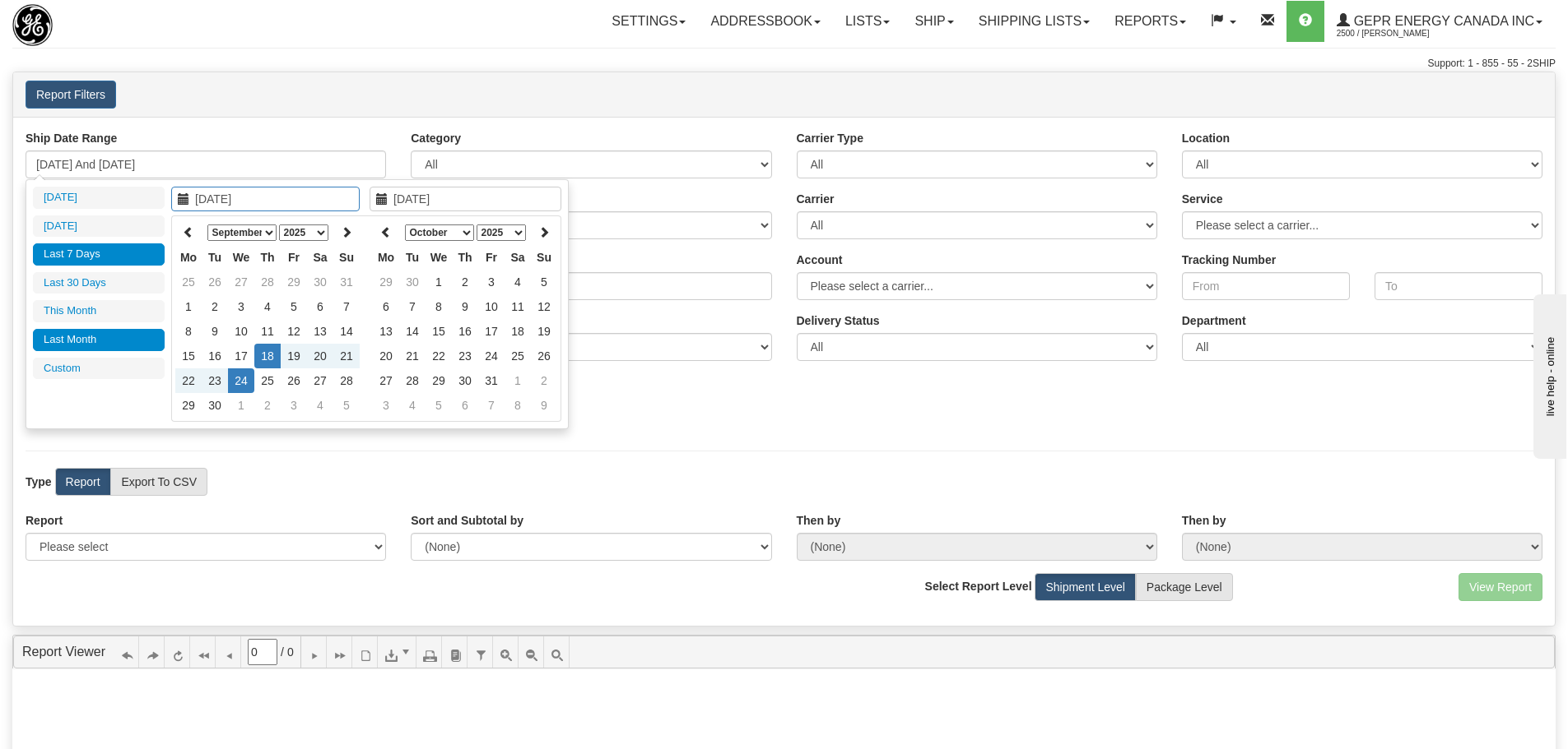
type input "[DATE]"
click at [258, 228] on select "January February March April May June July August September October November De…" at bounding box center [242, 232] width 69 height 16
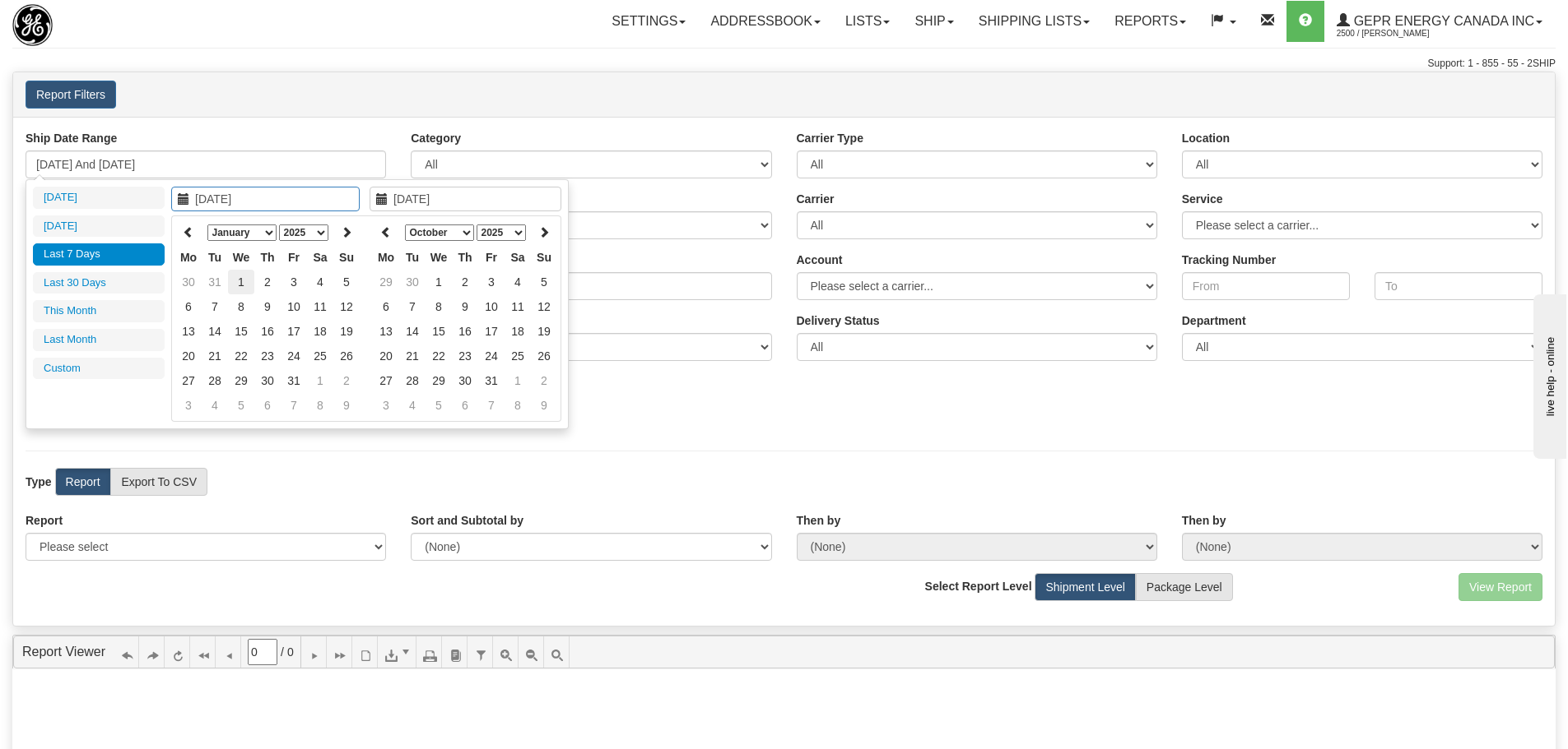
type input "[DATE]"
click at [246, 273] on td "1" at bounding box center [240, 282] width 26 height 25
click at [266, 237] on select "January February March April May June July August September October November De…" at bounding box center [242, 232] width 69 height 16
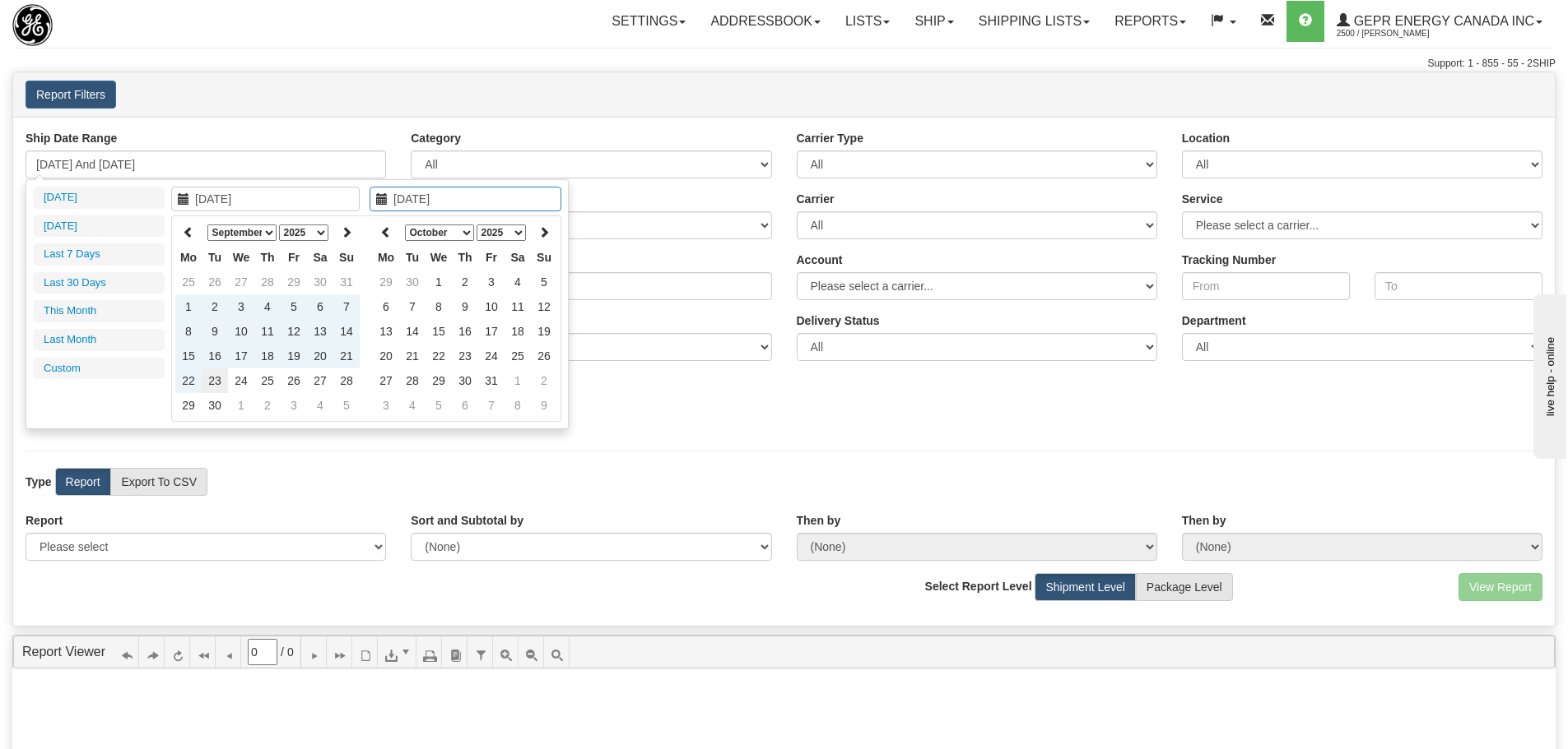
type input "[DATE]"
click at [218, 384] on td "23" at bounding box center [214, 381] width 26 height 25
type input "[DATE] And [DATE]"
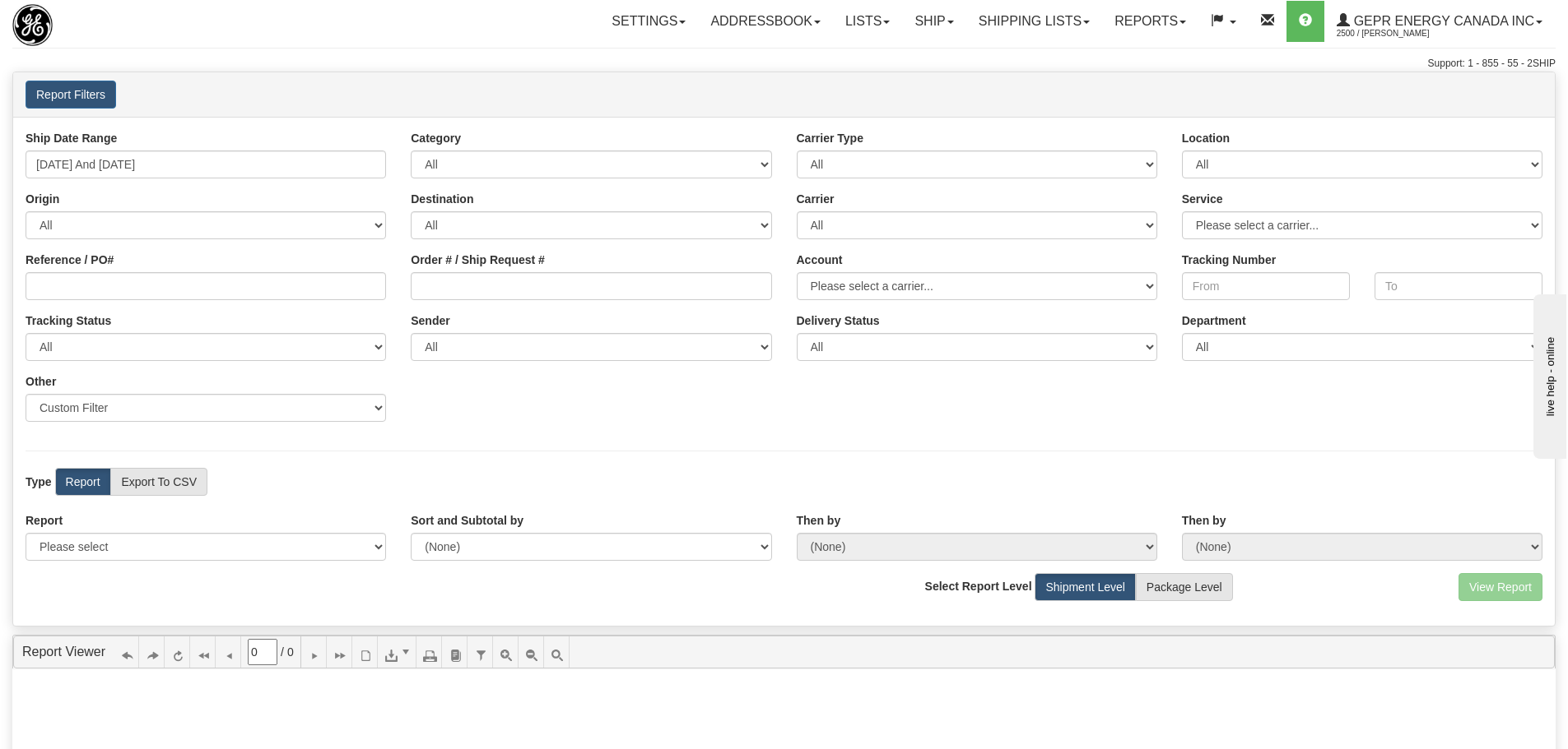
click at [459, 395] on div "Ship Date Range [DATE] And [DATE] Category All Inbound Outbound Carrier Type Al…" at bounding box center [784, 281] width 1541 height 304
click at [506, 358] on select "All GEPR Energy Canada Inc , Rajiehan RMA, ([GEOGRAPHIC_DATA])" at bounding box center [590, 347] width 360 height 28
select select "GEPR Energy Canada Inc , Rajiehan RMA, ([GEOGRAPHIC_DATA])"
click at [410, 333] on select "All GEPR Energy Canada Inc , Rajiehan RMA, ([GEOGRAPHIC_DATA])" at bounding box center [590, 347] width 360 height 28
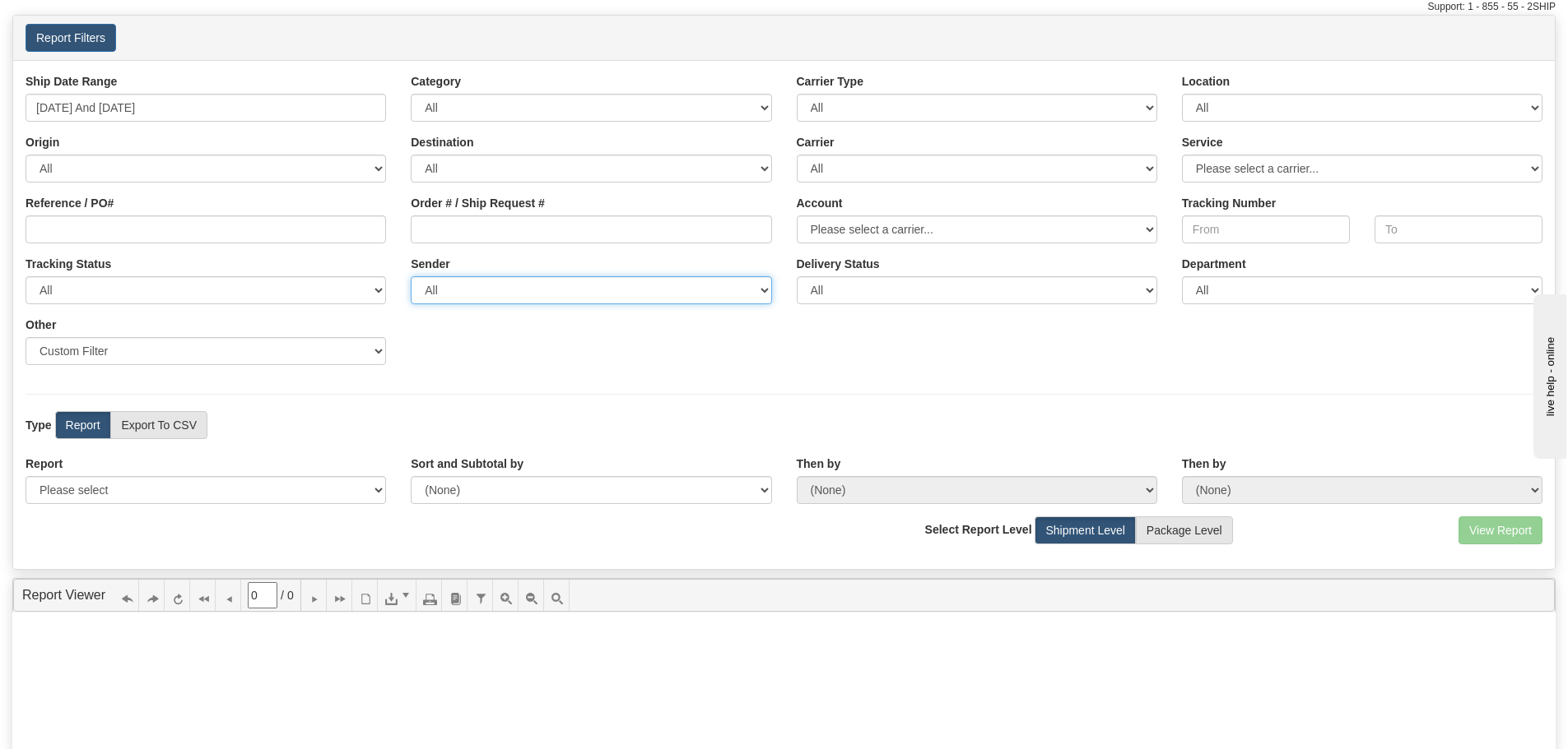
scroll to position [83, 0]
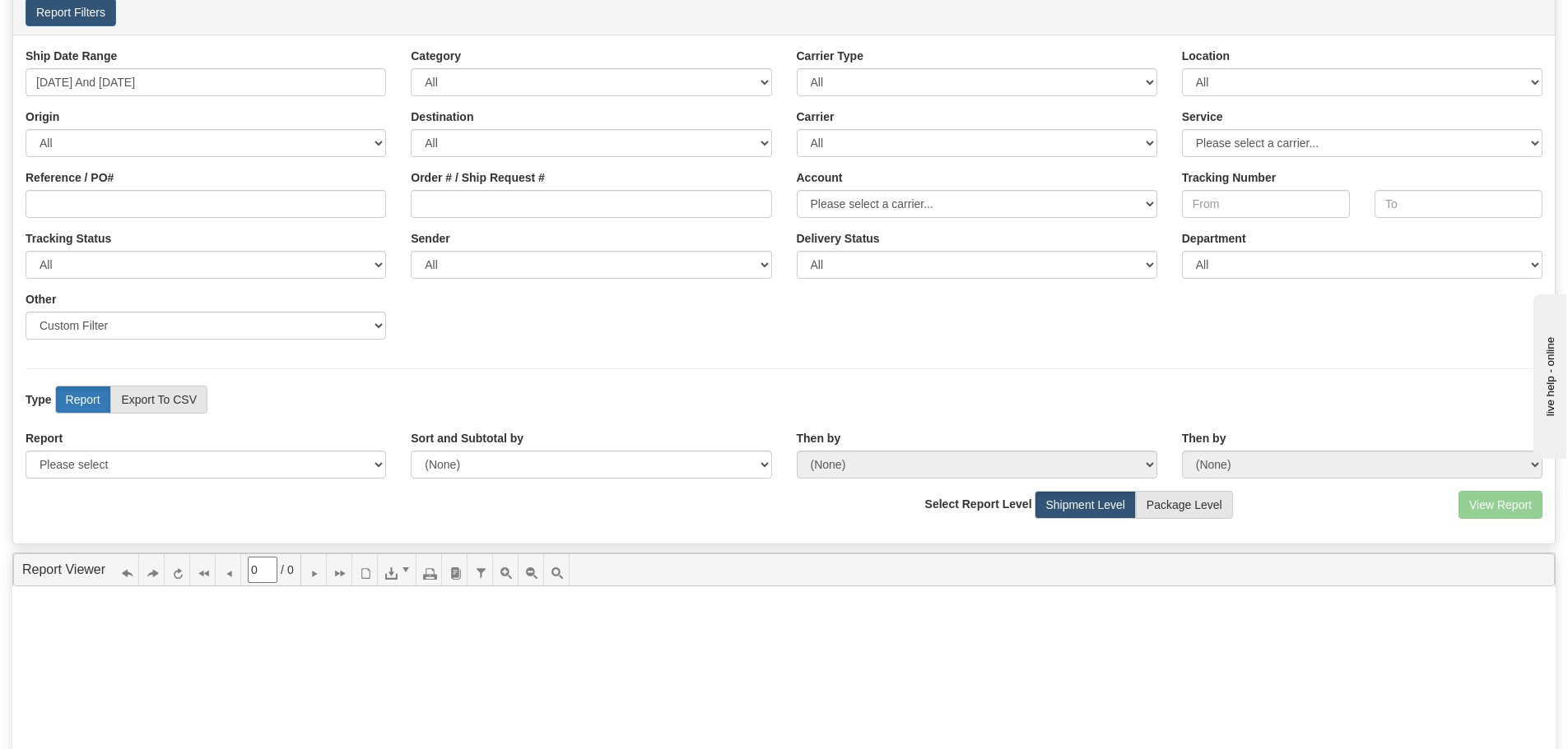
click at [90, 393] on label "Report" at bounding box center [83, 399] width 56 height 28
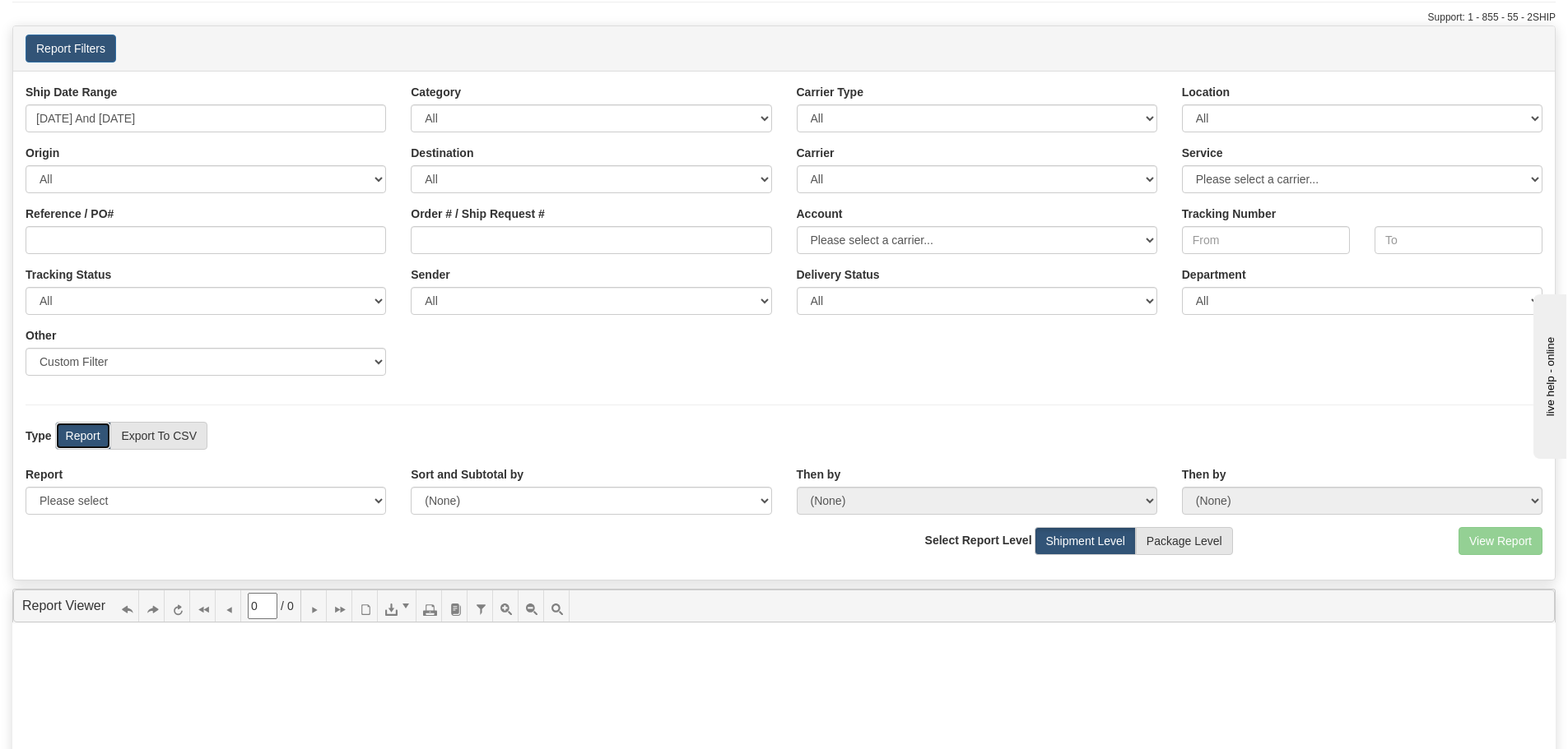
scroll to position [0, 0]
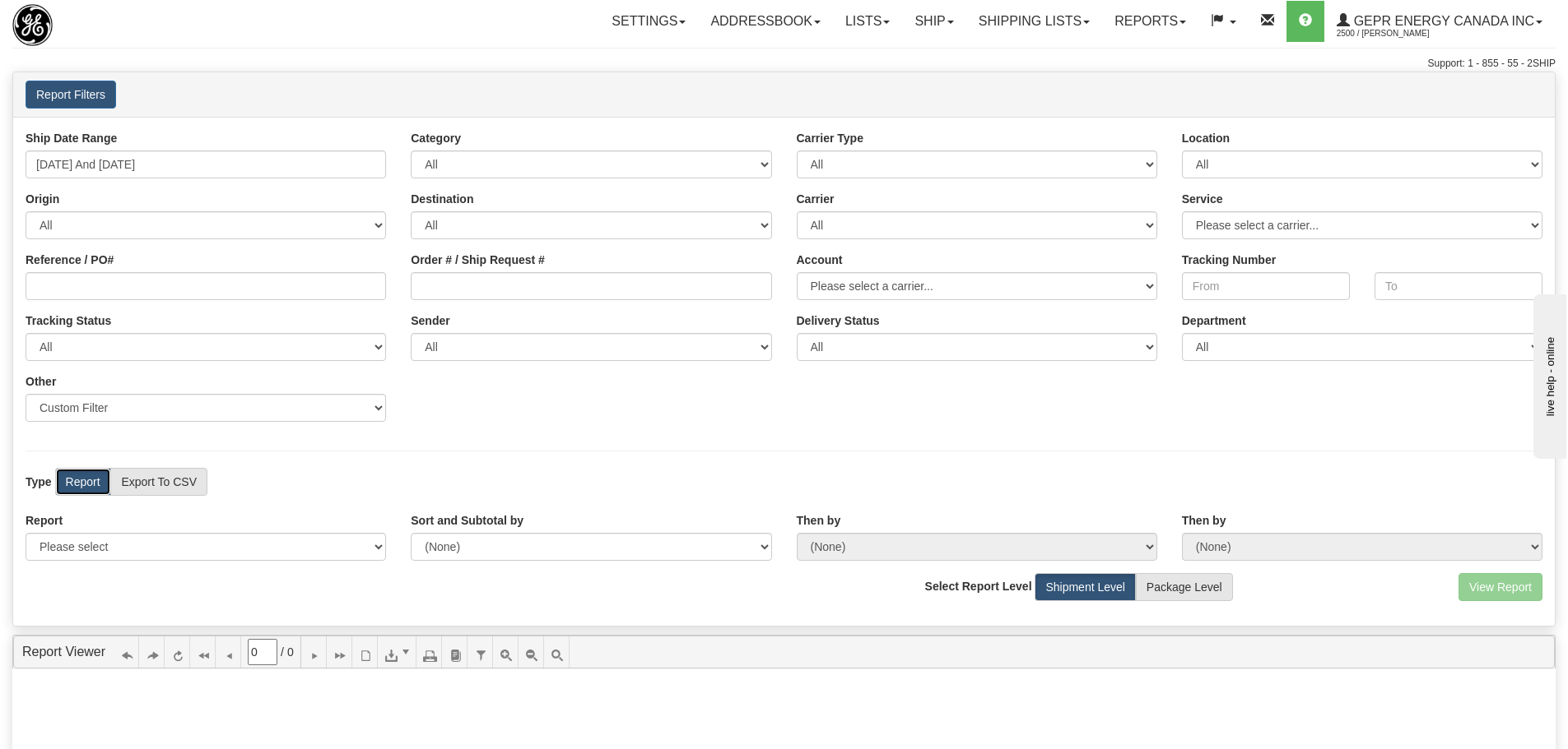
click at [1139, 456] on div "Ship Date Range [DATE] And [DATE] Category All Inbound Outbound Carrier Type Al…" at bounding box center [784, 372] width 1541 height 509
click at [89, 104] on button "Report Filters" at bounding box center [71, 94] width 90 height 28
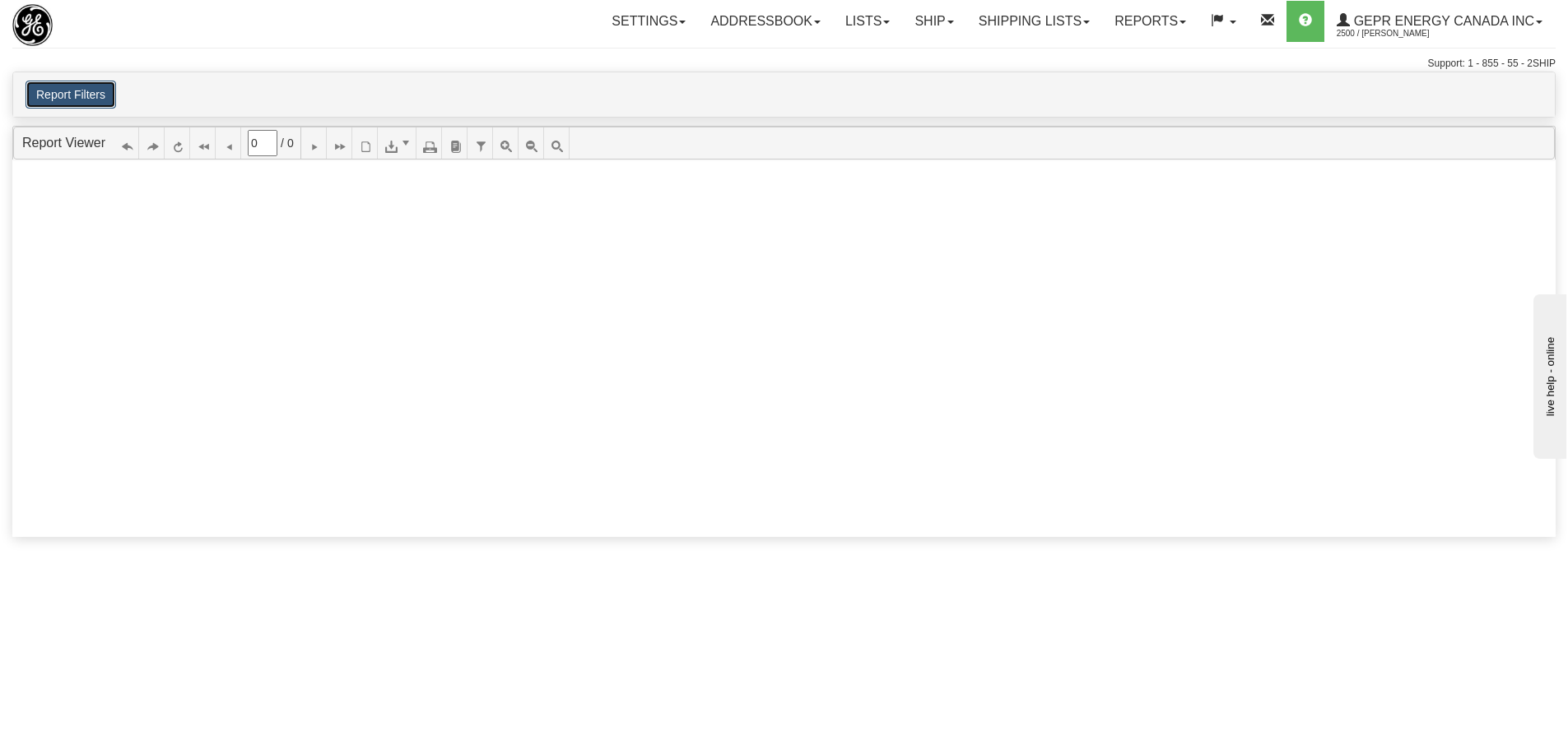
click at [89, 104] on button "Report Filters" at bounding box center [71, 94] width 90 height 28
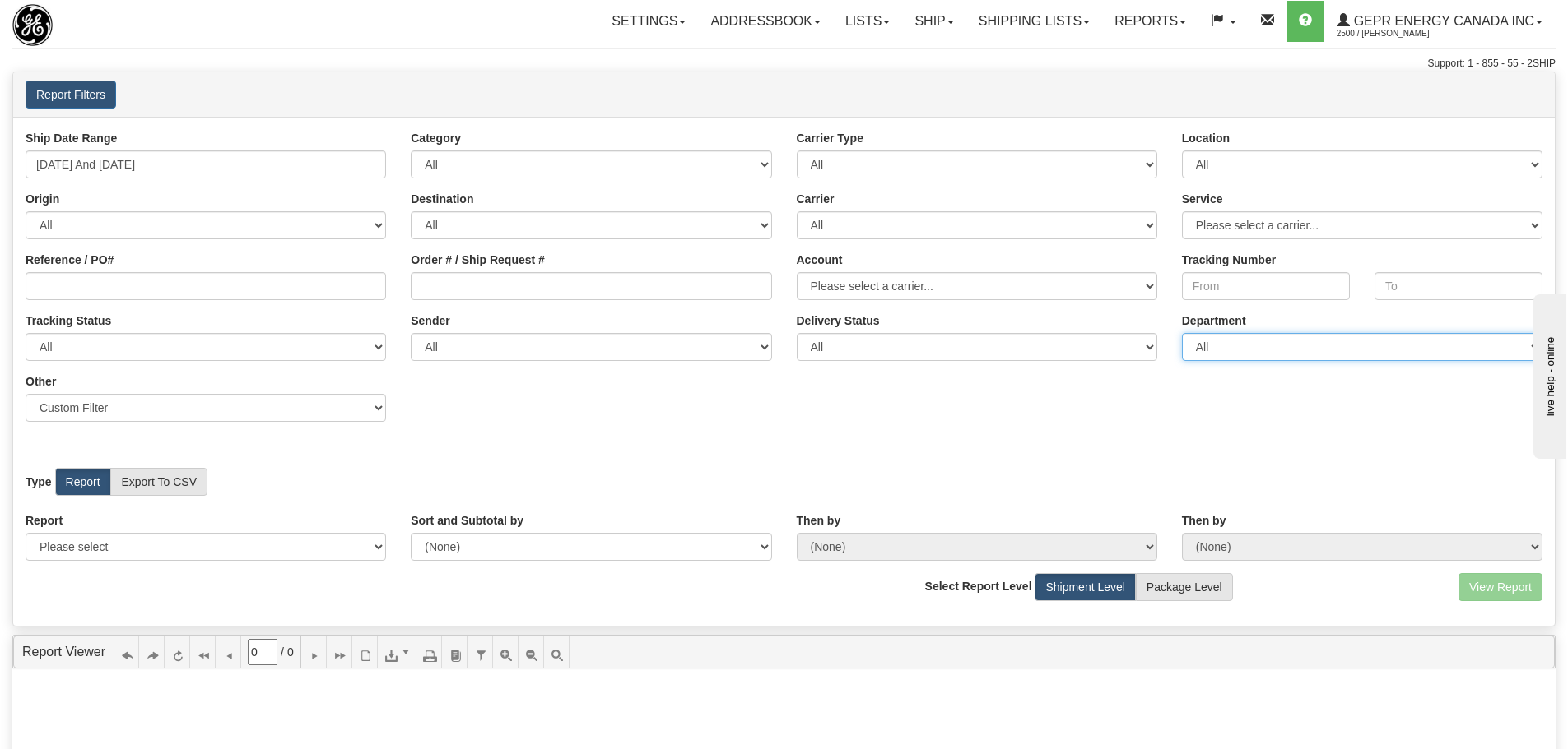
click at [1225, 343] on select "All SERVICE DEPARTMENT" at bounding box center [1361, 347] width 360 height 28
select select "SER"
click at [1182, 333] on select "All SERVICE DEPARTMENT" at bounding box center [1361, 347] width 360 height 28
click at [709, 456] on div "Ship Date Range [DATE] And [DATE] Category All Inbound Outbound Carrier Type Al…" at bounding box center [784, 372] width 1541 height 509
click at [99, 472] on label "Report" at bounding box center [83, 481] width 56 height 28
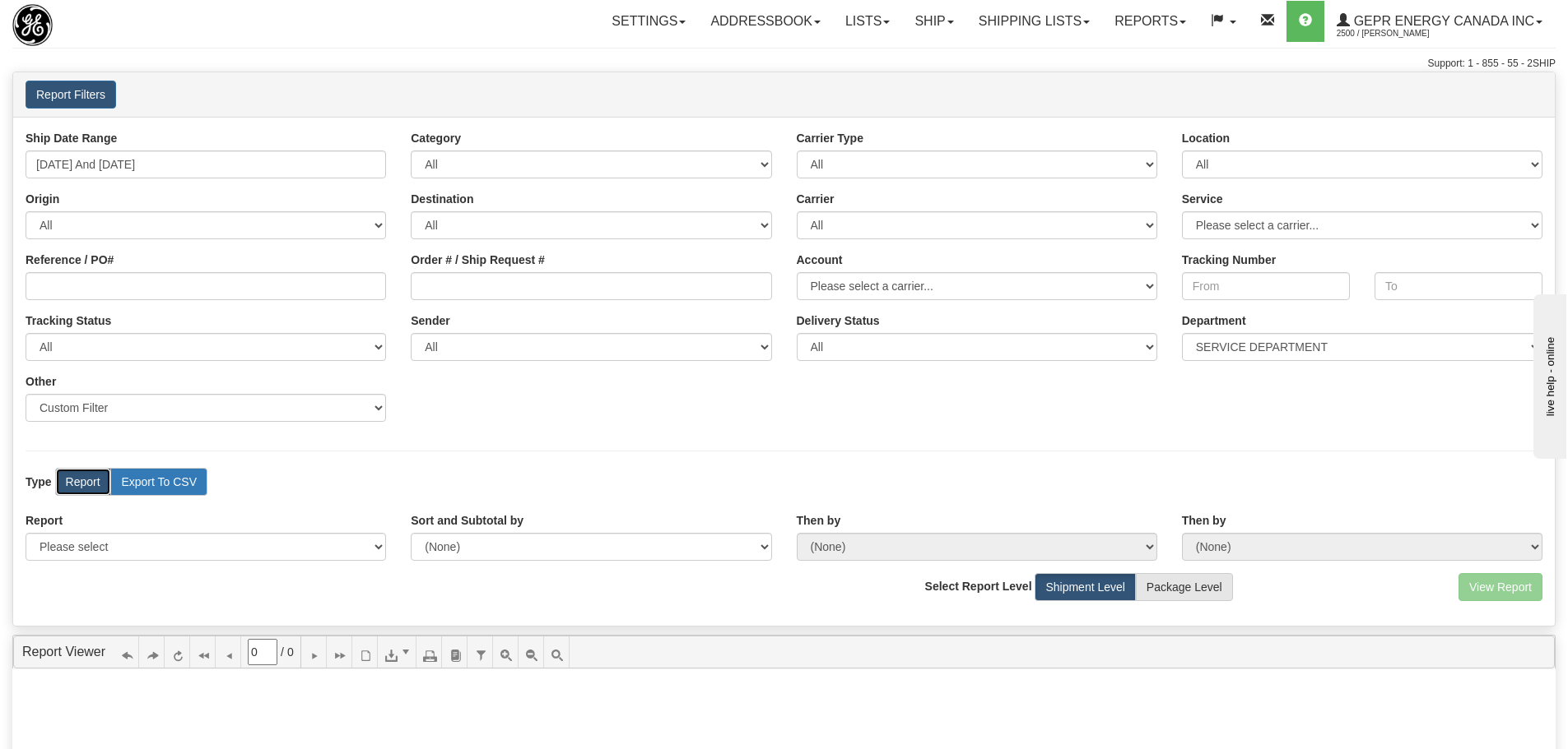
click at [136, 476] on label "Export To CSV" at bounding box center [159, 481] width 97 height 28
radio input "true"
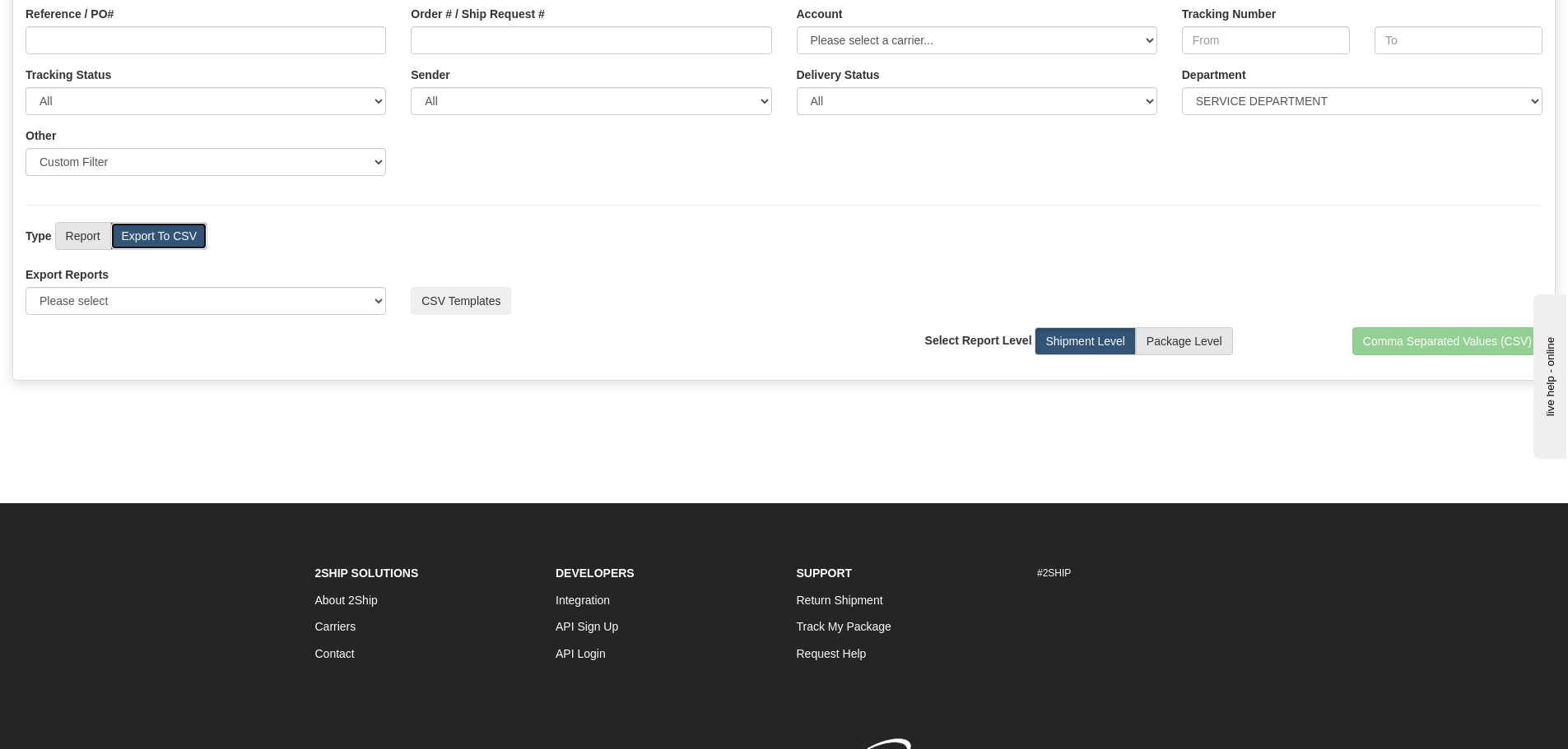
scroll to position [247, 0]
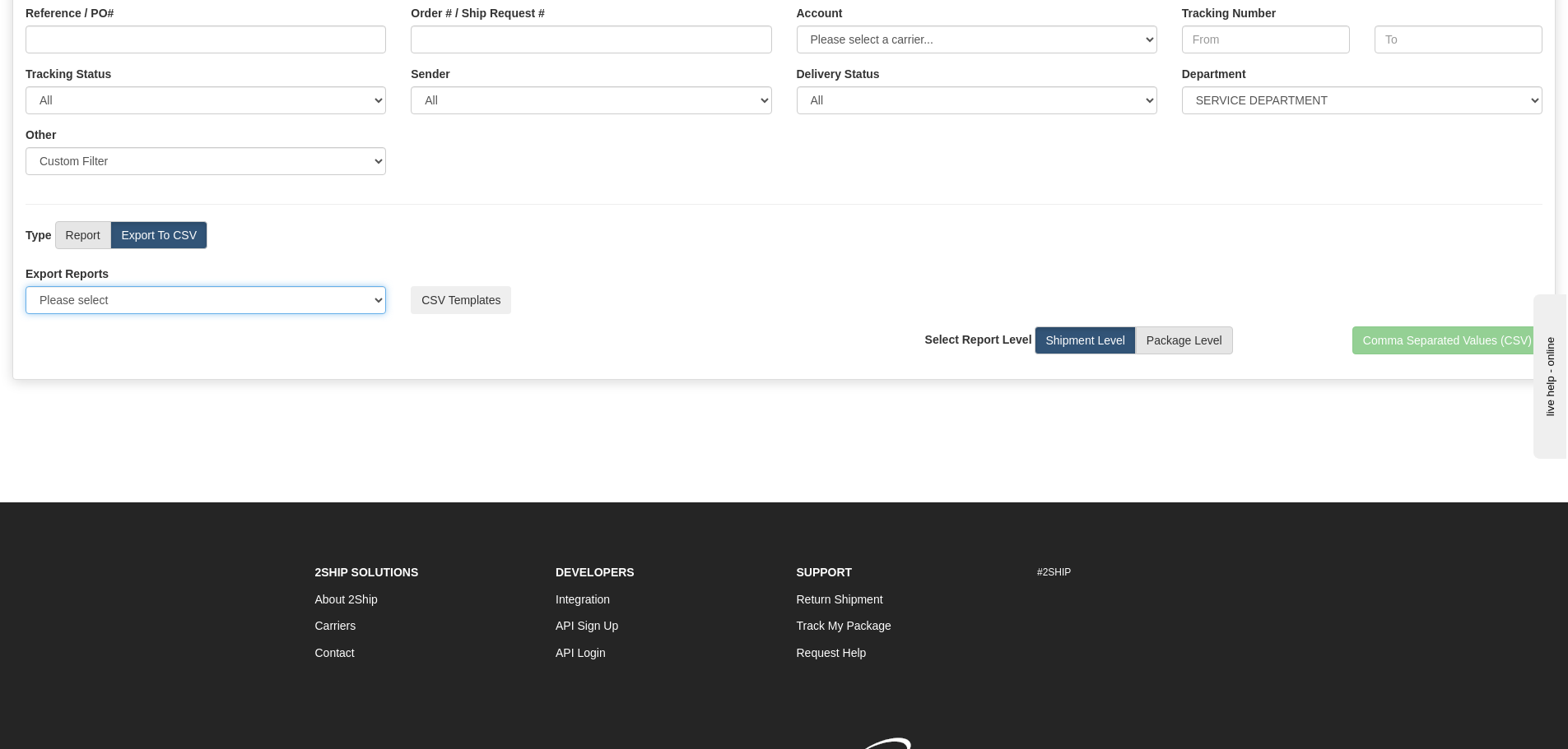
click at [354, 297] on select "Please select US Imports Section 321 US Imports Section 321 V2 US Imports Secti…" at bounding box center [206, 300] width 360 height 28
click at [318, 261] on div "Ship Date Range [DATE] And [DATE] Category All Inbound Outbound Carrier Type Al…" at bounding box center [784, 125] width 1541 height 509
click at [478, 299] on button "CSV Templates" at bounding box center [460, 300] width 100 height 28
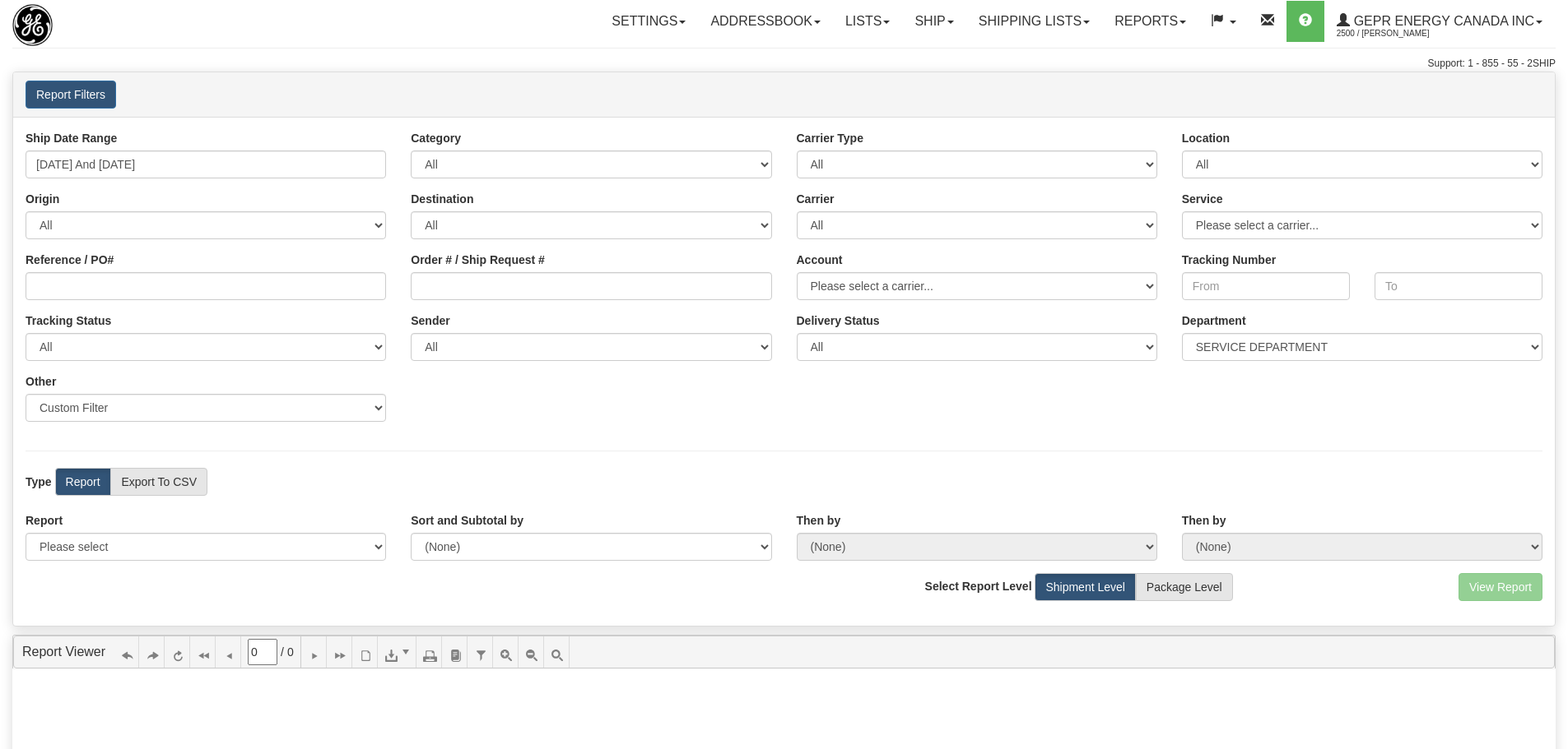
select select "GEPR Energy Canada Inc , Rajiehan RMA, ([GEOGRAPHIC_DATA])"
select select "SER"
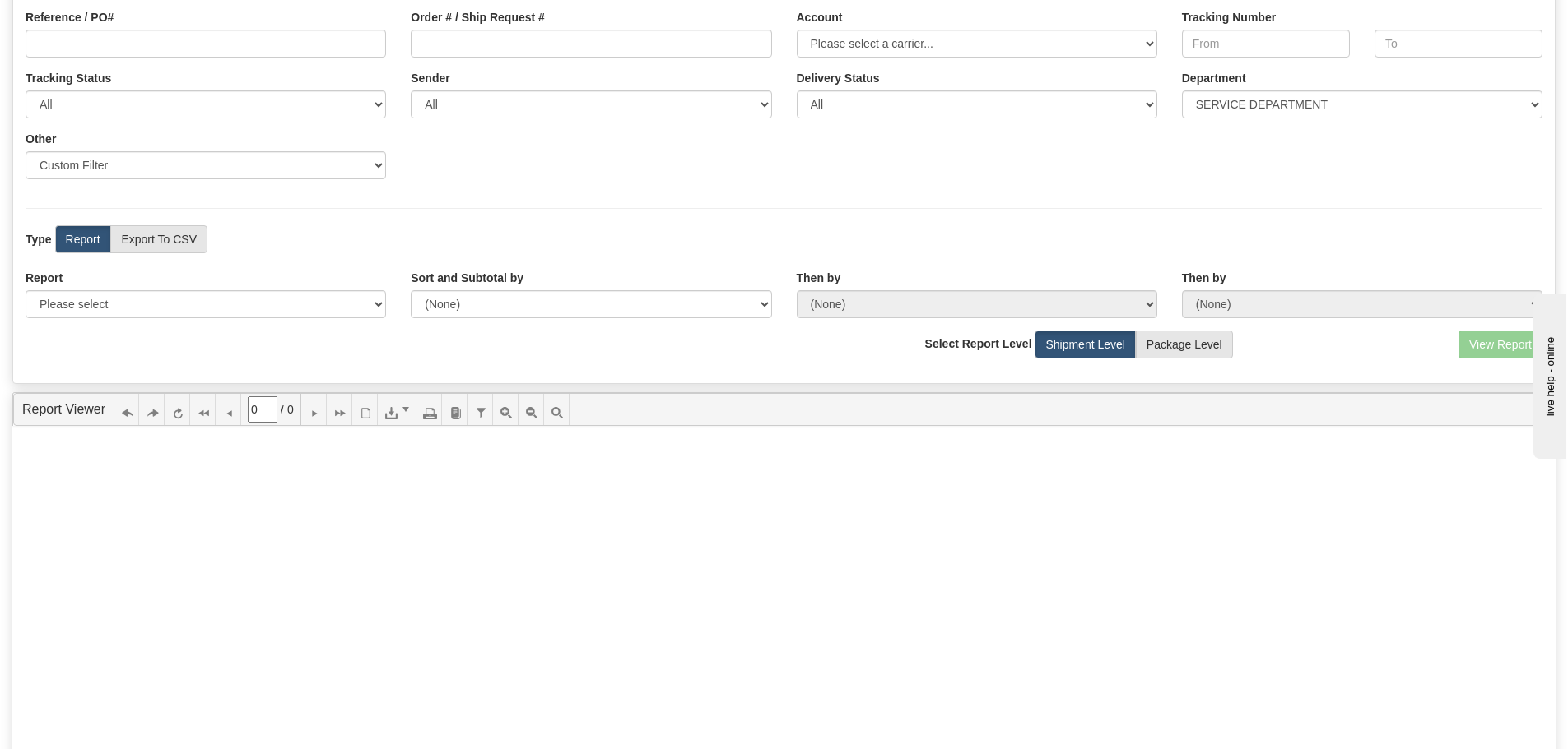
click at [346, 249] on div "Type Report Export To CSV View Map" at bounding box center [206, 239] width 385 height 28
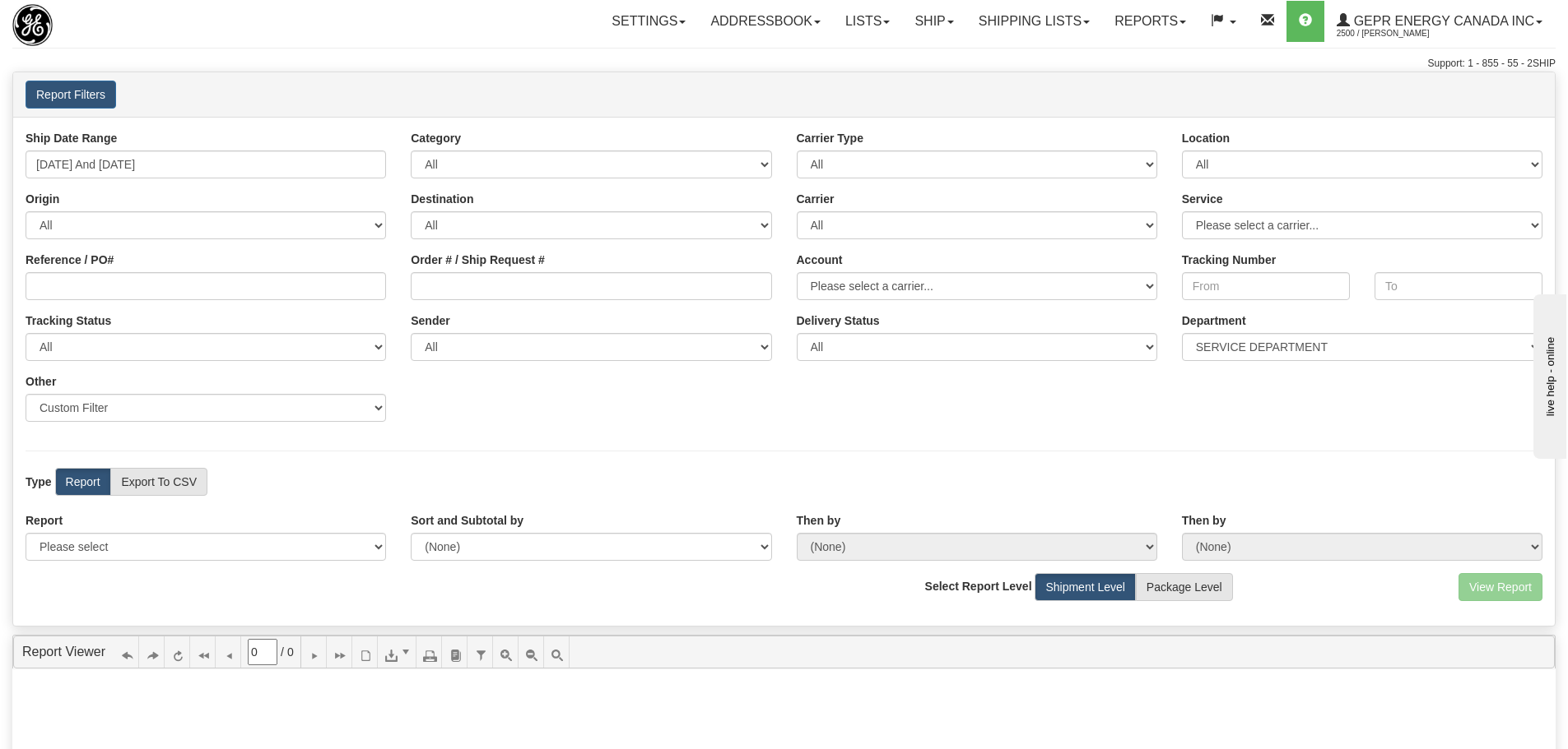
click at [672, 449] on div "Ship Date Range [DATE] And [DATE] Category All Inbound Outbound Carrier Type Al…" at bounding box center [784, 372] width 1541 height 509
click at [127, 472] on label "Export To CSV" at bounding box center [159, 481] width 97 height 28
radio input "true"
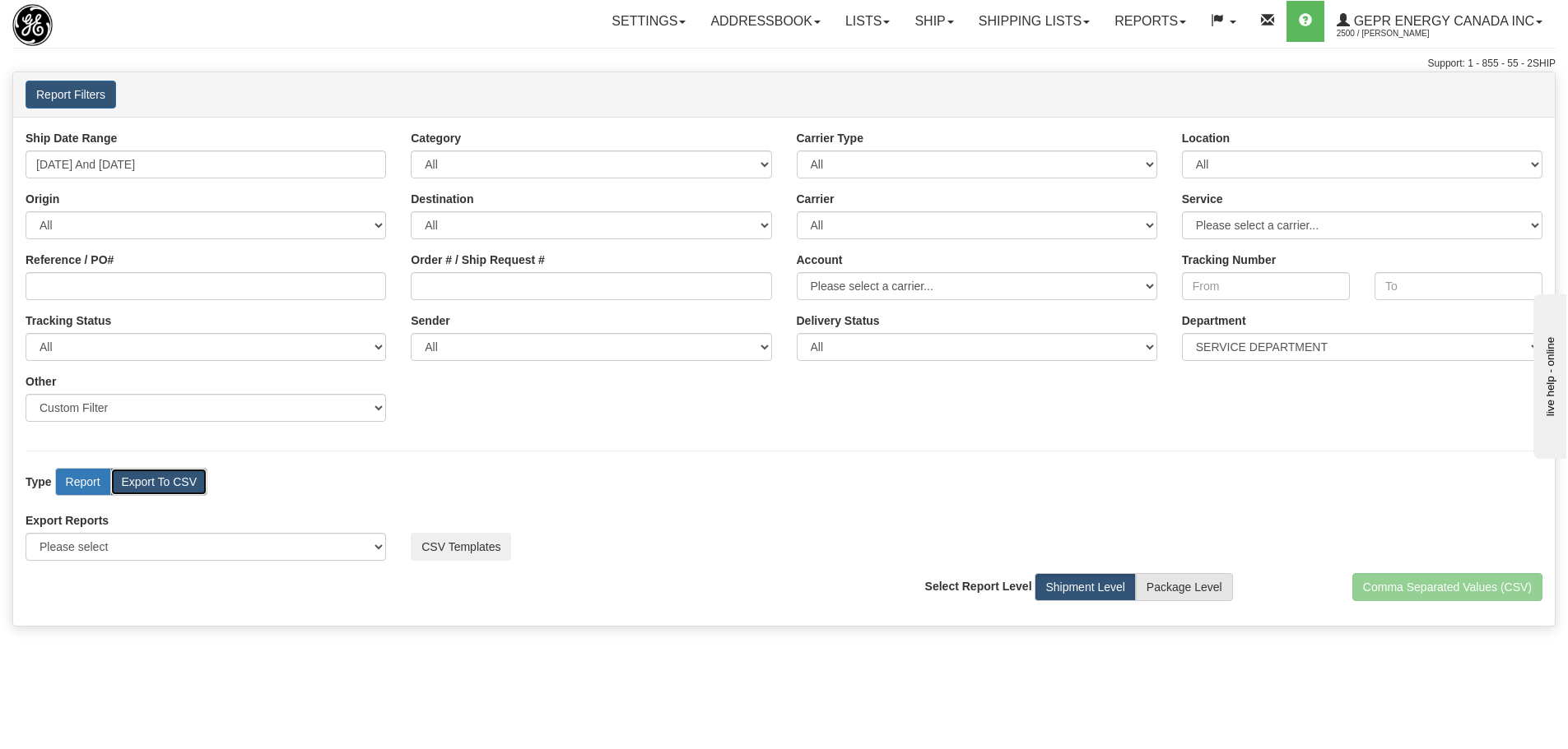
click at [87, 473] on label "Report" at bounding box center [83, 481] width 56 height 28
radio input "true"
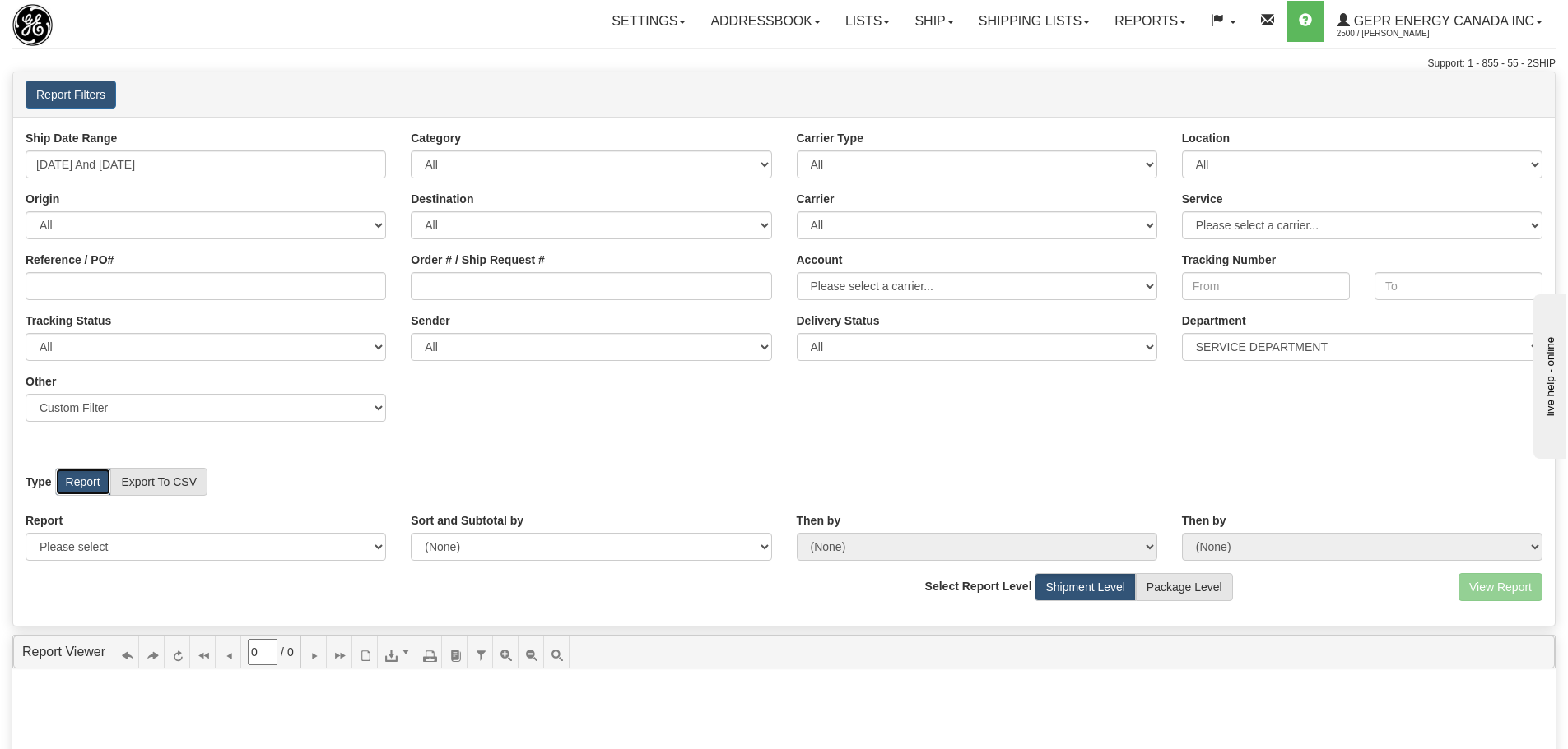
click at [1479, 604] on div "View Report Comma Separated Values (CSV) Select Report Level Shipment Level Pac…" at bounding box center [784, 593] width 1541 height 40
click at [329, 542] on select "Please select 1 Line Shipment Report Address Detail Basic Shipment Overview Can…" at bounding box center [206, 546] width 360 height 28
select select "Users\Basic Shipment Overview.trdx"
click at [26, 533] on select "Please select 1 Line Shipment Report Address Detail Basic Shipment Overview Can…" at bounding box center [206, 546] width 360 height 28
click at [668, 447] on div "Ship Date Range [DATE] And [DATE] Category All Inbound Outbound Carrier Type Al…" at bounding box center [784, 372] width 1541 height 509
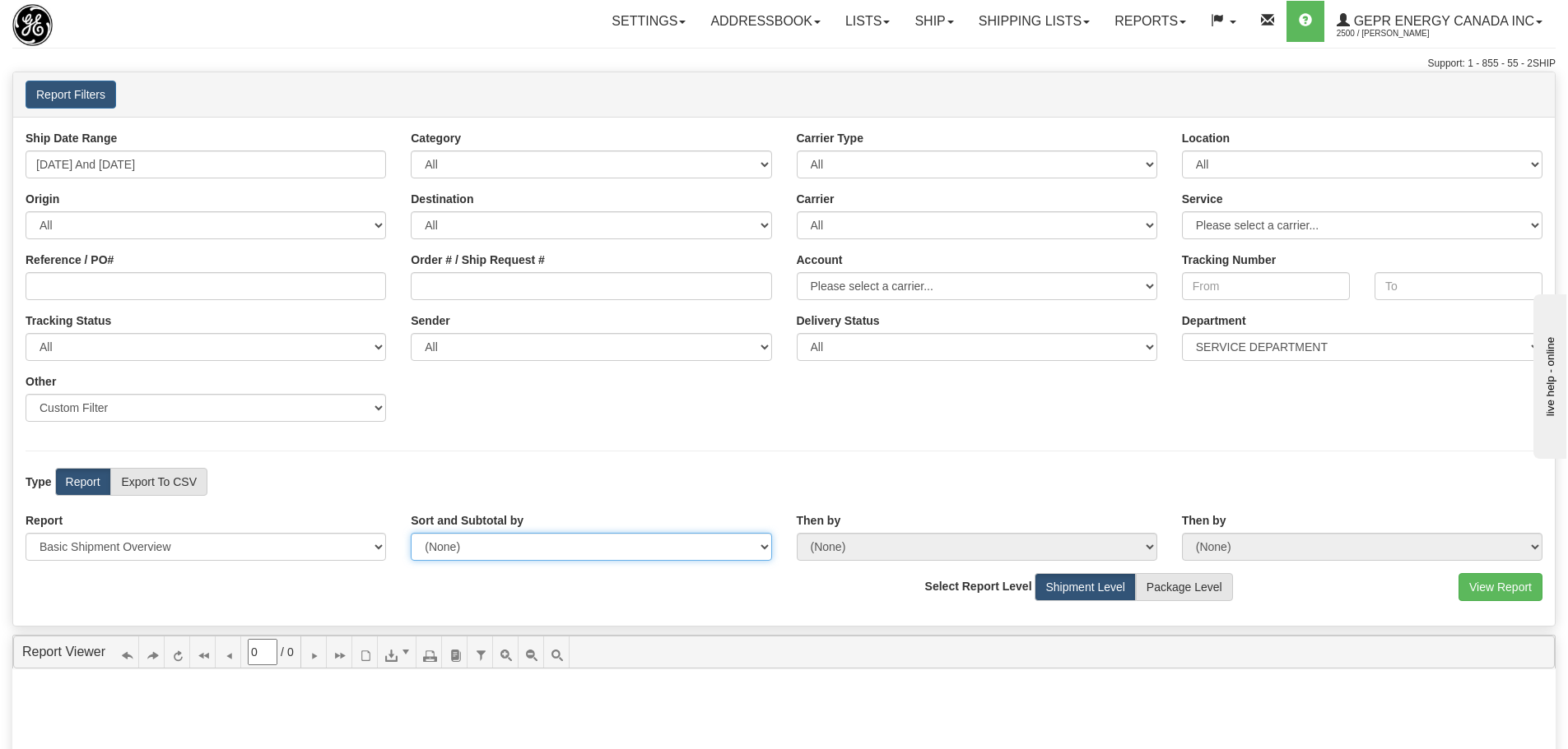
click at [752, 551] on select "(None) Carrier Name Service Name Origin Destination Location Name Account Numbe…" at bounding box center [590, 546] width 360 height 28
click at [747, 542] on select "(None) Carrier Name Service Name Origin Destination Location Name Account Numbe…" at bounding box center [590, 546] width 360 height 28
click at [951, 486] on div "Type Report Export To CSV View Map" at bounding box center [784, 481] width 1541 height 28
click at [1503, 592] on button "View Report" at bounding box center [1500, 587] width 84 height 28
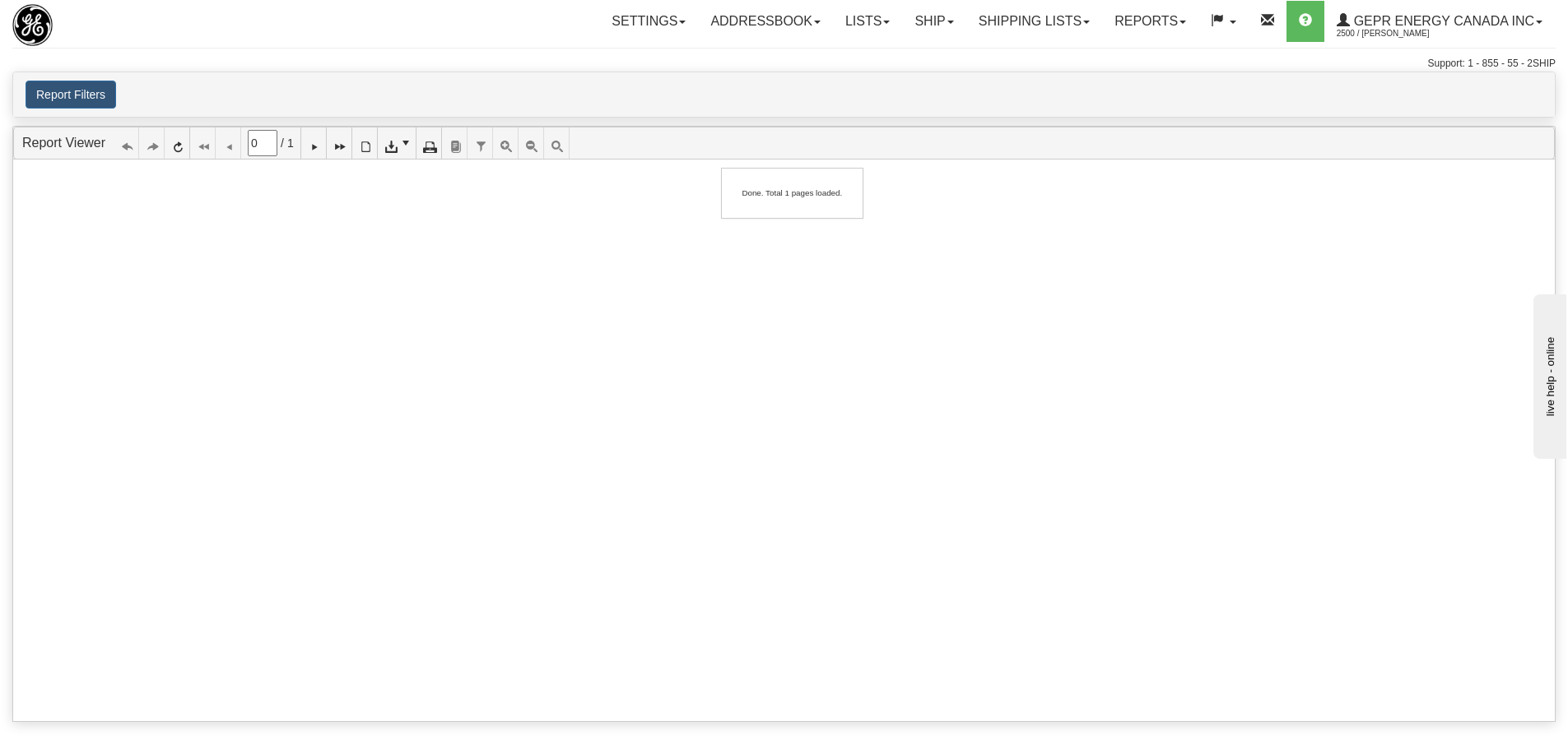
type input "1"
click at [714, 242] on div "Basic Shipment Overview" at bounding box center [782, 220] width 1489 height 74
click at [110, 101] on button "Report Filters" at bounding box center [71, 94] width 90 height 28
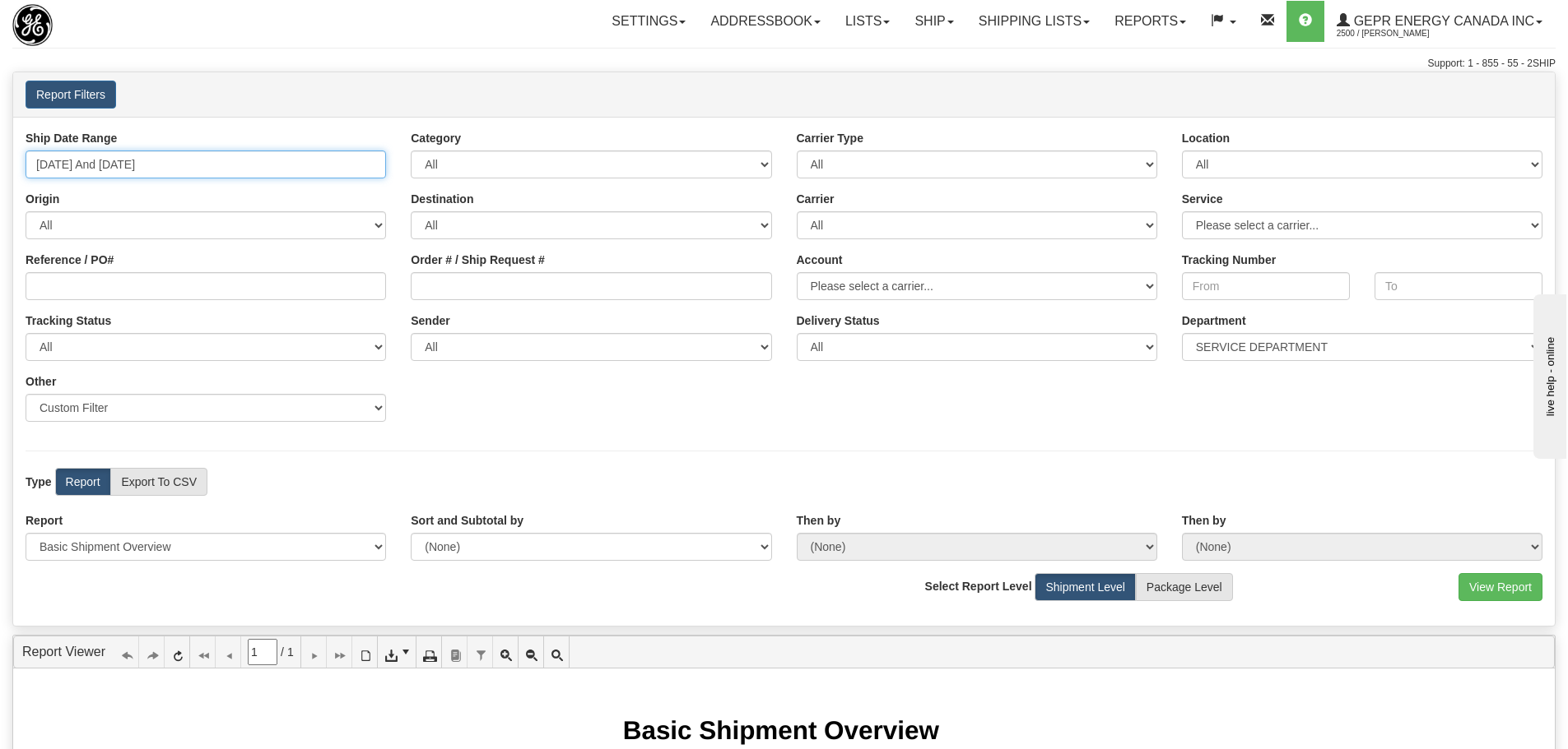
type input "09/18/2025"
type input "09/24/2025"
click at [229, 170] on input "09/18/2025 And 09/24/2025" at bounding box center [206, 164] width 360 height 28
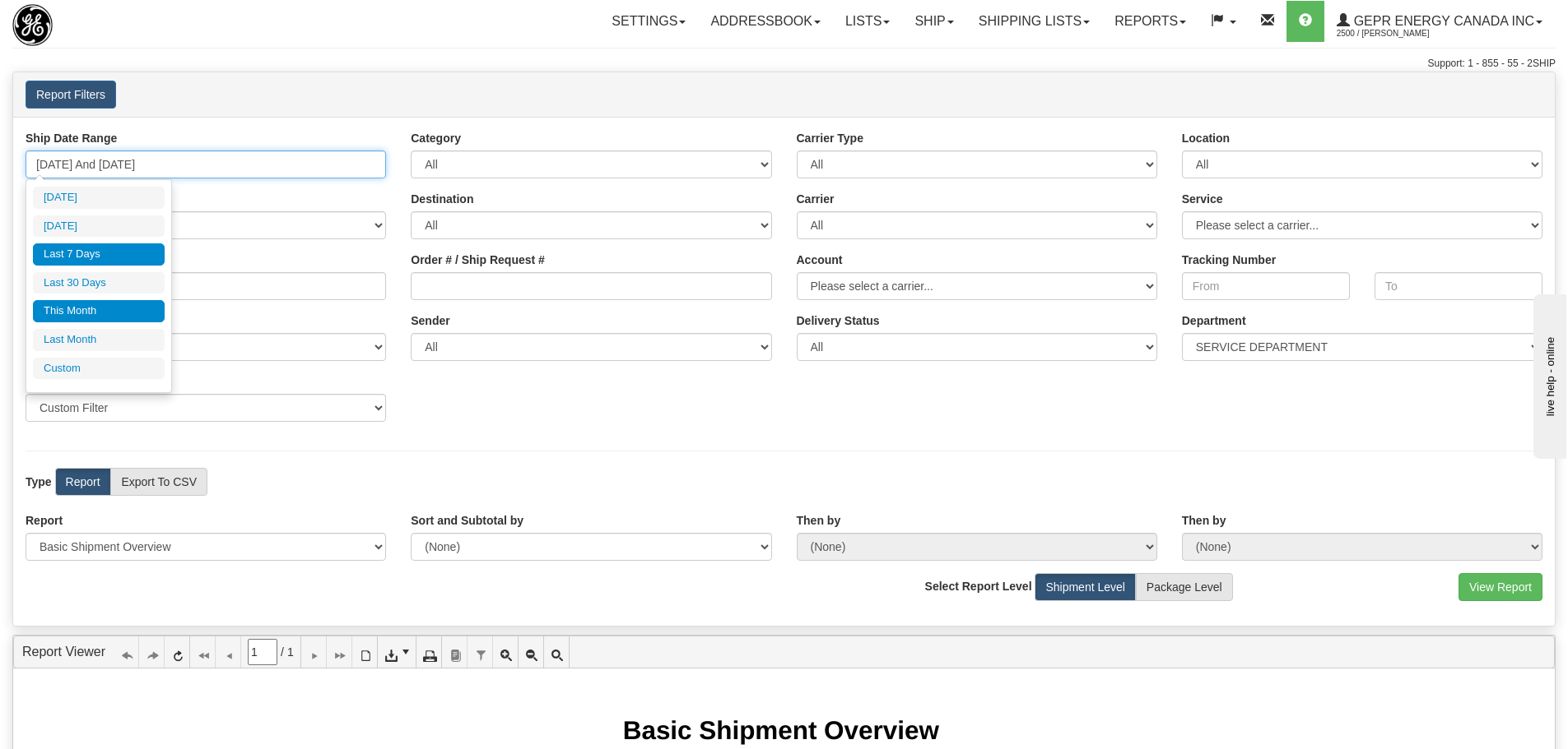
type input "09/01/2025"
type input "[DATE]"
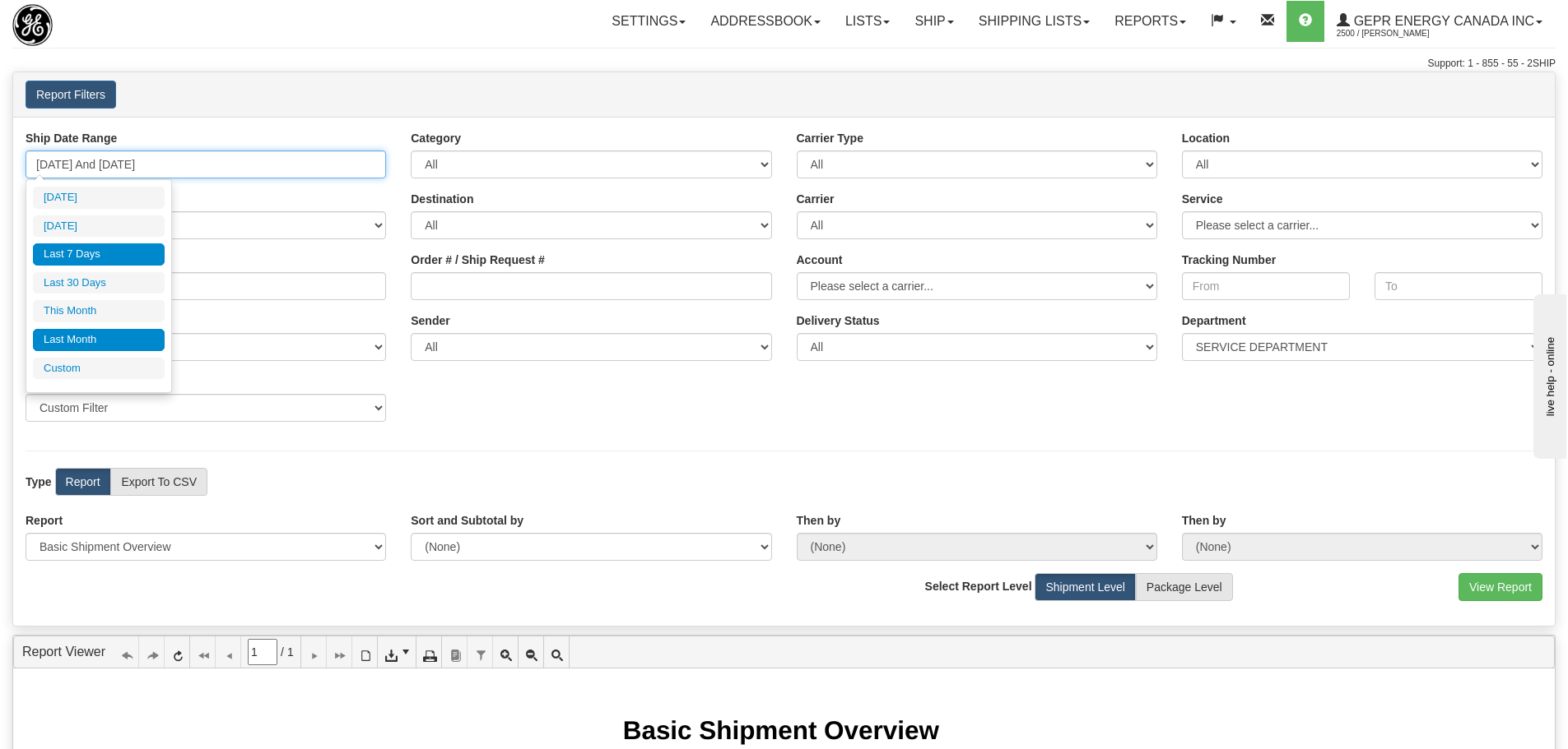
type input "[DATE]"
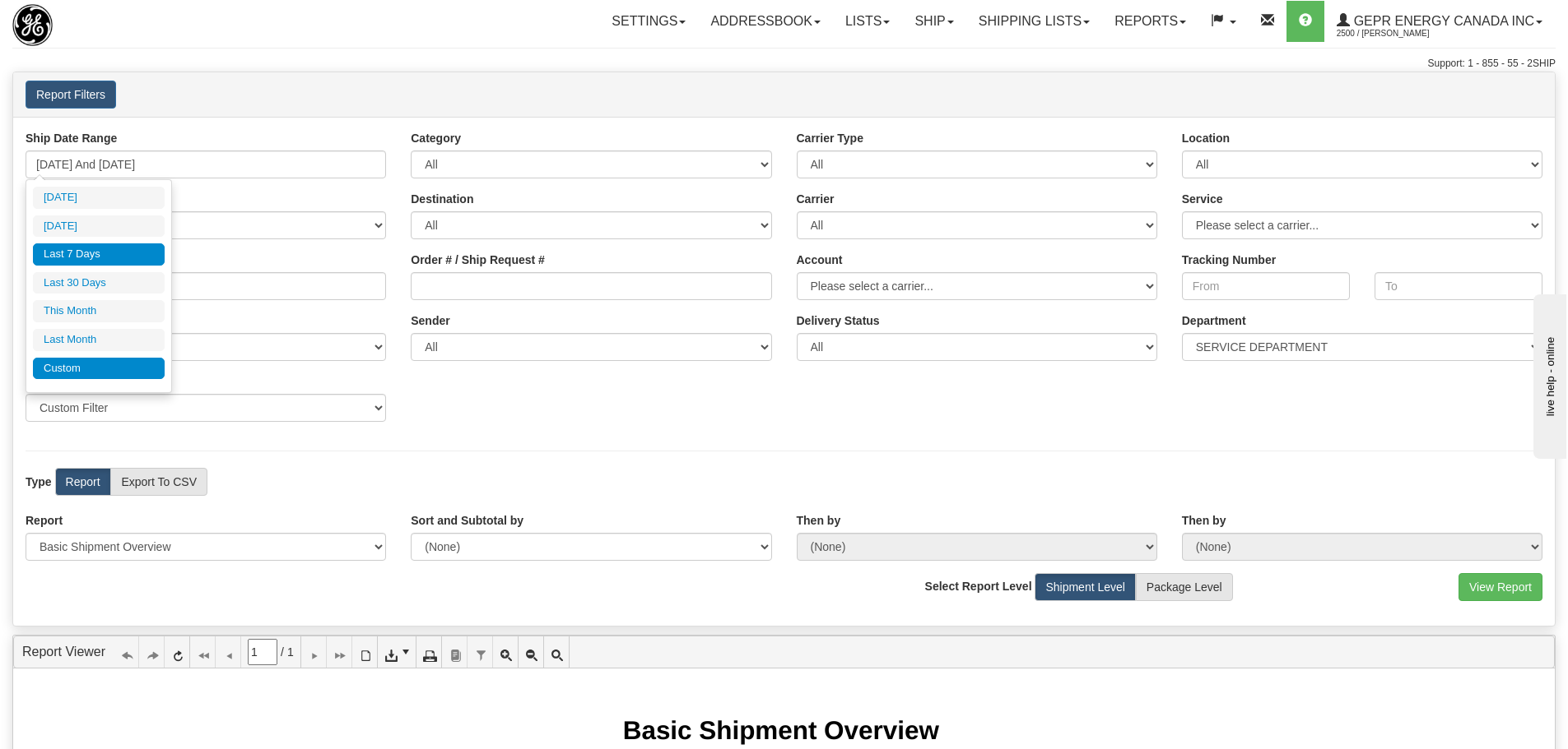
click at [102, 361] on li "Custom" at bounding box center [98, 369] width 132 height 22
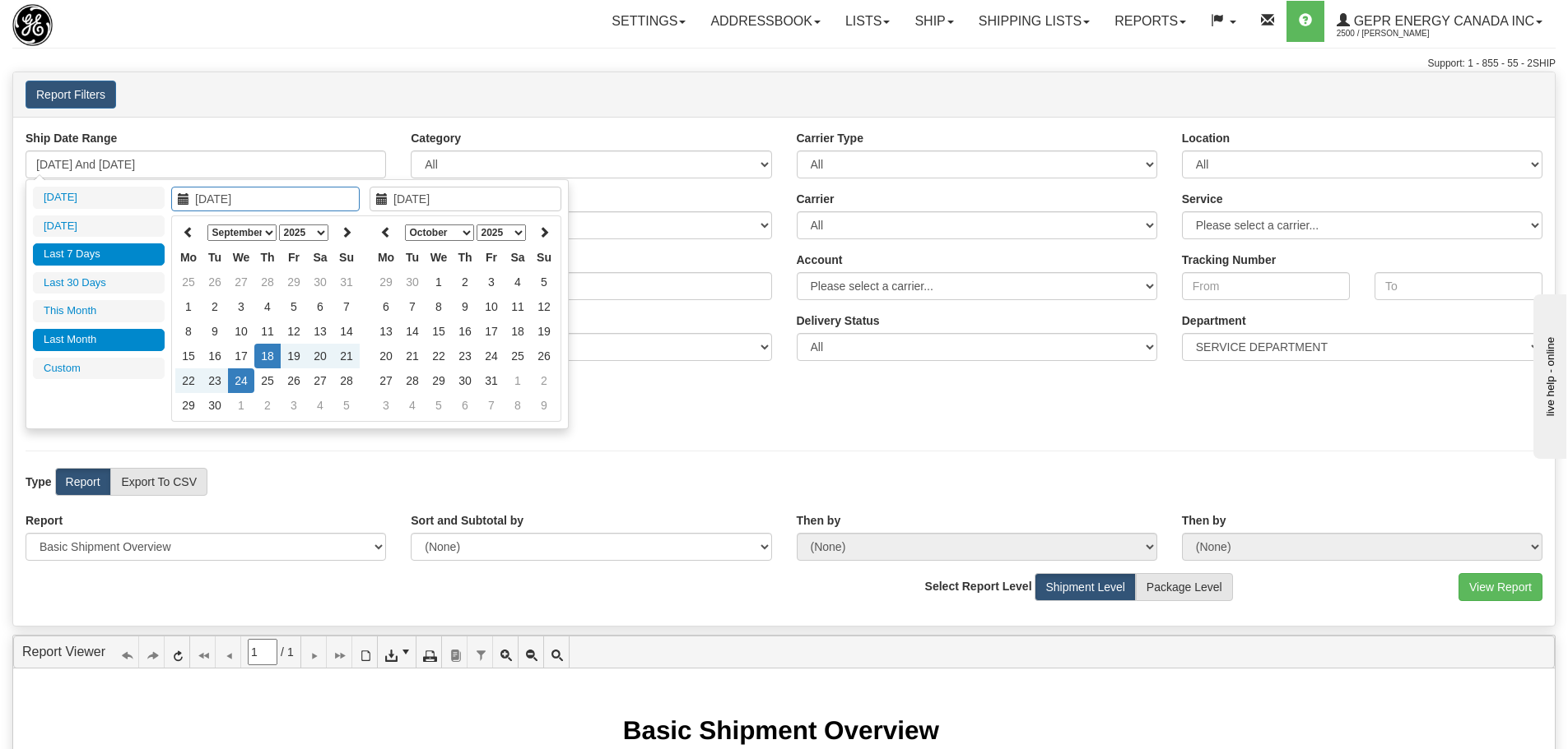
type input "[DATE]"
click at [259, 236] on select "January February March April May June July August September October November De…" at bounding box center [242, 232] width 69 height 16
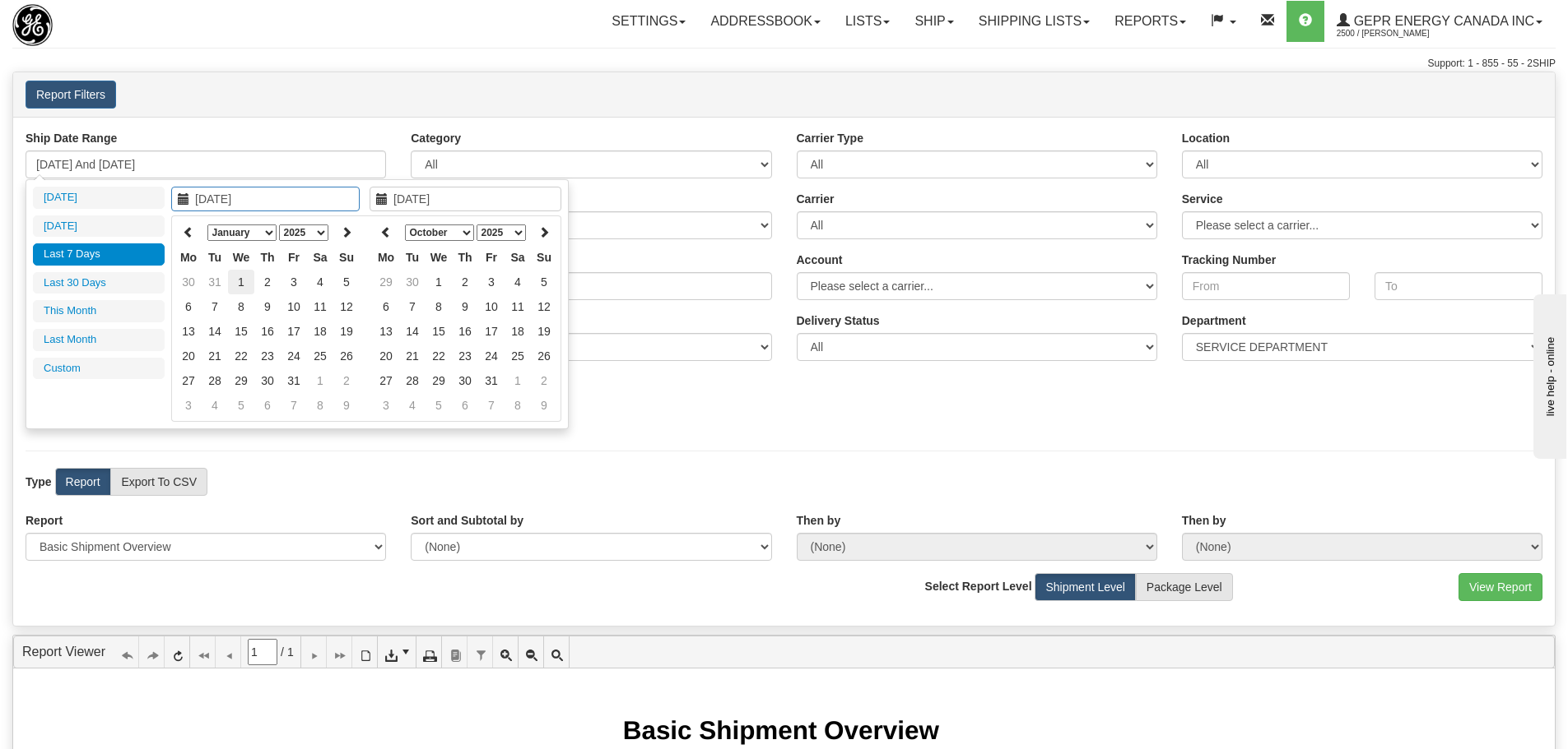
type input "[DATE]"
click at [242, 282] on td "1" at bounding box center [240, 282] width 26 height 25
click at [262, 235] on select "January February March April May June July August September October November De…" at bounding box center [242, 232] width 69 height 16
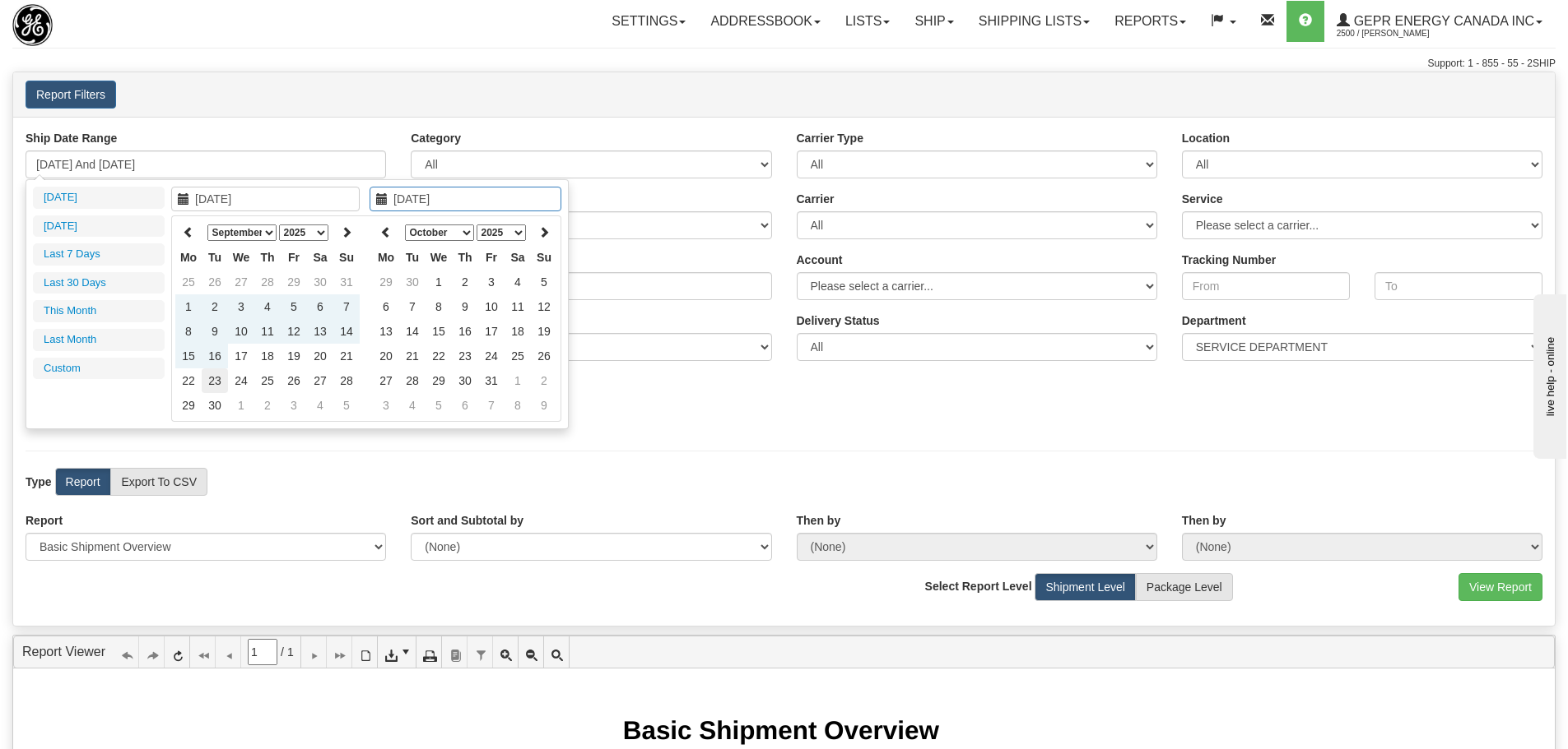
type input "[DATE]"
click at [216, 383] on td "23" at bounding box center [214, 381] width 26 height 25
type input "[DATE] And [DATE]"
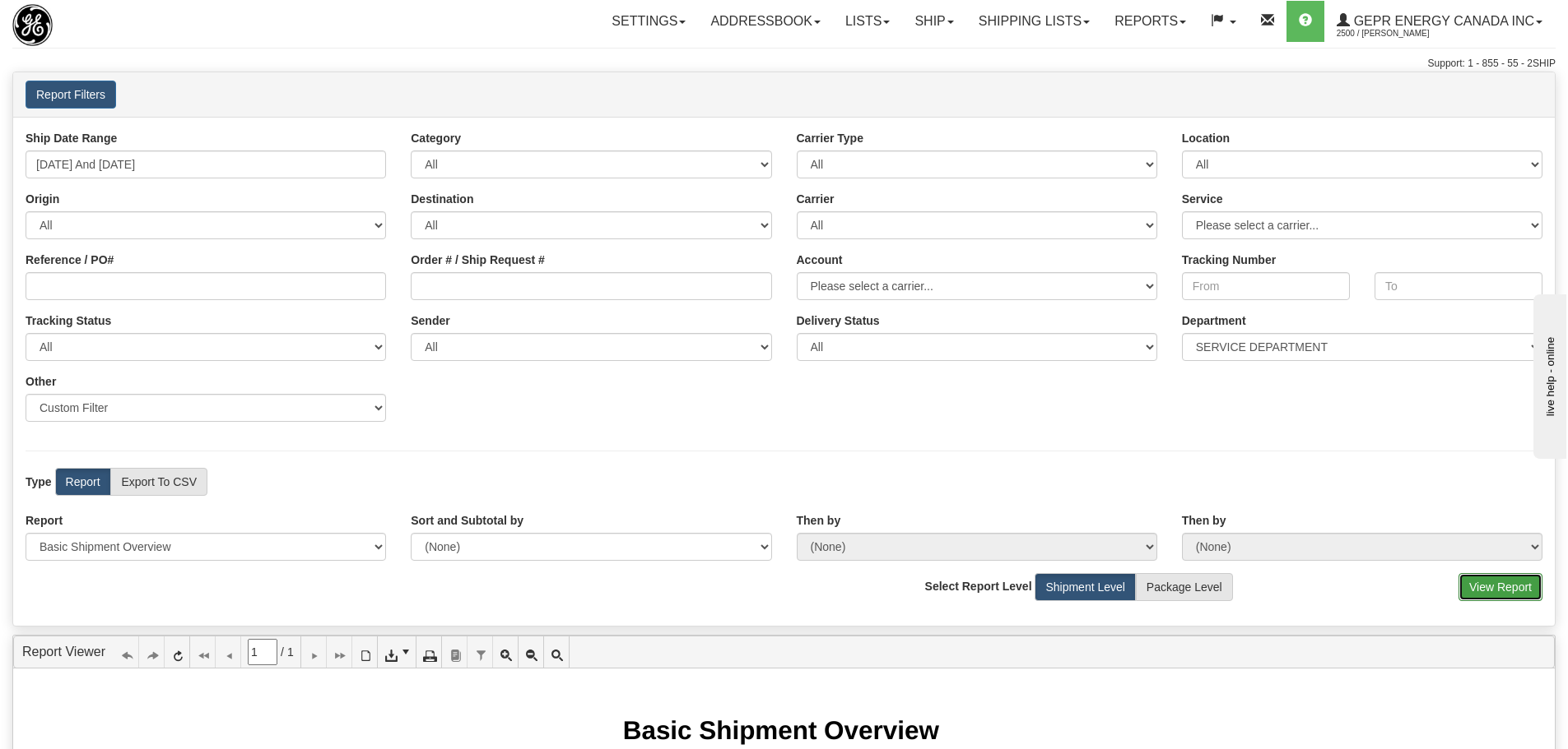
click at [1487, 587] on button "View Report" at bounding box center [1500, 587] width 84 height 28
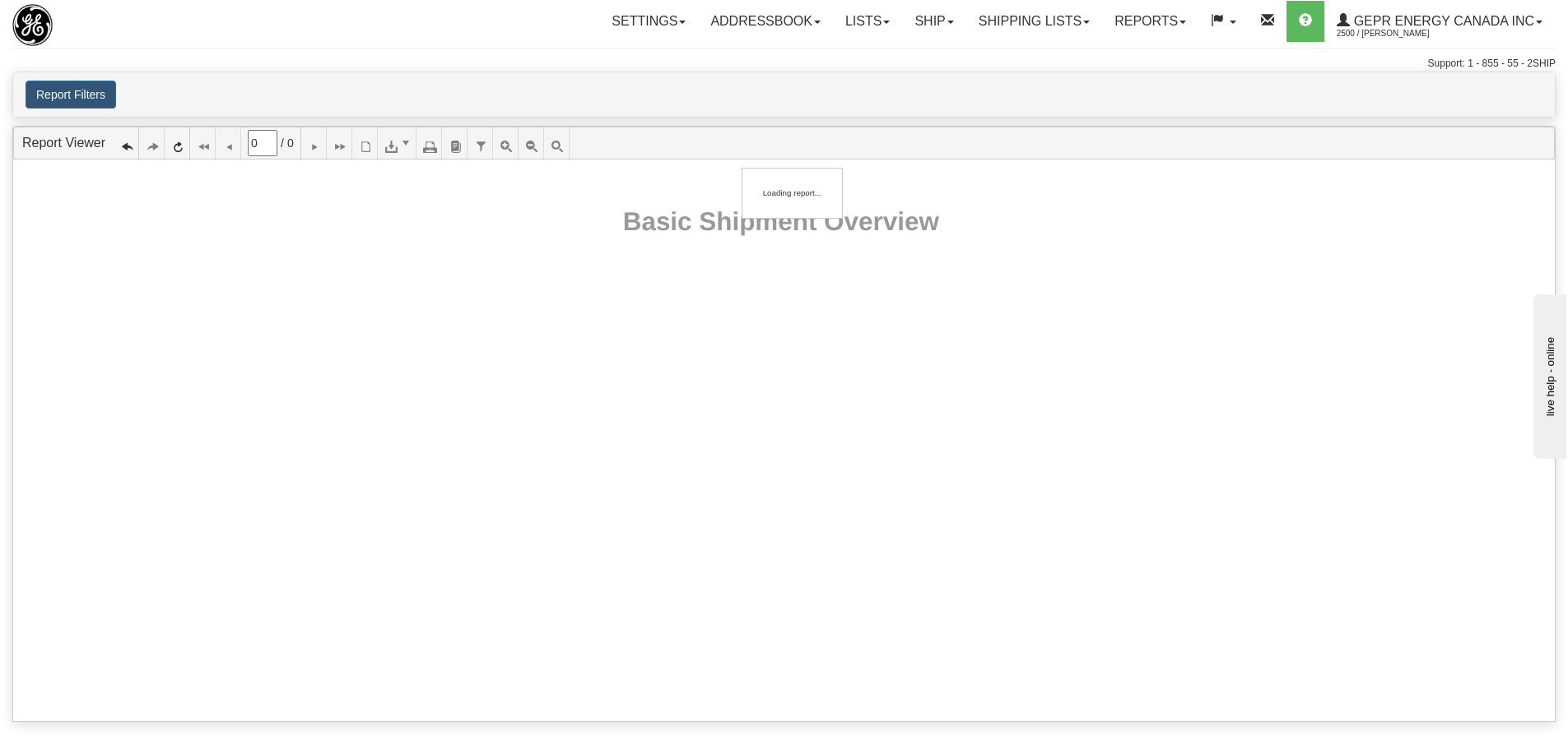
type input "1"
click at [90, 153] on ul "Report Viewer 1 / 1 Report Viewer" at bounding box center [784, 143] width 1541 height 33
click at [90, 148] on link "Report Viewer" at bounding box center [63, 142] width 84 height 14
click at [80, 152] on ul "Report Viewer 1 / 1 Report Viewer" at bounding box center [784, 143] width 1541 height 33
click at [81, 149] on link "Report Viewer" at bounding box center [63, 142] width 84 height 14
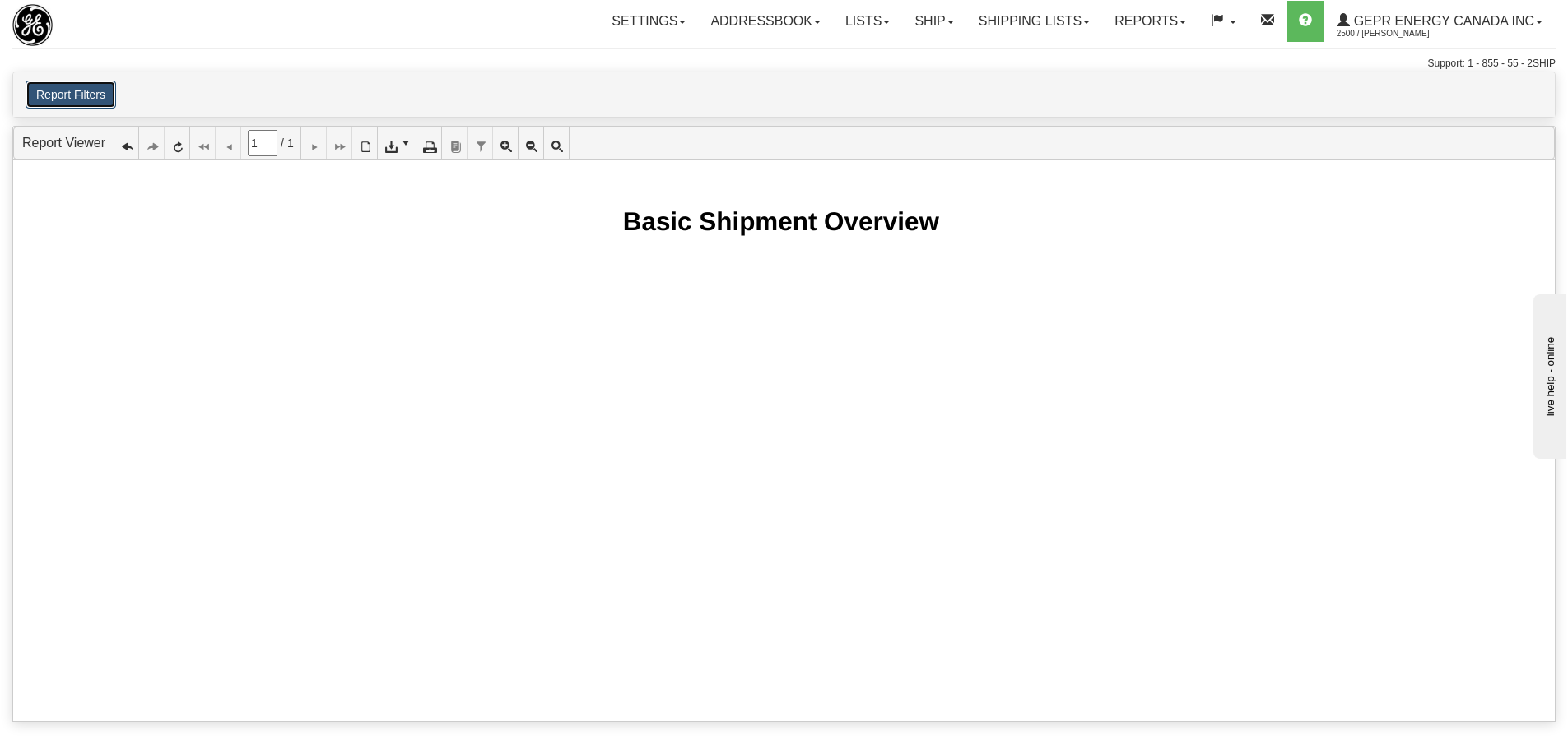
click at [76, 89] on button "Report Filters" at bounding box center [71, 94] width 90 height 28
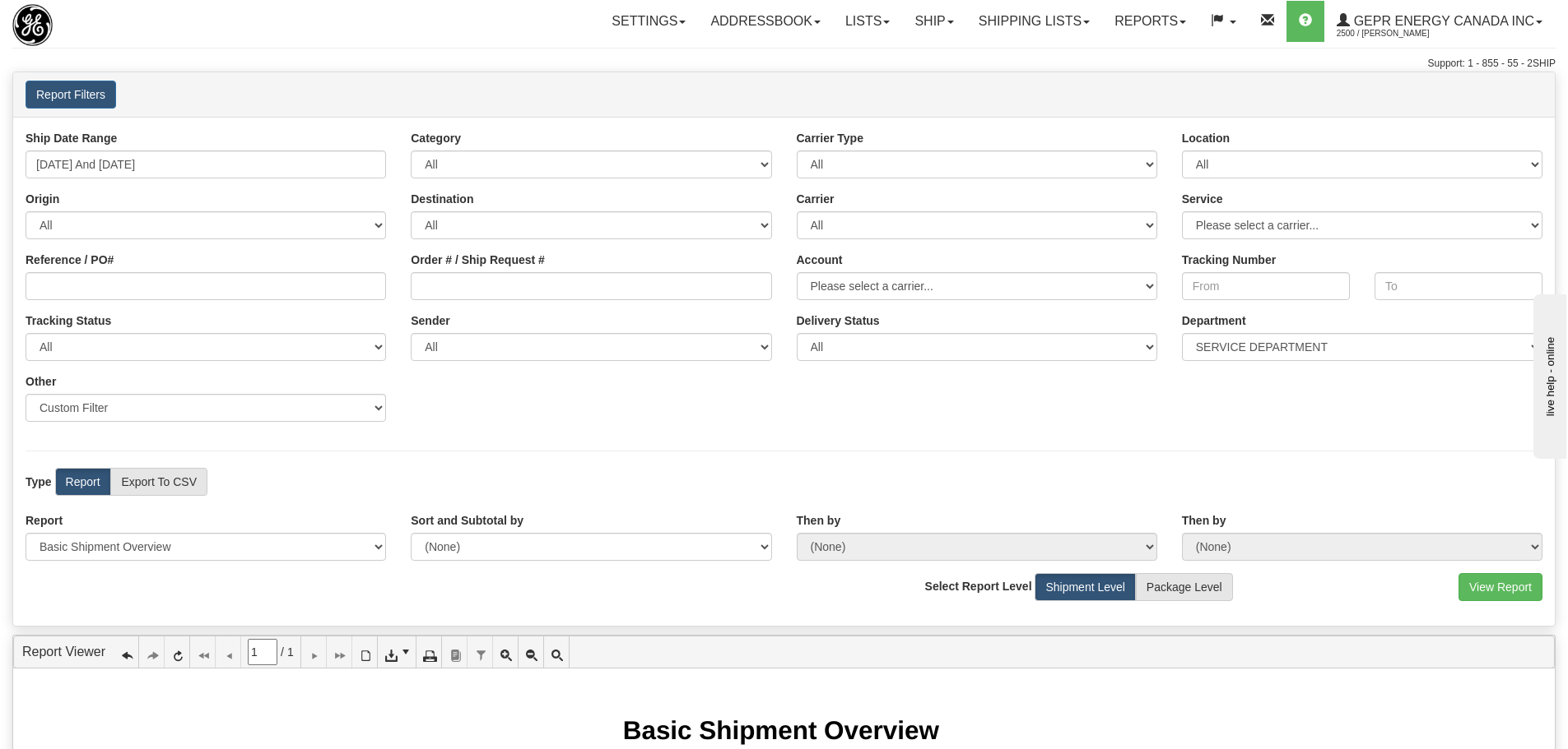
click at [489, 82] on div "User Rajiehan Ramachandran Client 2500 - GEPR Energy Canada Inc Agent" at bounding box center [912, 81] width 1285 height 1
click at [1159, 14] on link "Reports" at bounding box center [1150, 21] width 96 height 41
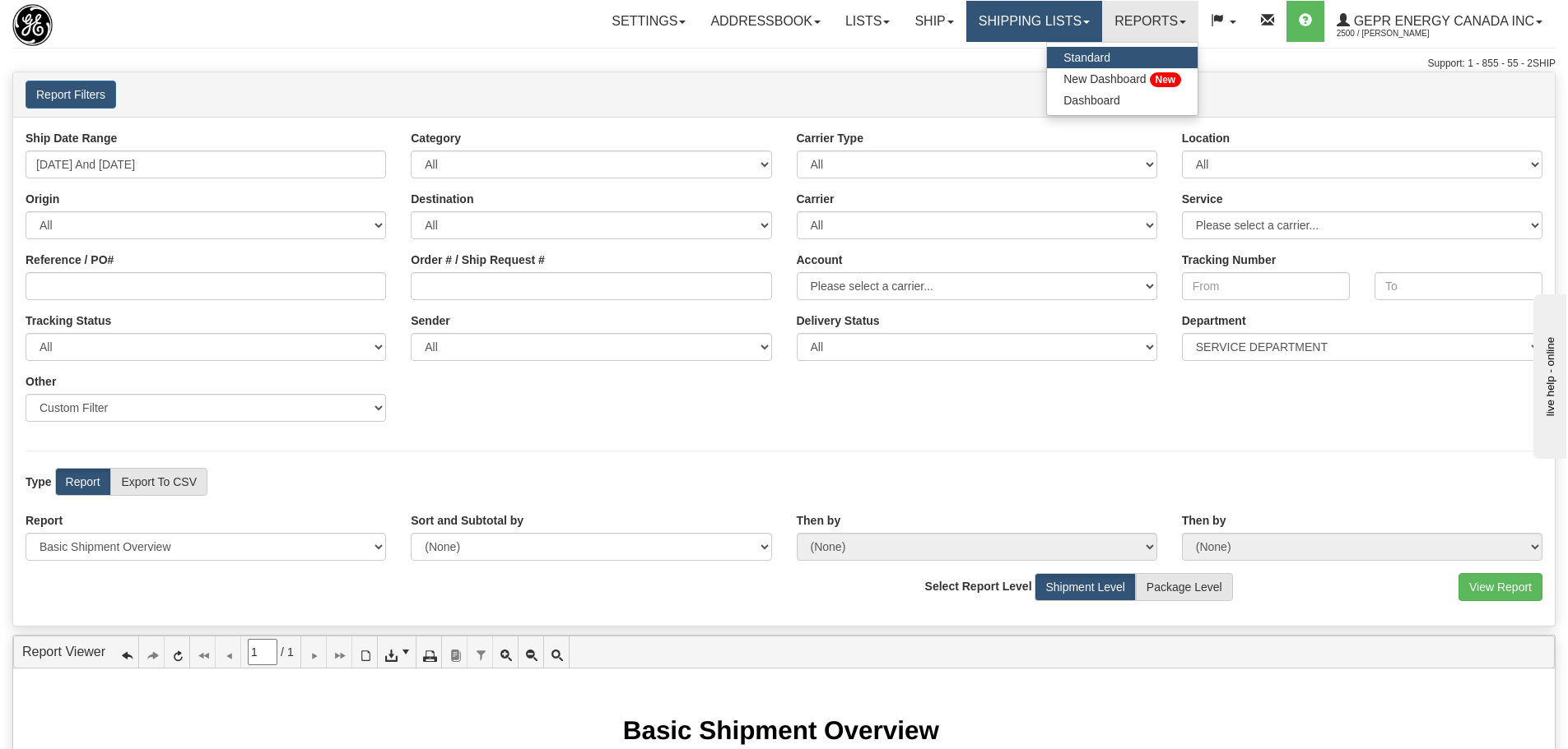
click at [1043, 20] on link "Shipping lists" at bounding box center [1034, 21] width 135 height 41
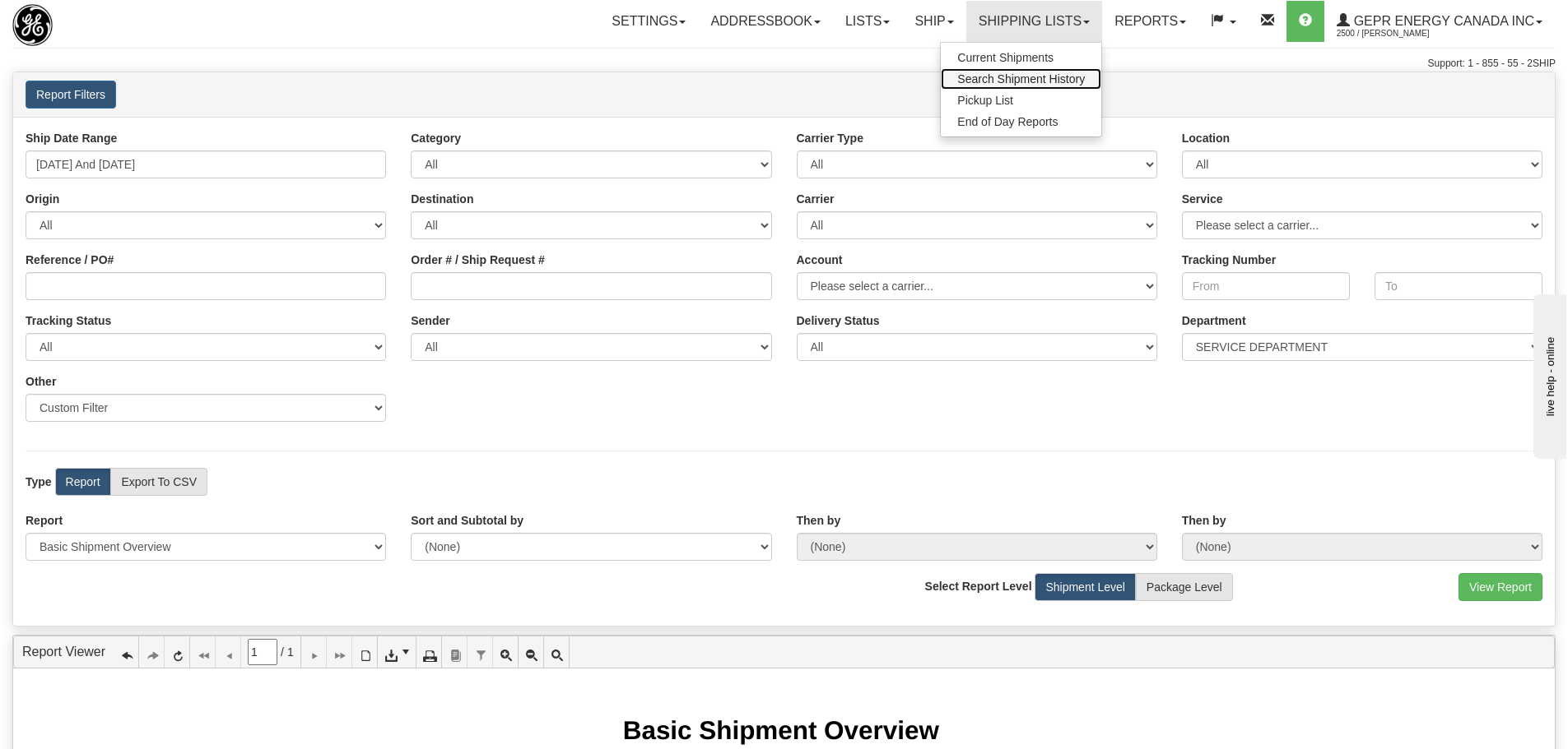
click at [1033, 81] on span "Search Shipment History" at bounding box center [1020, 79] width 128 height 13
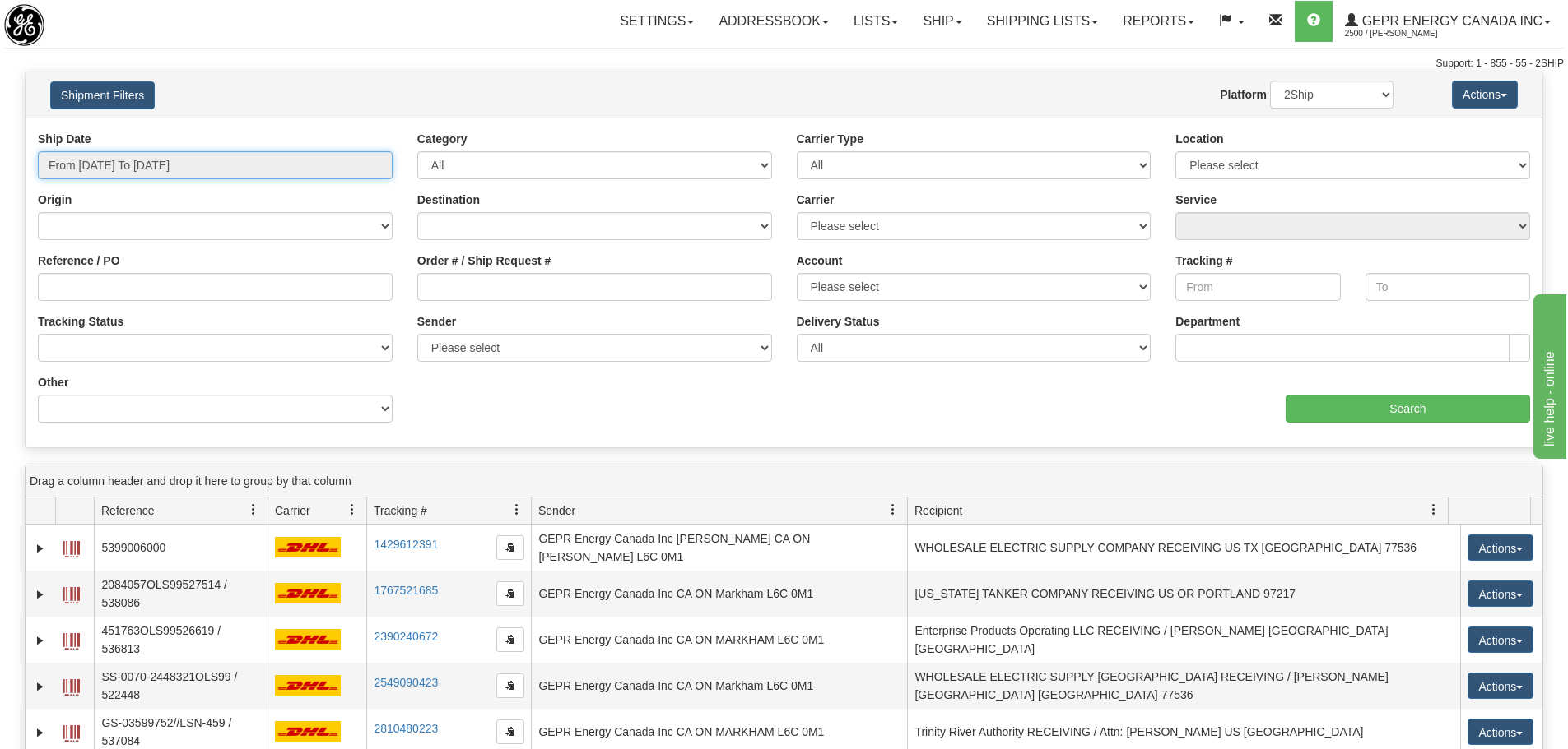
click at [301, 164] on input "From 09/23/2025 To 09/24/2025" at bounding box center [214, 165] width 355 height 28
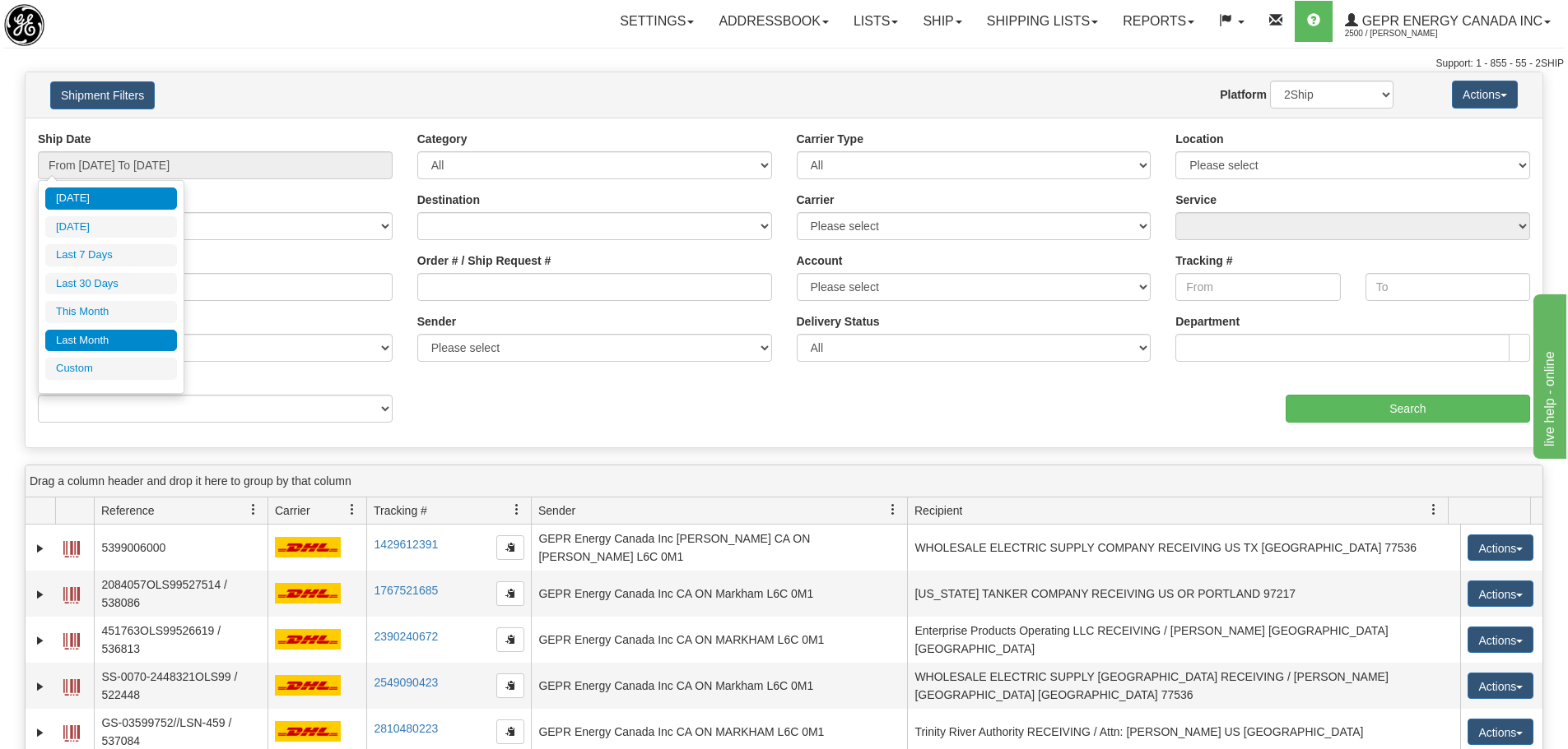
click at [158, 346] on li "Last Month" at bounding box center [110, 340] width 132 height 22
type input "From 08/01/2025 To 08/31/2025"
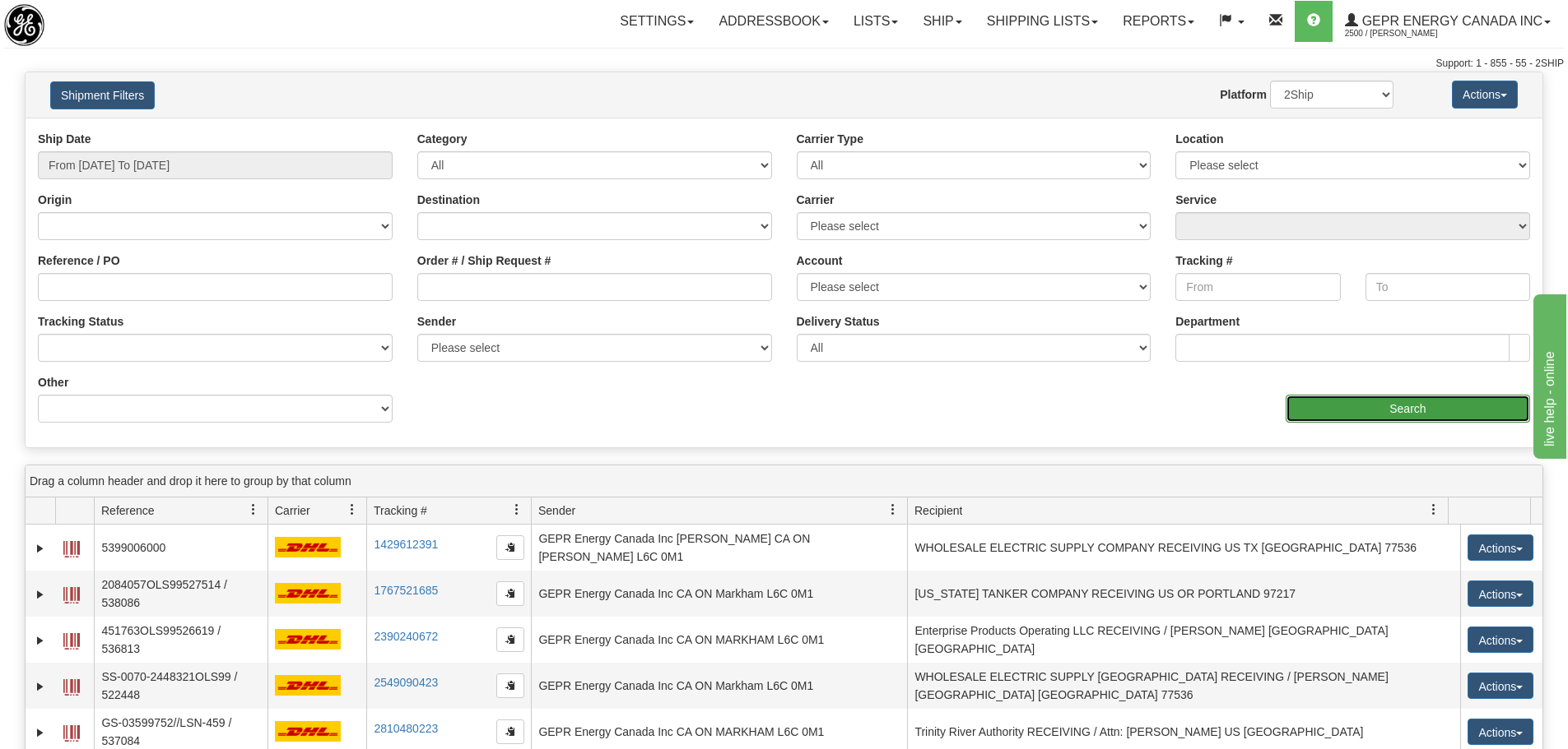
click at [1323, 401] on input "Search" at bounding box center [1408, 408] width 244 height 28
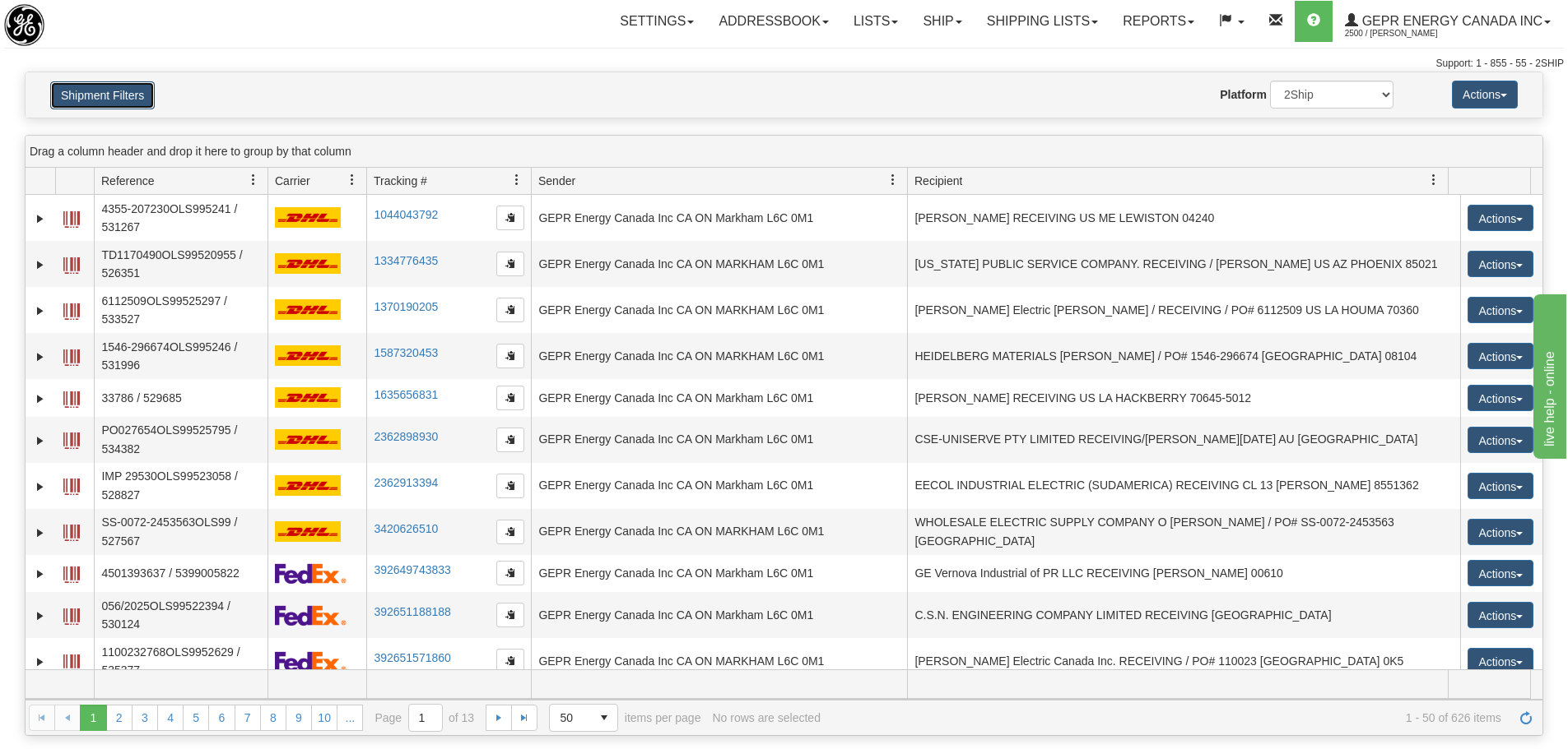
click at [100, 90] on button "Shipment Filters" at bounding box center [102, 95] width 105 height 28
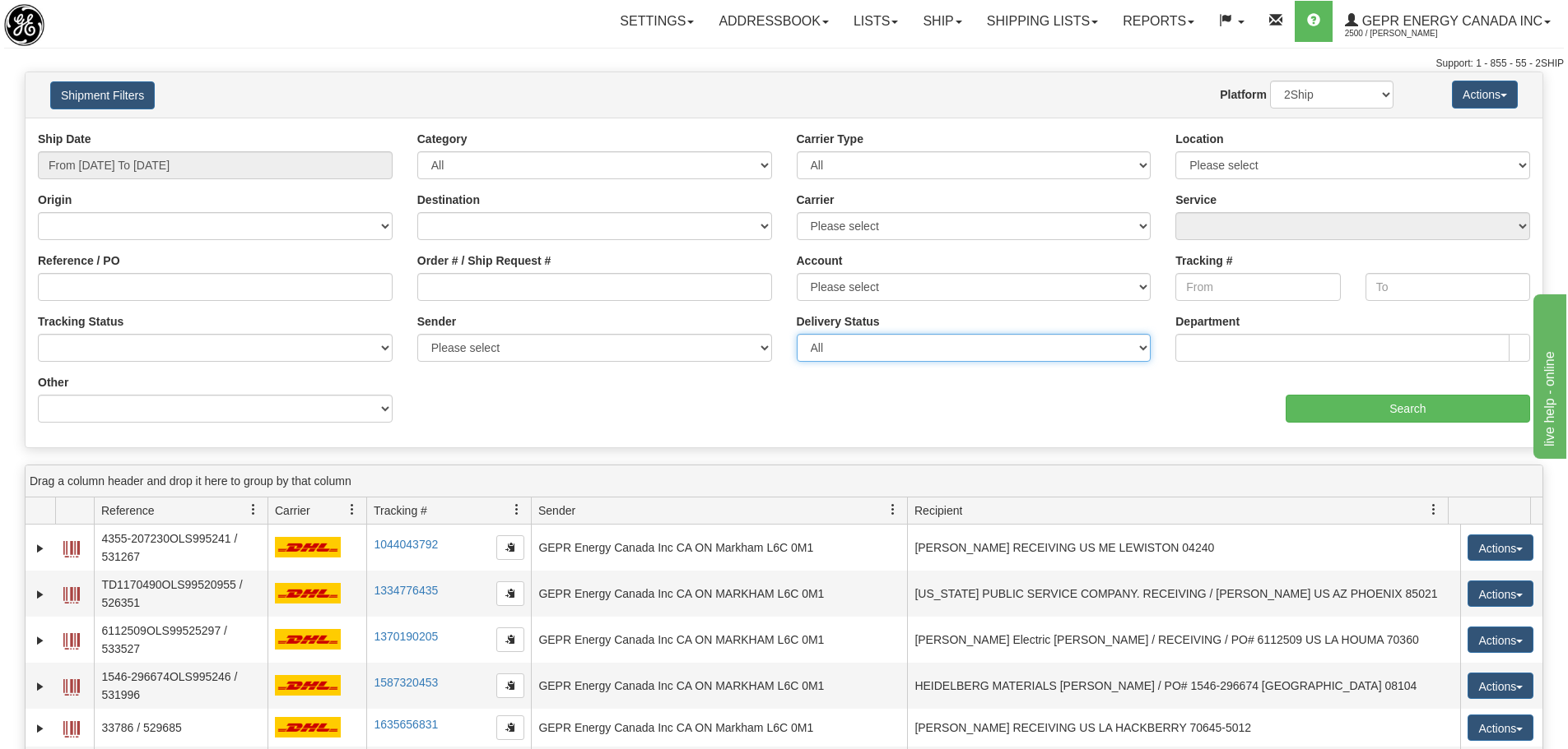
click at [1069, 359] on select "All Unknown On Time Late" at bounding box center [973, 348] width 355 height 28
click at [795, 342] on div "Delivery Status All Unknown On Time Late" at bounding box center [973, 343] width 380 height 60
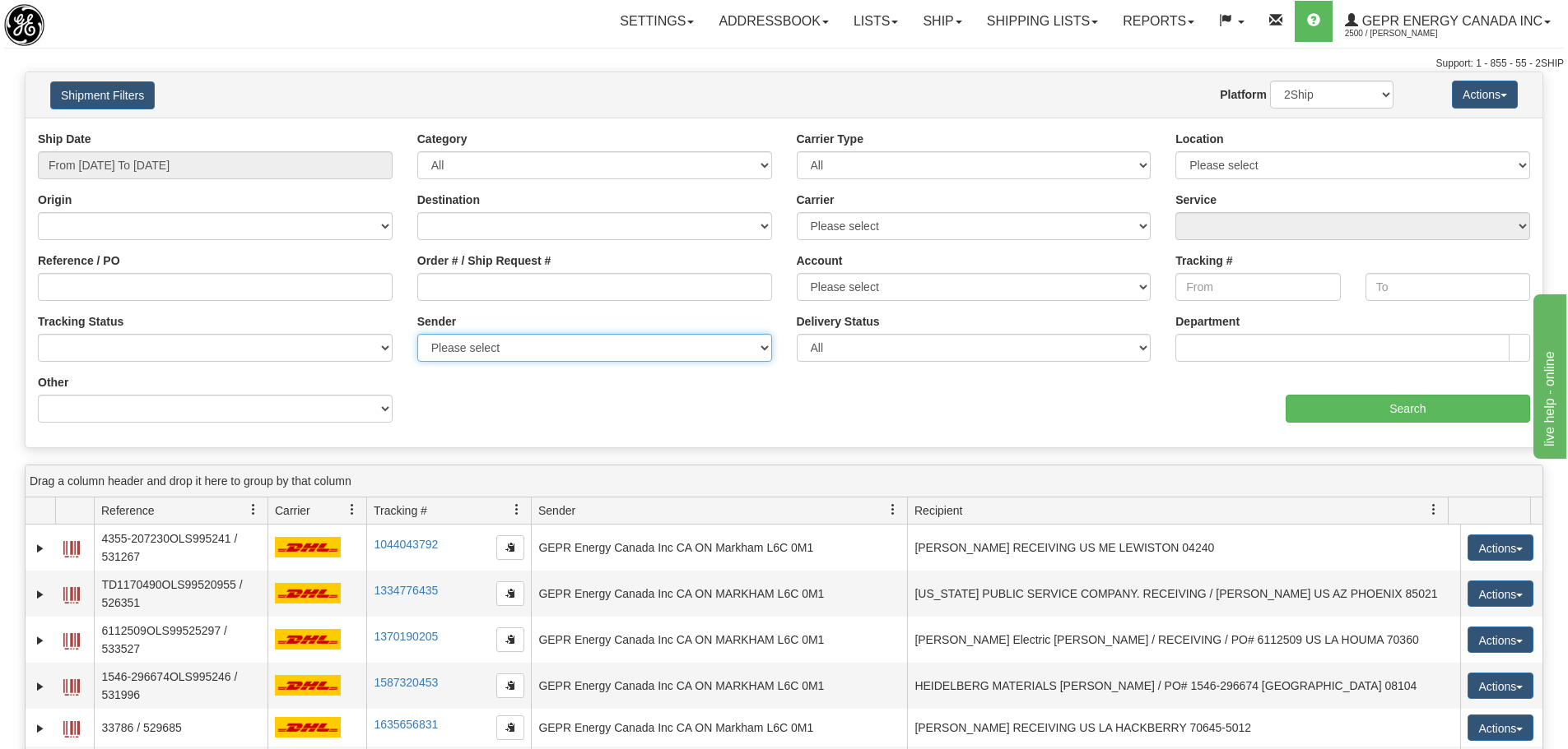
click at [769, 345] on select "Please select GEPR Energy Canada Inc , Rajiehan RMA, (CA)" at bounding box center [594, 348] width 355 height 28
select select "210221"
click at [417, 334] on select "Please select GEPR Energy Canada Inc , Rajiehan RMA, (CA)" at bounding box center [594, 348] width 355 height 28
click at [1185, 452] on div "Please wait... × Confirm Delete Delete Cancel × Confirm Delete Yes No Cancel × …" at bounding box center [784, 569] width 1568 height 995
click at [1403, 412] on input "Search" at bounding box center [1408, 408] width 244 height 28
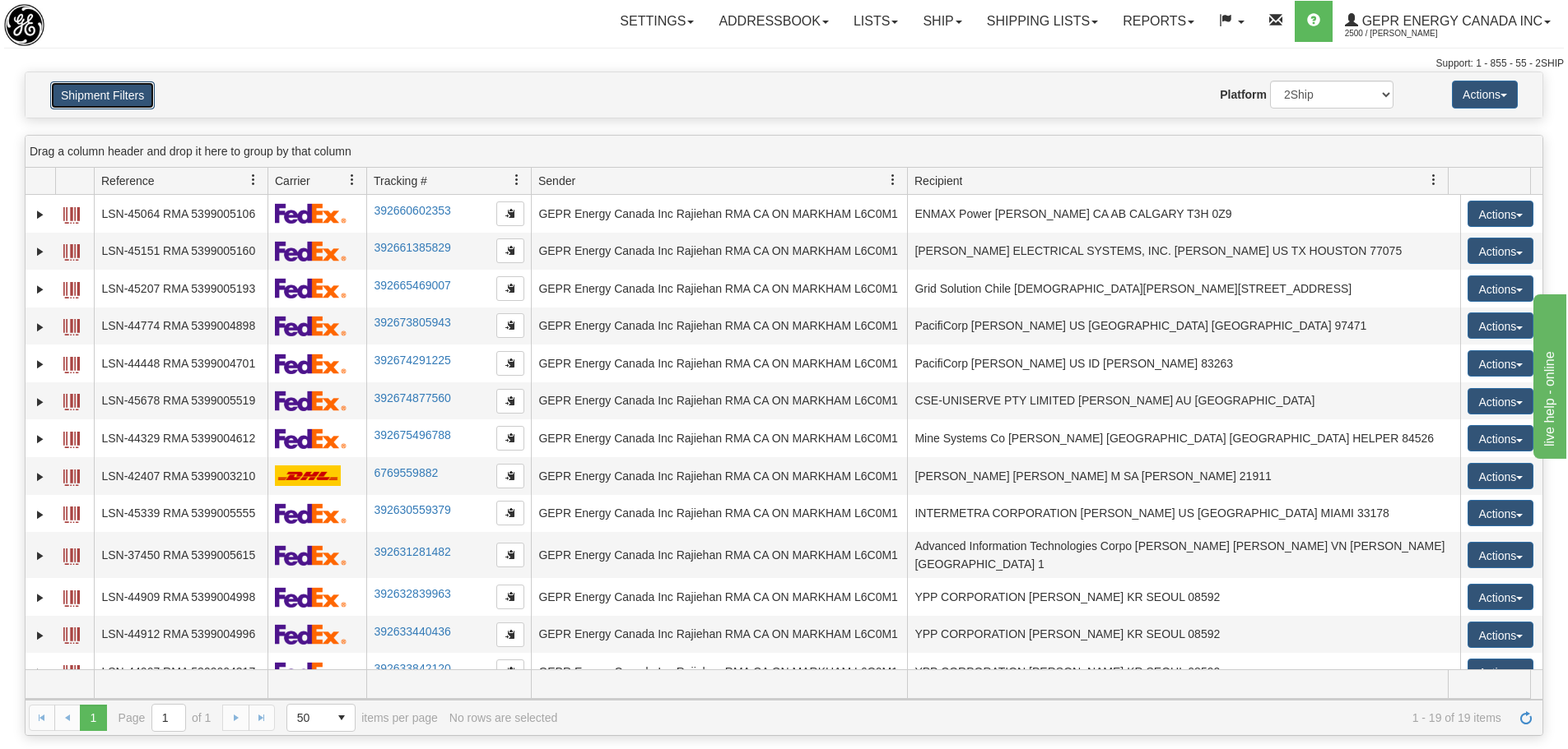
click at [149, 84] on button "Shipment Filters" at bounding box center [102, 95] width 105 height 28
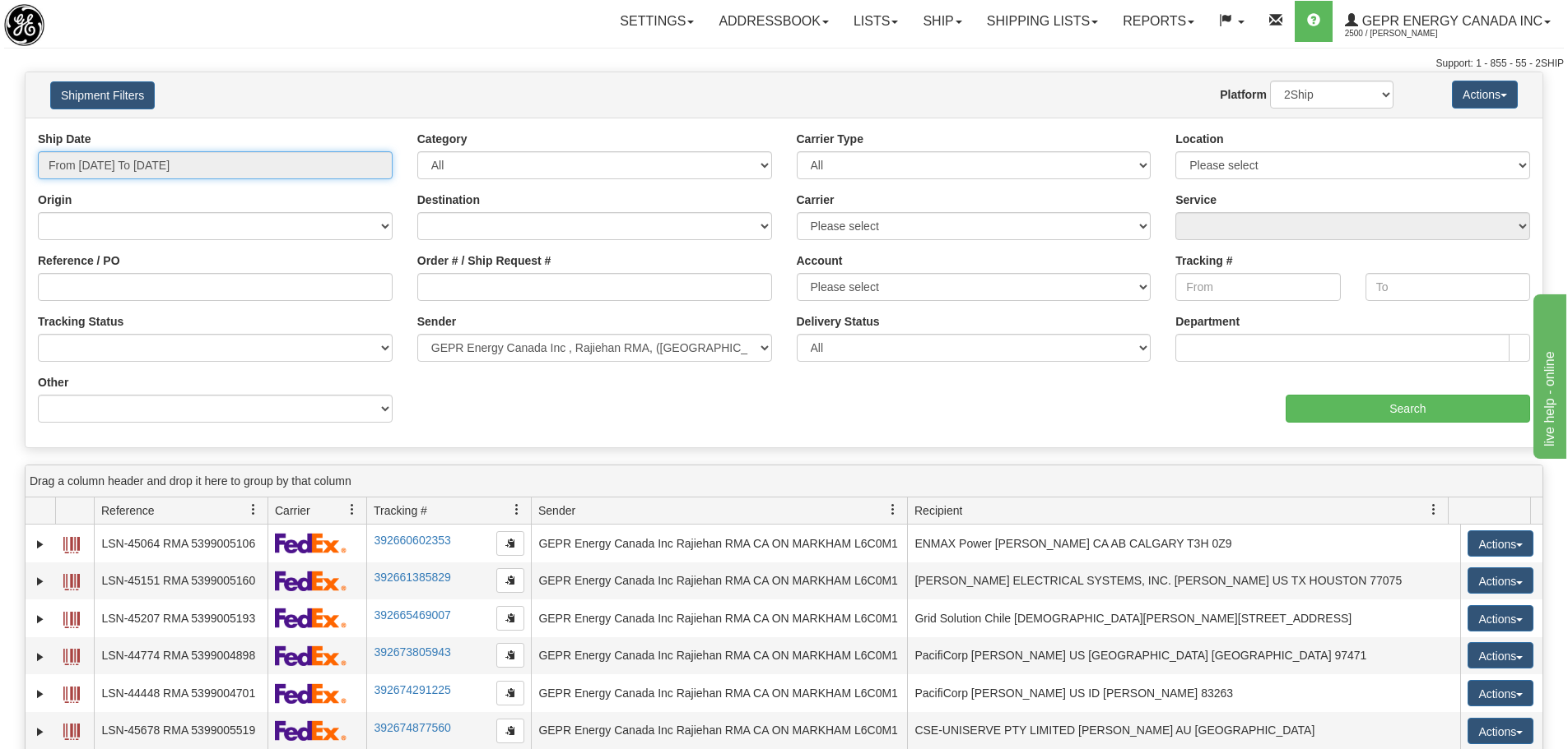
click at [341, 157] on input "From 08/01/2025 To 08/31/2025" at bounding box center [214, 165] width 355 height 28
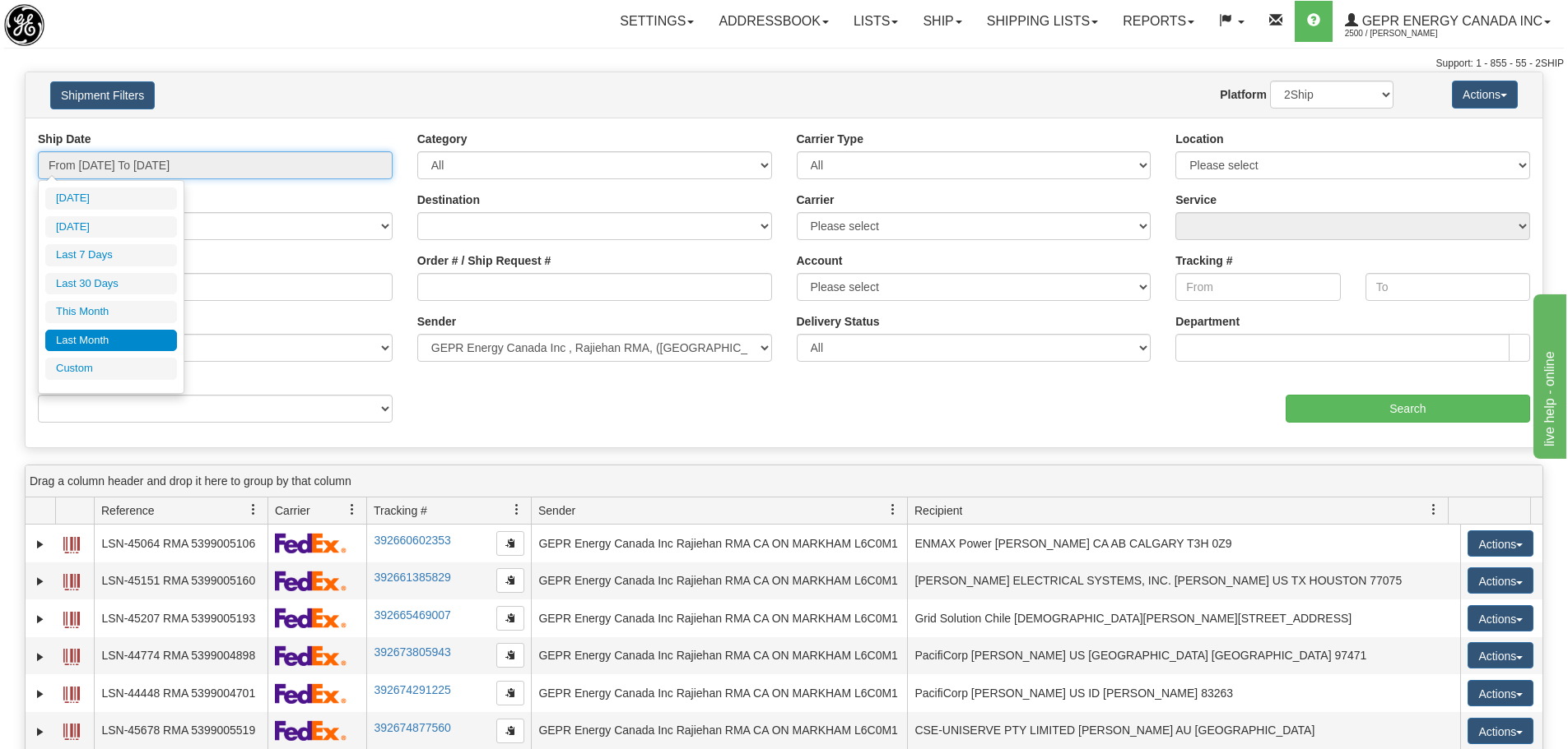
type input "[DATE]"
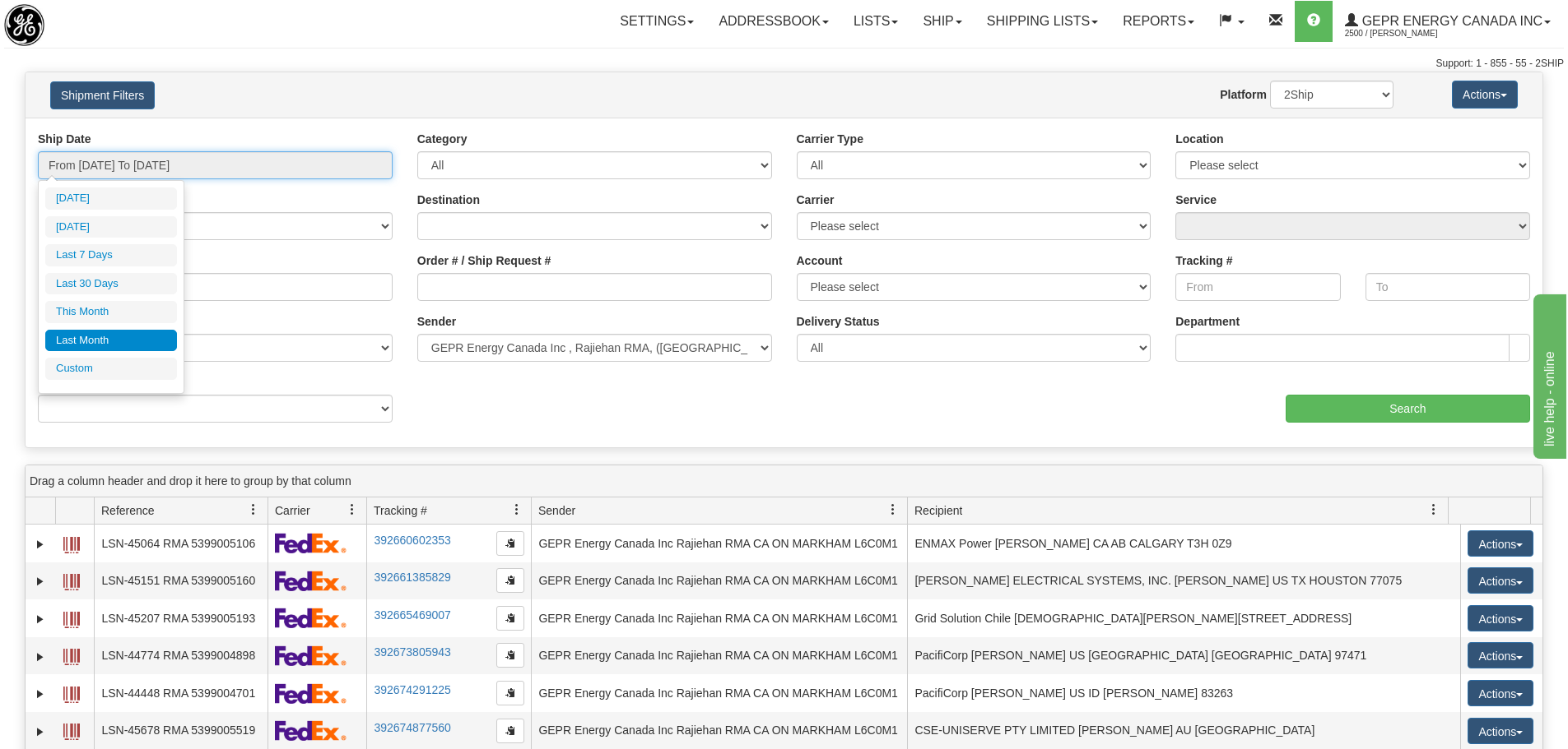
type input "[DATE]"
click at [91, 375] on li "Custom" at bounding box center [110, 369] width 132 height 22
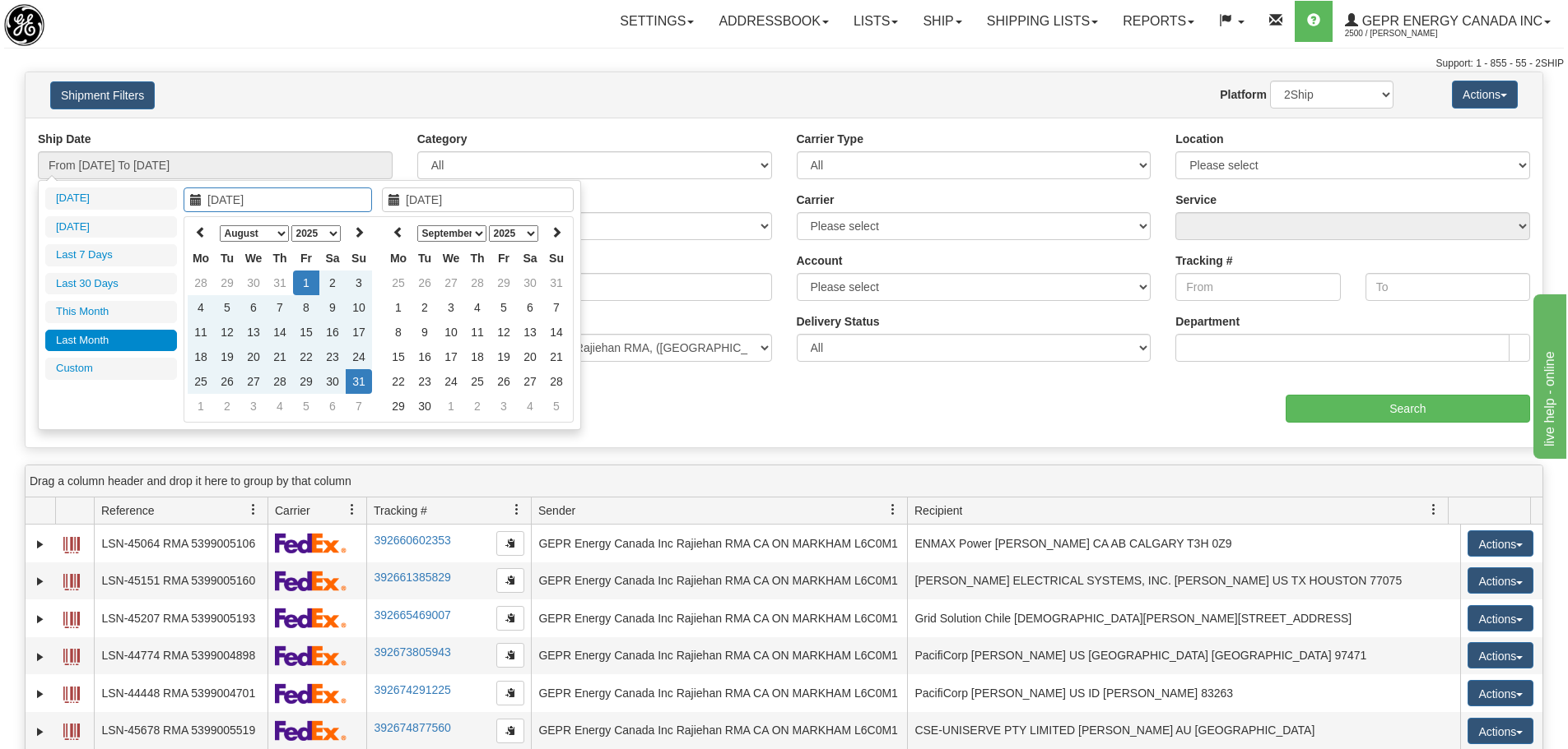
click at [251, 234] on select "January February March April May June July August September October November De…" at bounding box center [255, 233] width 69 height 16
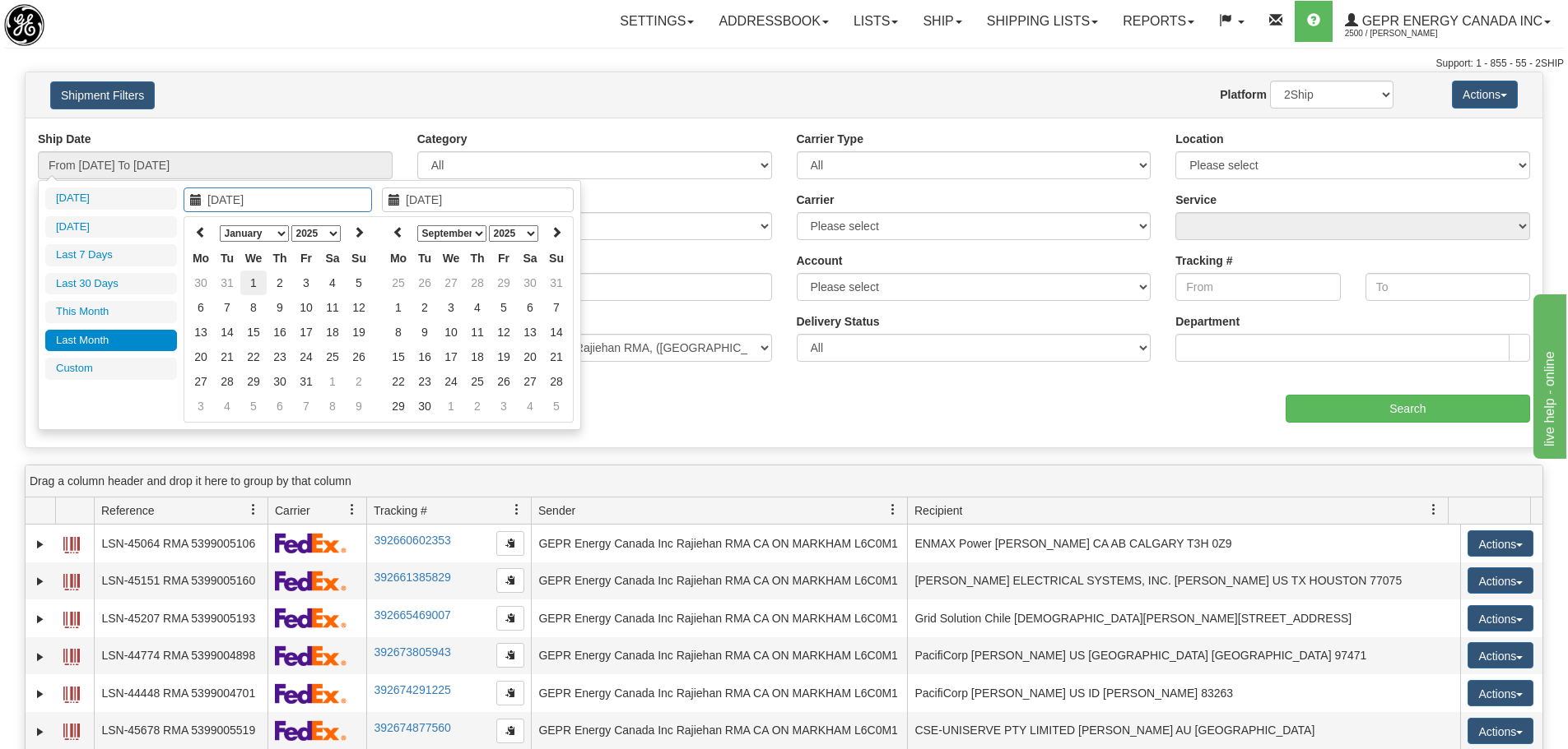
type input "[DATE]"
click at [254, 279] on td "1" at bounding box center [253, 283] width 26 height 25
type input "01/31/2025"
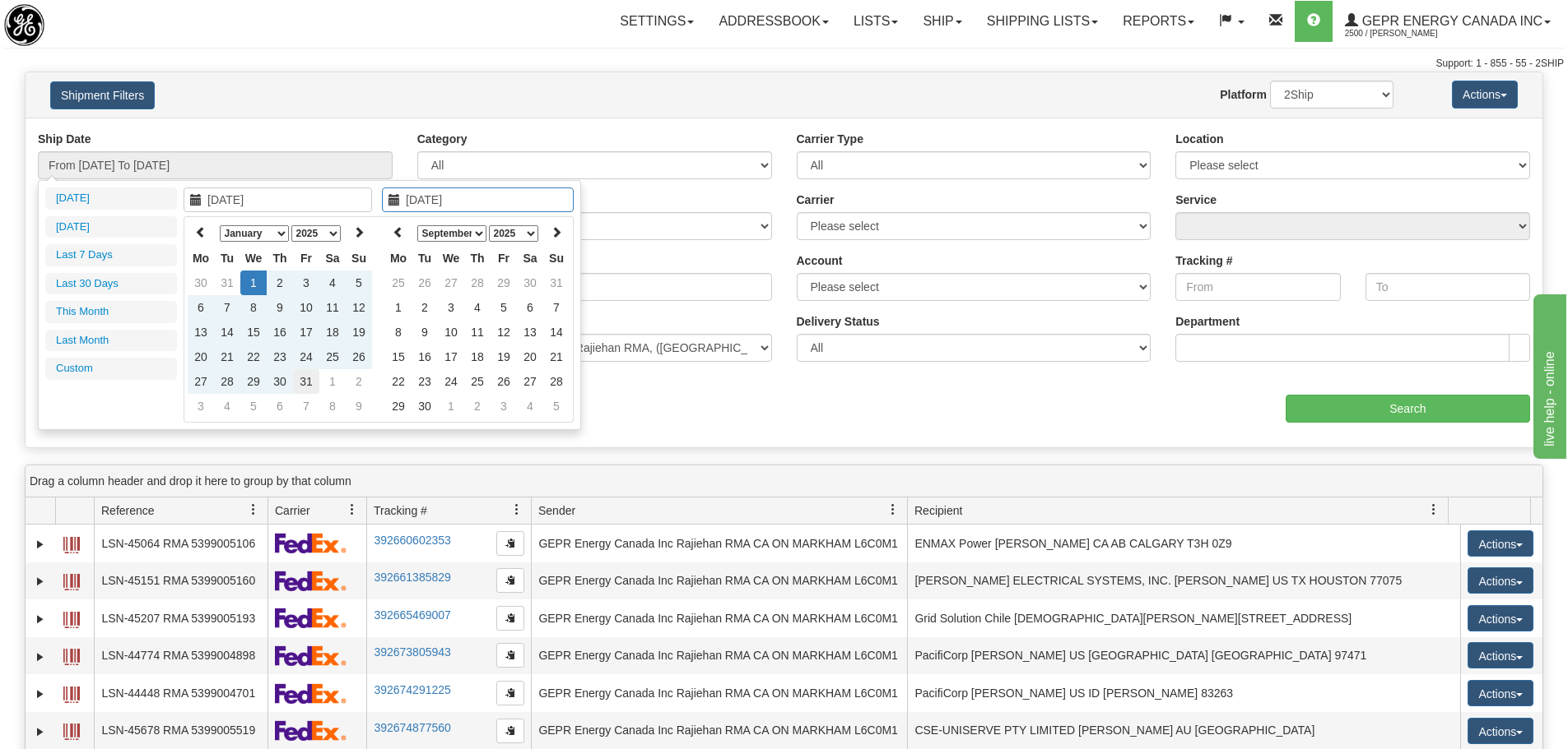
click at [304, 375] on td "31" at bounding box center [306, 382] width 26 height 25
type input "From 01/01/2025 To 01/31/2025"
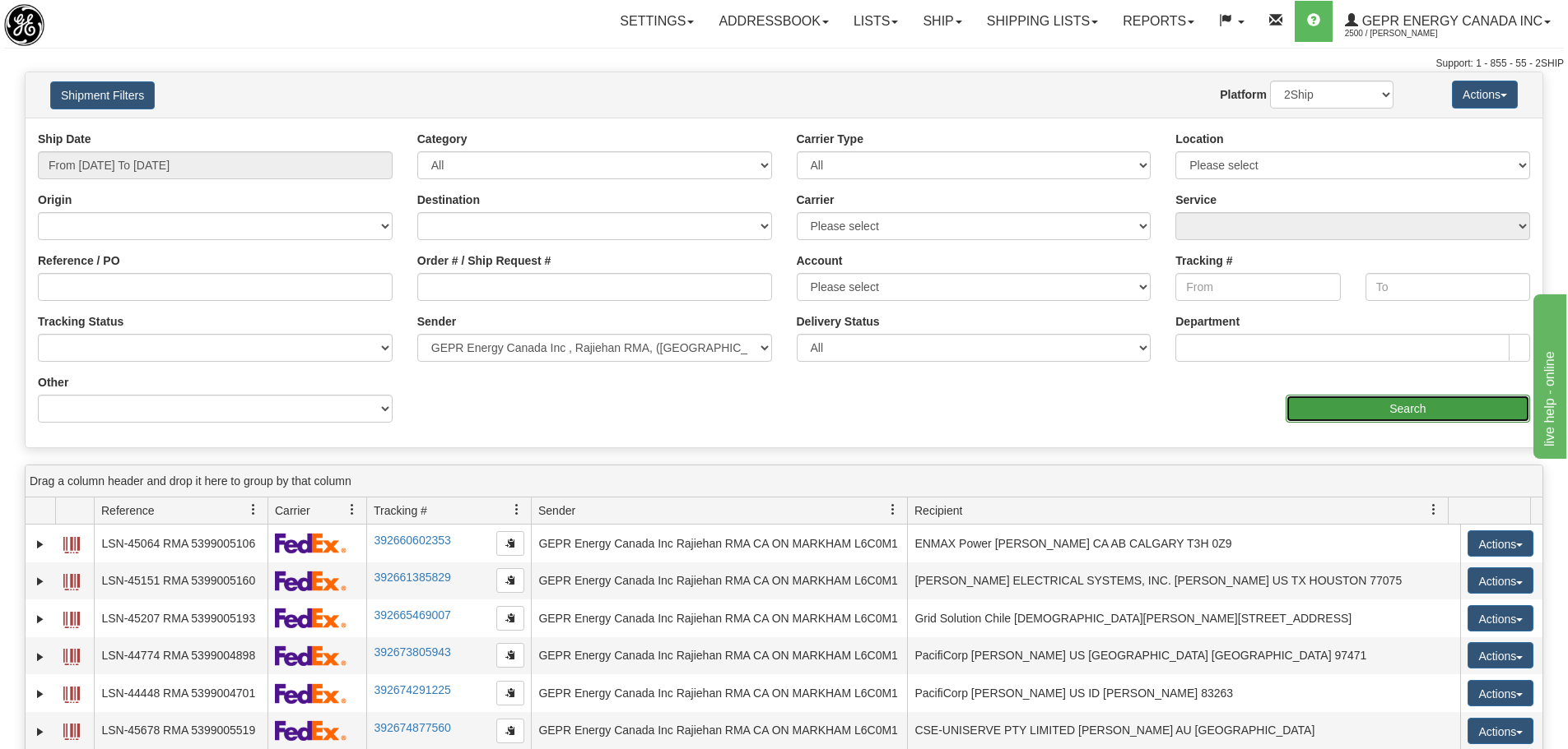
click at [1448, 410] on input "Search" at bounding box center [1408, 408] width 244 height 28
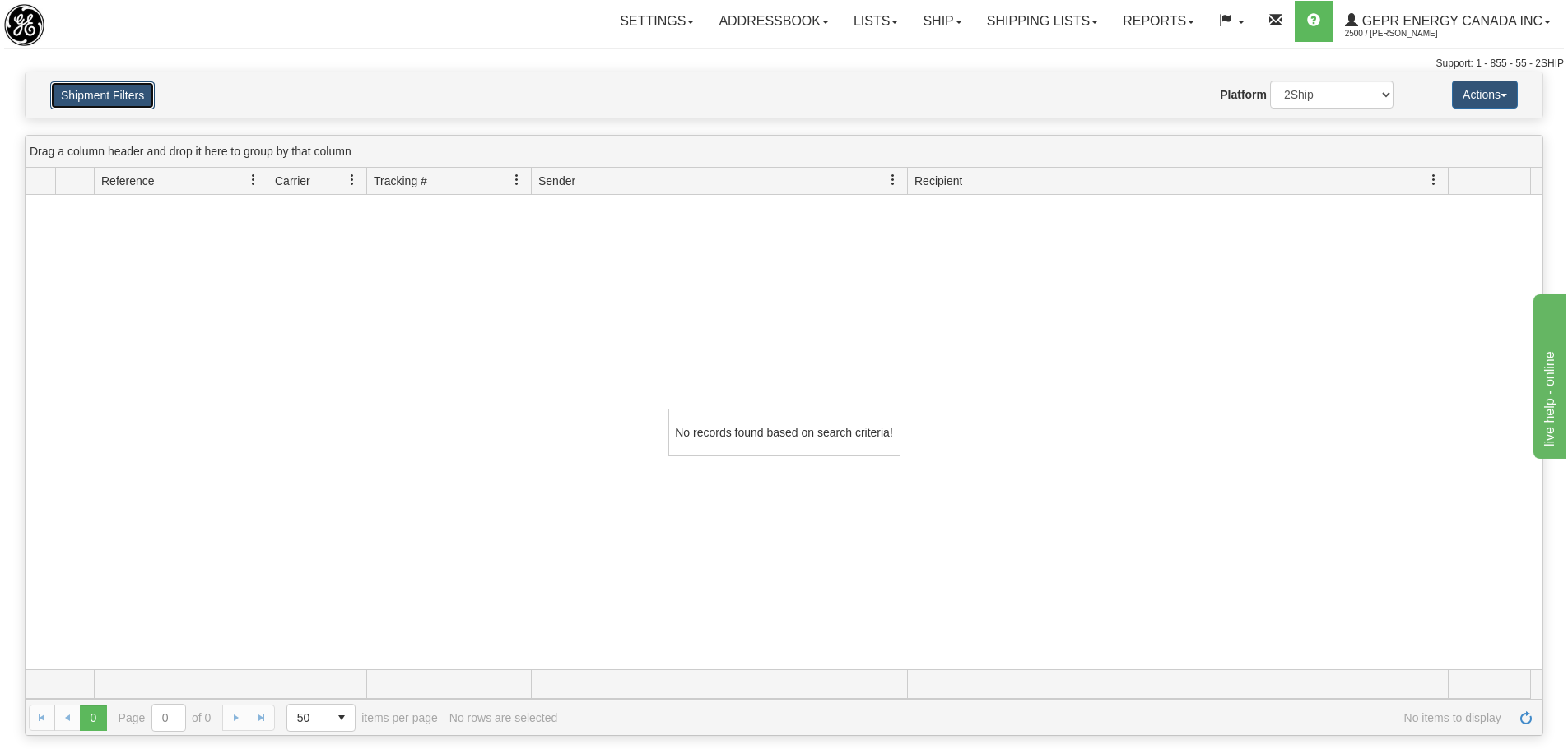
click at [140, 90] on button "Shipment Filters" at bounding box center [102, 95] width 105 height 28
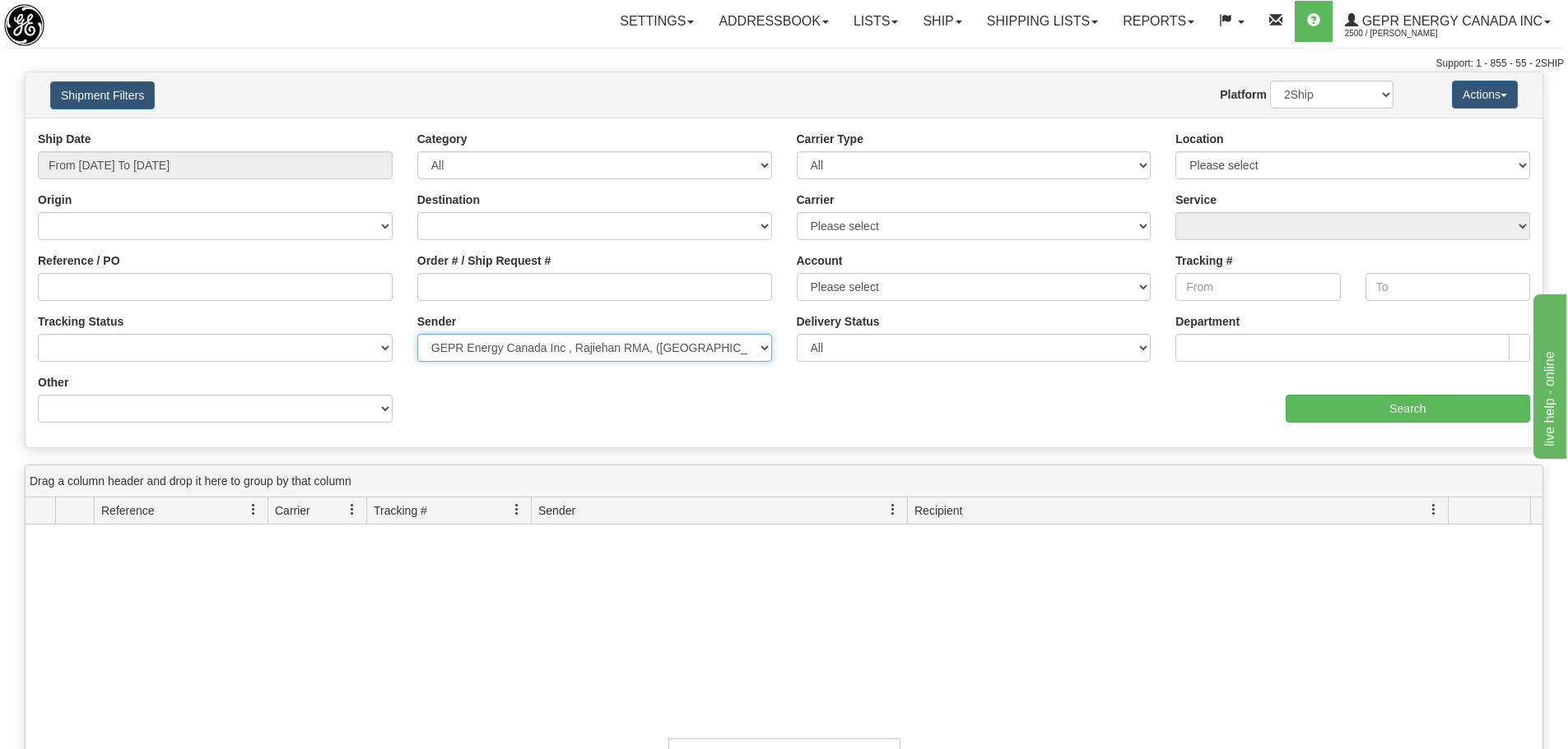
click at [718, 351] on select "Please select GEPR Energy Canada Inc , Rajiehan RMA, (CA)" at bounding box center [594, 348] width 355 height 28
click at [417, 334] on select "Please select GEPR Energy Canada Inc , Rajiehan RMA, (CA)" at bounding box center [594, 348] width 355 height 28
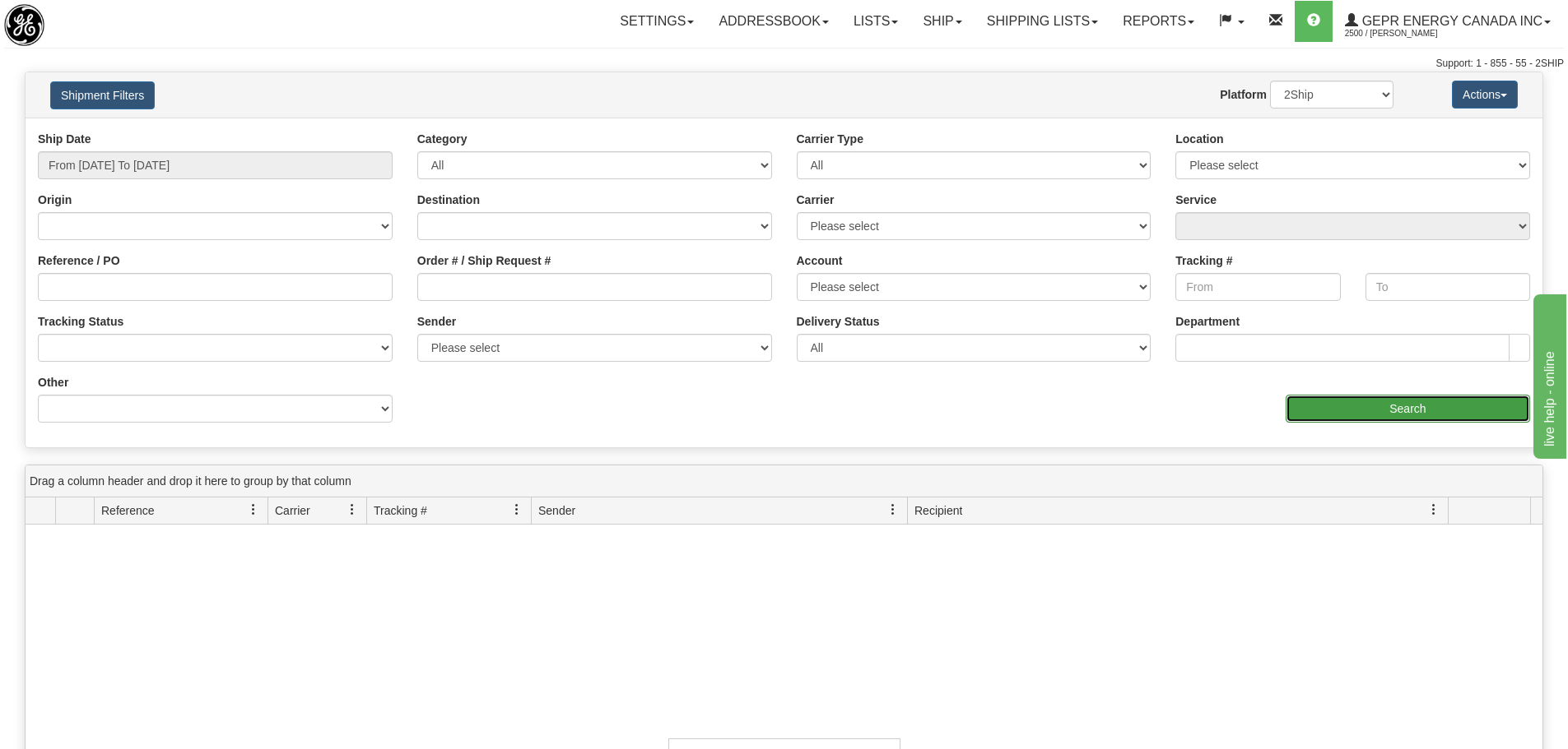
click at [1305, 416] on input "Search" at bounding box center [1408, 408] width 244 height 28
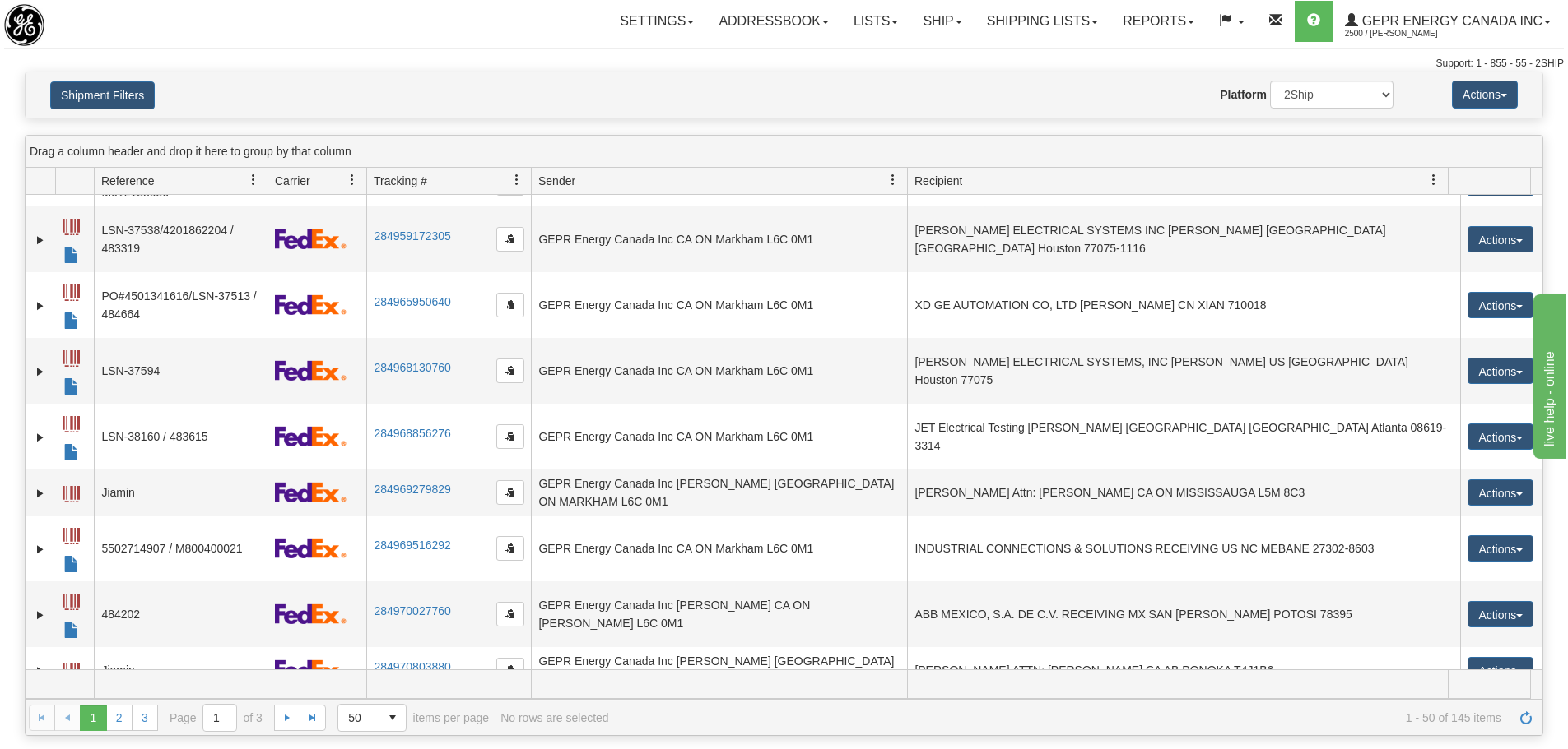
scroll to position [494, 0]
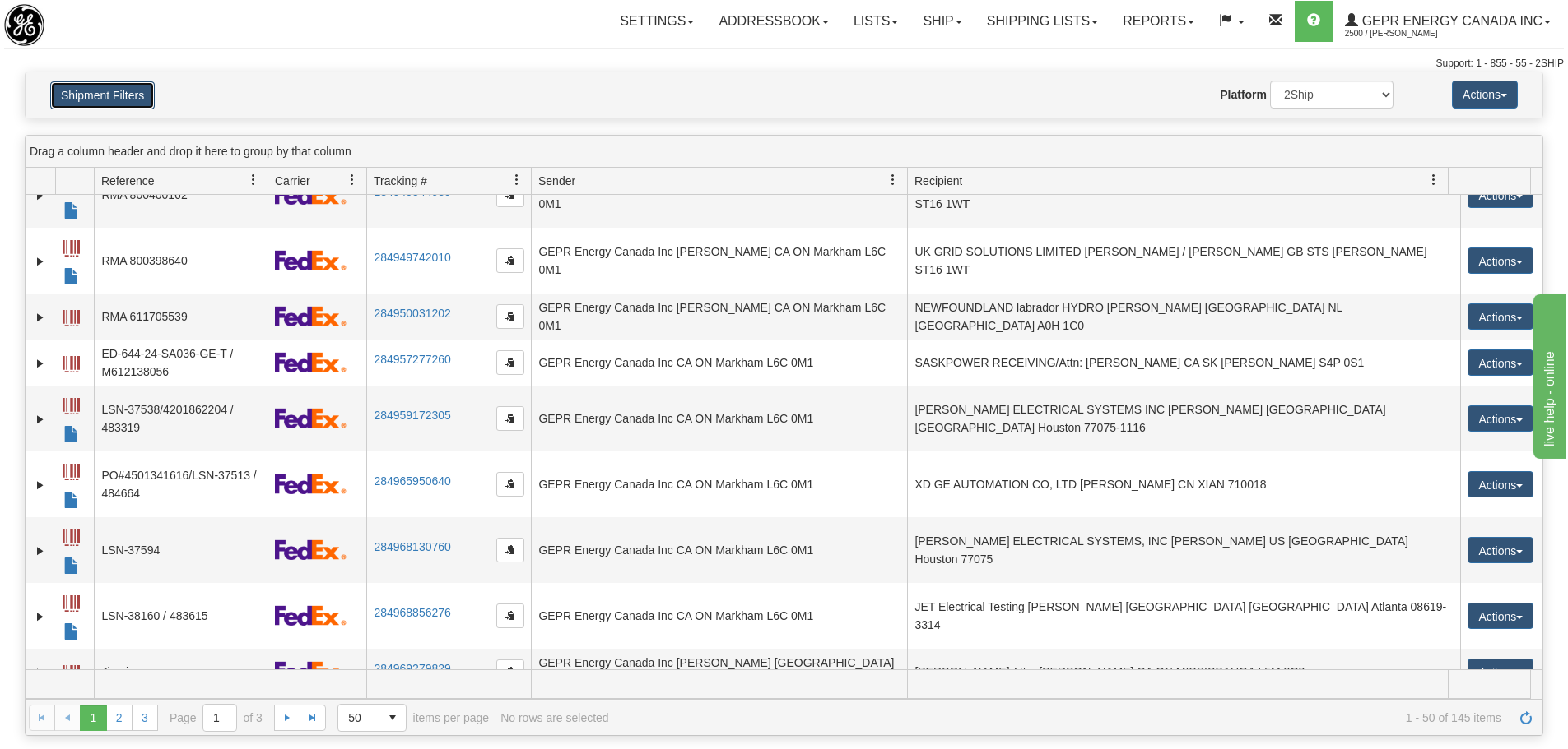
click at [141, 100] on button "Shipment Filters" at bounding box center [102, 95] width 105 height 28
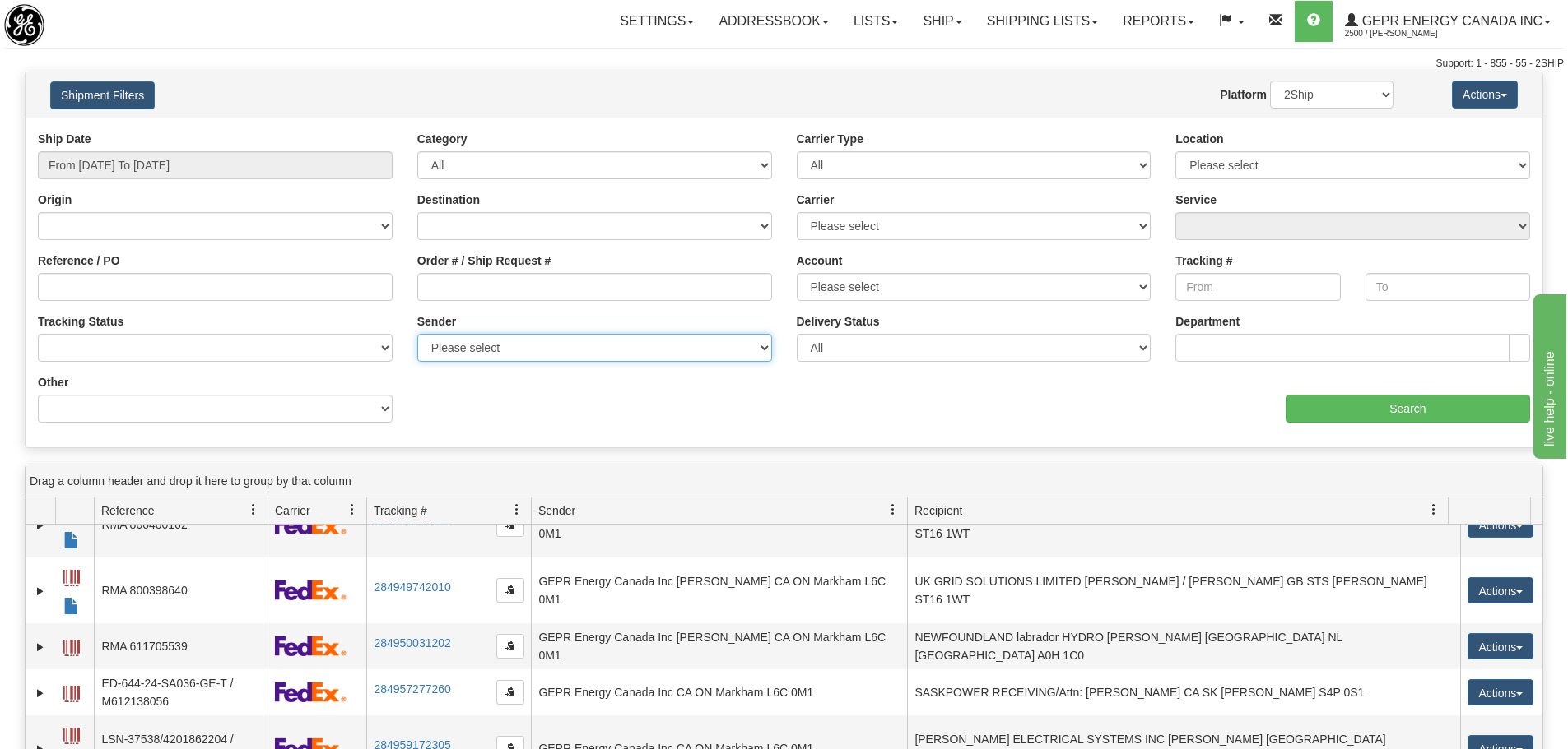
click at [628, 358] on select "Please select GEPR Energy Canada Inc , Rajiehan RMA, (CA)" at bounding box center [594, 348] width 355 height 28
select select "210221"
click at [417, 334] on select "Please select GEPR Energy Canada Inc , Rajiehan RMA, (CA)" at bounding box center [594, 348] width 355 height 28
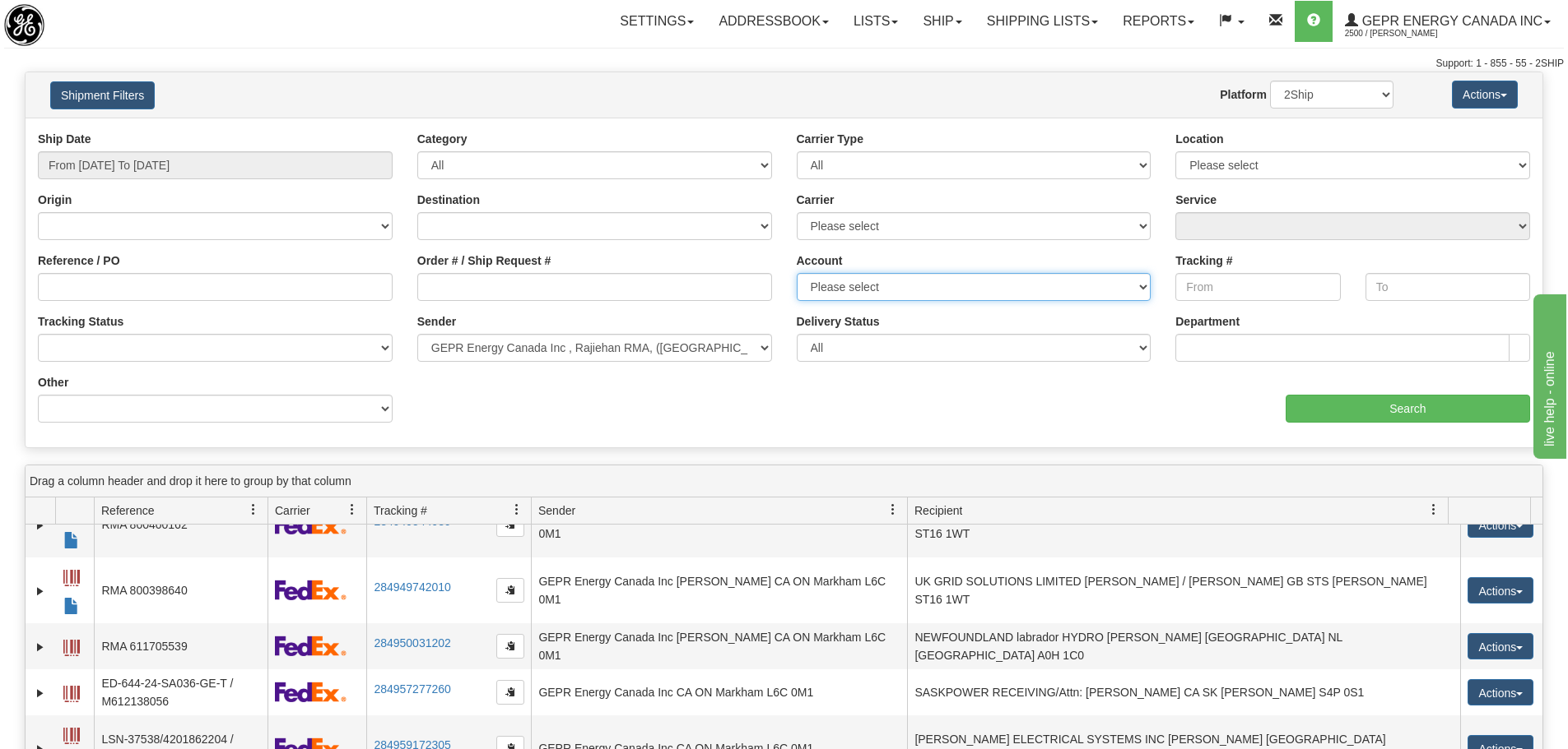
click at [906, 291] on select "Please select FedEx Purolator DHL FedEx LTL UPS 2Ship Today" at bounding box center [973, 286] width 355 height 28
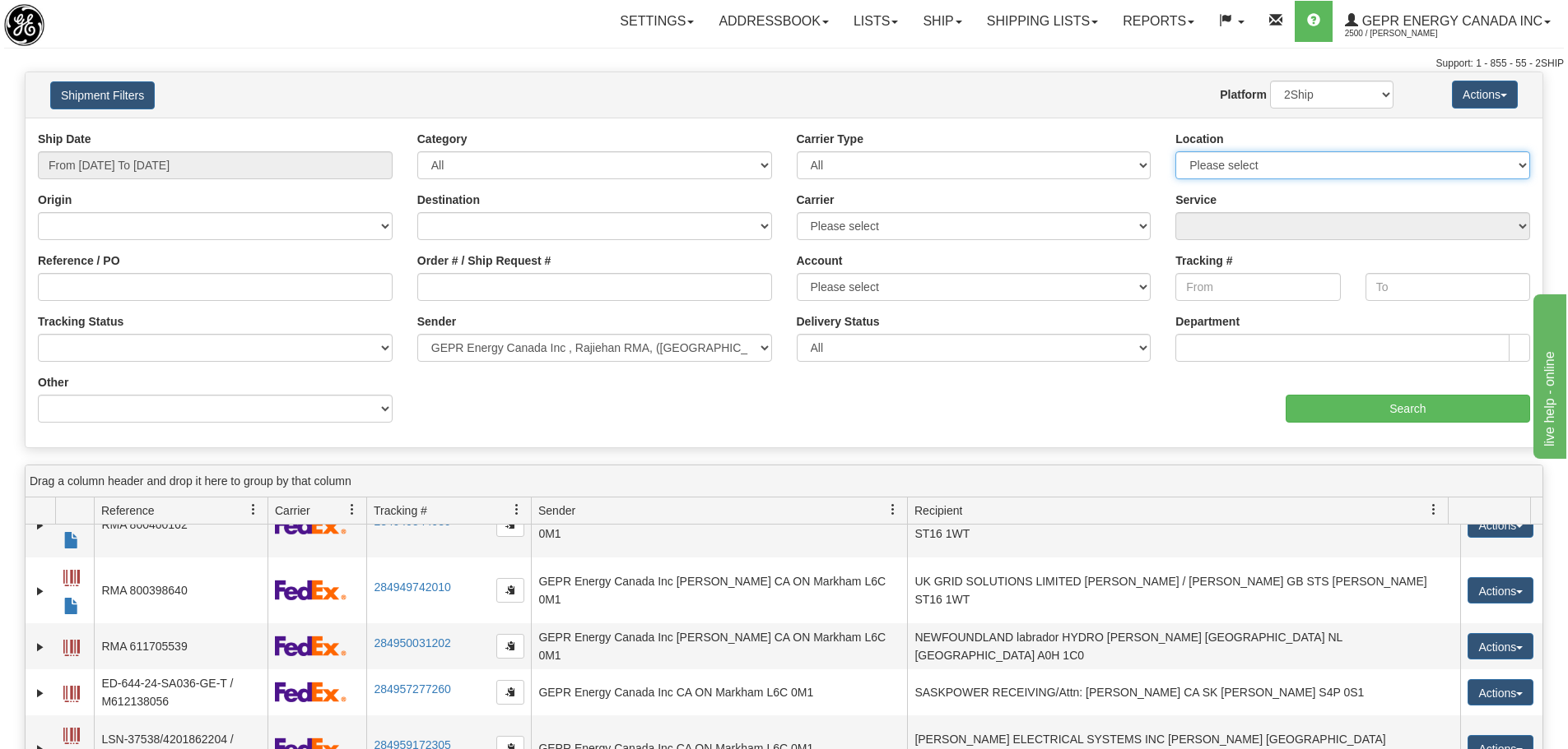
click at [1222, 174] on select "Please select MARKHAM L6C 0M1" at bounding box center [1352, 165] width 355 height 28
click at [1055, 91] on div "Website Agent Nothing selected Client User Platform 2Ship Imported" at bounding box center [845, 94] width 1119 height 28
click at [1320, 409] on input "Search" at bounding box center [1408, 408] width 244 height 28
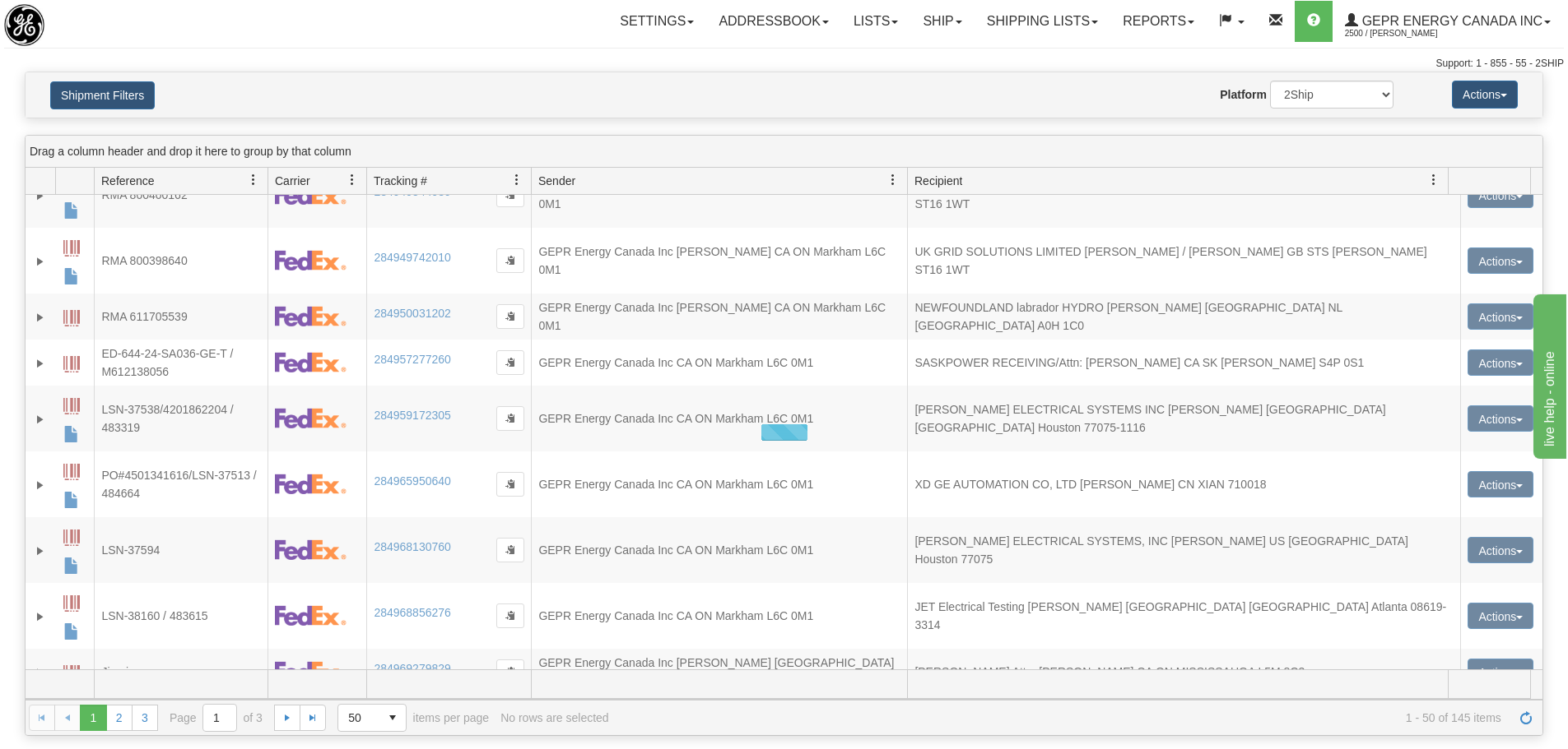
scroll to position [0, 0]
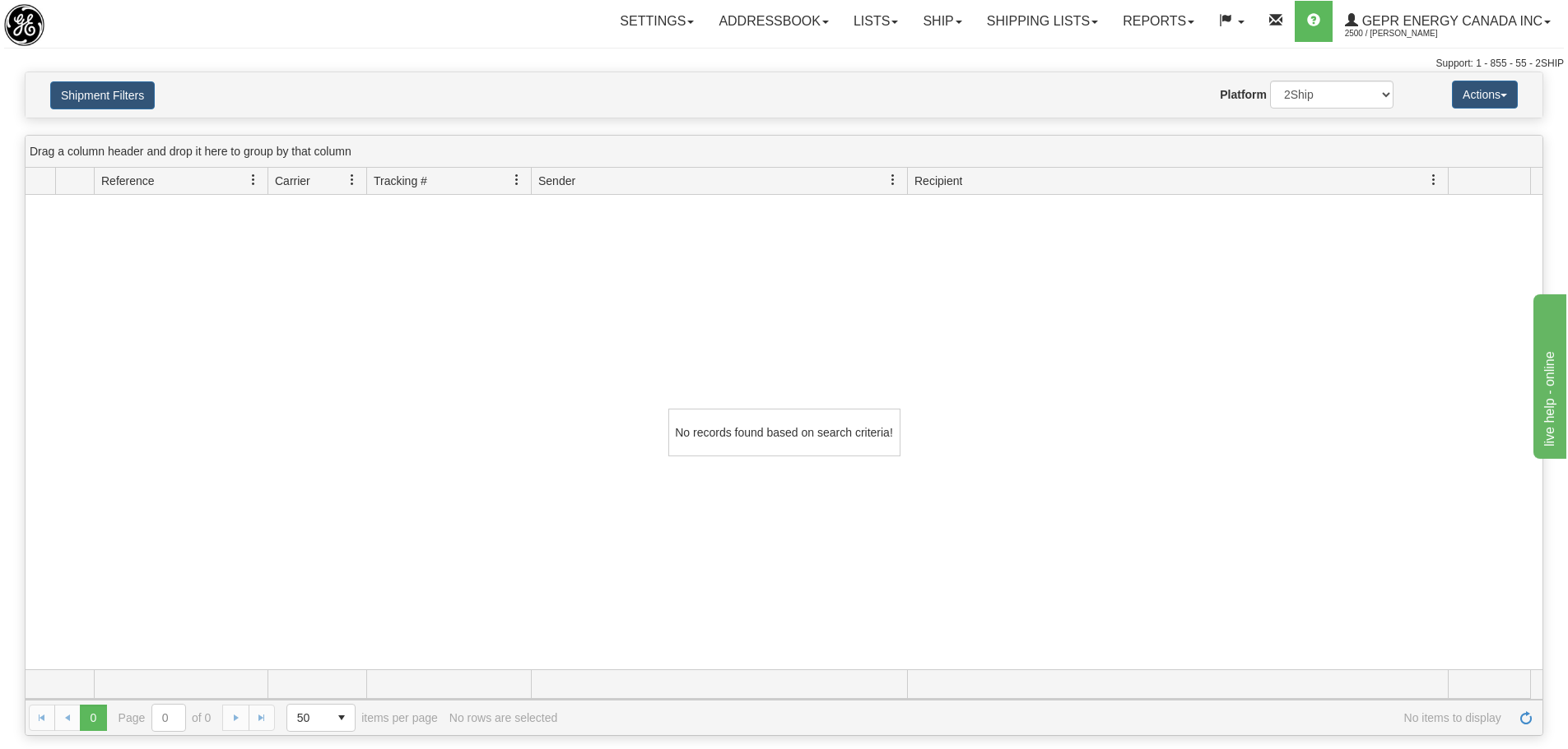
click at [1320, 409] on div "No records found based on search criteria!" at bounding box center [784, 432] width 1517 height 474
click at [111, 91] on button "Shipment Filters" at bounding box center [102, 95] width 105 height 28
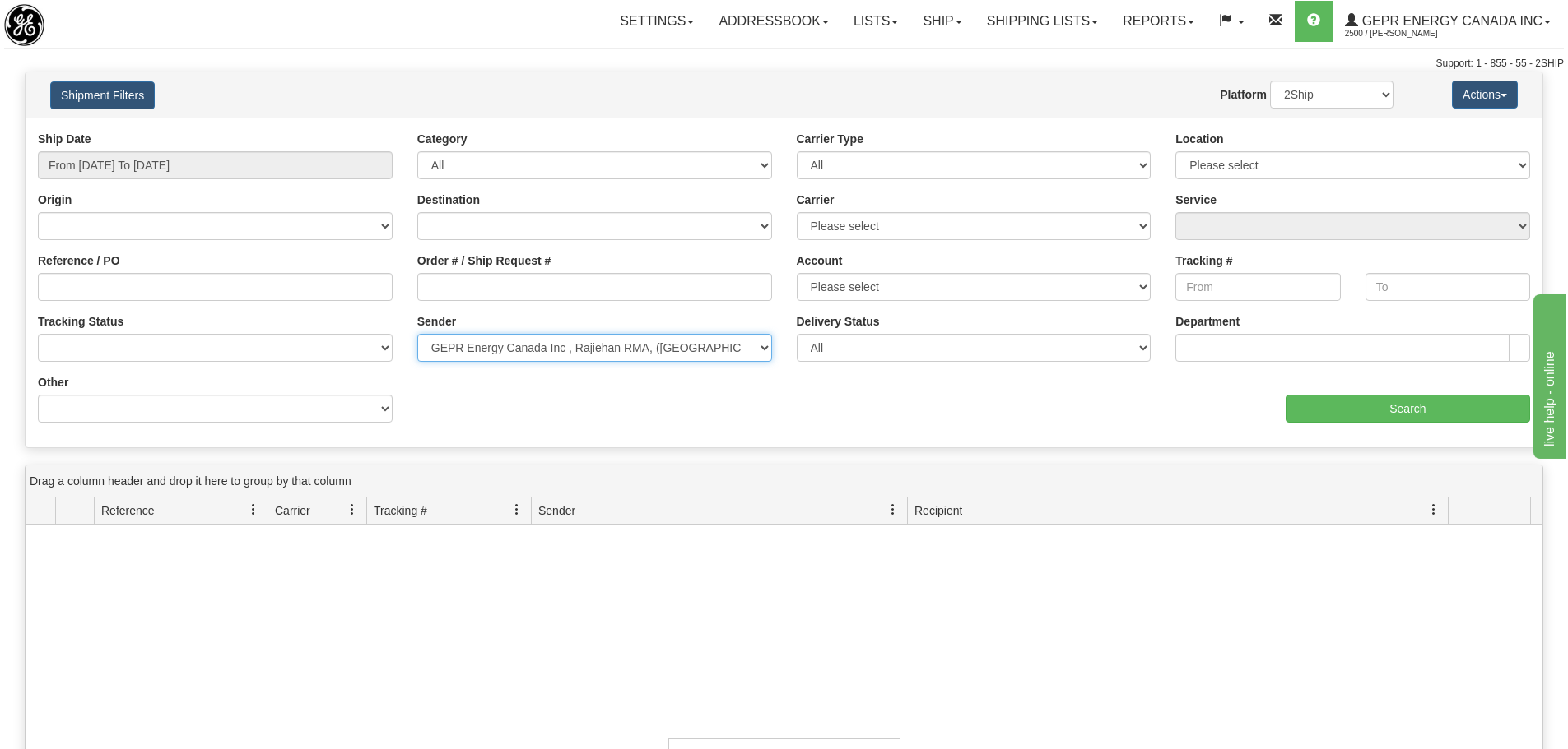
click at [647, 342] on select "Please select GEPR Energy Canada Inc , Rajiehan RMA, (CA)" at bounding box center [594, 348] width 355 height 28
select select
click at [417, 334] on select "Please select GEPR Energy Canada Inc , Rajiehan RMA, (CA)" at bounding box center [594, 348] width 355 height 28
click at [697, 153] on div "Category All Inbound Outbound" at bounding box center [594, 155] width 355 height 49
click at [697, 127] on div "Ship Date From 01/01/2025 To 01/31/2025 Category All Inbound Outbound Carrier T…" at bounding box center [784, 281] width 1517 height 329
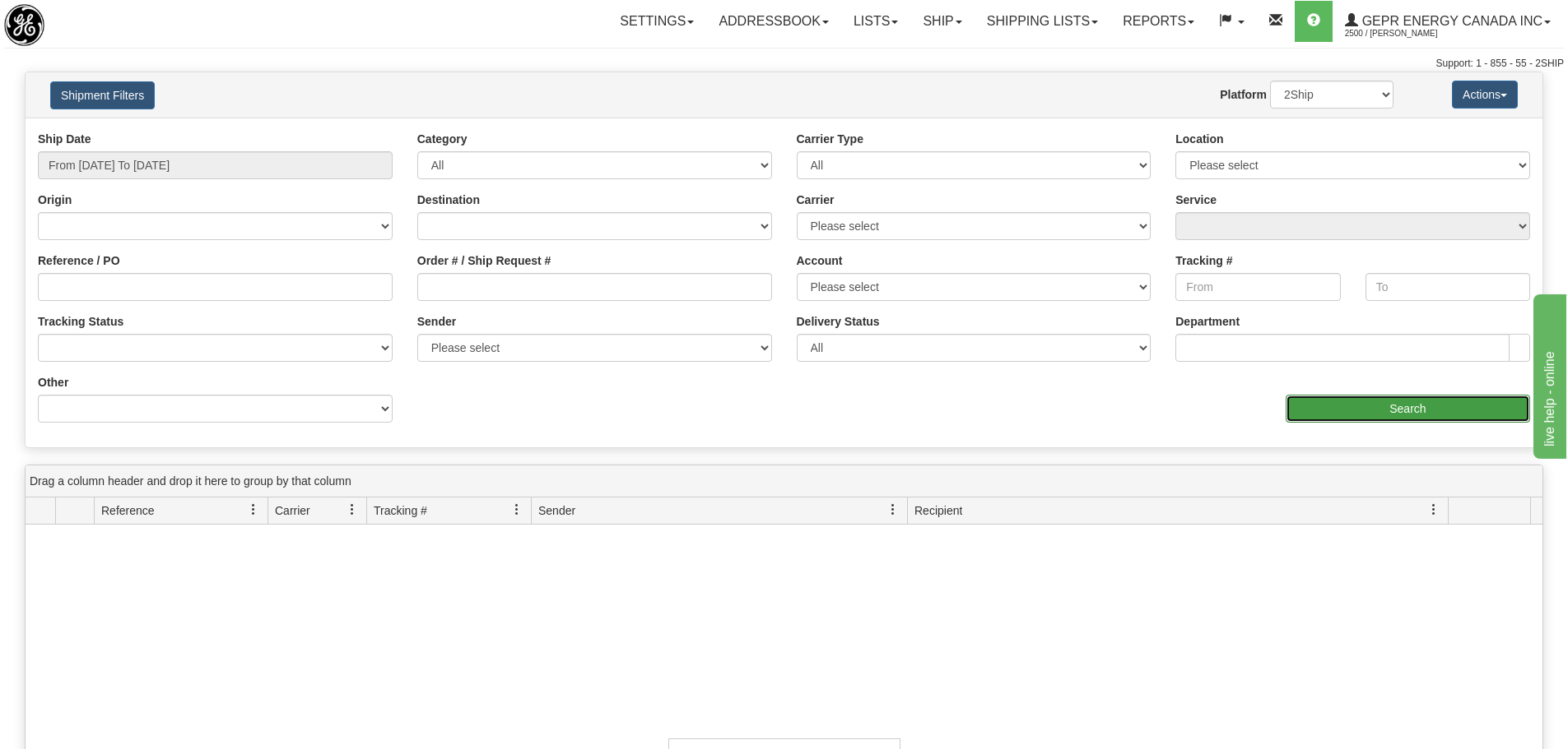
click at [1382, 399] on input "Search" at bounding box center [1408, 408] width 244 height 28
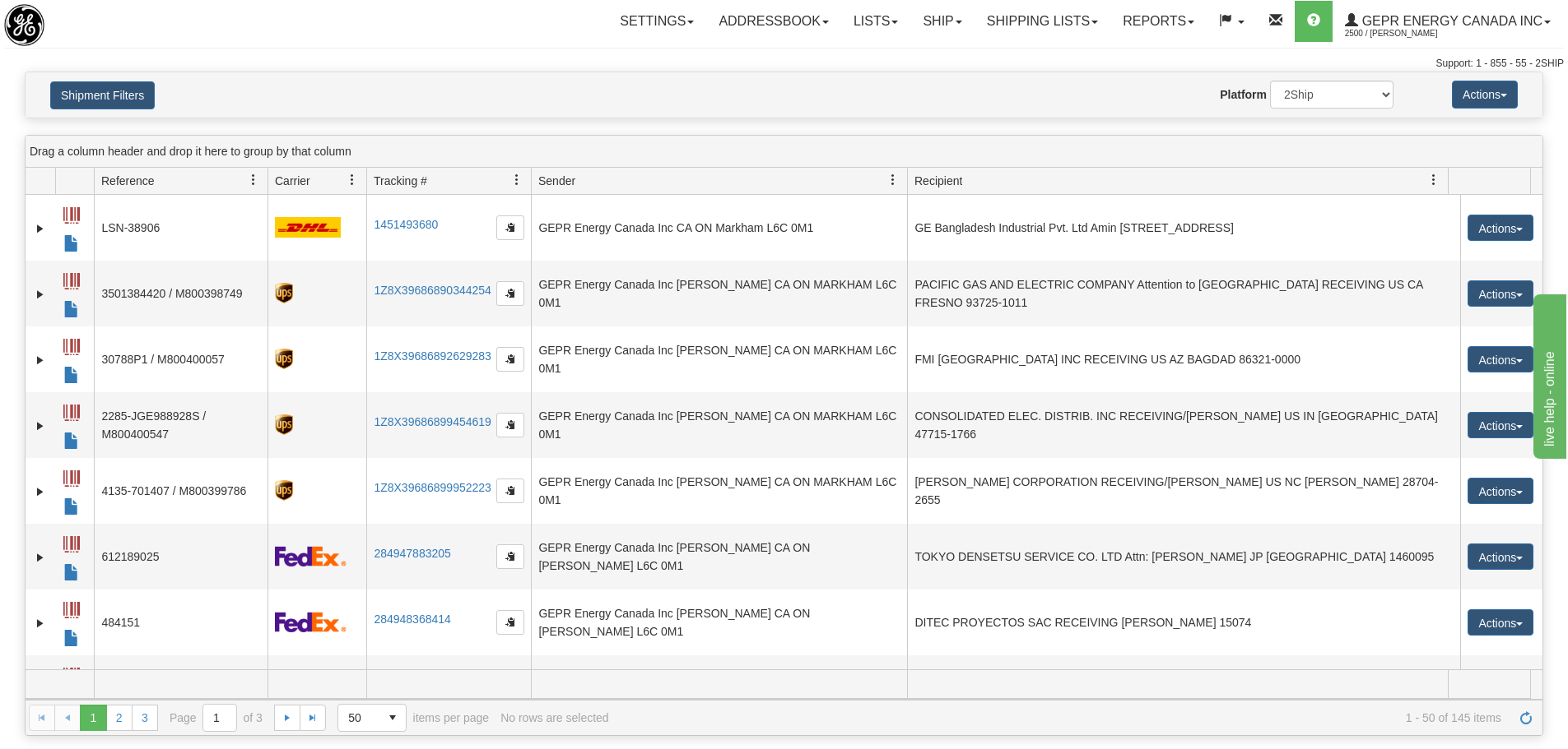
click at [485, 84] on div "Website Agent Nothing selected Client User Platform 2Ship Imported" at bounding box center [845, 94] width 1119 height 28
click at [215, 37] on div at bounding box center [128, 25] width 248 height 42
click at [1502, 95] on span "button" at bounding box center [1503, 95] width 7 height 3
click at [289, 47] on div "Toggle navigation Settings Shipping Preferences Fields Preferences New" at bounding box center [784, 36] width 1568 height 72
click at [1171, 44] on div "Toggle navigation Settings Shipping Preferences Fields Preferences New" at bounding box center [784, 36] width 1568 height 72
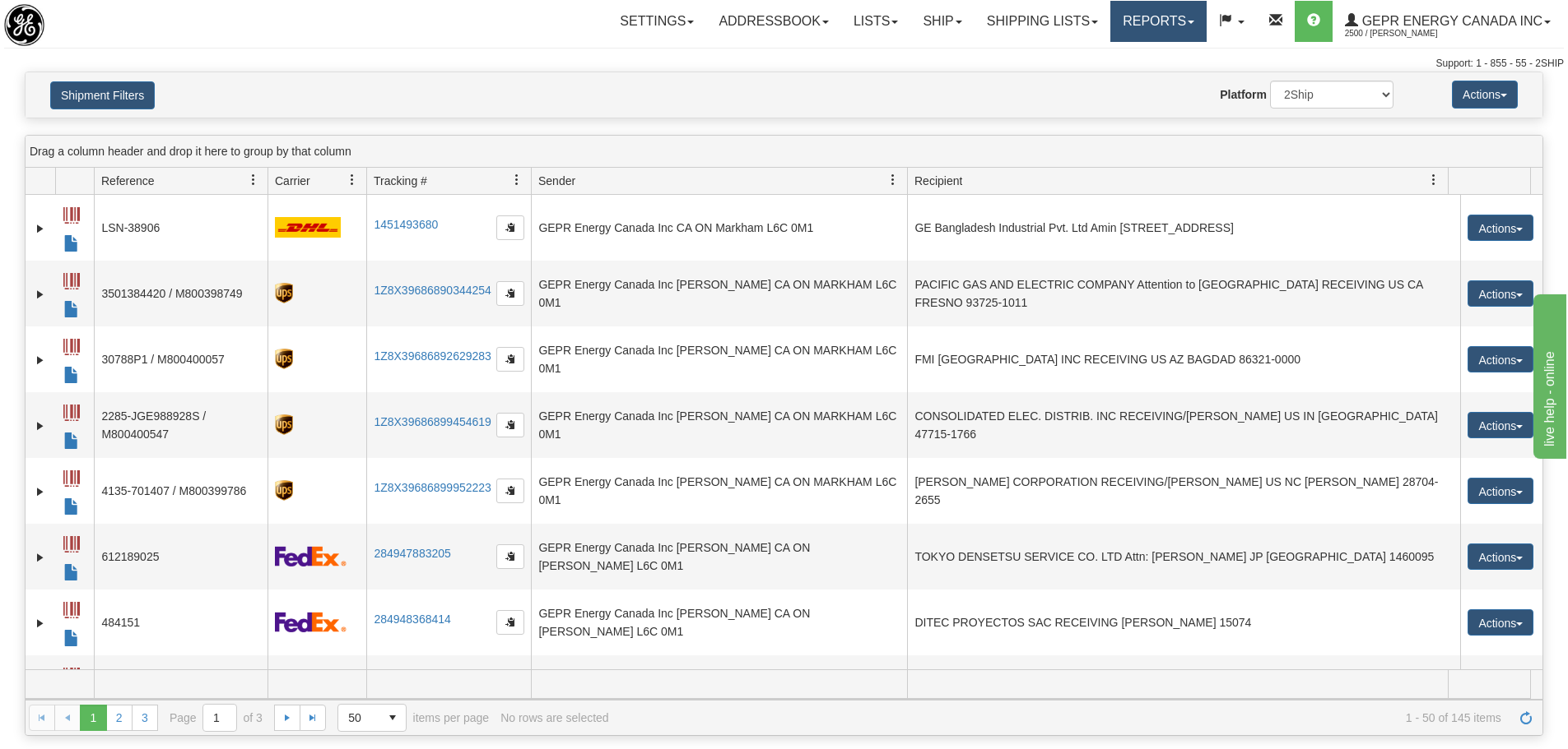
click at [1180, 32] on link "Reports" at bounding box center [1158, 21] width 96 height 41
click at [1112, 55] on span "Standard" at bounding box center [1094, 58] width 47 height 13
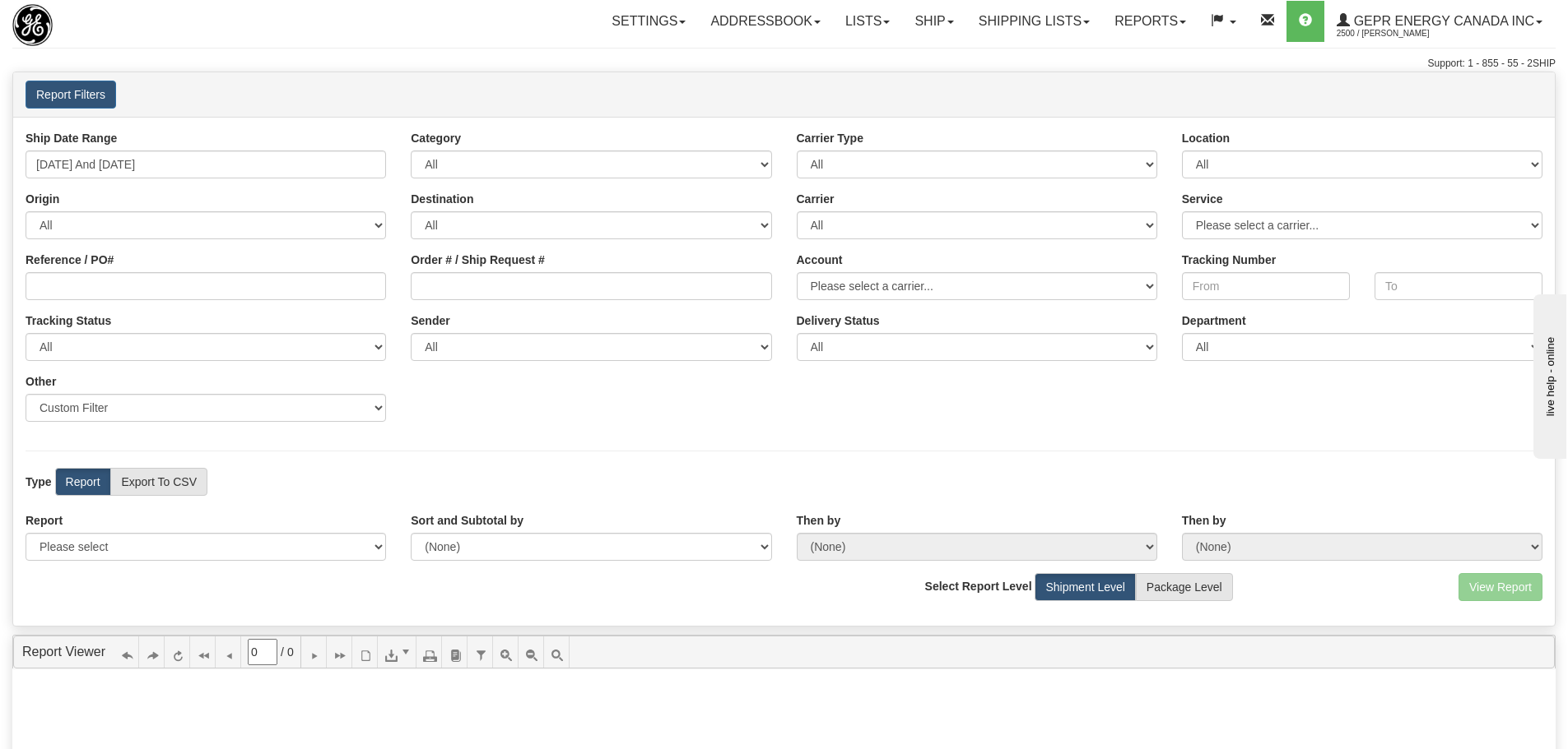
click at [380, 473] on div "Type Report Export To CSV View Map" at bounding box center [206, 481] width 385 height 28
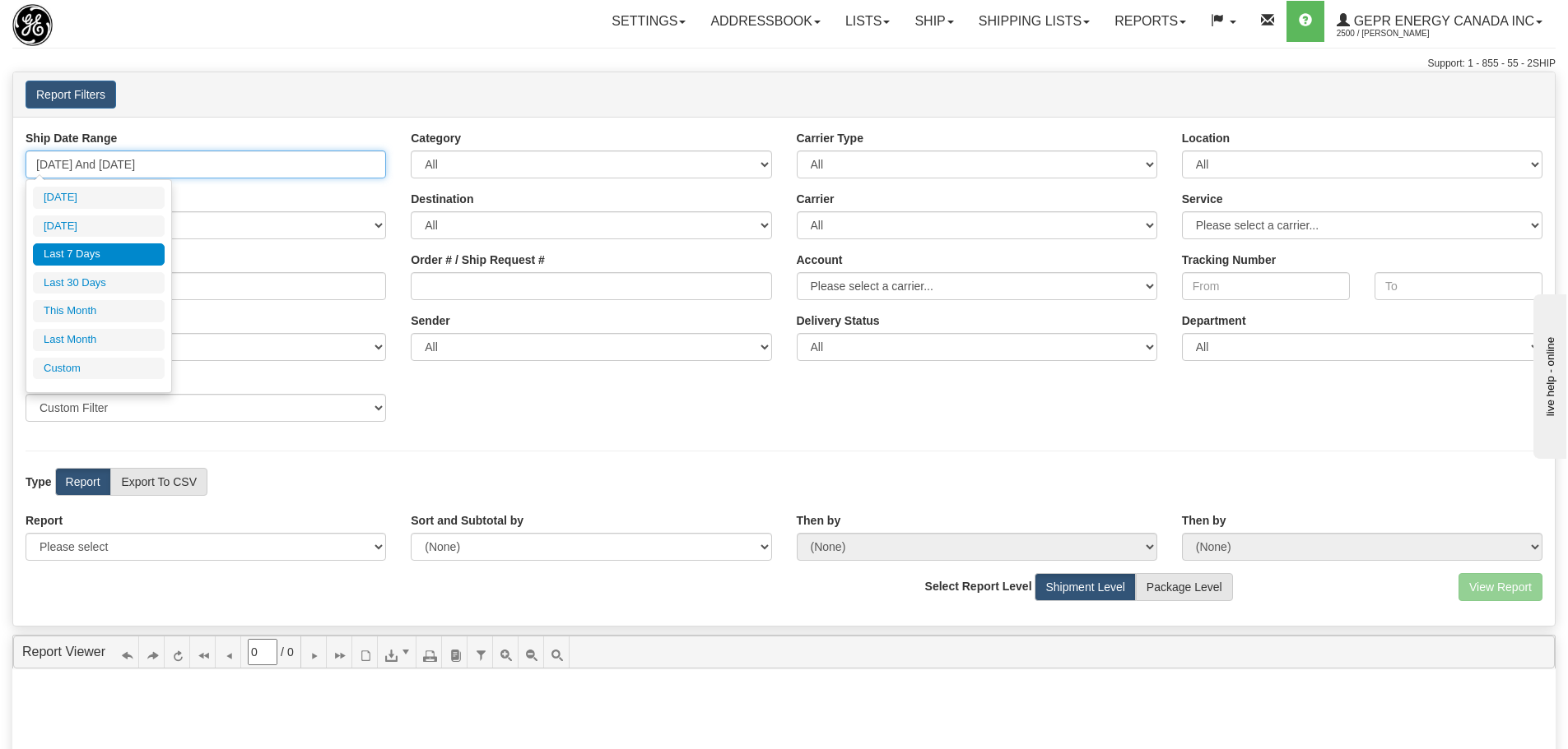
type input "[DATE]"
click at [223, 169] on input "[DATE] And [DATE]" at bounding box center [206, 164] width 360 height 28
type input "[DATE]"
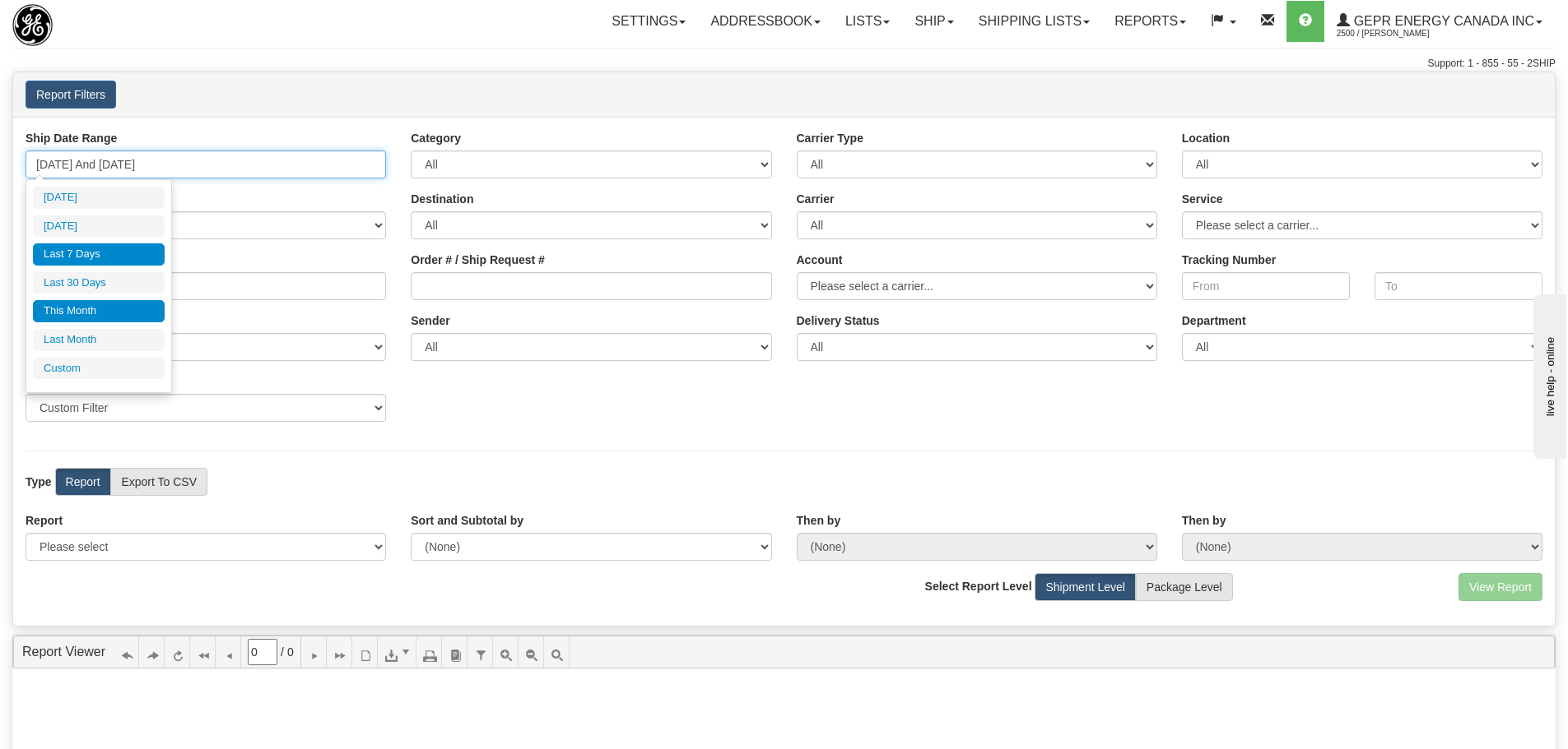
type input "[DATE]"
type input "09/18/2025"
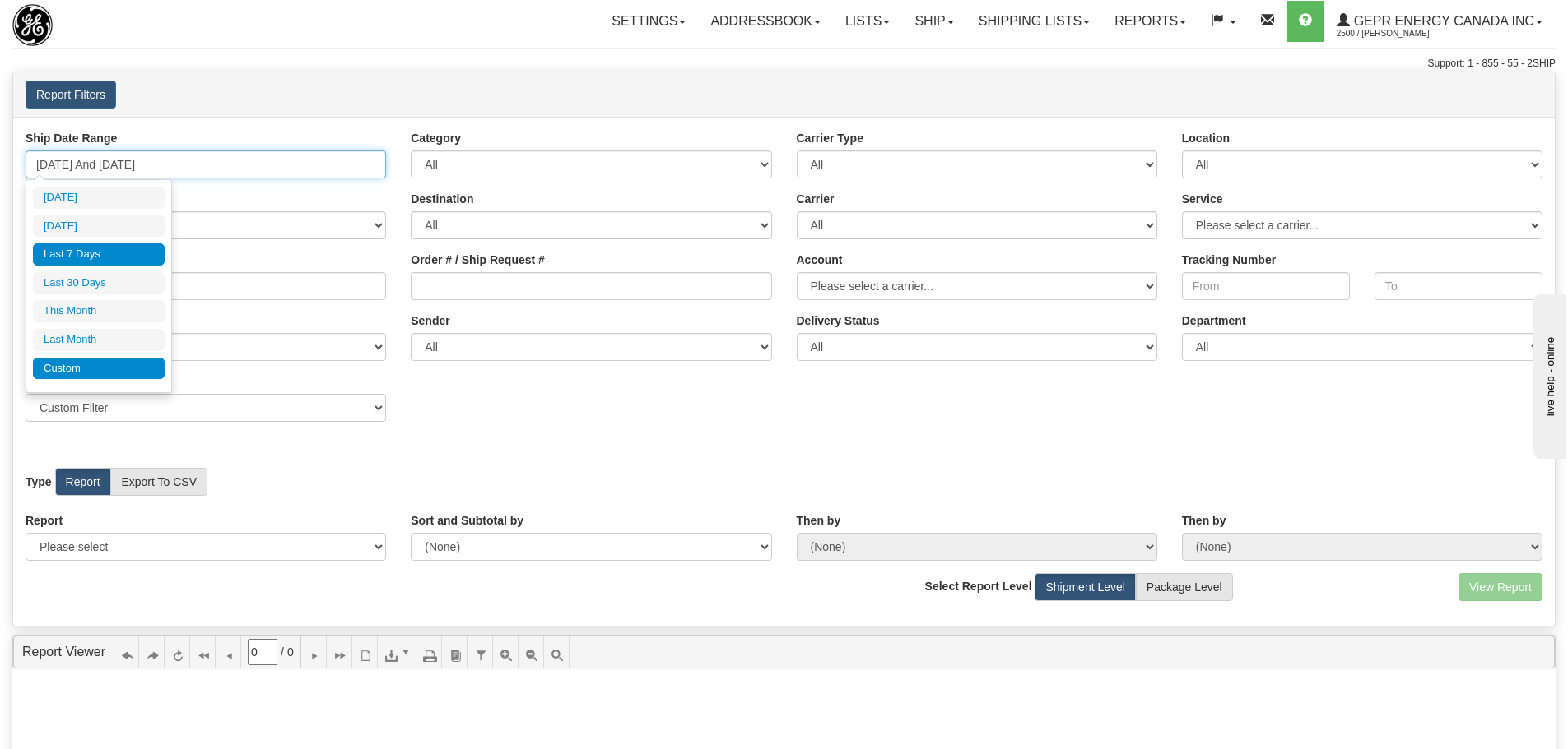
type input "09/24/2025"
type input "08/01/2025"
type input "08/31/2025"
type input "09/18/2025"
type input "09/24/2025"
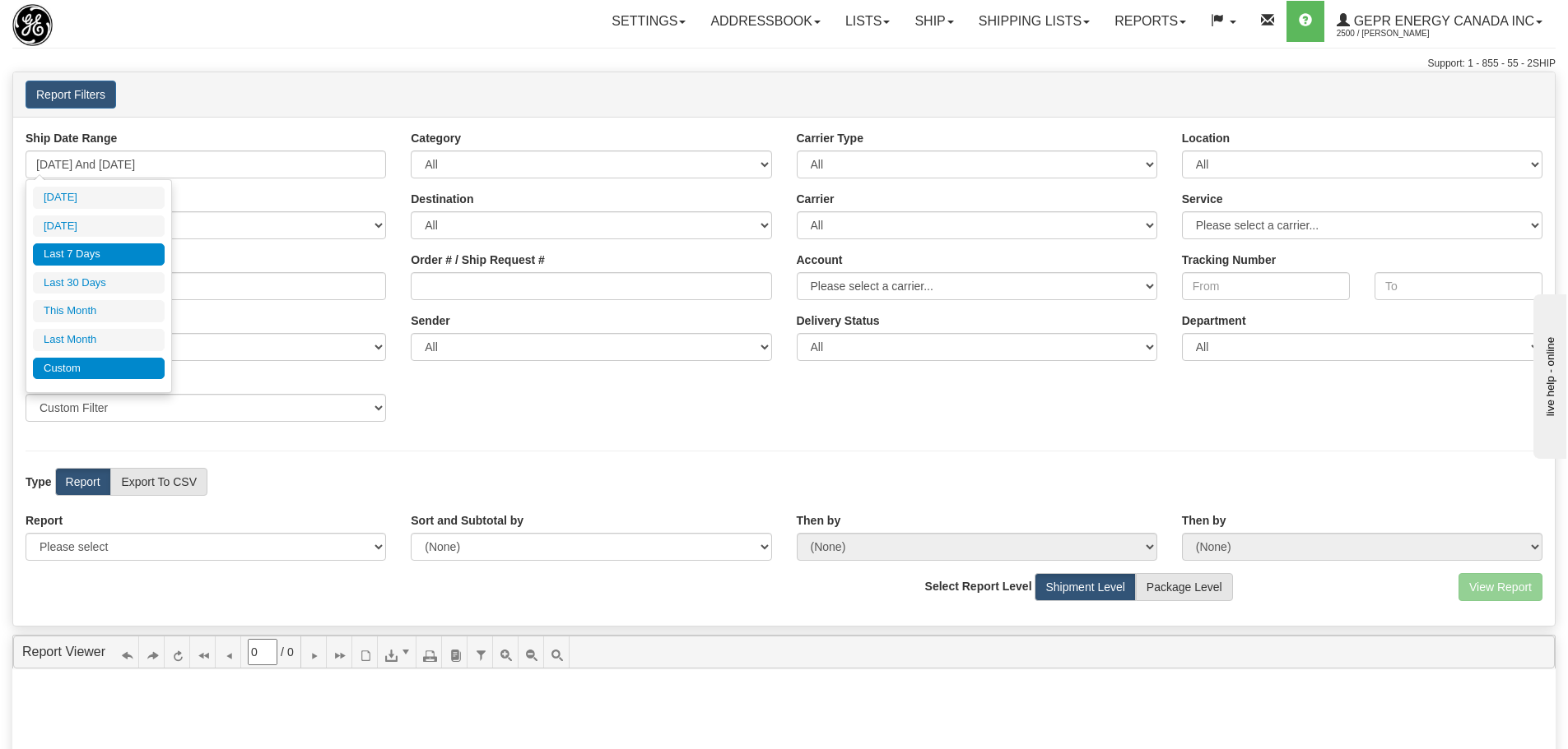
click at [119, 373] on li "Custom" at bounding box center [98, 369] width 132 height 22
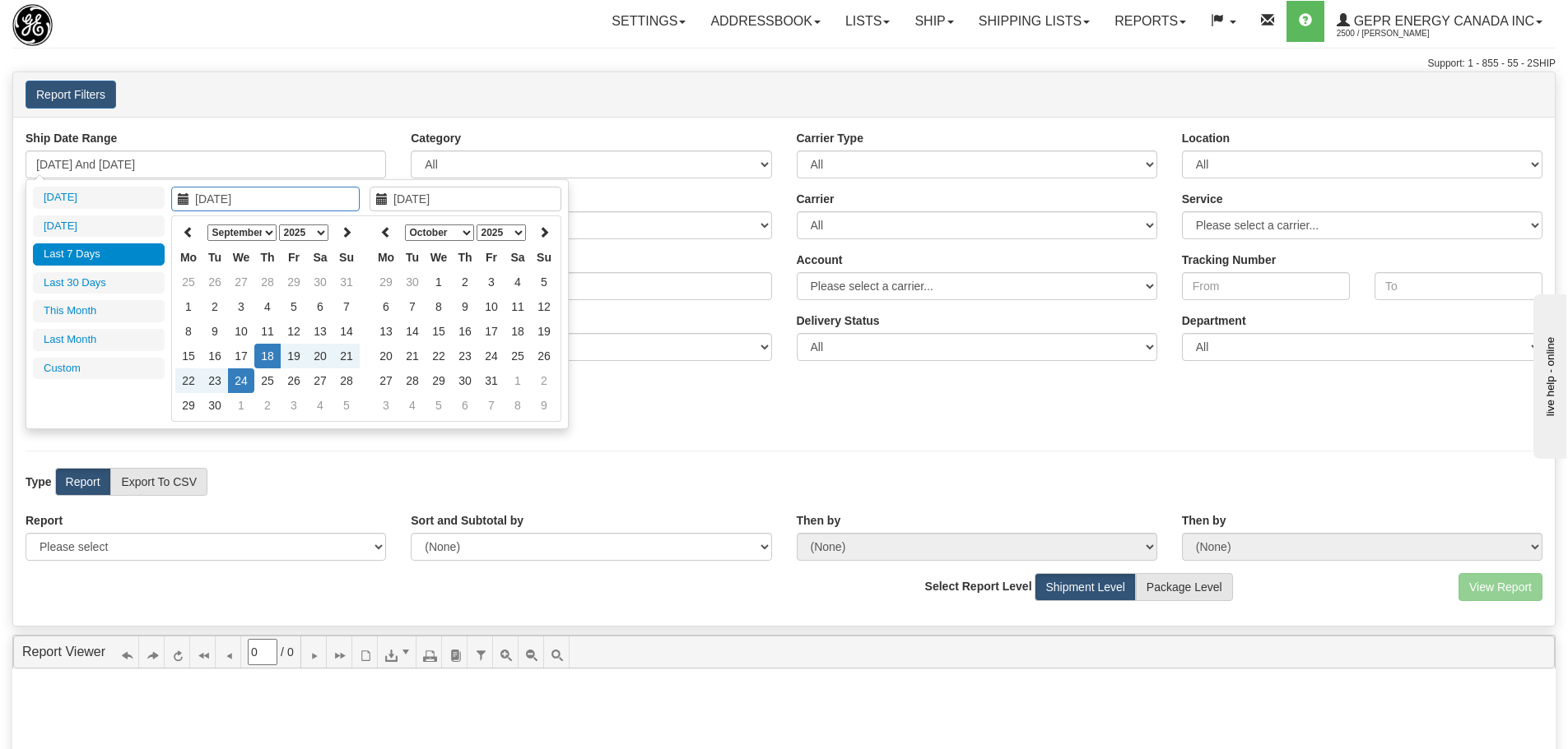
type input "08/01/2025"
type input "08/31/2025"
type input "09/18/2025"
type input "09/24/2025"
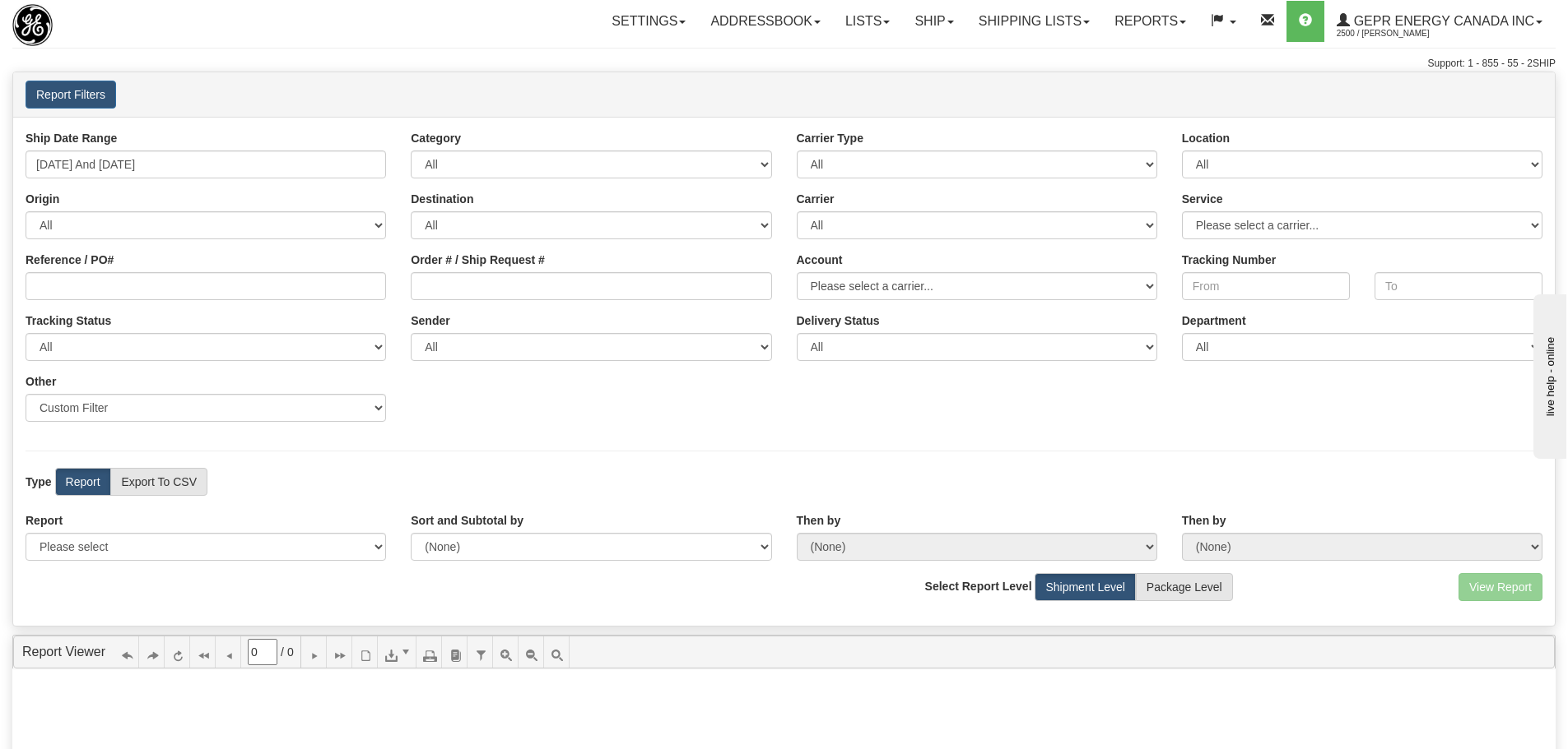
click at [428, 96] on div "Report Filters User Rajiehan Ramachandran Client 2500 - GEPR Energy Canada Inc …" at bounding box center [784, 94] width 1541 height 28
click at [601, 92] on div "Report Filters User Rajiehan Ramachandran Client 2500 - GEPR Energy Canada Inc …" at bounding box center [784, 94] width 1541 height 28
click at [207, 479] on label "Export To CSV" at bounding box center [159, 481] width 97 height 28
radio input "true"
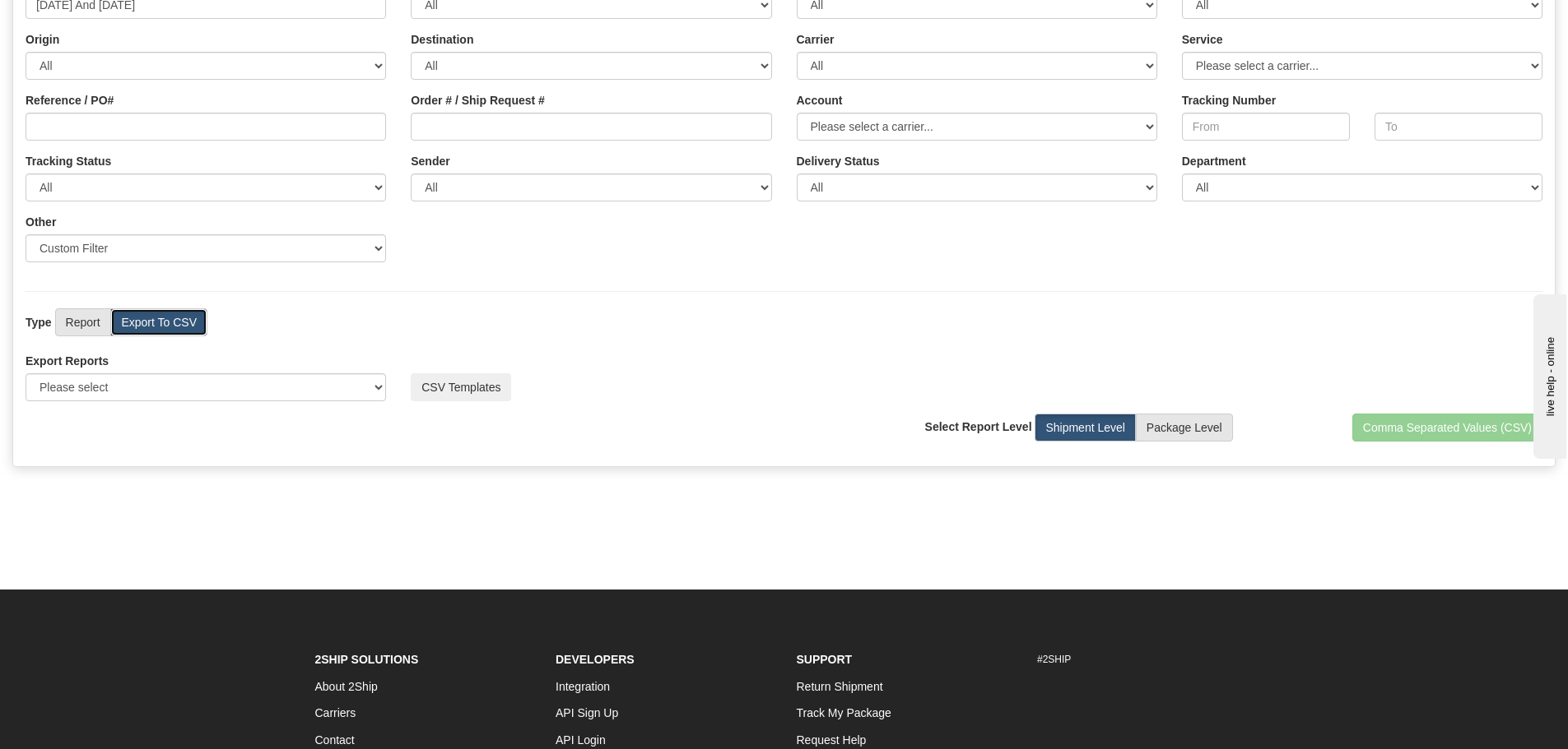
scroll to position [164, 0]
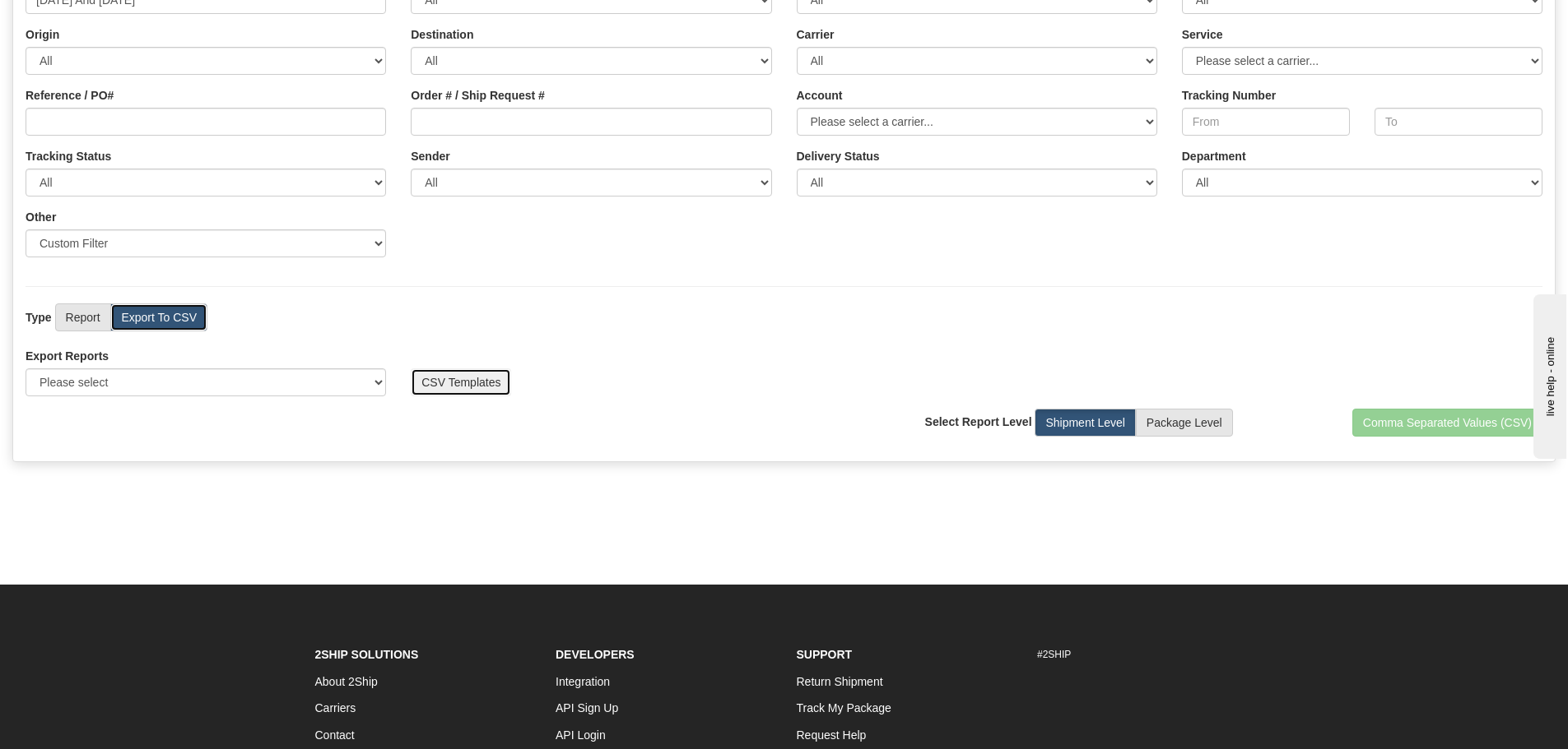
click at [485, 389] on button "CSV Templates" at bounding box center [460, 382] width 100 height 28
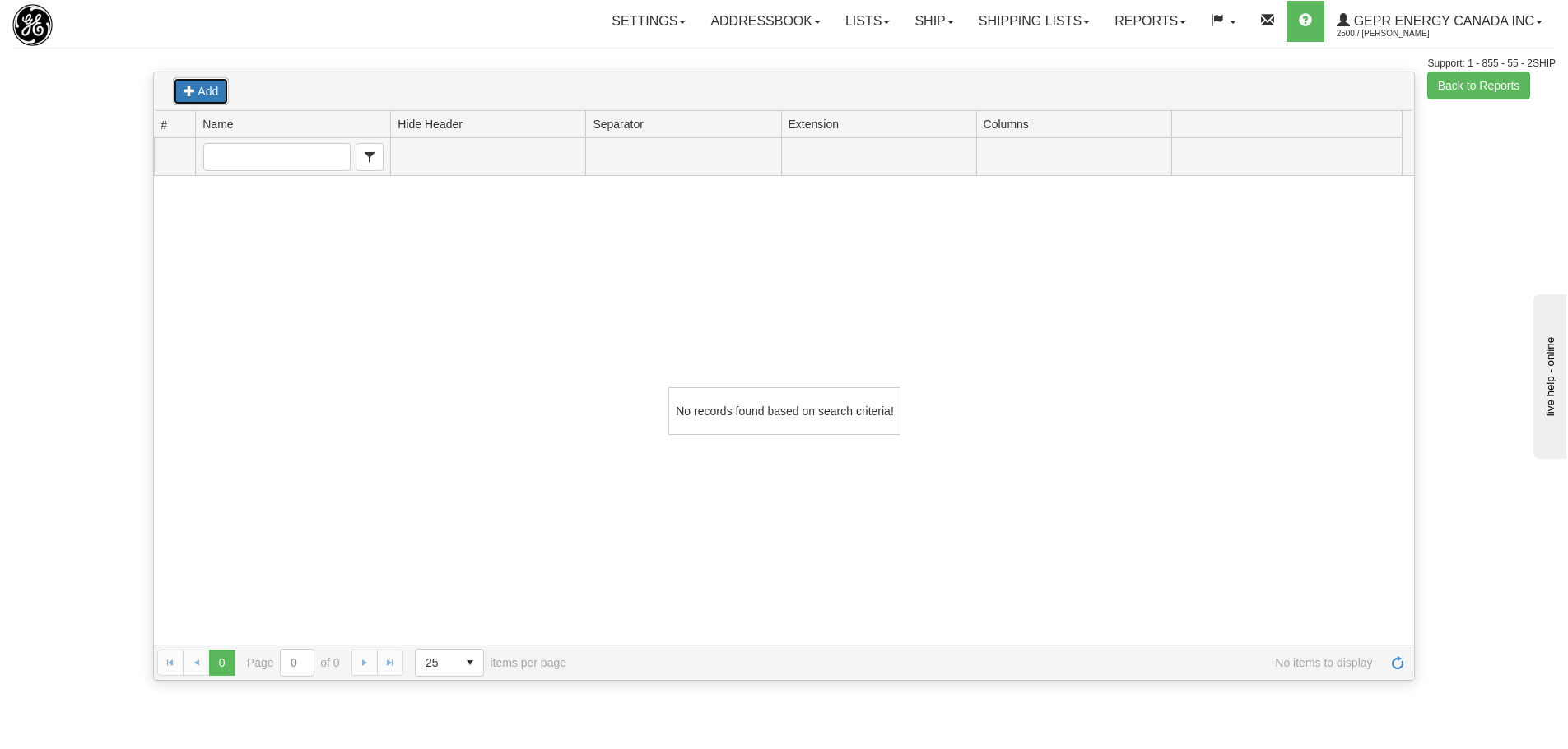
click at [200, 85] on span "Add" at bounding box center [208, 91] width 20 height 13
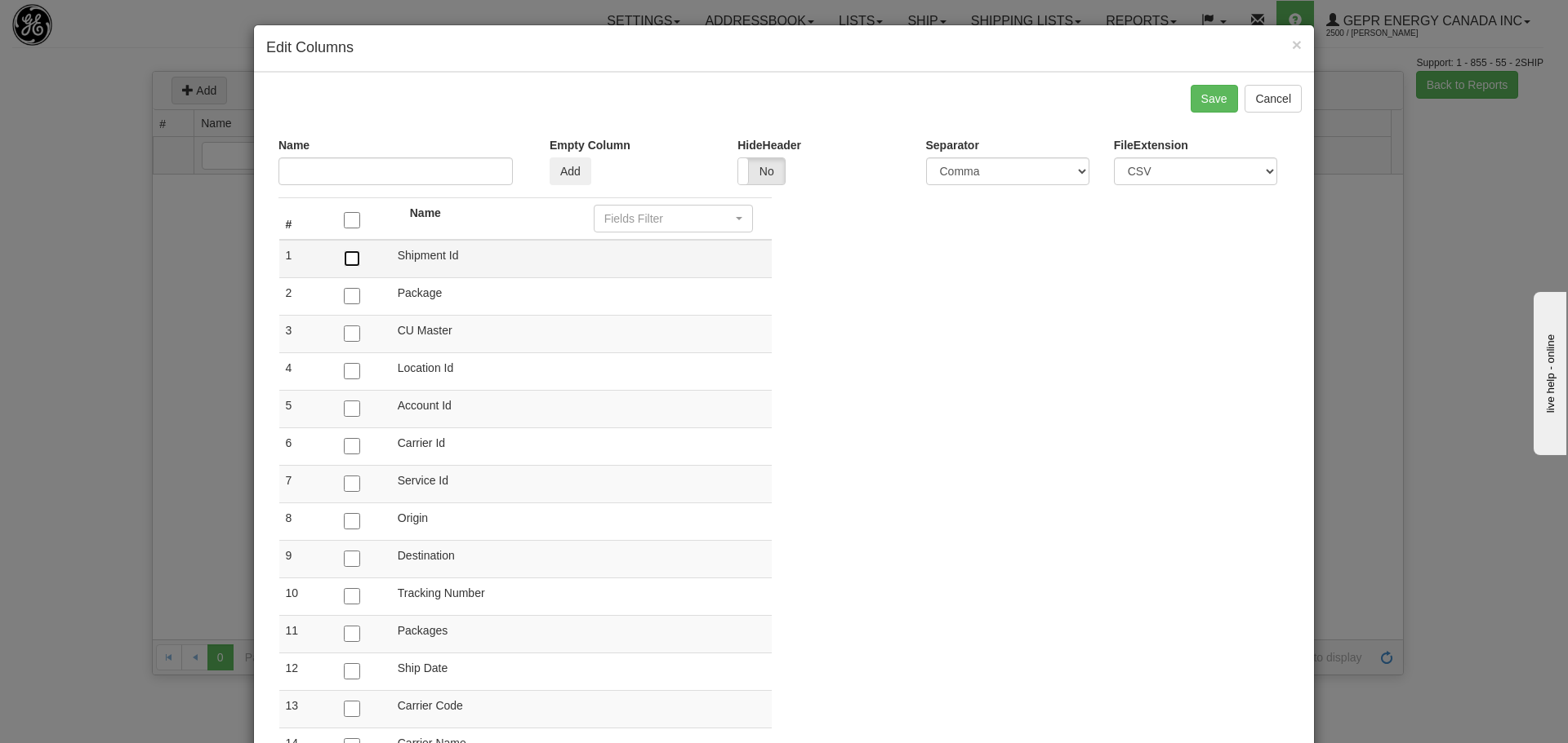
click at [350, 265] on input "checkbox" at bounding box center [352, 258] width 16 height 16
checkbox input "true"
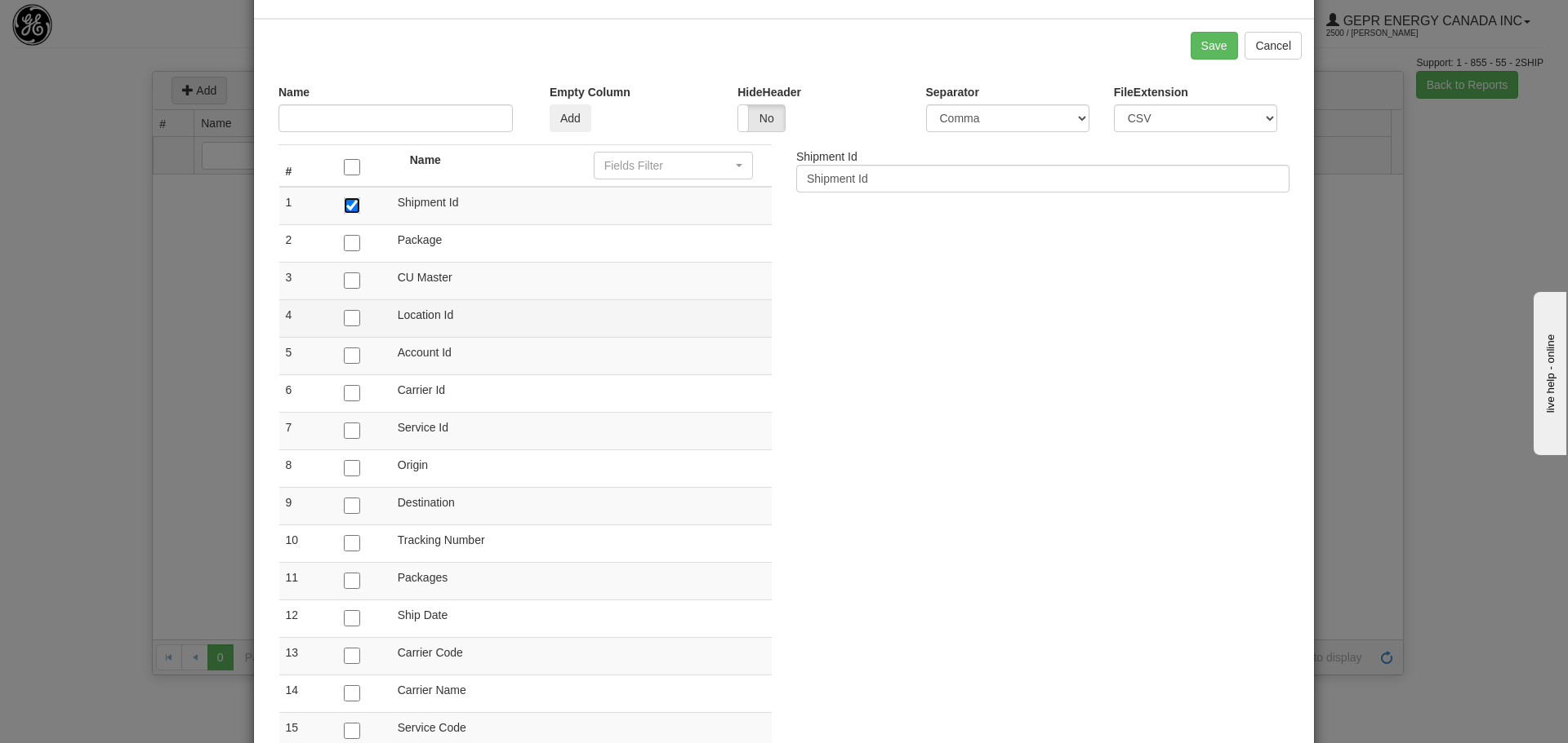
scroll to position [82, 0]
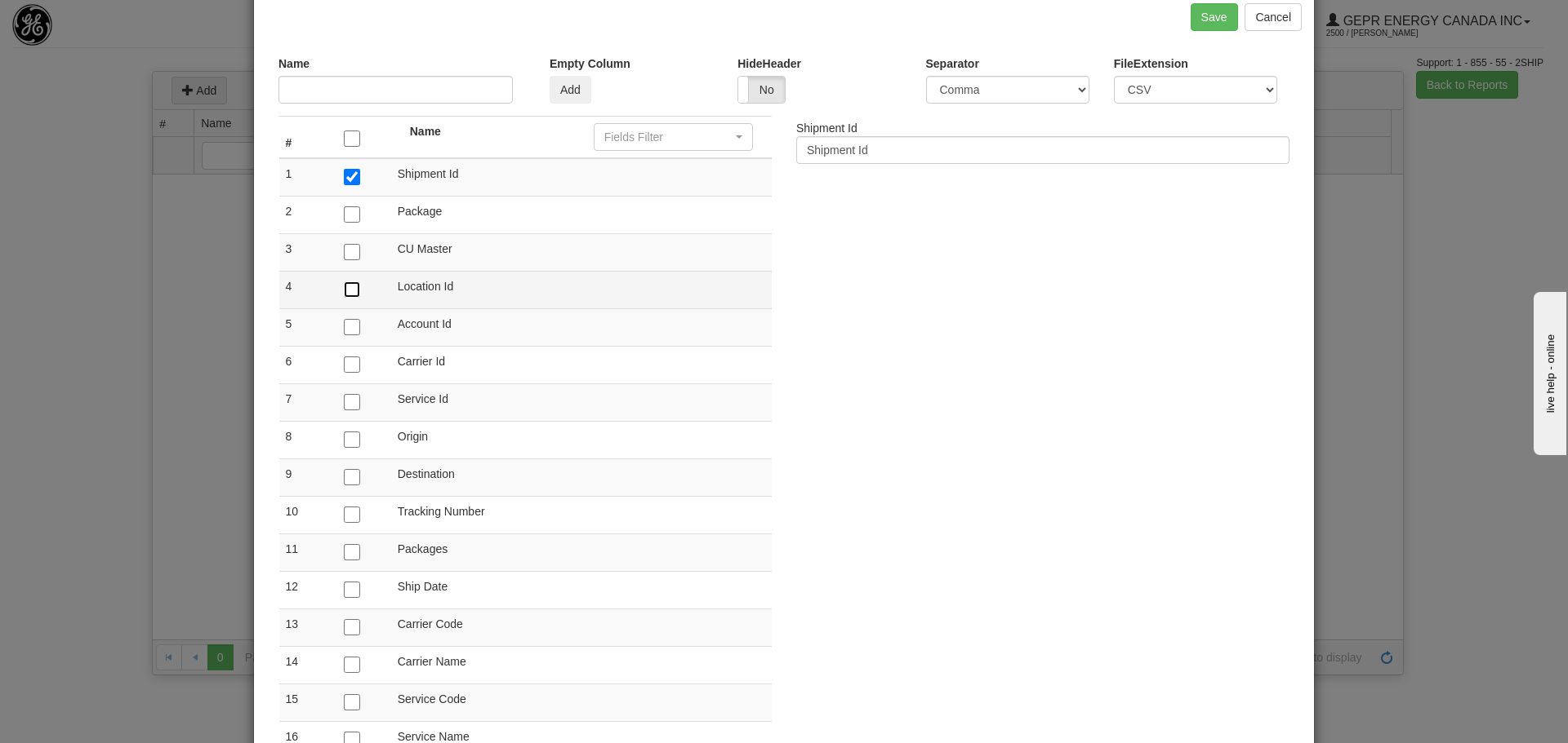
click at [346, 294] on input "checkbox" at bounding box center [352, 290] width 16 height 16
checkbox input "true"
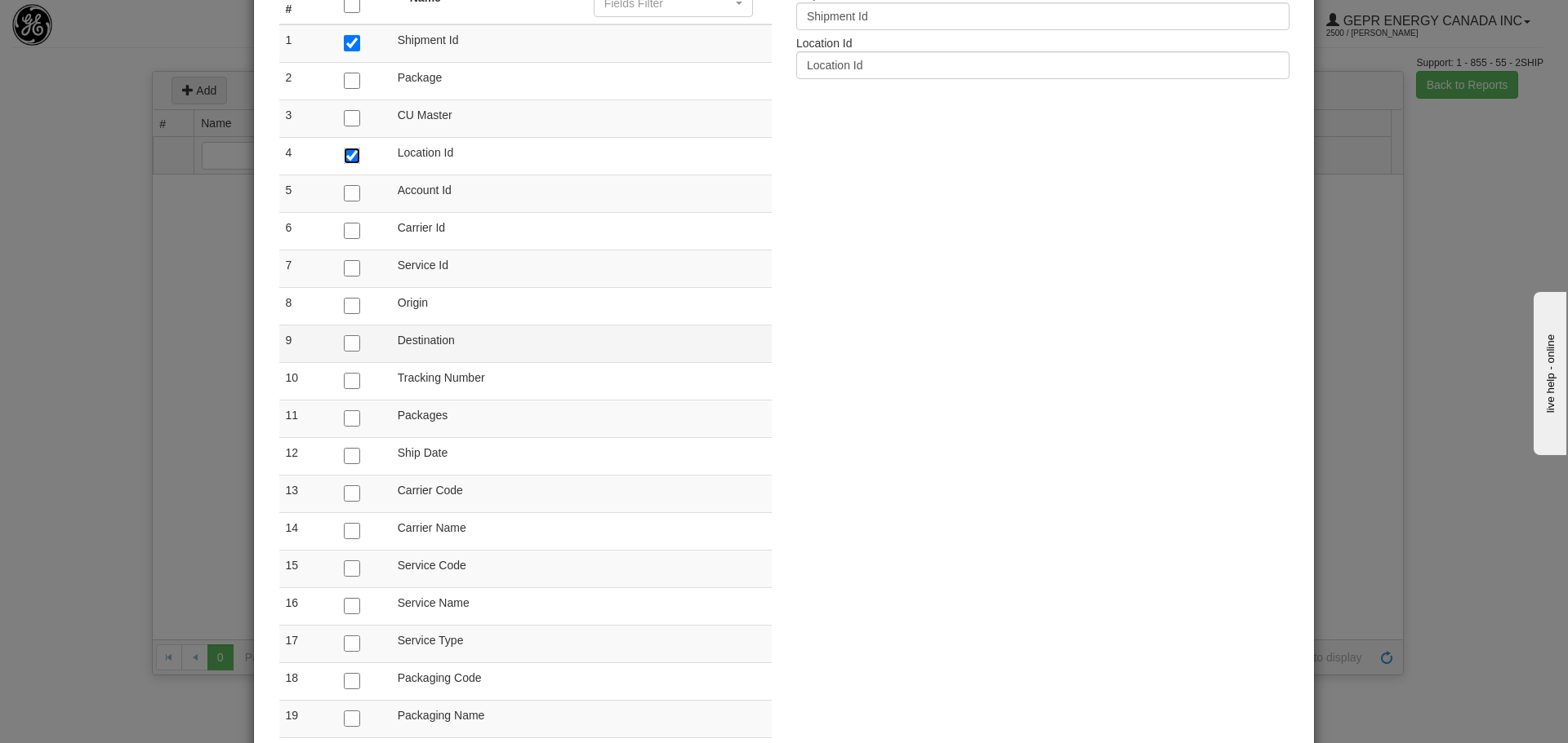
scroll to position [245, 0]
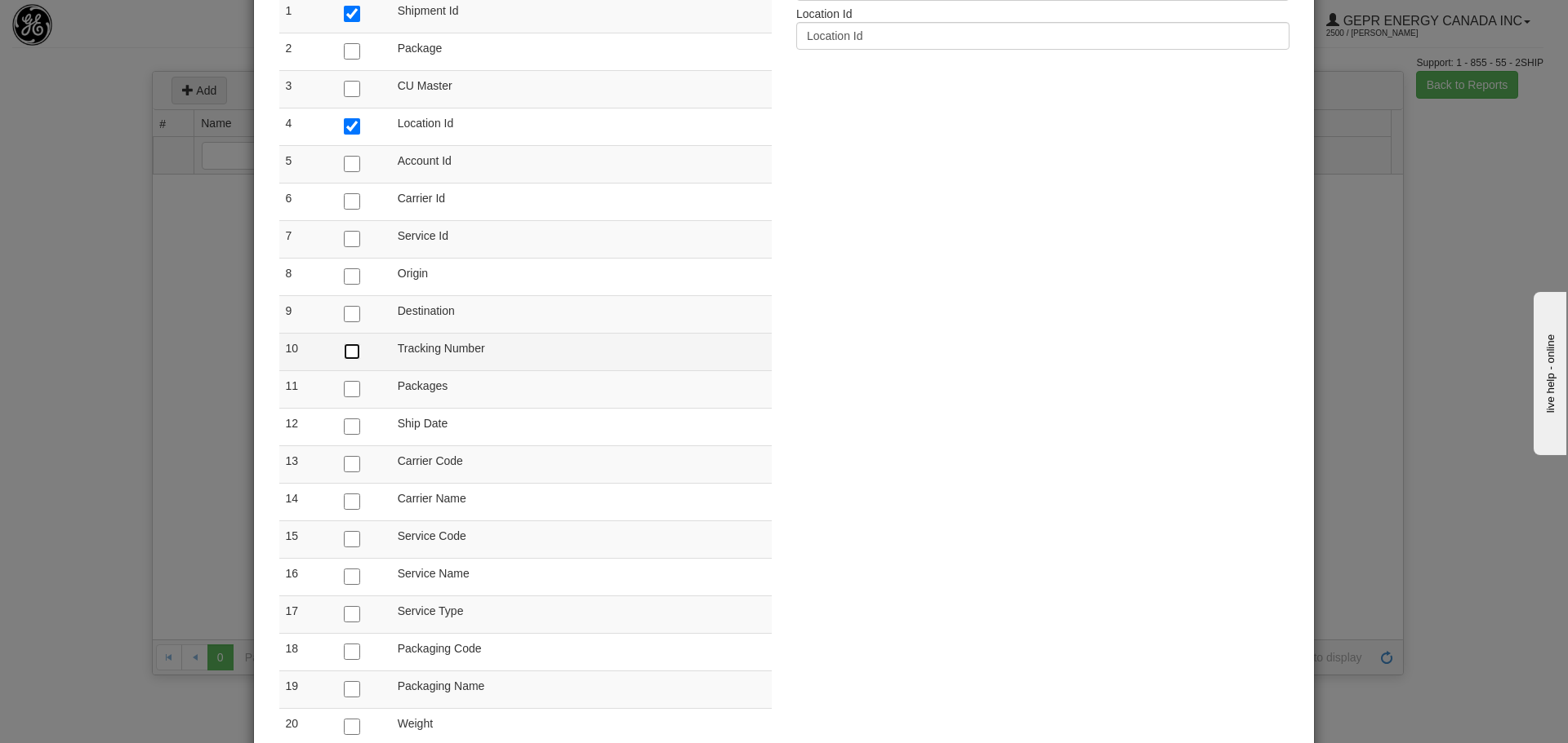
click at [347, 357] on input "checkbox" at bounding box center [352, 351] width 16 height 16
checkbox input "true"
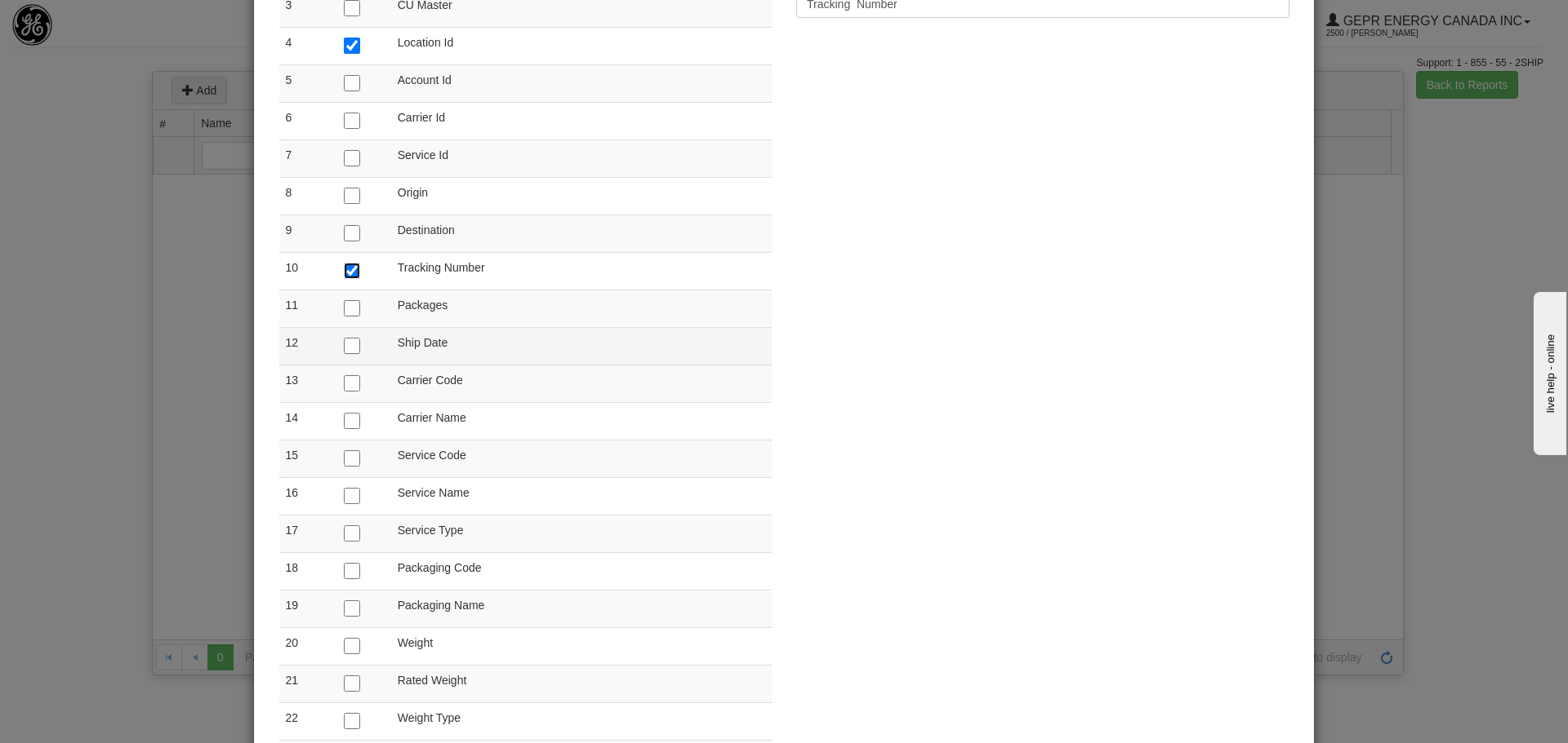
scroll to position [327, 0]
click at [353, 344] on input "checkbox" at bounding box center [352, 345] width 16 height 16
checkbox input "true"
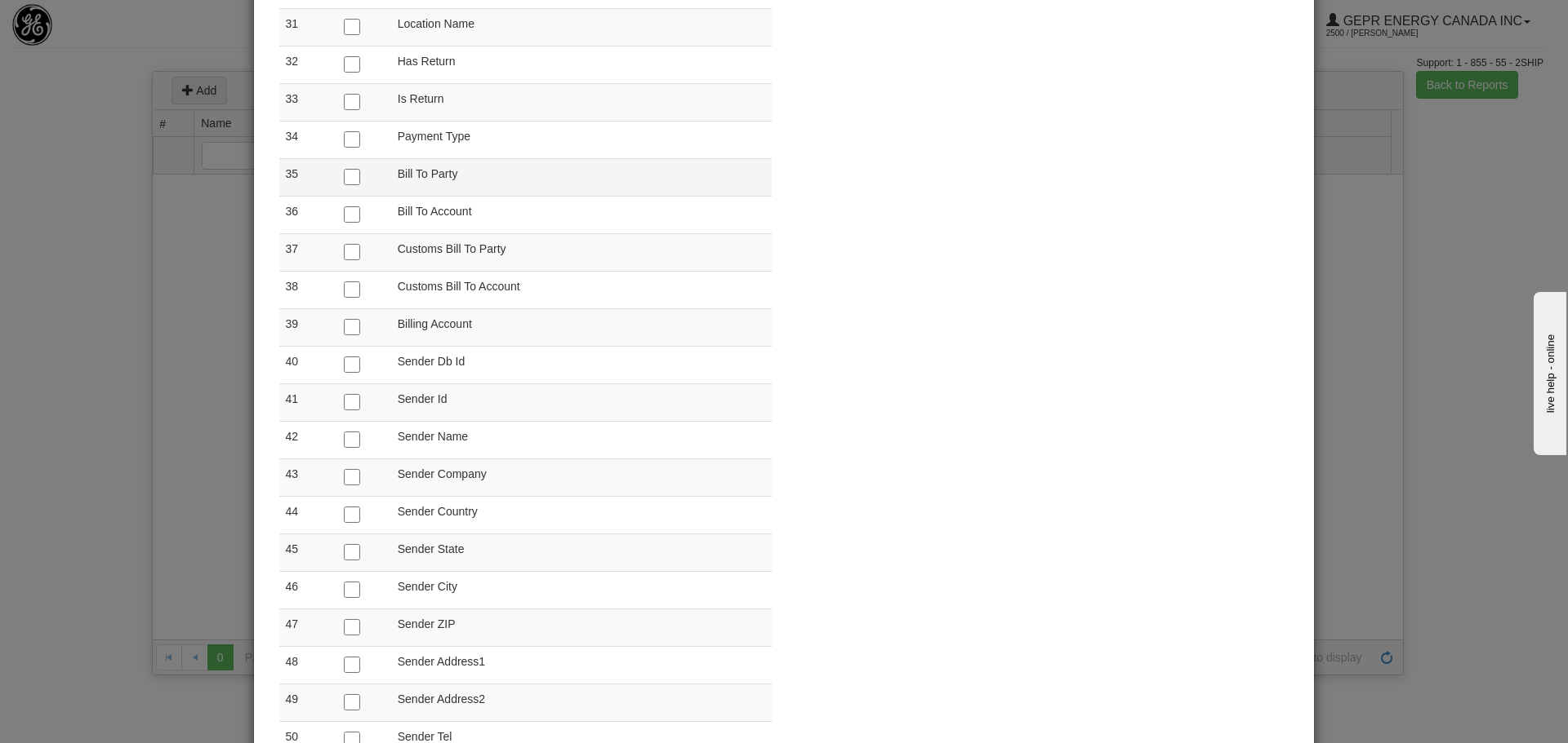
scroll to position [1387, 0]
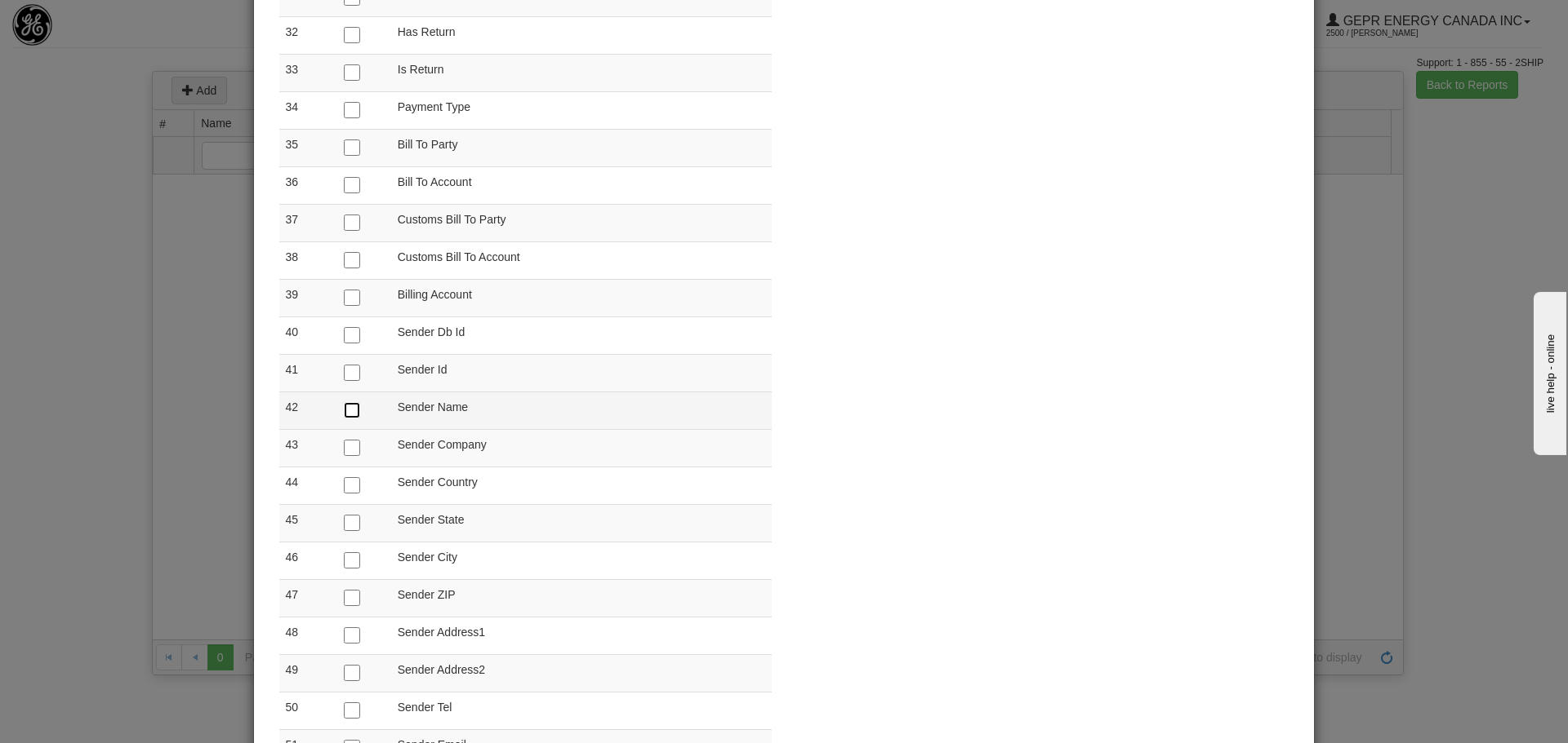
click at [351, 410] on input "checkbox" at bounding box center [352, 410] width 16 height 16
checkbox input "true"
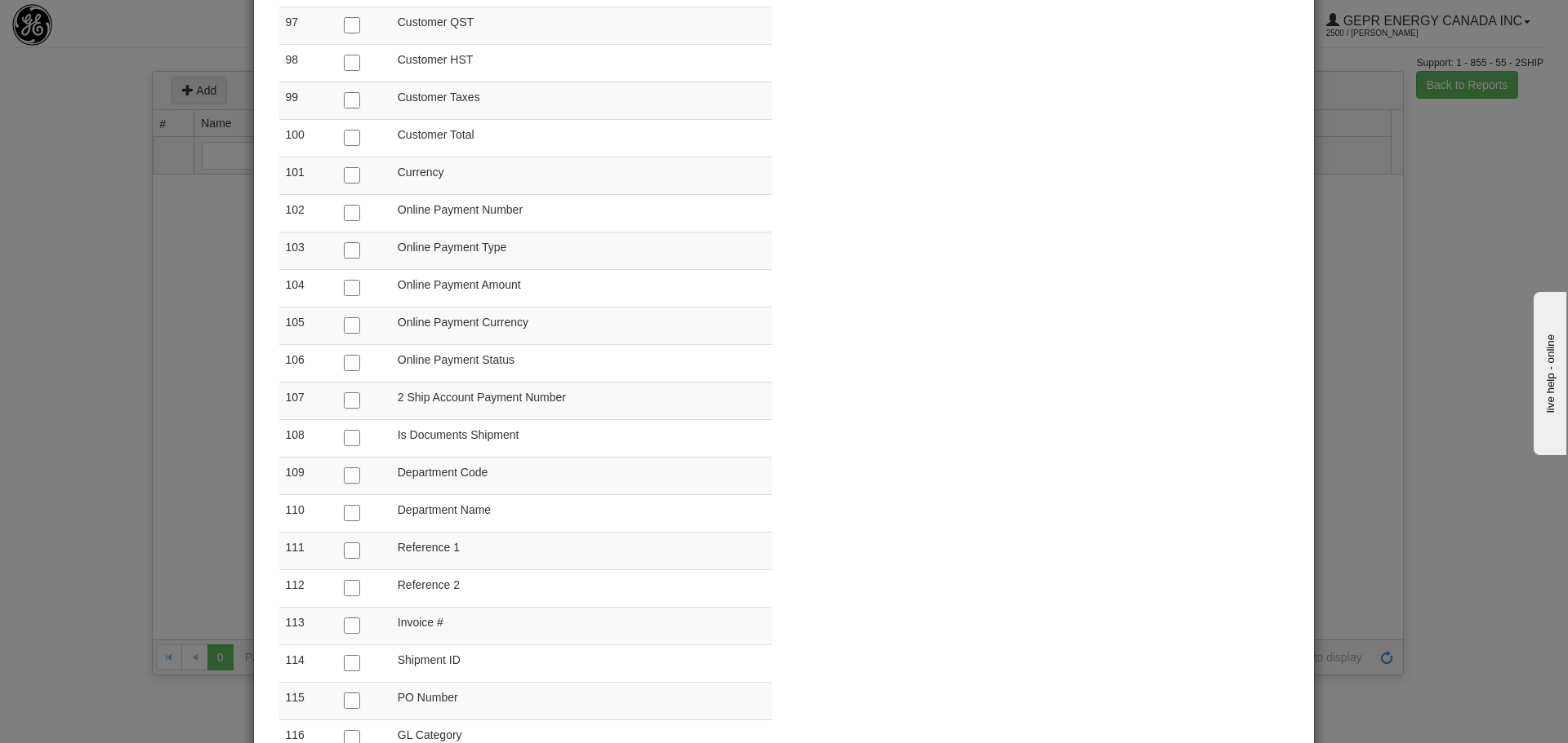
scroll to position [3916, 0]
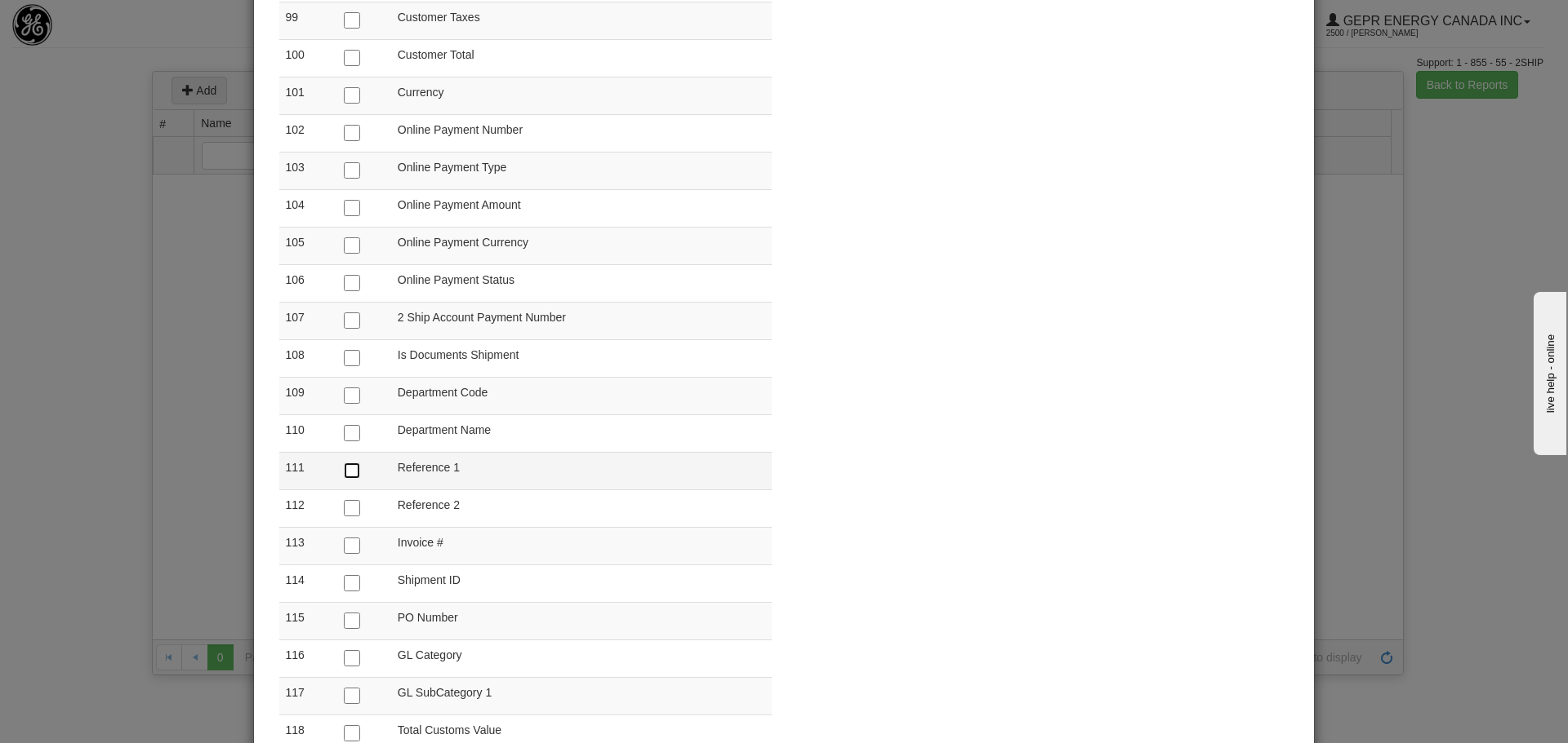
click at [350, 469] on input "checkbox" at bounding box center [352, 471] width 16 height 16
checkbox input "true"
click at [347, 508] on input "checkbox" at bounding box center [352, 508] width 16 height 16
checkbox input "true"
click at [351, 433] on input "checkbox" at bounding box center [352, 432] width 16 height 16
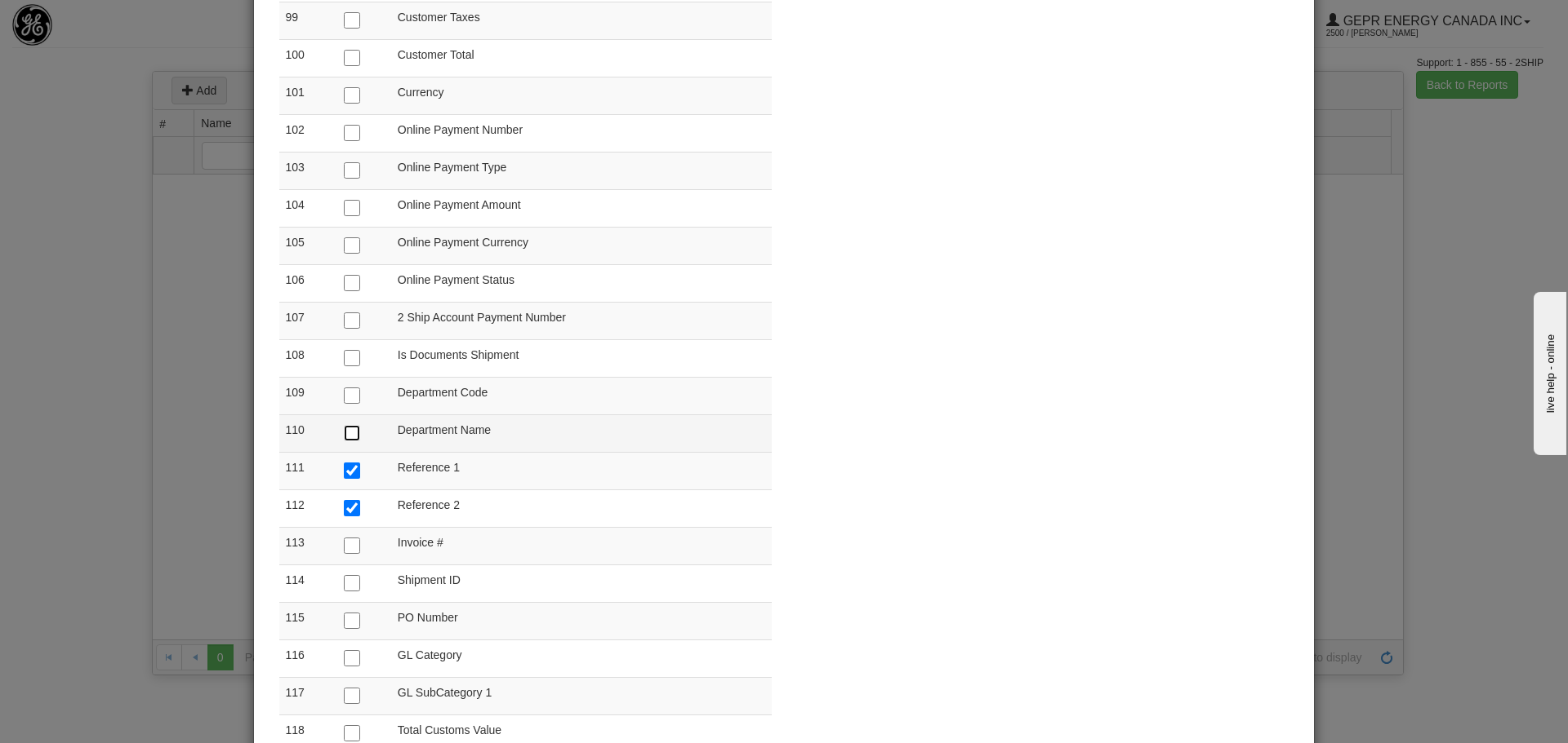
checkbox input "true"
click at [350, 405] on td at bounding box center [364, 395] width 54 height 37
click at [350, 399] on input "checkbox" at bounding box center [352, 395] width 16 height 16
checkbox input "true"
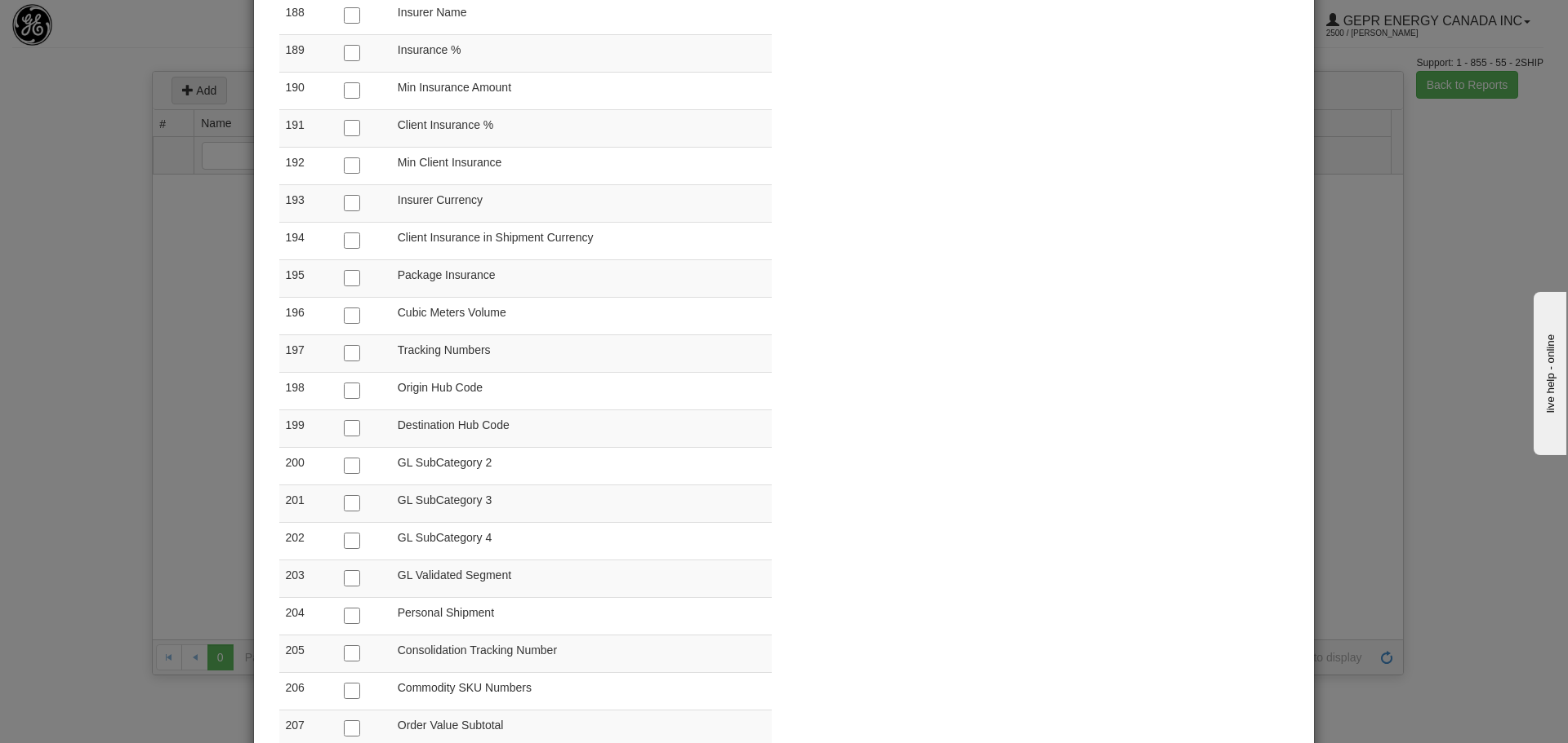
scroll to position [7748, 0]
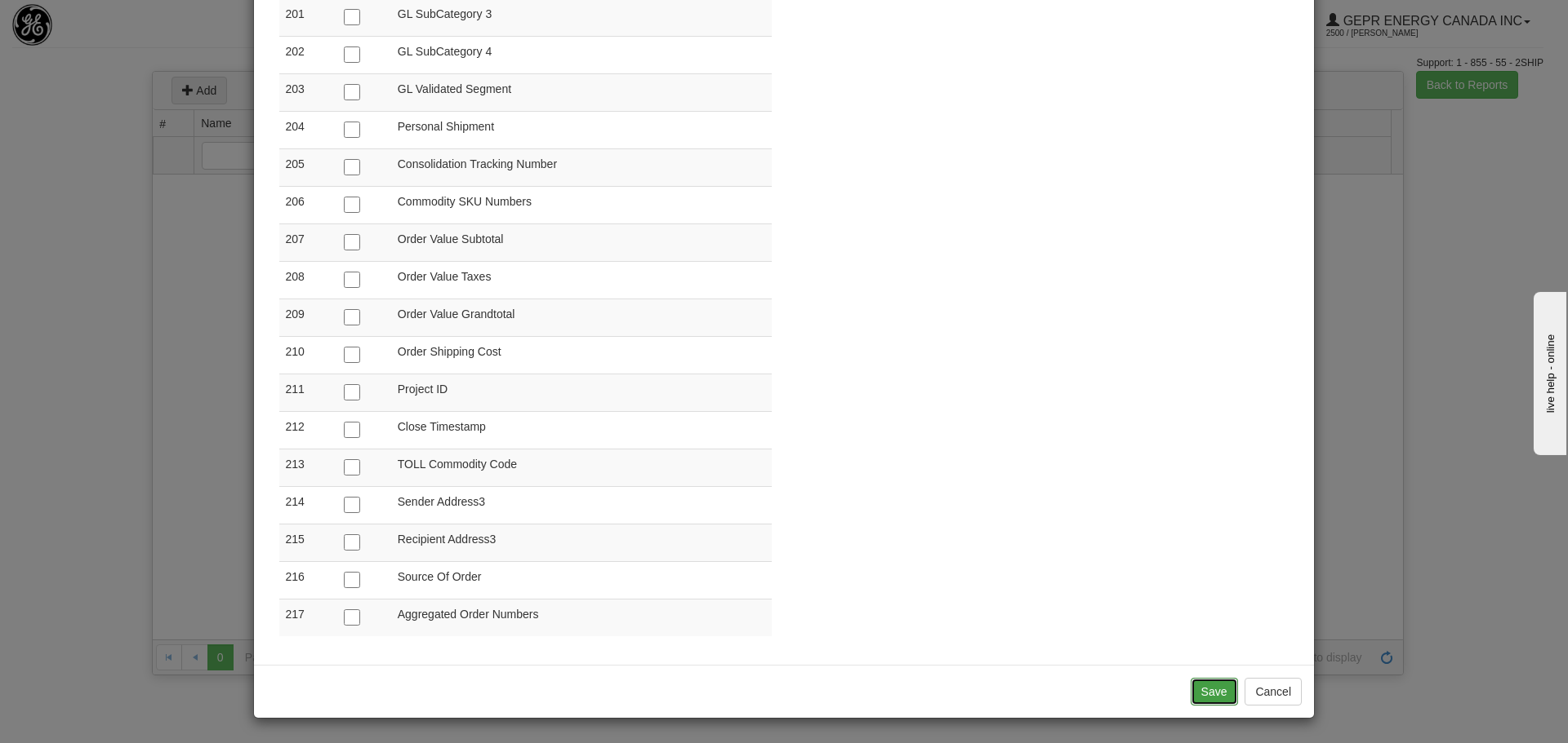
click at [1206, 683] on button "Save" at bounding box center [1214, 692] width 48 height 28
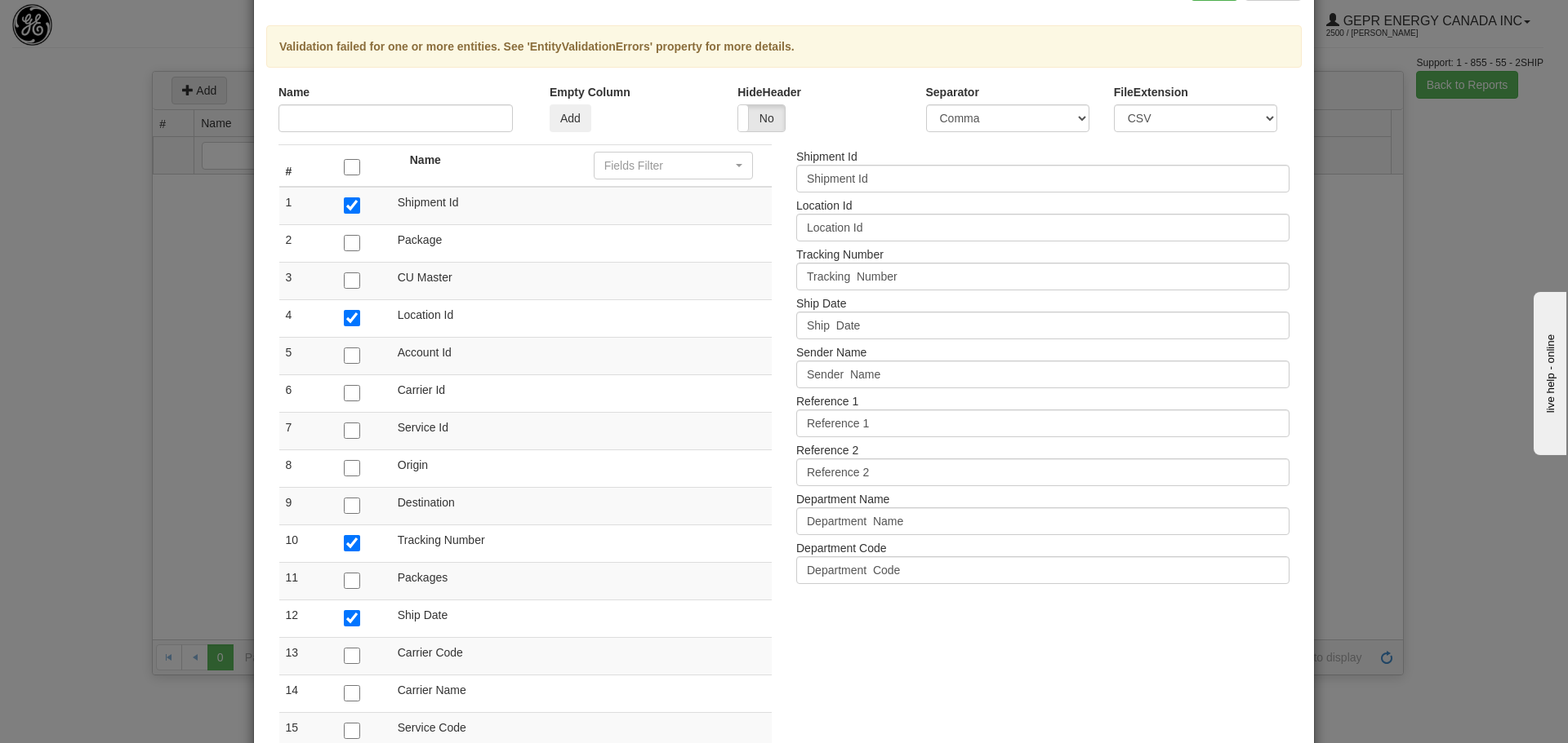
scroll to position [0, 0]
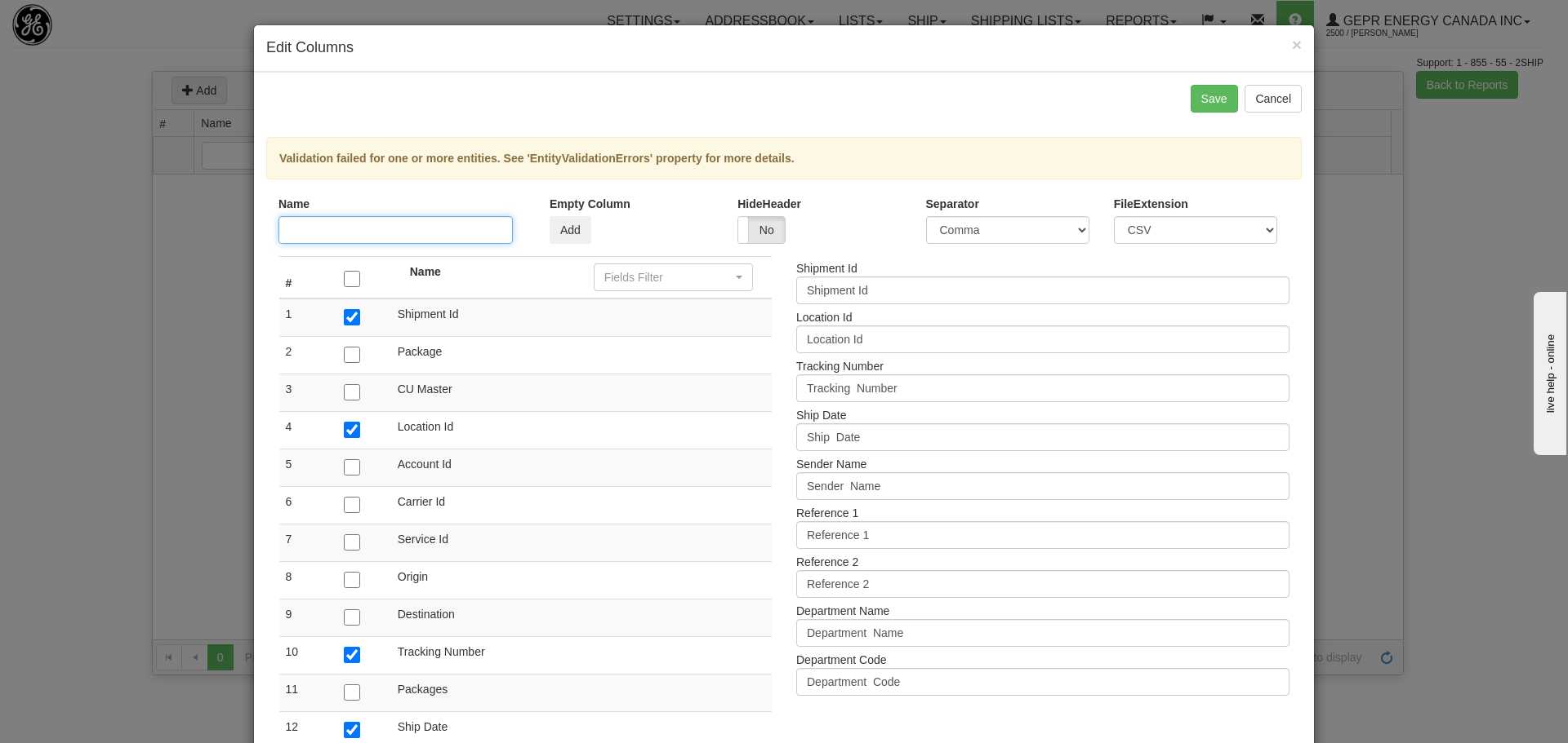
click at [459, 237] on input "text" at bounding box center [396, 230] width 234 height 28
type input "RAjie"
click at [678, 237] on div "Add" at bounding box center [630, 230] width 163 height 28
click at [1148, 231] on select "CSV Text" at bounding box center [1194, 230] width 163 height 28
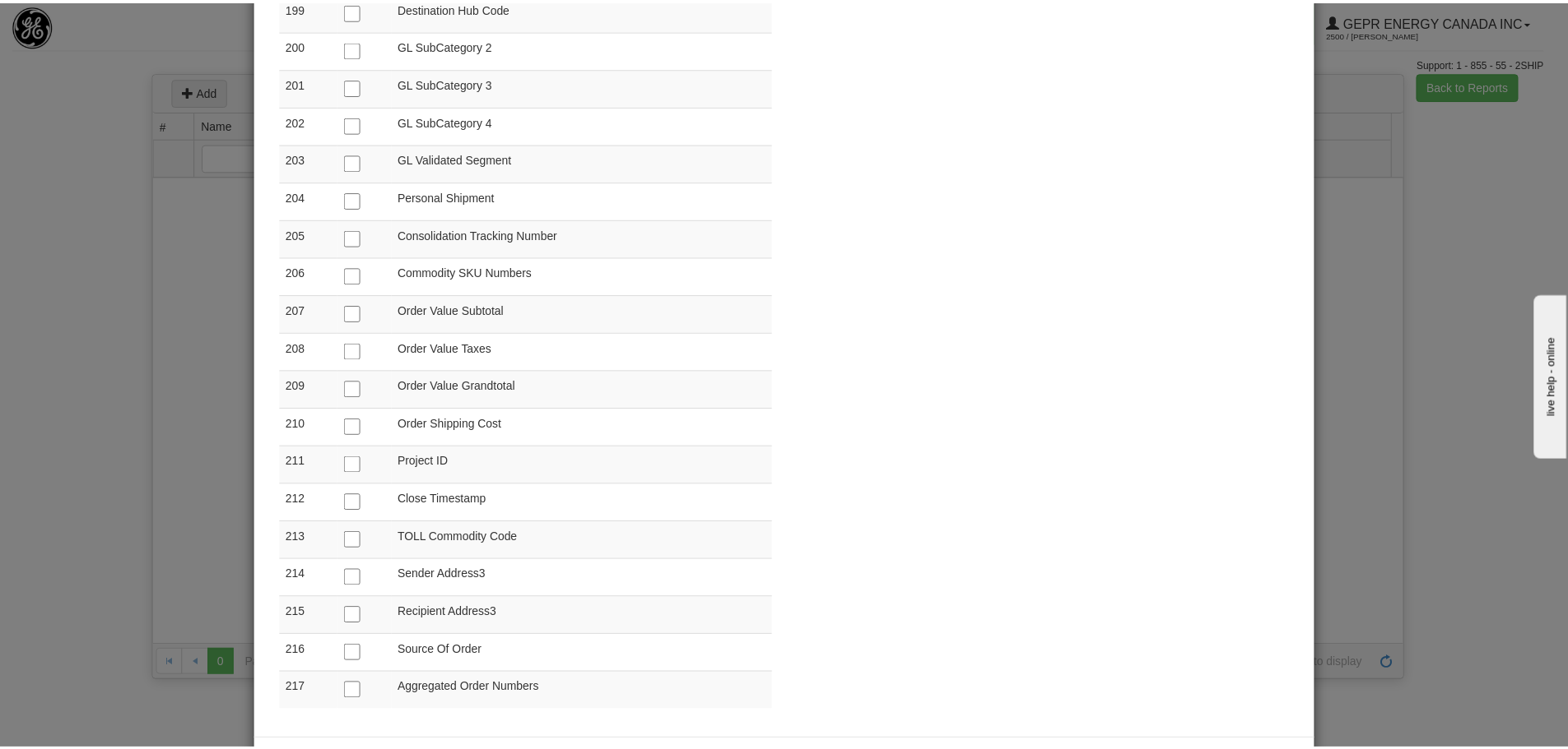
scroll to position [7869, 0]
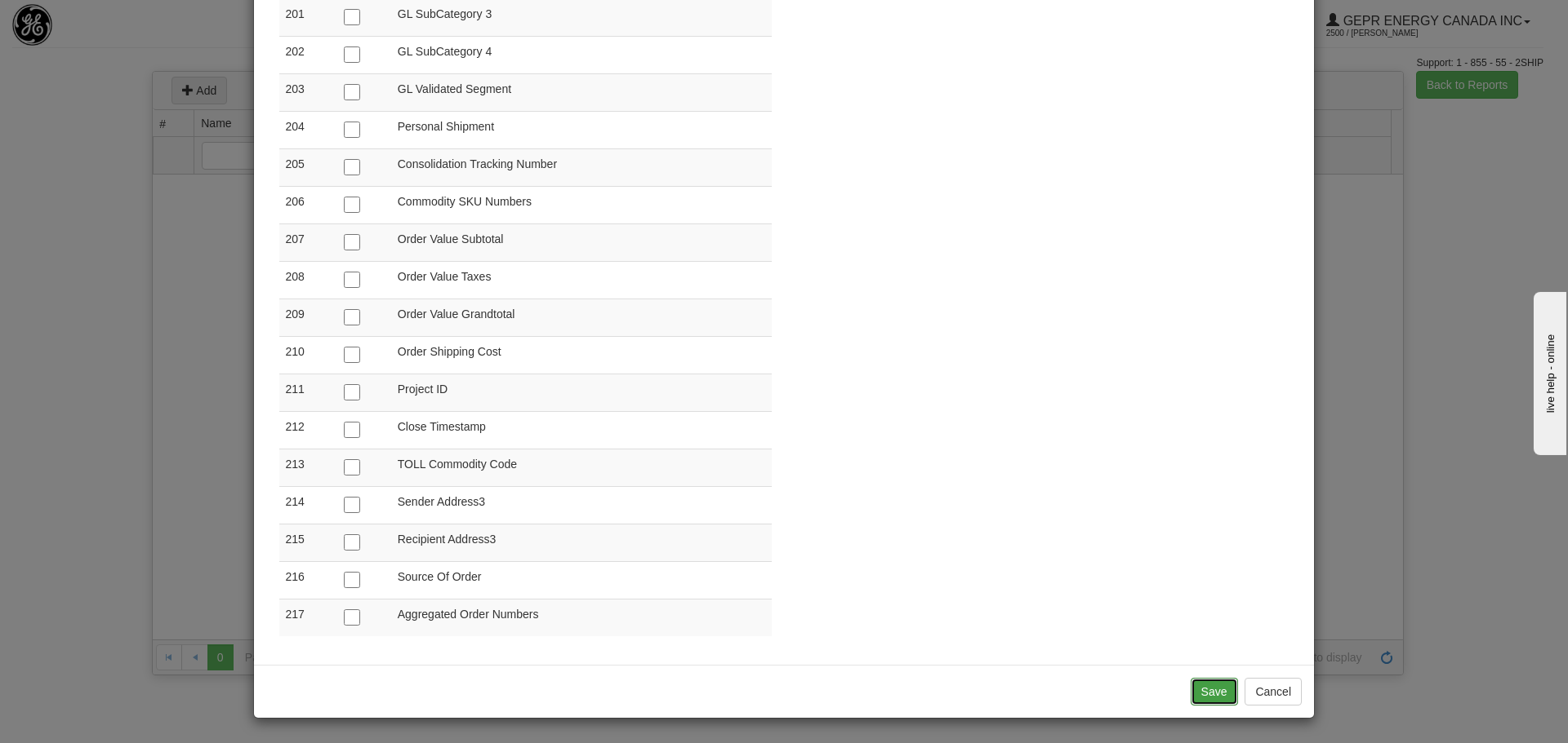
click at [1202, 696] on button "Save" at bounding box center [1214, 692] width 48 height 28
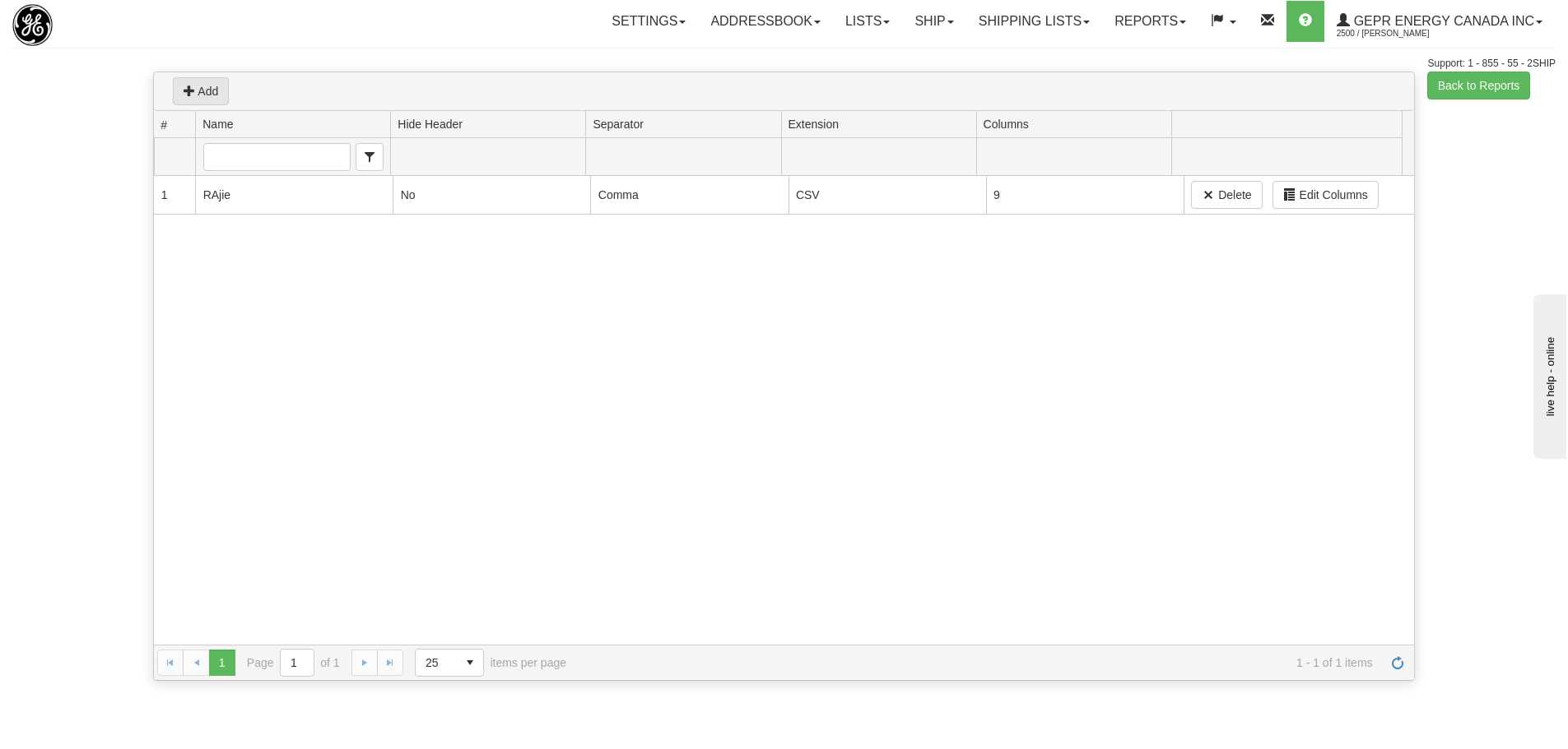
click at [805, 438] on div "1 219 RAjie No Comma CSV 9 Delete Edit Columns" at bounding box center [783, 410] width 1260 height 469
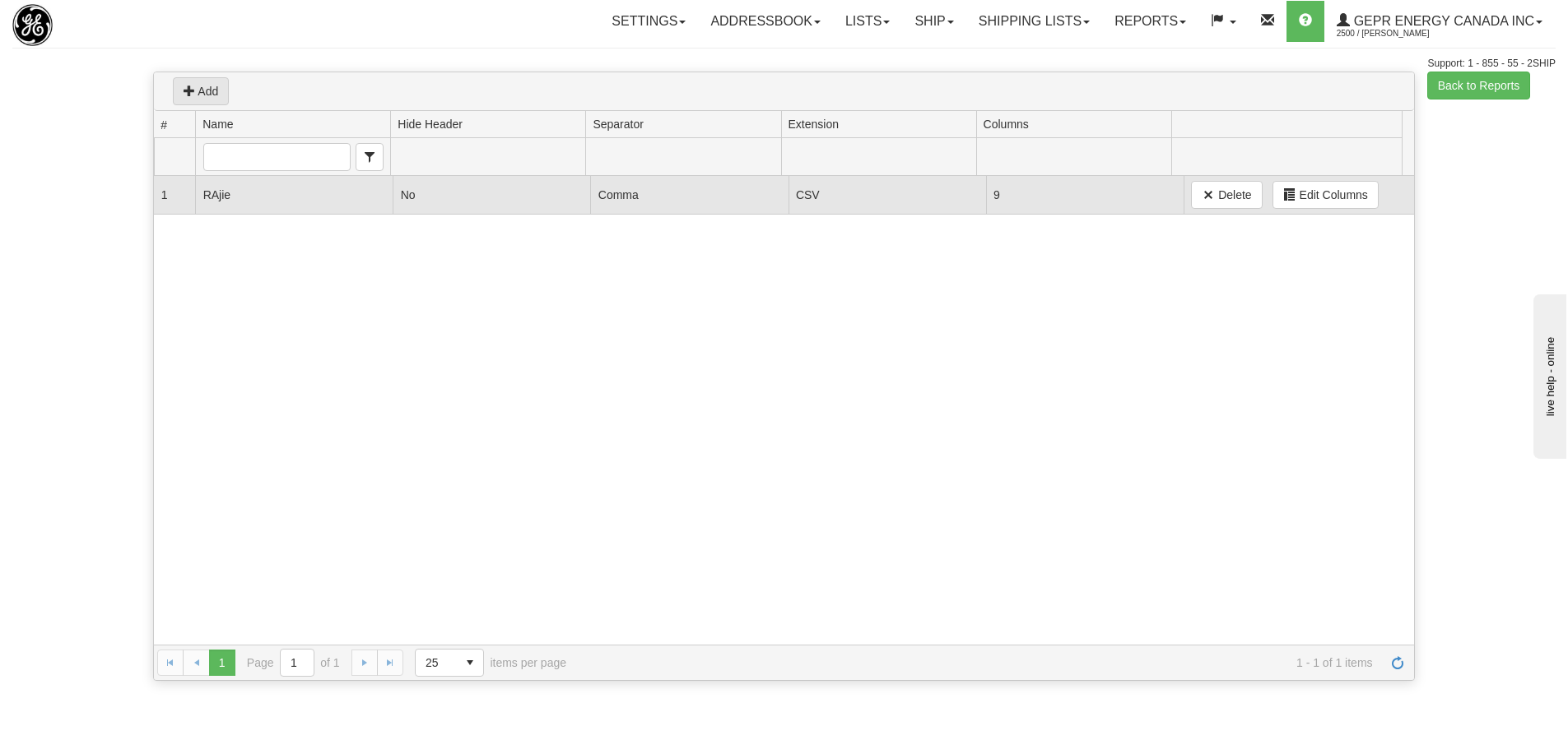
click at [204, 200] on td "RAjie" at bounding box center [294, 194] width 198 height 37
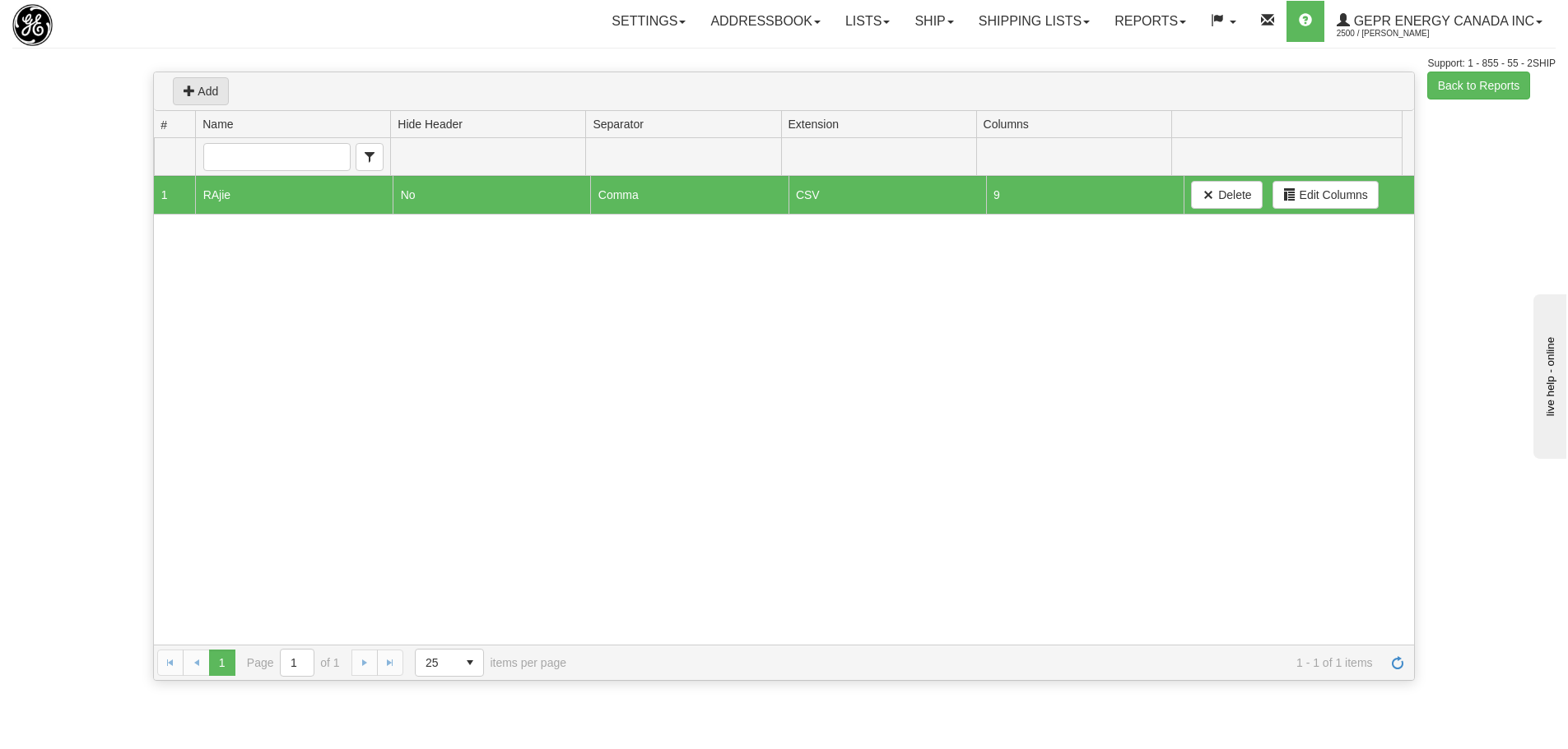
click at [222, 29] on div at bounding box center [135, 25] width 244 height 42
click at [1500, 97] on button "Back to Reports" at bounding box center [1479, 85] width 104 height 28
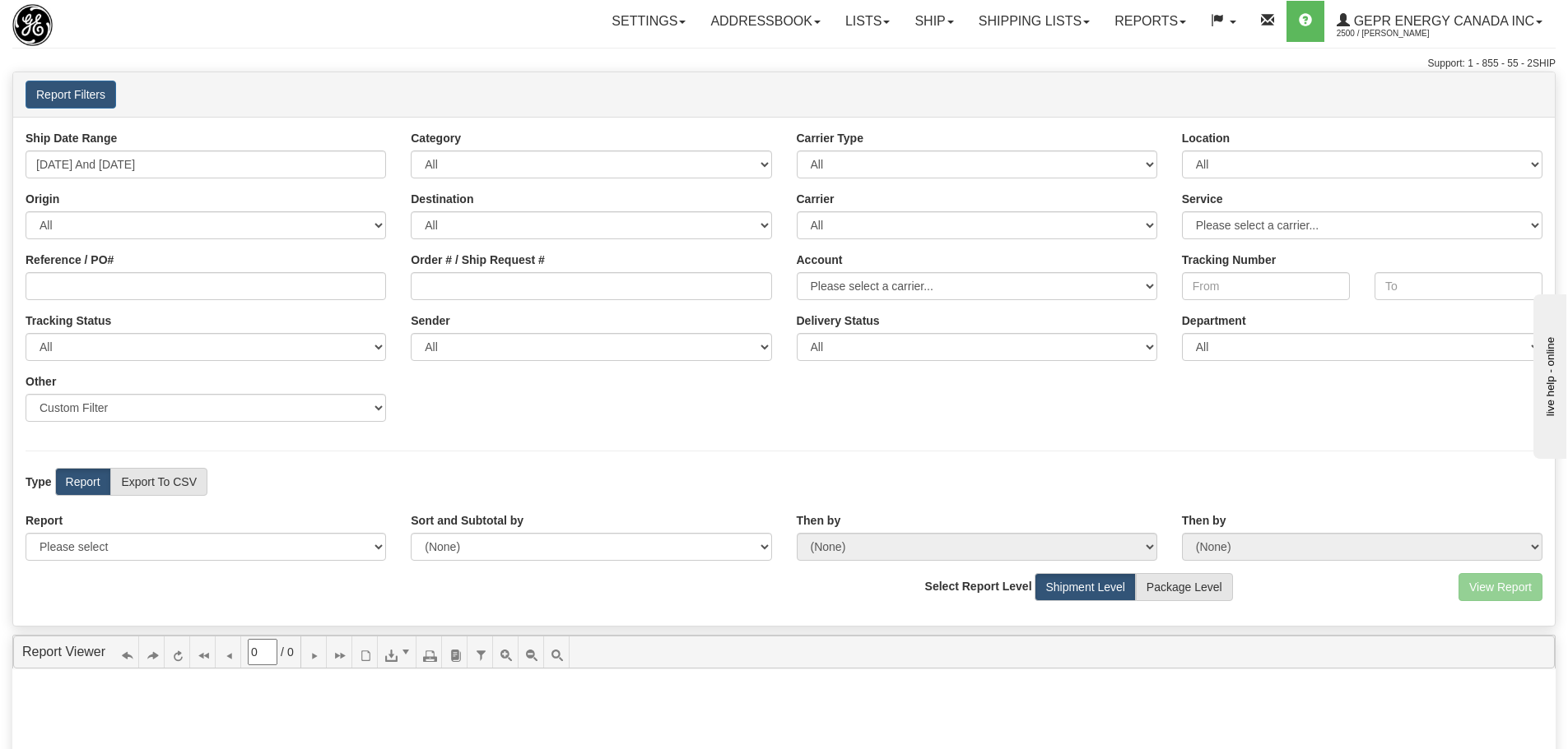
scroll to position [164, 0]
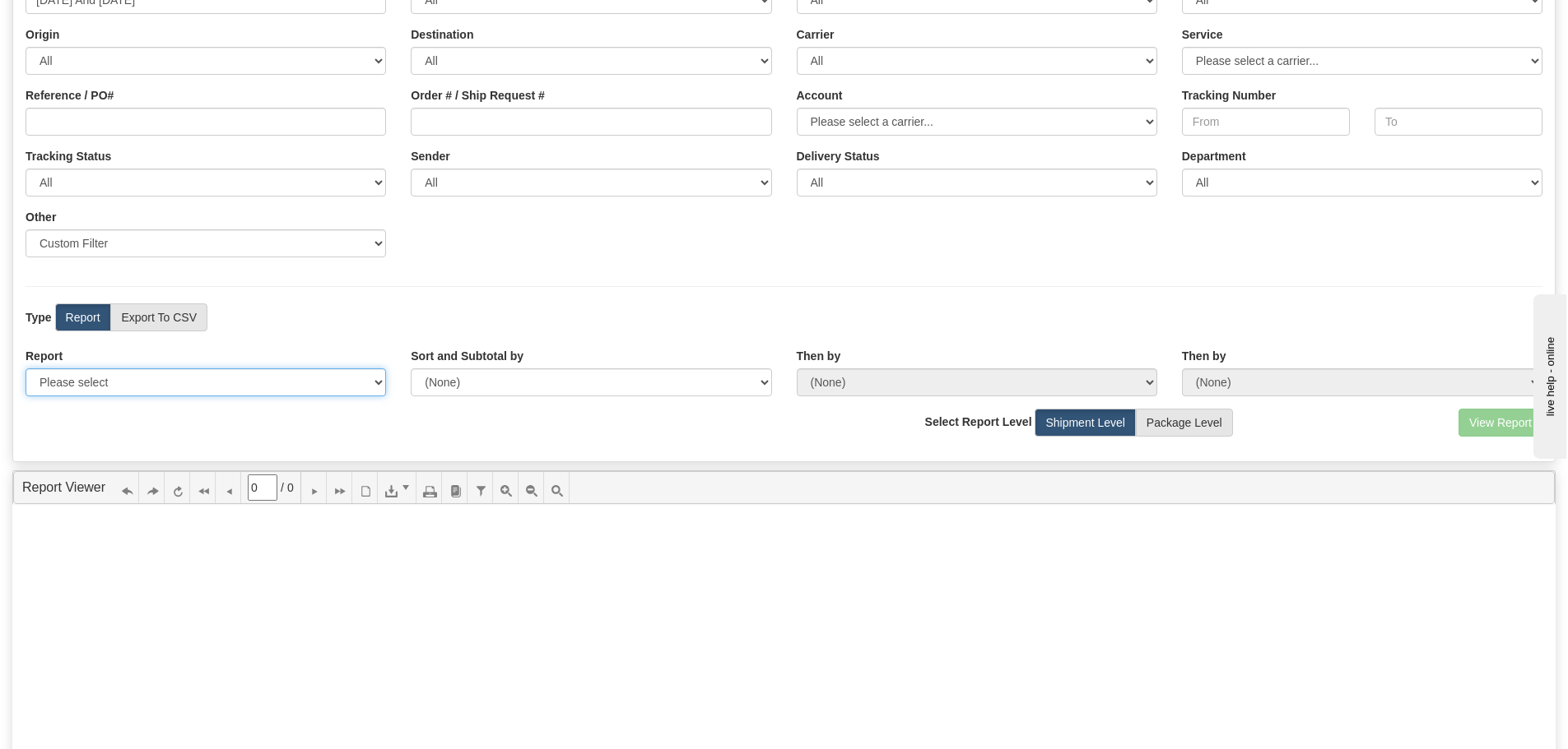
click at [355, 386] on select "Please select 1 Line Shipment Report Address Detail Basic Shipment Overview Can…" at bounding box center [206, 382] width 360 height 28
click at [405, 283] on div "Ship Date Range [DATE] And [DATE] Category All Inbound Outbound Carrier Type Al…" at bounding box center [784, 206] width 1541 height 509
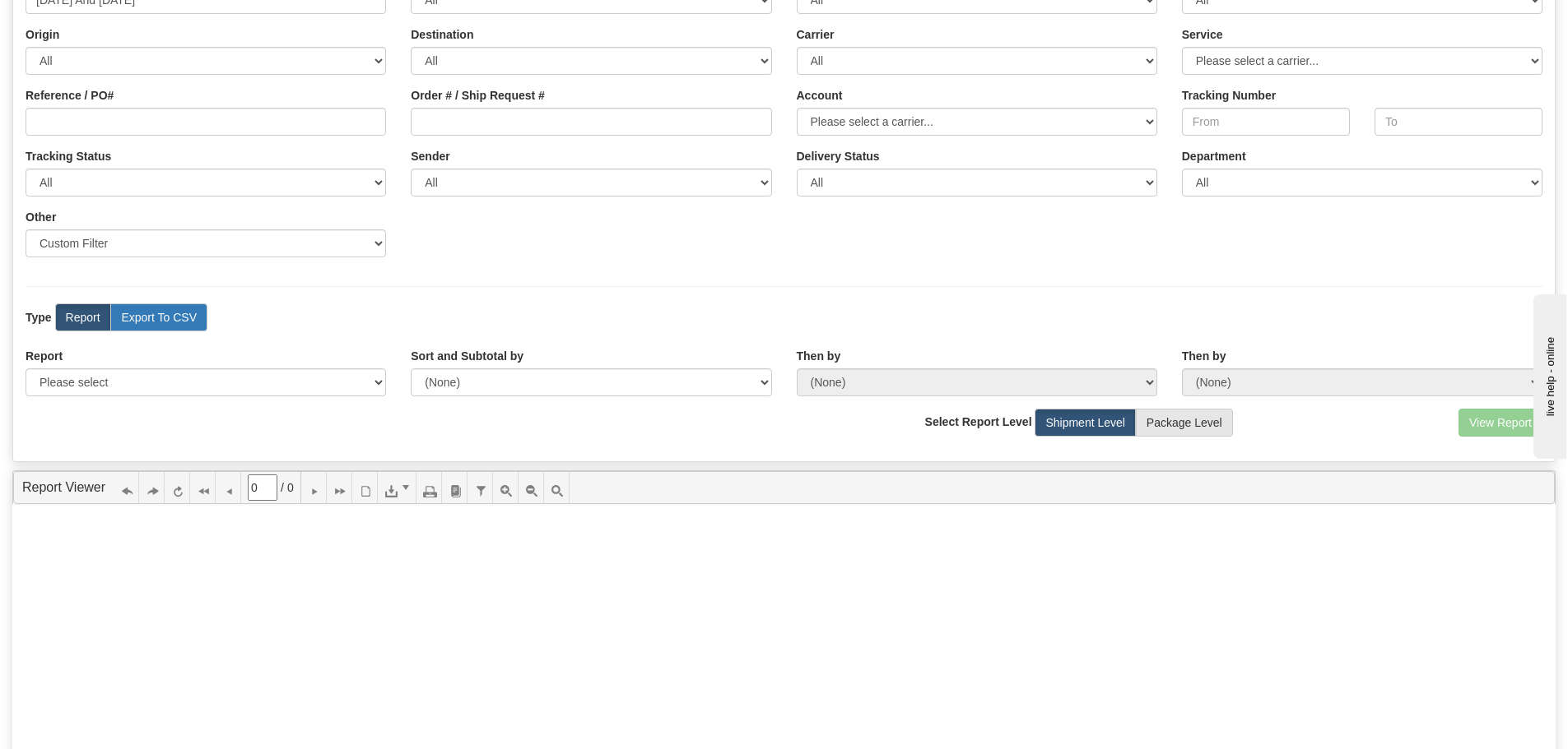
click at [186, 327] on label "Export To CSV" at bounding box center [159, 317] width 97 height 28
radio input "true"
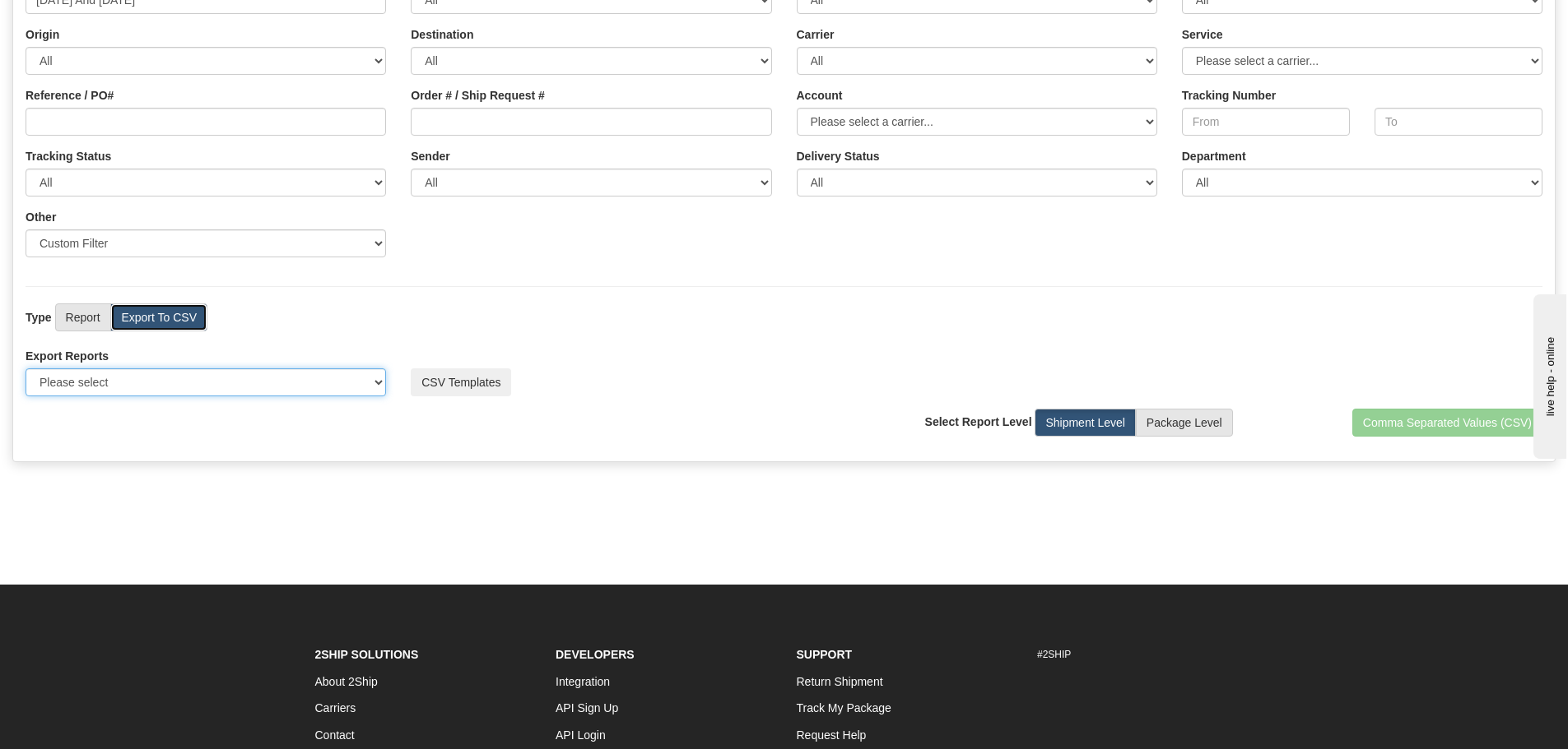
click at [349, 381] on select "Please select US Imports Section 321 US Imports Section 321 V2 US Imports Secti…" at bounding box center [206, 382] width 360 height 28
select select "219"
click at [26, 369] on select "Please select US Imports Section 321 US Imports Section 321 V2 US Imports Secti…" at bounding box center [206, 382] width 360 height 28
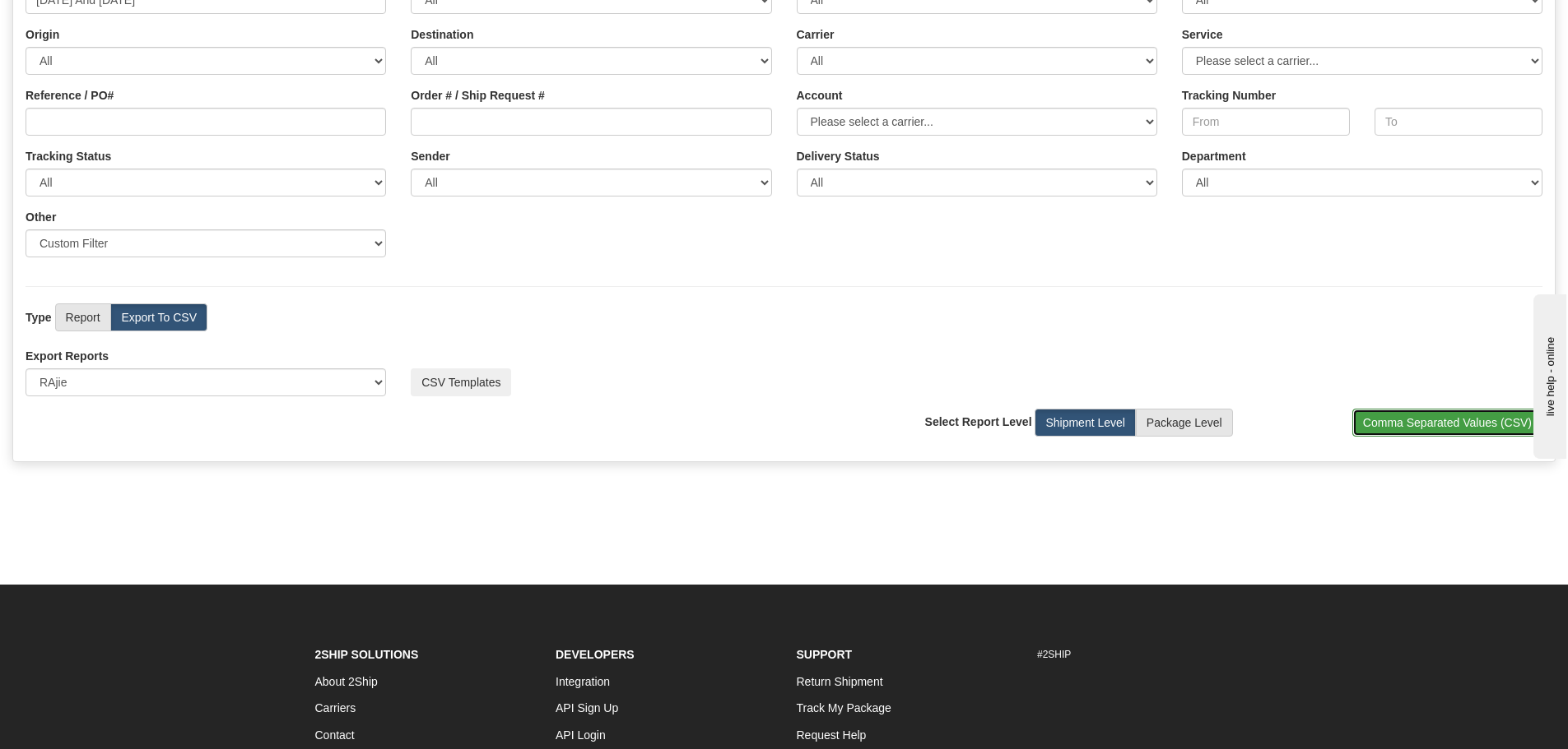
click at [1371, 419] on button "Comma Separated Values (CSV)" at bounding box center [1447, 423] width 190 height 28
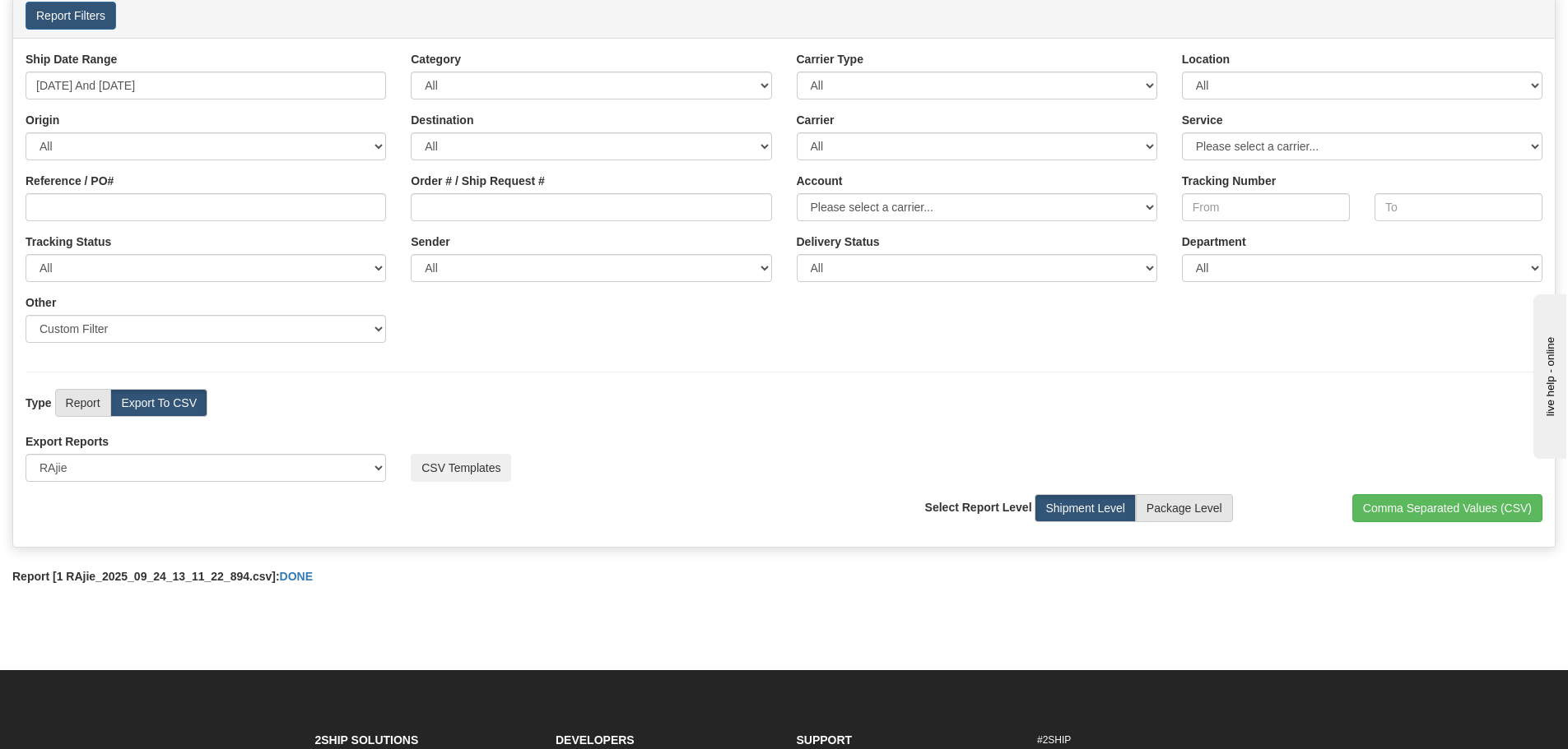
scroll to position [0, 0]
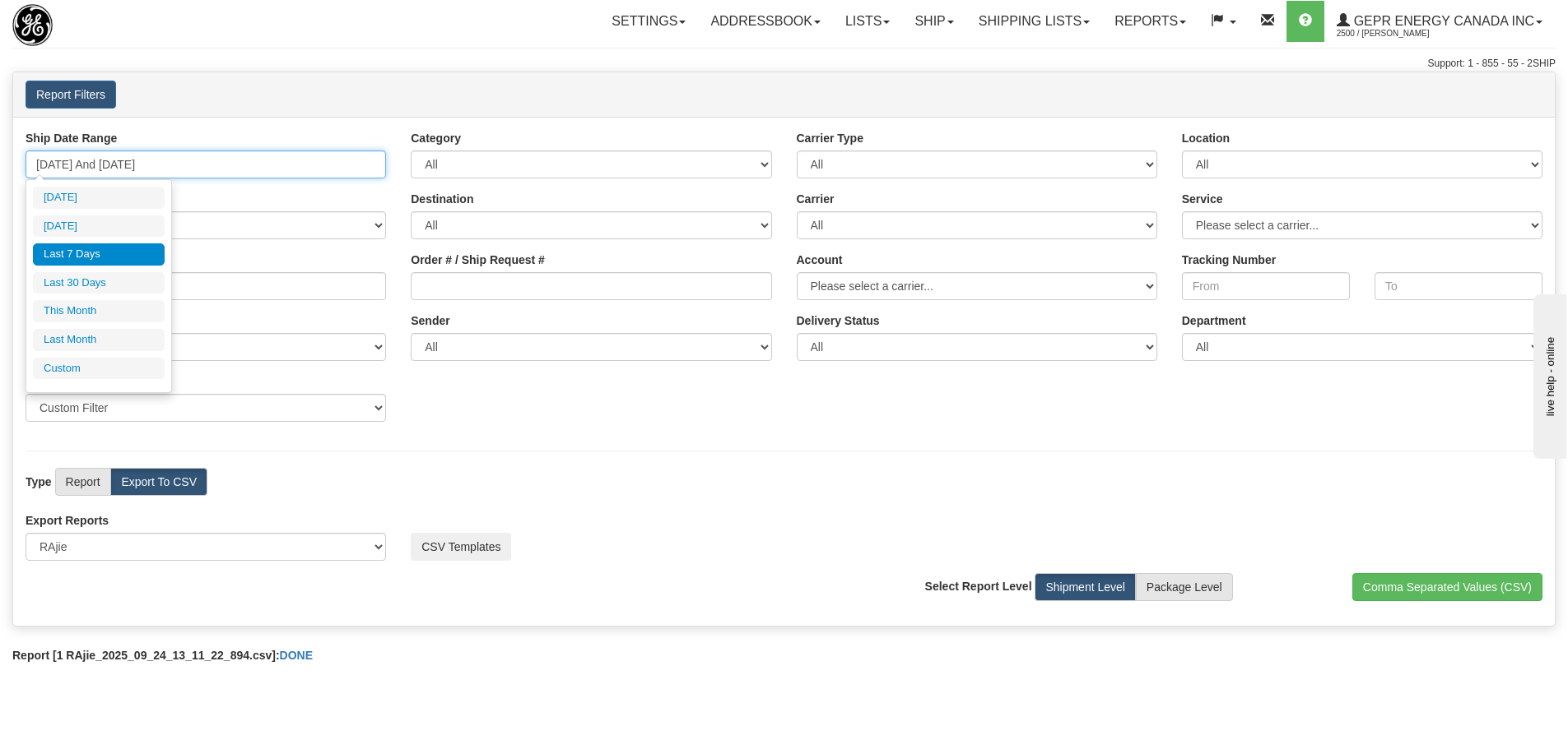
click at [191, 171] on input "[DATE] And [DATE]" at bounding box center [206, 164] width 360 height 28
type input "[DATE]"
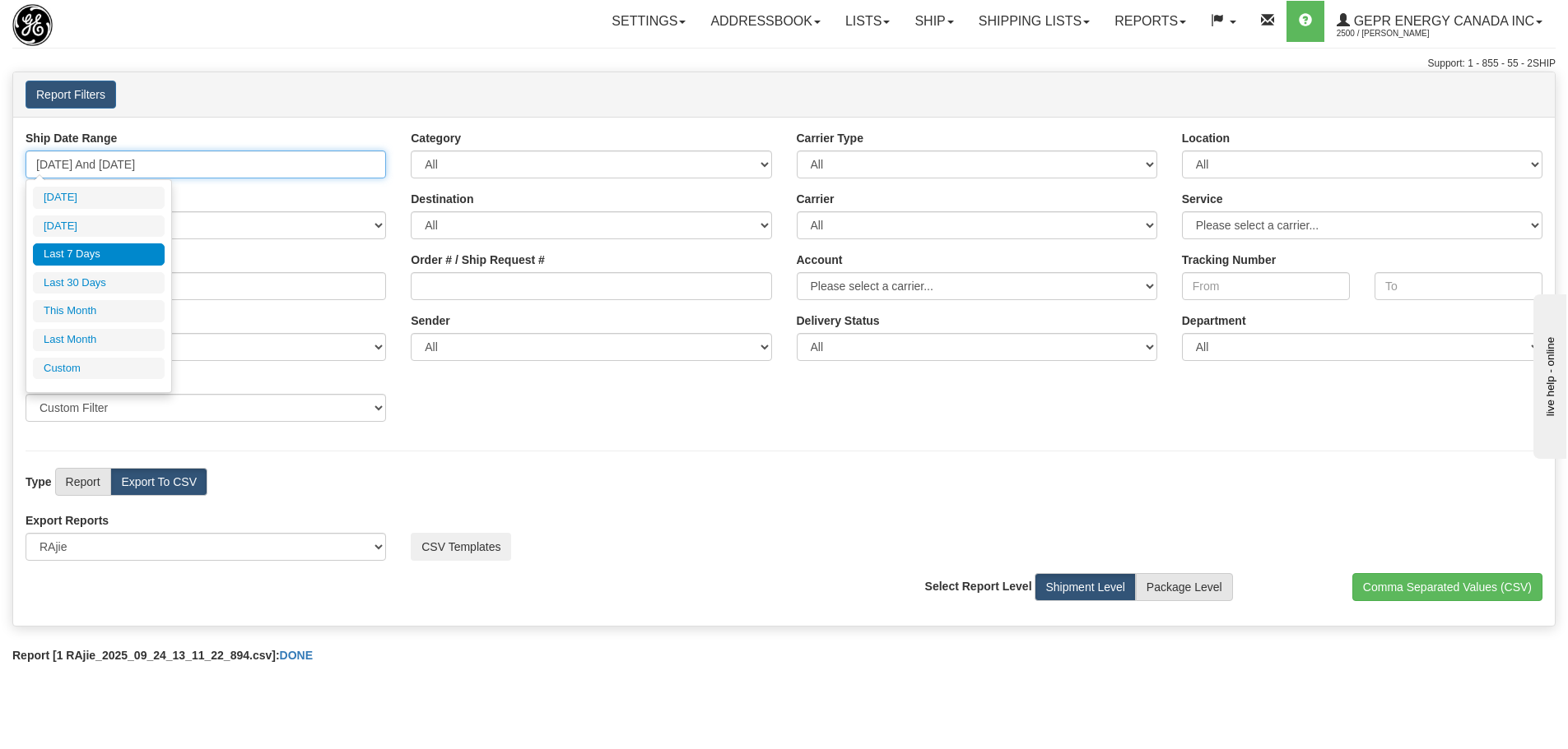
type input "[DATE]"
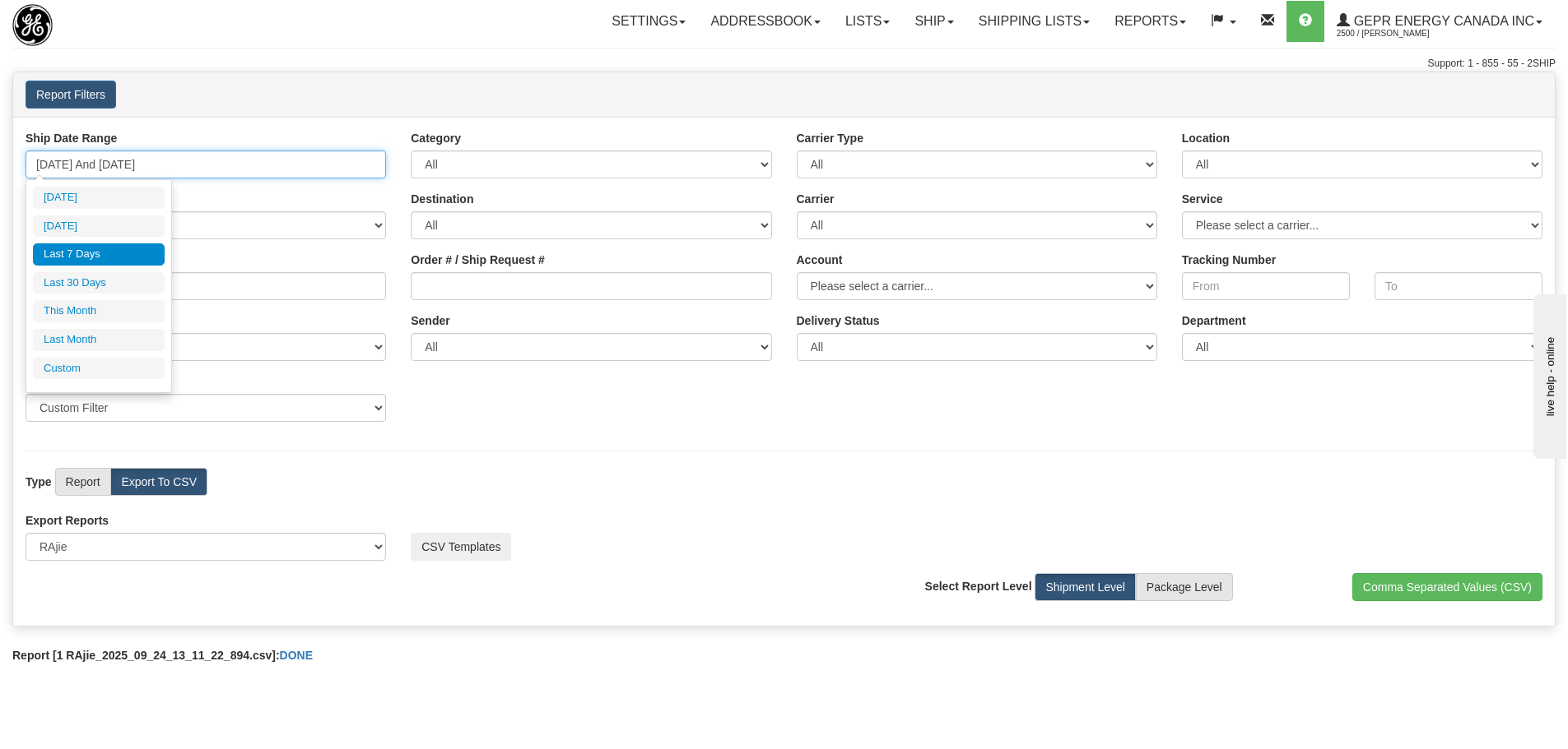
type input "[DATE]"
click at [86, 362] on li "Custom" at bounding box center [98, 369] width 132 height 22
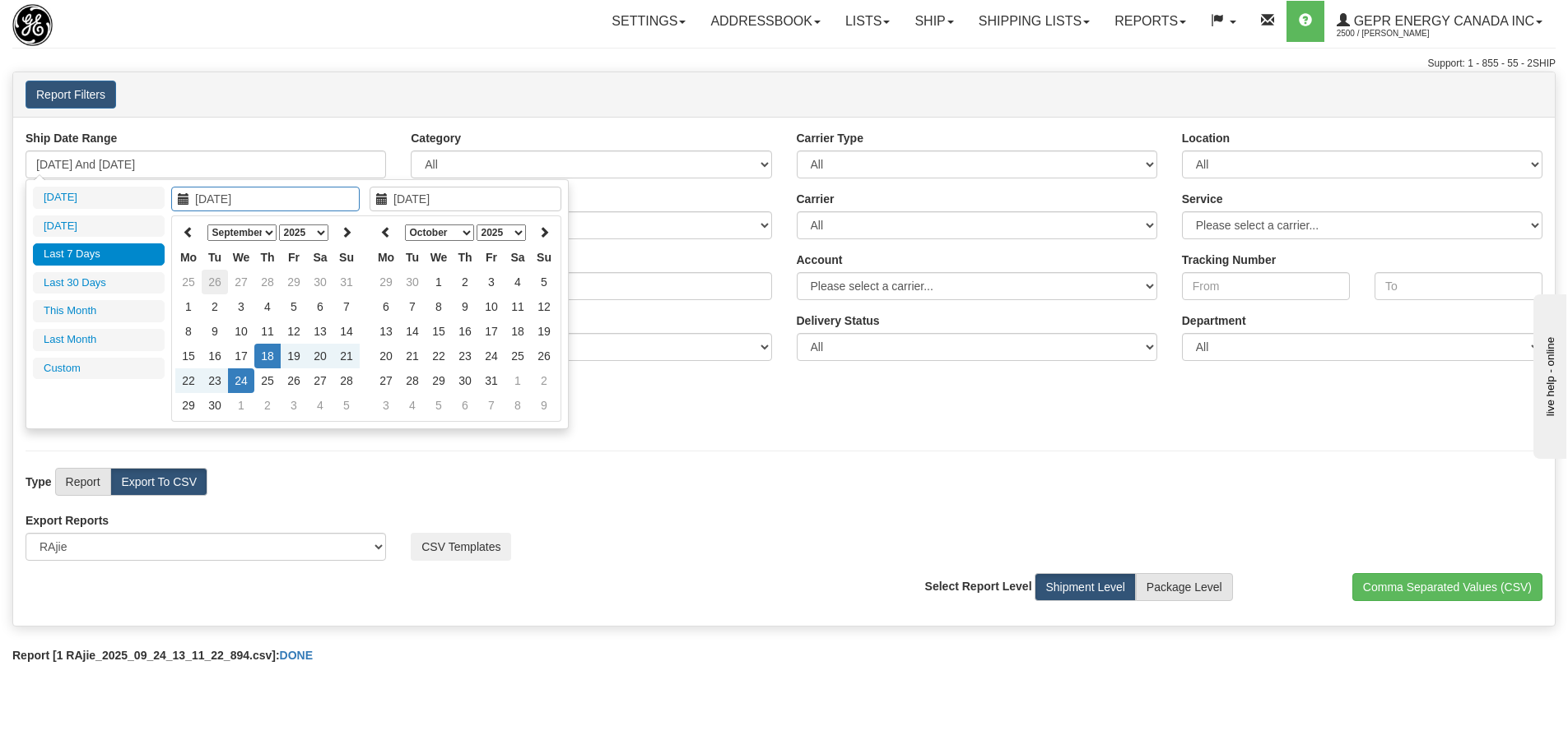
type input "[DATE]"
click at [254, 233] on select "January February March April May June July August September October November De…" at bounding box center [242, 232] width 69 height 16
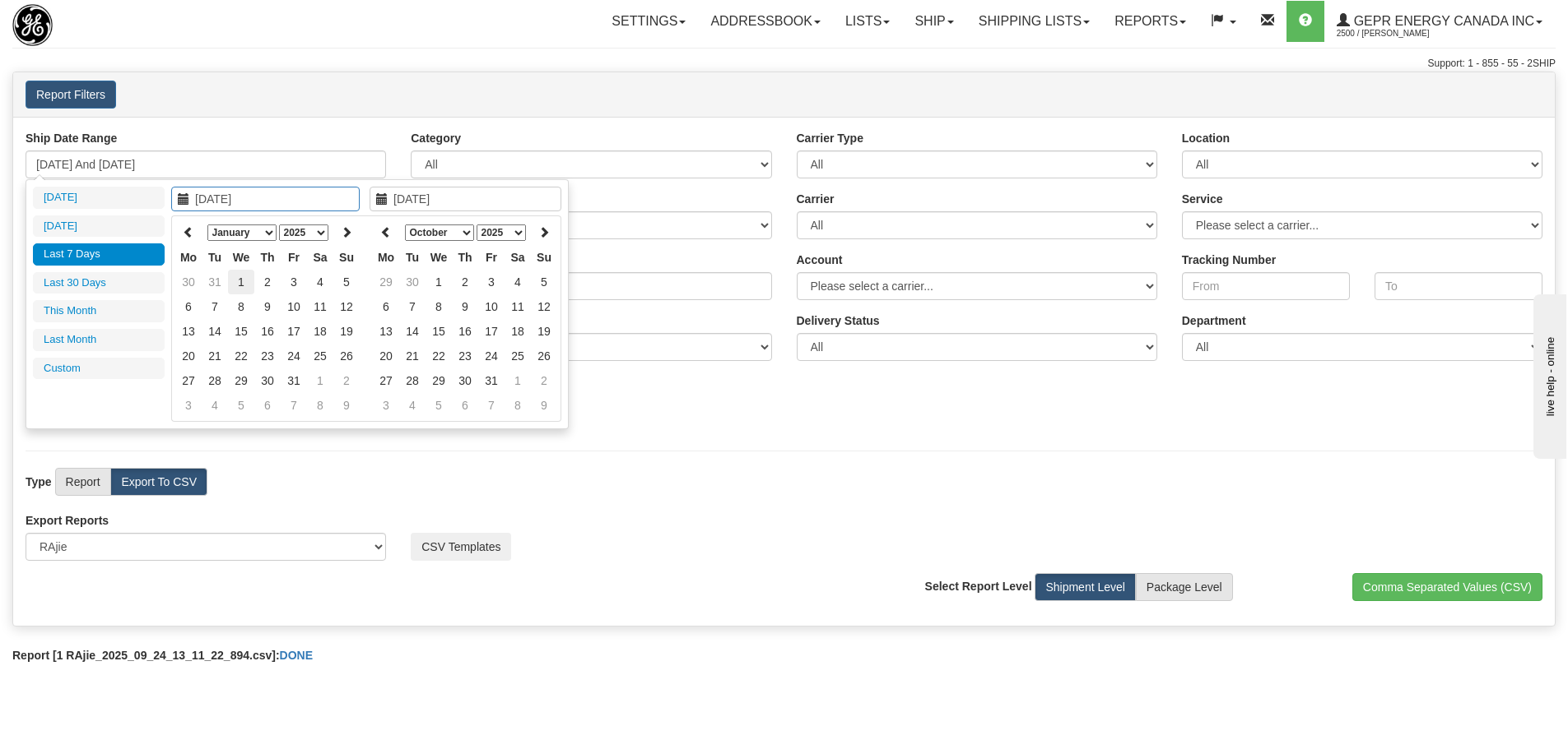
type input "[DATE]"
click at [242, 284] on td "1" at bounding box center [240, 282] width 26 height 25
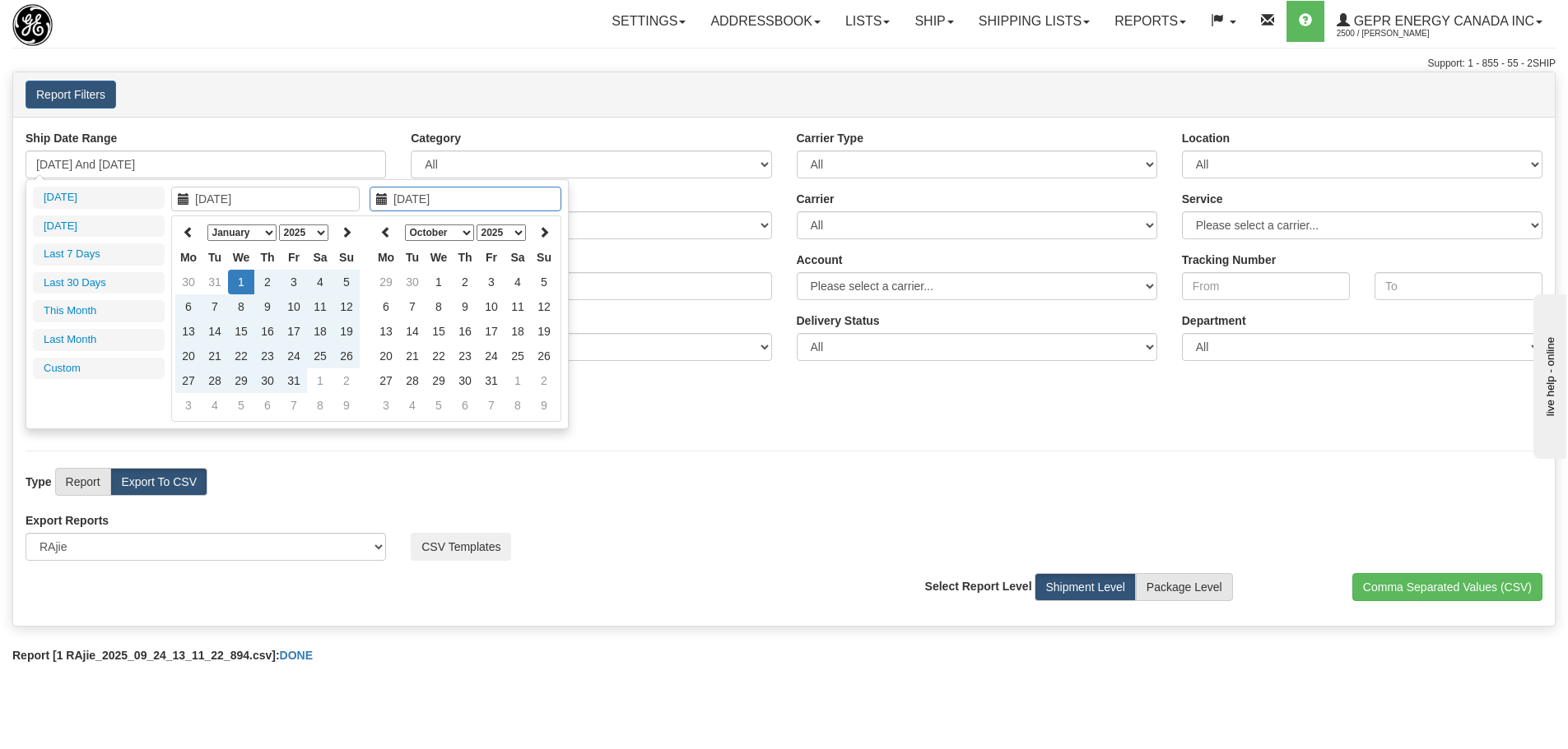
click at [445, 235] on select "January February March April May June July August September October November De…" at bounding box center [439, 232] width 69 height 16
type input "[DATE]"
click at [416, 387] on td "23" at bounding box center [411, 381] width 26 height 25
type input "[DATE] And [DATE]"
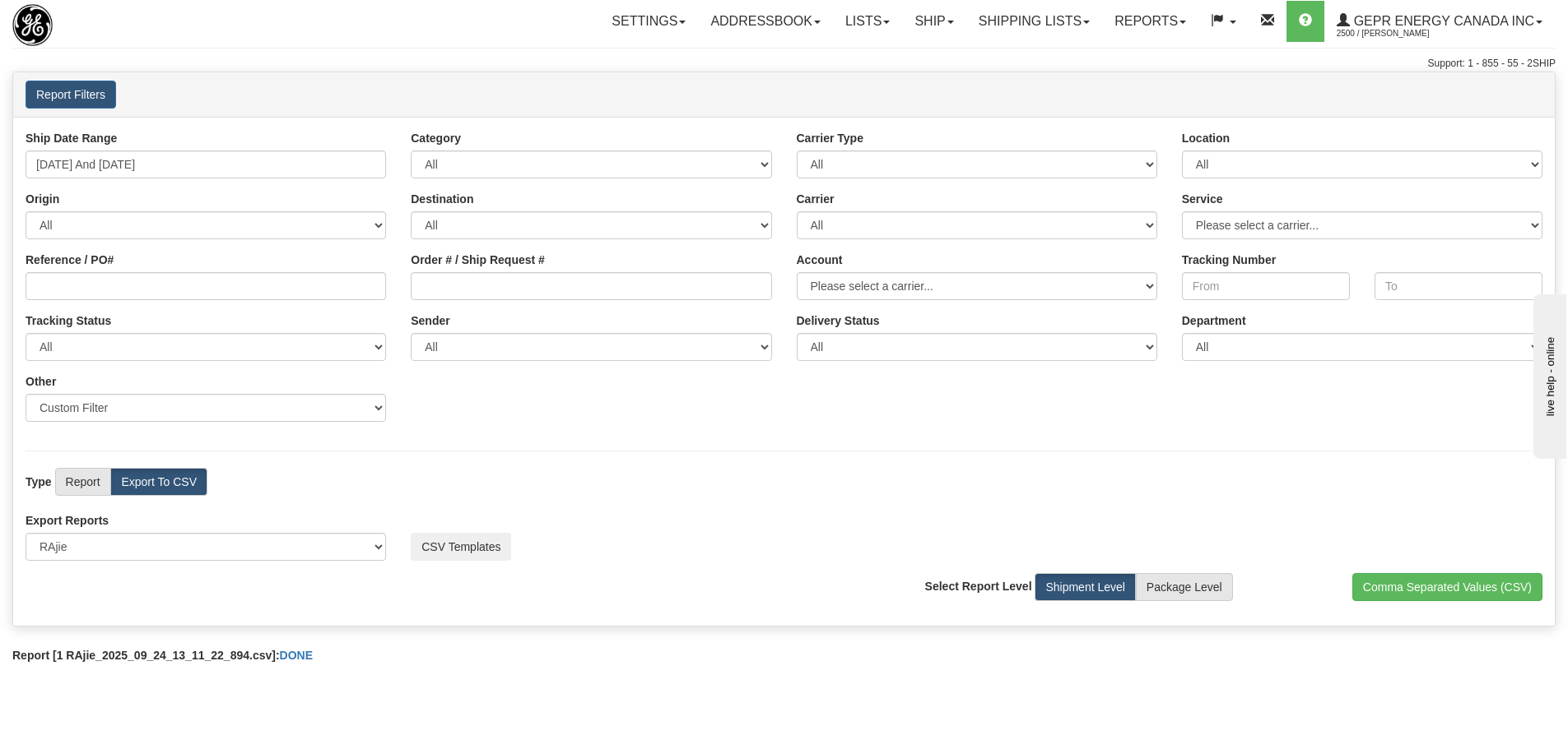
click at [588, 450] on div "Ship Date Range [DATE] And [DATE] Category All Inbound Outbound Carrier Type Al…" at bounding box center [784, 372] width 1541 height 509
click at [1405, 593] on button "Comma Separated Values (CSV)" at bounding box center [1447, 587] width 190 height 28
